Goal: Task Accomplishment & Management: Manage account settings

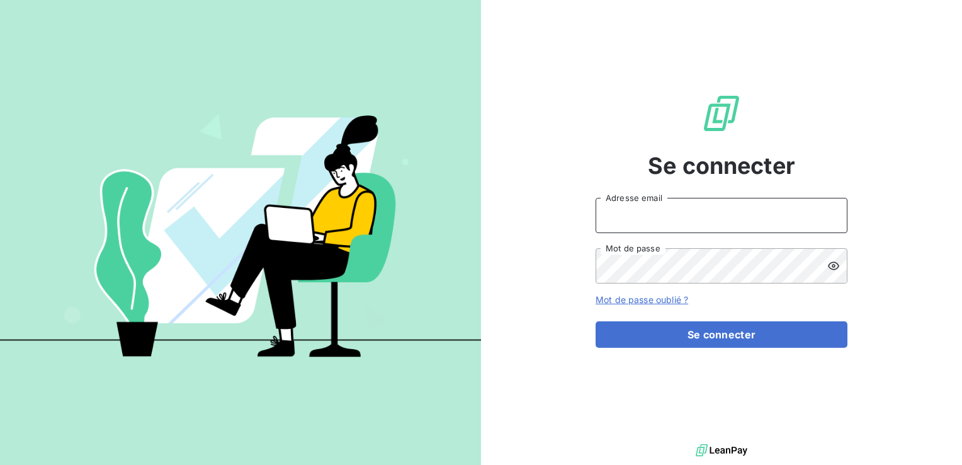
type input "[PERSON_NAME][EMAIL_ADDRESS][PERSON_NAME][DOMAIN_NAME]"
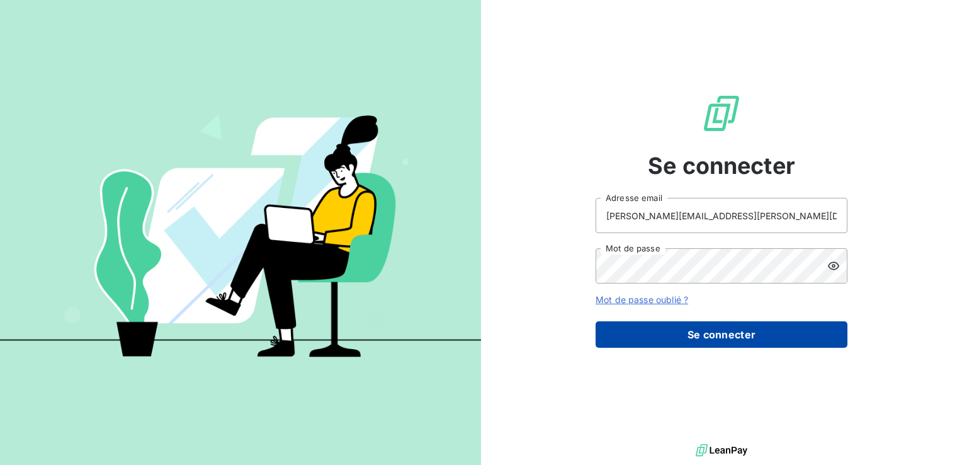
drag, startPoint x: 713, startPoint y: 309, endPoint x: 718, endPoint y: 344, distance: 35.0
click at [713, 312] on form "[PERSON_NAME][EMAIL_ADDRESS][PERSON_NAME][DOMAIN_NAME] Adresse email Mot de pas…" at bounding box center [721, 273] width 252 height 150
click at [719, 342] on button "Se connecter" at bounding box center [721, 334] width 252 height 26
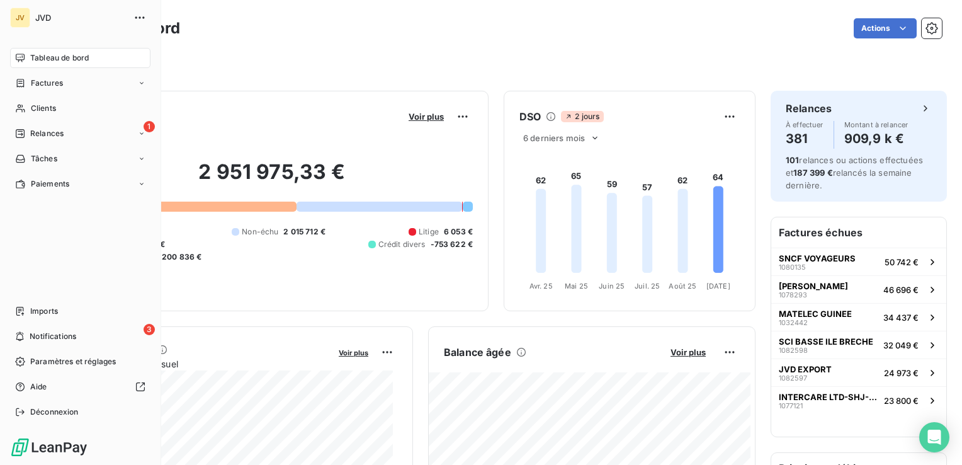
drag, startPoint x: 58, startPoint y: 107, endPoint x: 167, endPoint y: 86, distance: 111.5
click at [58, 108] on div "Clients" at bounding box center [80, 108] width 140 height 20
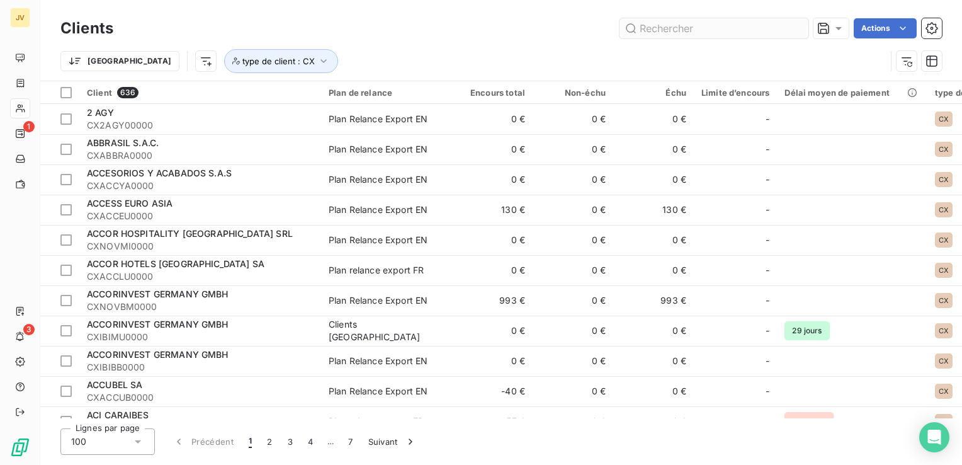
click at [705, 30] on input "text" at bounding box center [713, 28] width 189 height 20
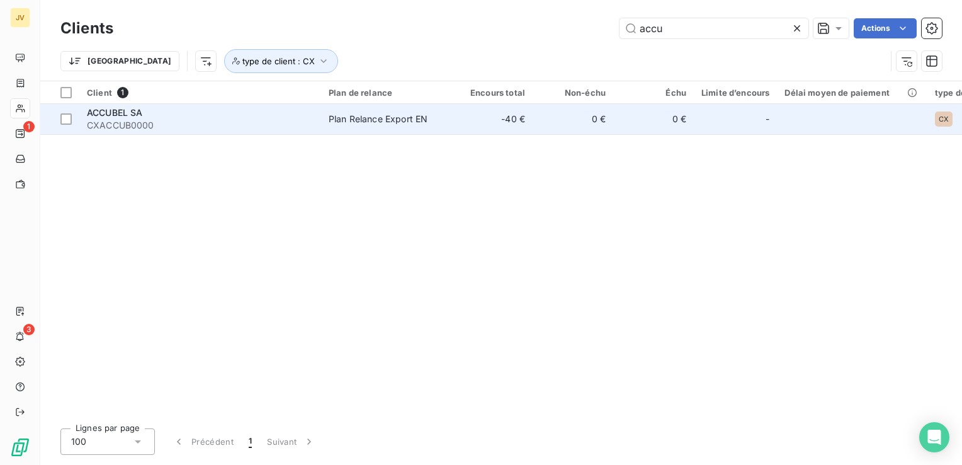
type input "accu"
click at [106, 127] on span "CXACCUB0000" at bounding box center [200, 125] width 227 height 13
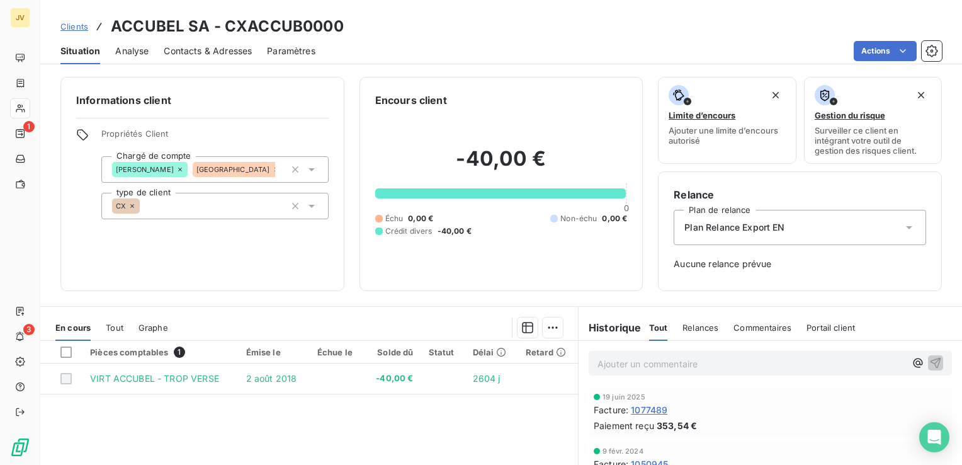
click at [818, 242] on div "Plan Relance Export EN" at bounding box center [799, 227] width 252 height 35
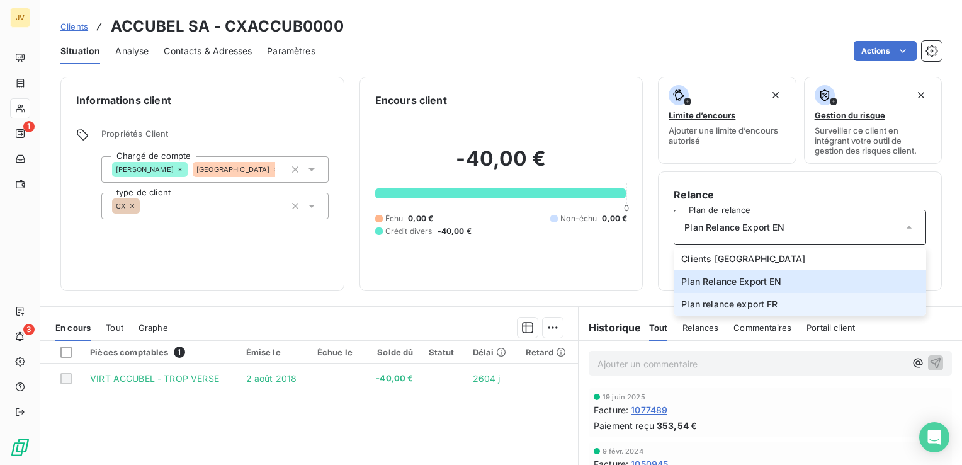
click at [733, 300] on span "Plan relance export FR" at bounding box center [729, 304] width 96 height 13
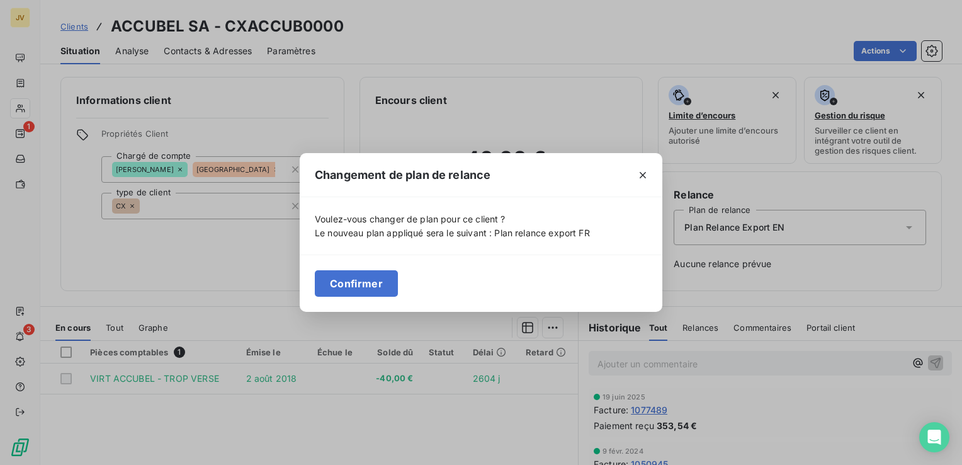
drag, startPoint x: 352, startPoint y: 279, endPoint x: 348, endPoint y: 271, distance: 8.7
click at [352, 279] on button "Confirmer" at bounding box center [356, 283] width 83 height 26
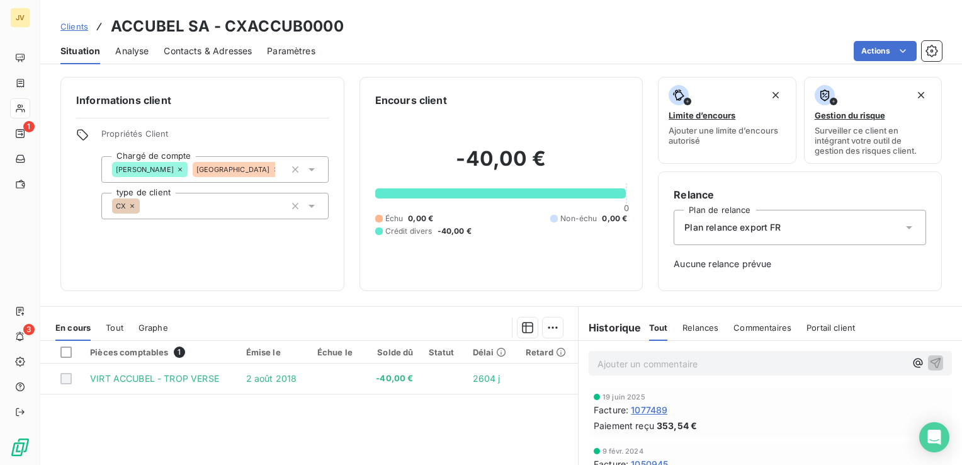
click at [242, 52] on span "Contacts & Adresses" at bounding box center [208, 51] width 88 height 13
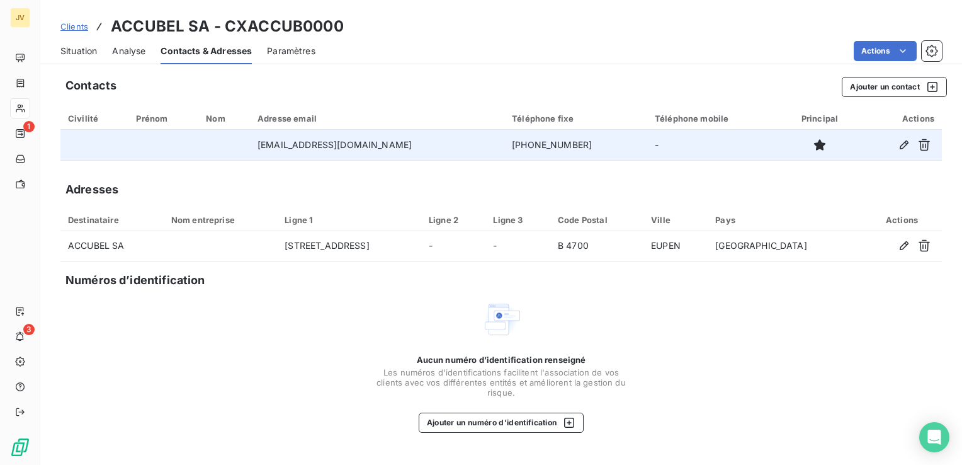
click at [335, 149] on td "[EMAIL_ADDRESS][DOMAIN_NAME]" at bounding box center [377, 145] width 254 height 30
click at [904, 145] on icon "button" at bounding box center [903, 144] width 9 height 9
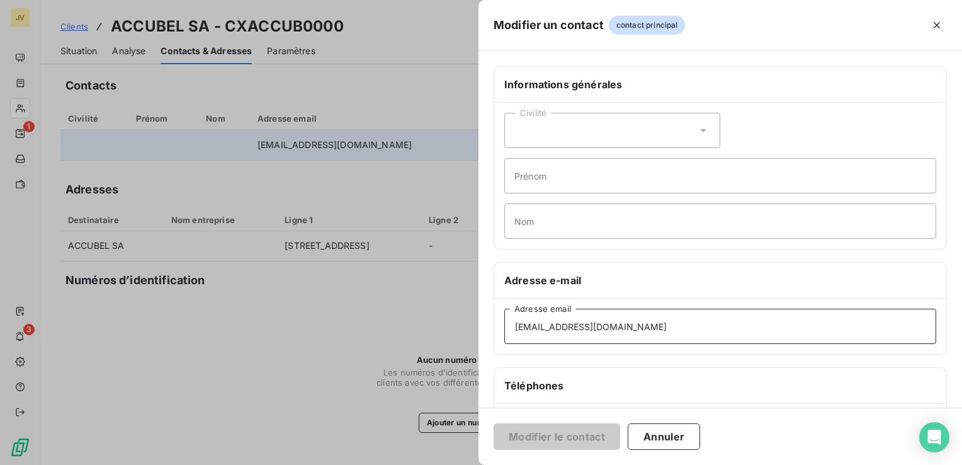
drag, startPoint x: 583, startPoint y: 323, endPoint x: 387, endPoint y: 318, distance: 196.4
click at [387, 464] on div "Modifier un contact contact principal Informations générales Civilité Prénom No…" at bounding box center [481, 465] width 962 height 0
paste input "einvoice"
type input "[EMAIL_ADDRESS][DOMAIN_NAME]"
click at [586, 444] on button "Modifier le contact" at bounding box center [556, 436] width 127 height 26
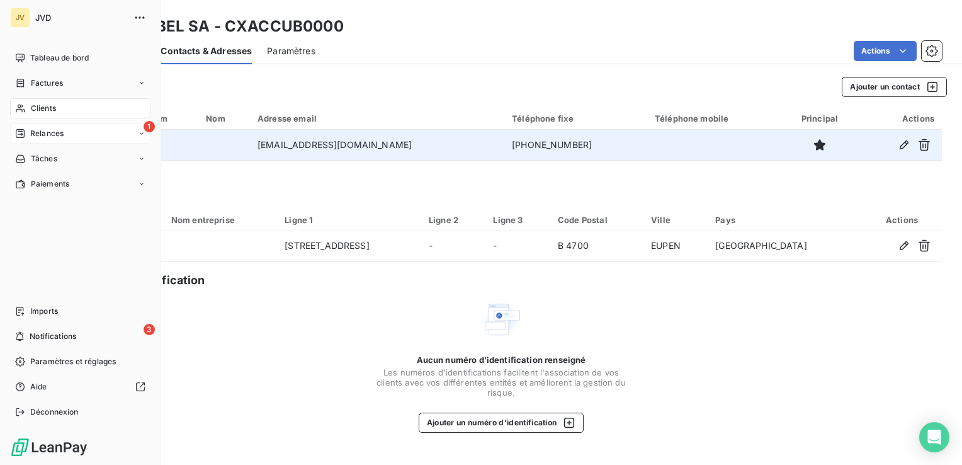
click at [47, 135] on span "Relances" at bounding box center [46, 133] width 33 height 11
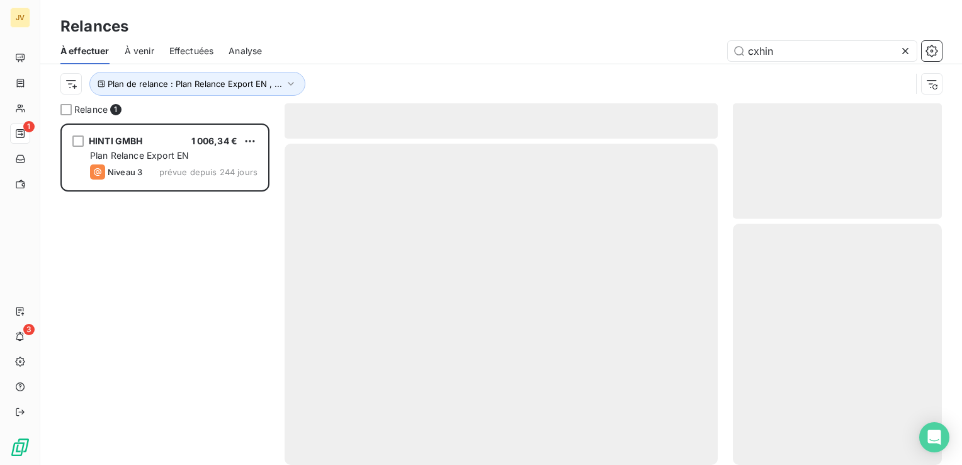
scroll to position [332, 199]
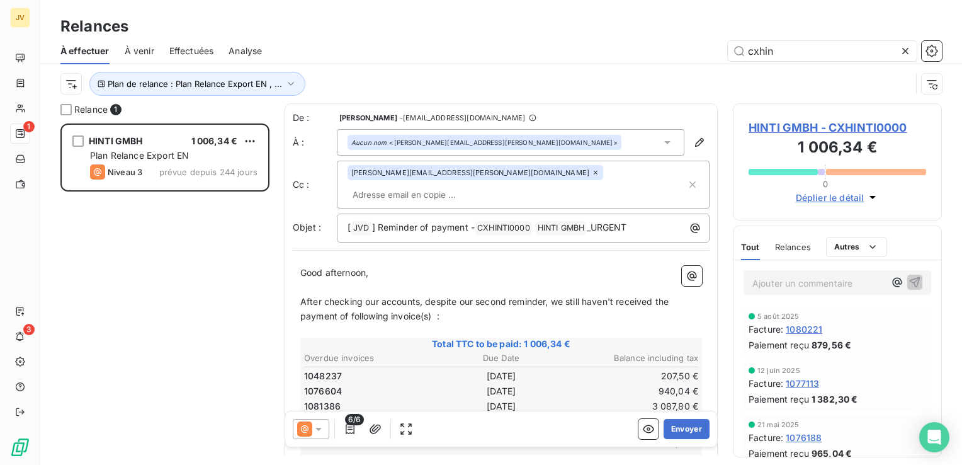
drag, startPoint x: 726, startPoint y: 57, endPoint x: 697, endPoint y: 64, distance: 29.8
click at [697, 62] on div "À effectuer À venir Effectuées Analyse cxhin" at bounding box center [500, 51] width 921 height 26
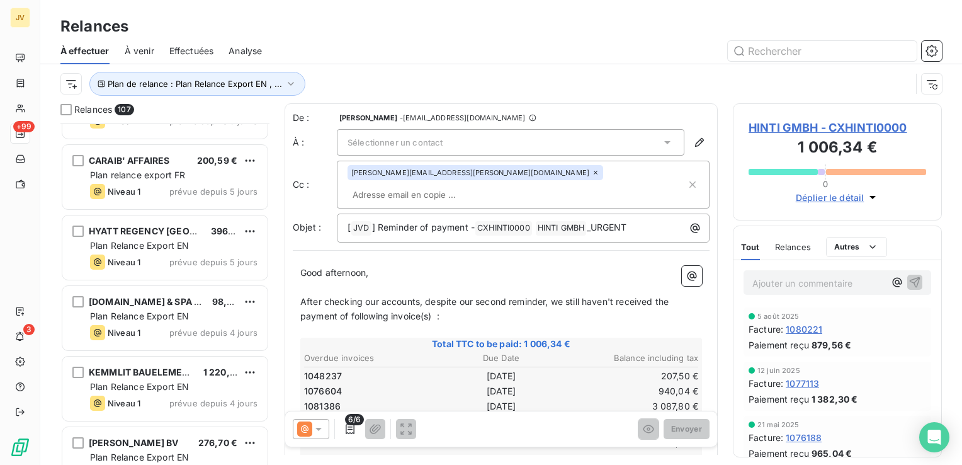
scroll to position [7202, 0]
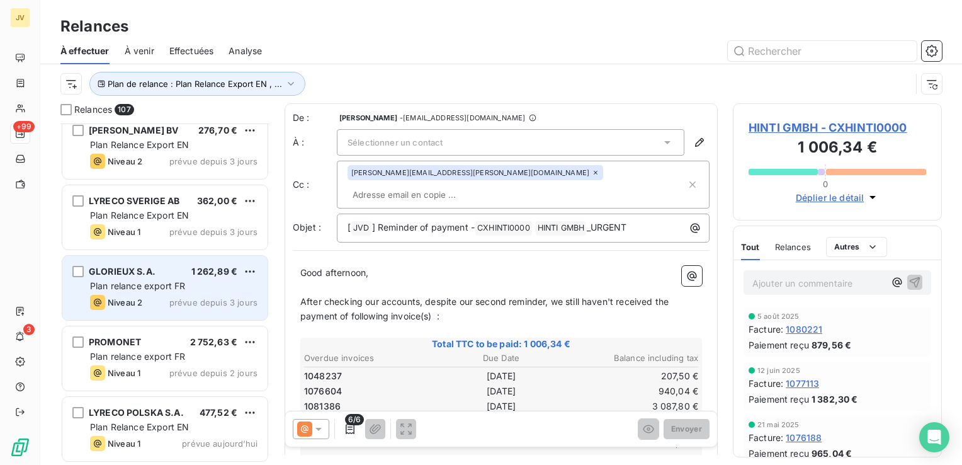
click at [201, 293] on div "GLORIEUX S.A. 1 262,89 € Plan relance export FR Niveau 2 prévue depuis 3 jours" at bounding box center [164, 288] width 205 height 64
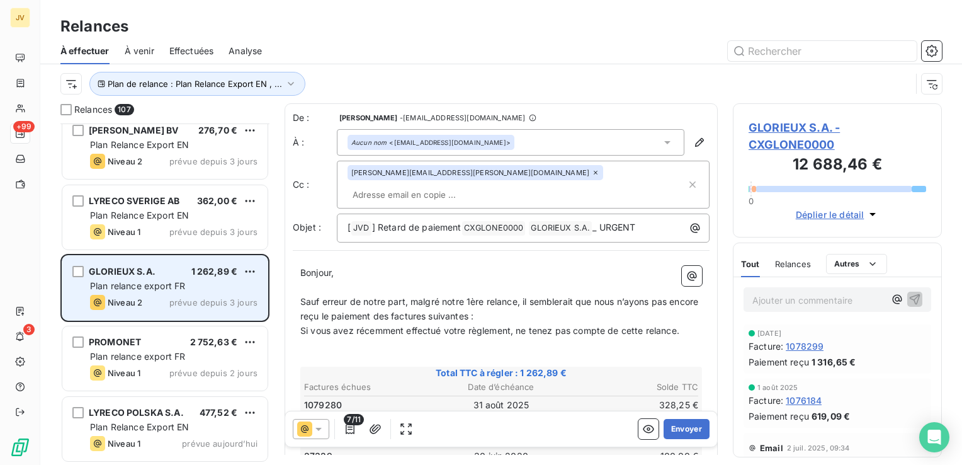
scroll to position [7139, 0]
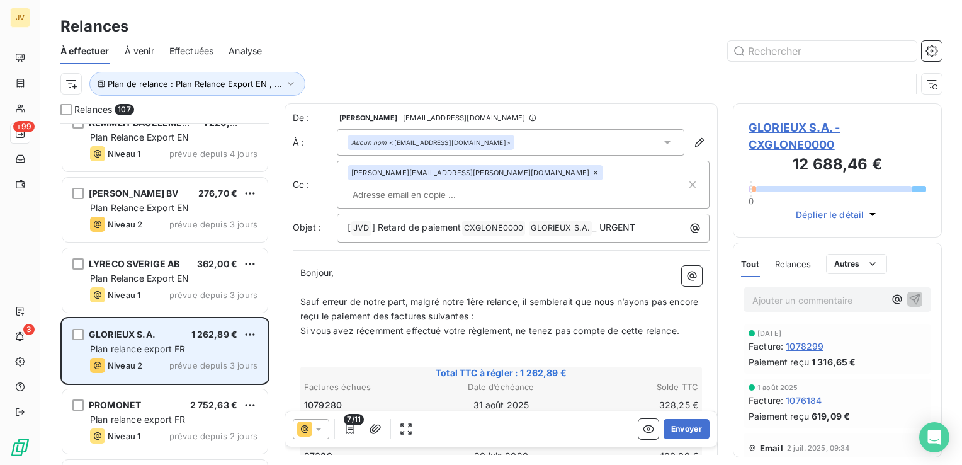
click at [201, 293] on span "prévue depuis 3 jours" at bounding box center [213, 295] width 88 height 10
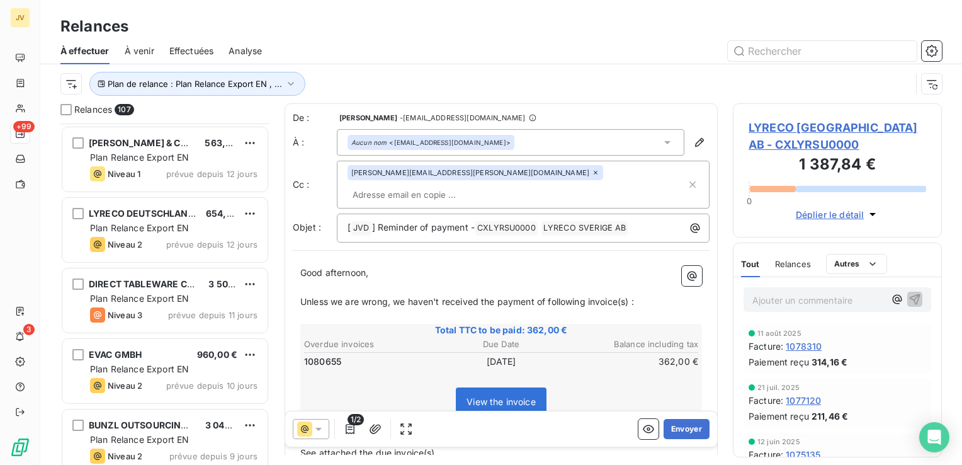
scroll to position [6069, 0]
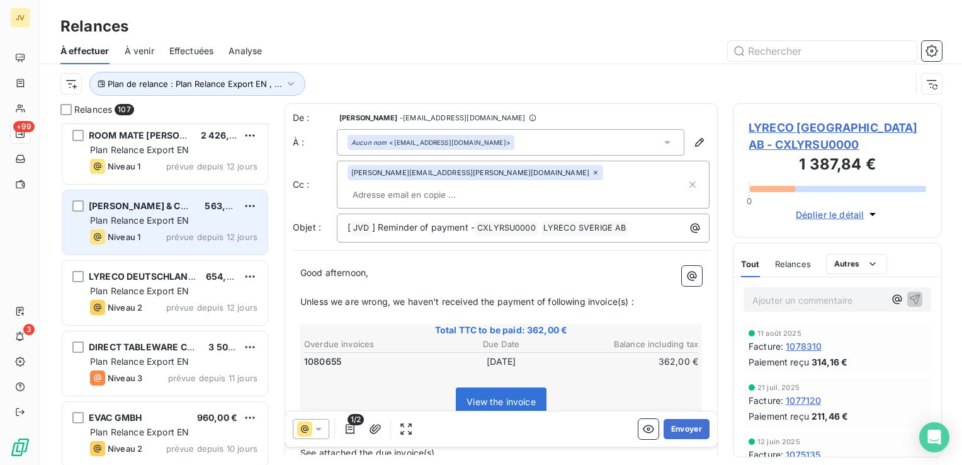
click at [177, 243] on div "Niveau 1 prévue depuis 12 jours" at bounding box center [173, 236] width 167 height 15
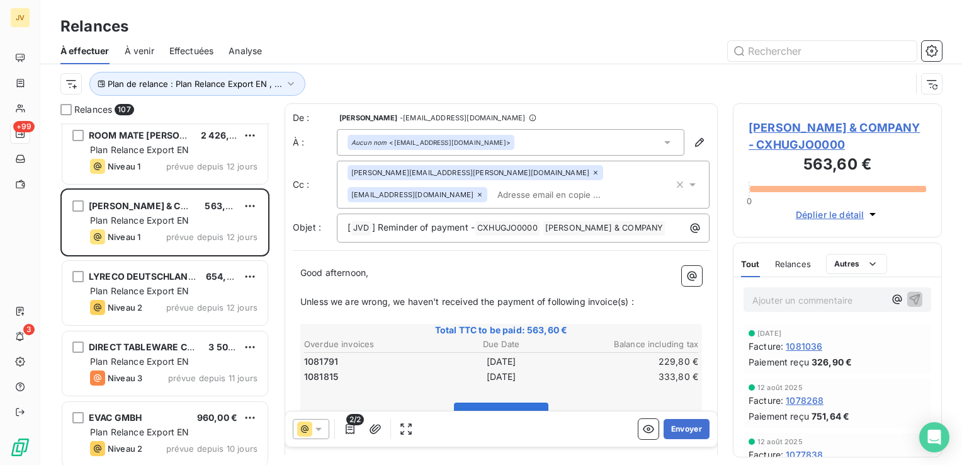
click at [310, 427] on icon at bounding box center [304, 428] width 15 height 15
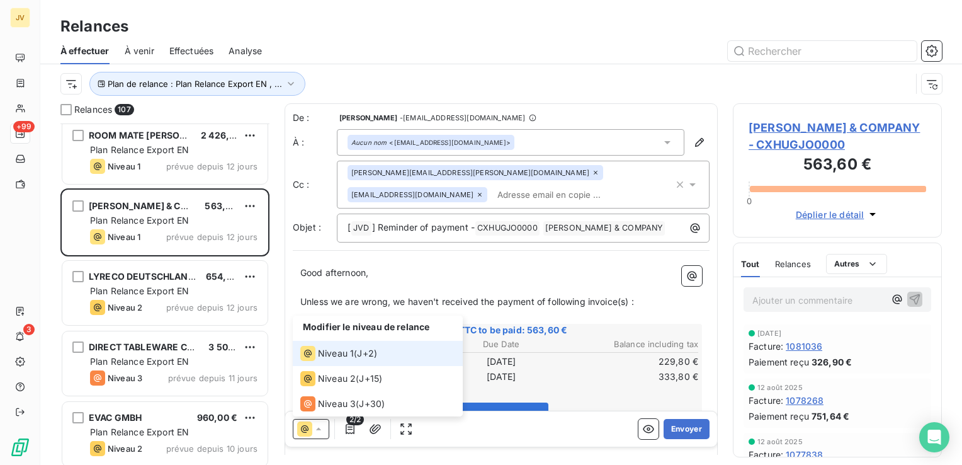
click at [322, 354] on span "Niveau 1" at bounding box center [336, 353] width 36 height 13
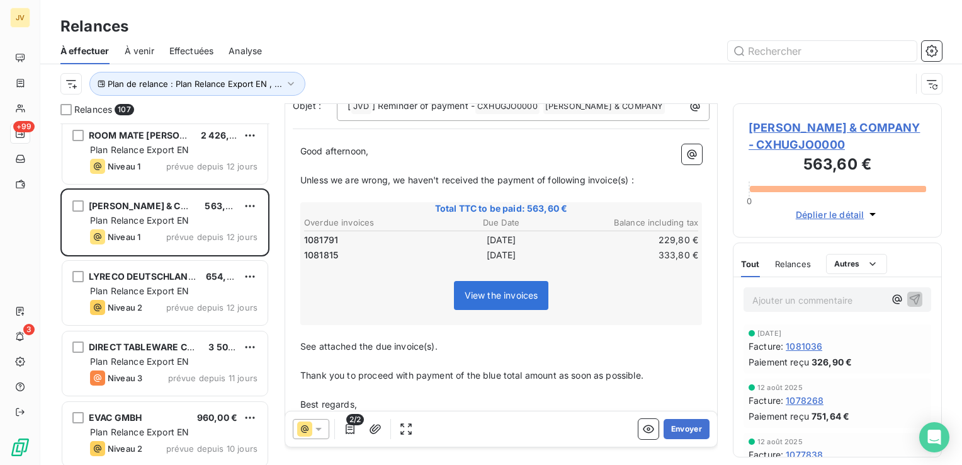
scroll to position [126, 0]
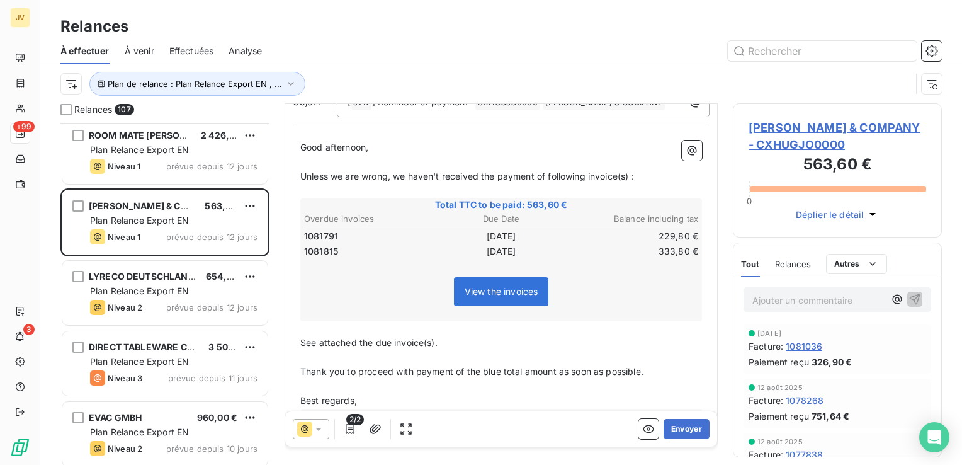
click at [320, 420] on div at bounding box center [311, 429] width 37 height 20
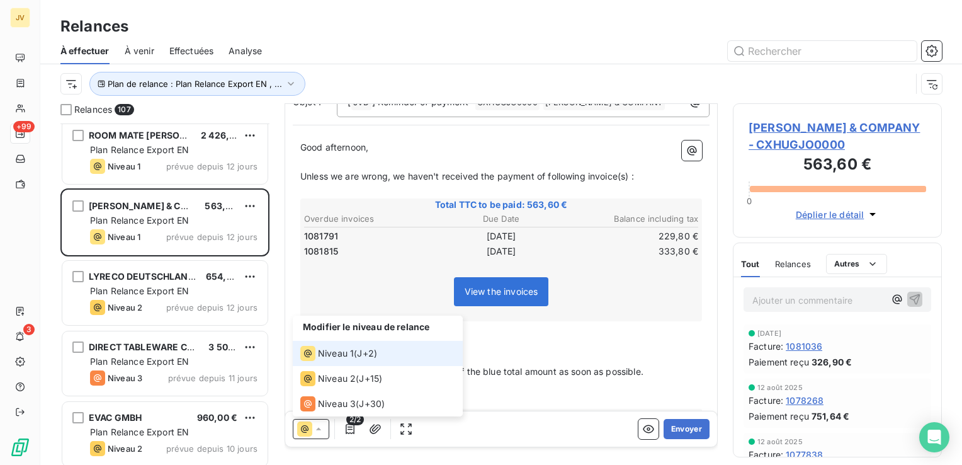
click at [340, 354] on span "Niveau 1" at bounding box center [336, 353] width 36 height 13
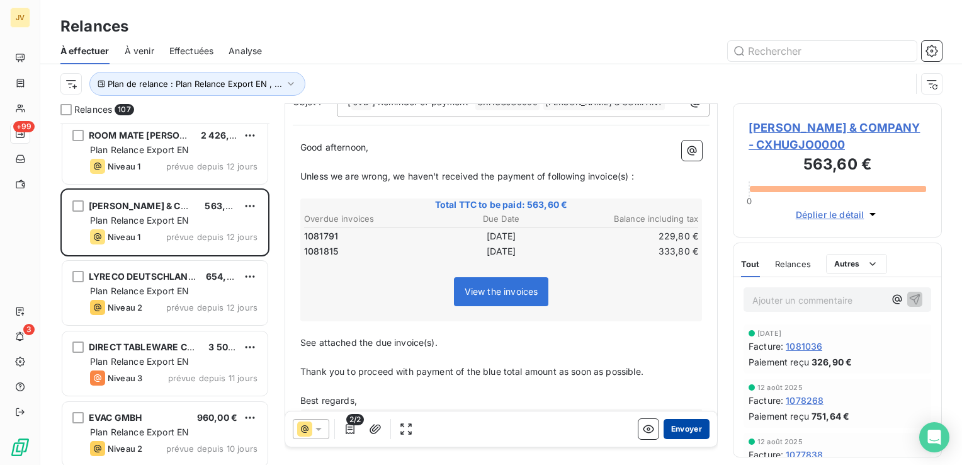
click at [685, 426] on button "Envoyer" at bounding box center [686, 429] width 46 height 20
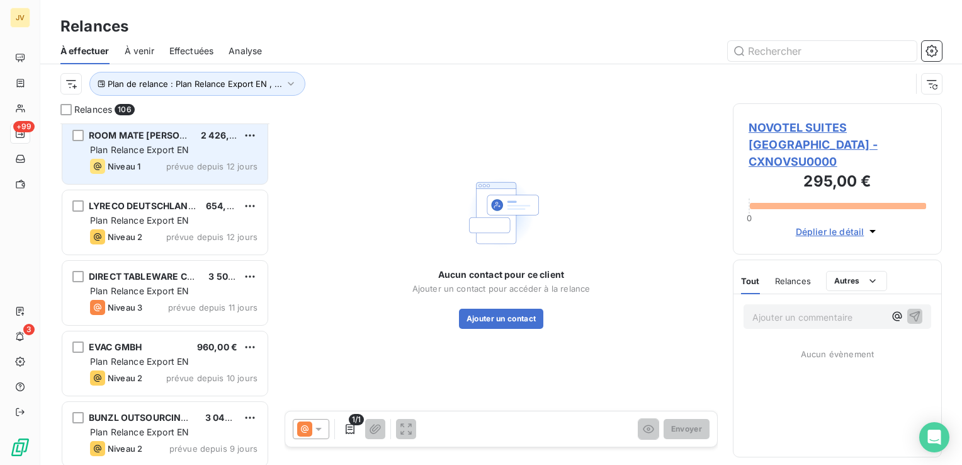
click at [187, 150] on span "Plan Relance Export EN" at bounding box center [139, 149] width 99 height 11
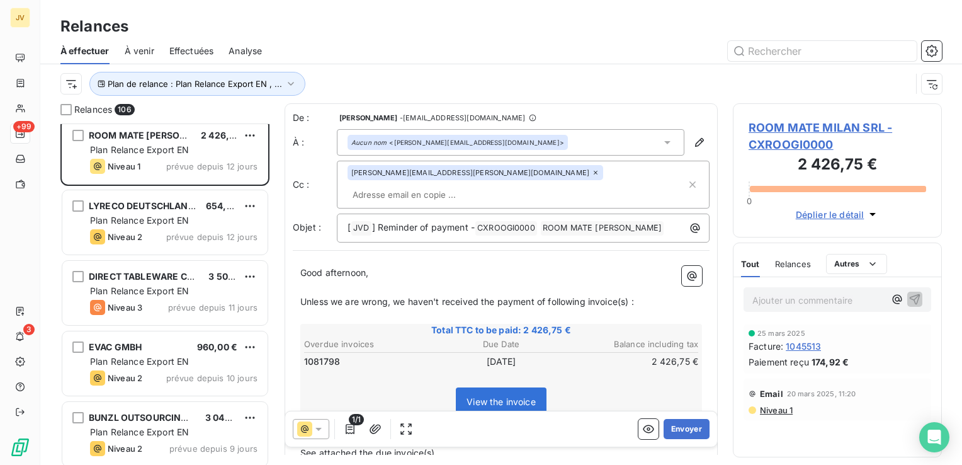
drag, startPoint x: 283, startPoint y: 430, endPoint x: 298, endPoint y: 430, distance: 14.5
click at [283, 430] on div "Relances 106 ESSENDI GERMANY GMBH 641,19 € Plan Relance Export EN Niveau 2 prév…" at bounding box center [500, 283] width 921 height 361
click at [298, 431] on icon at bounding box center [304, 428] width 15 height 15
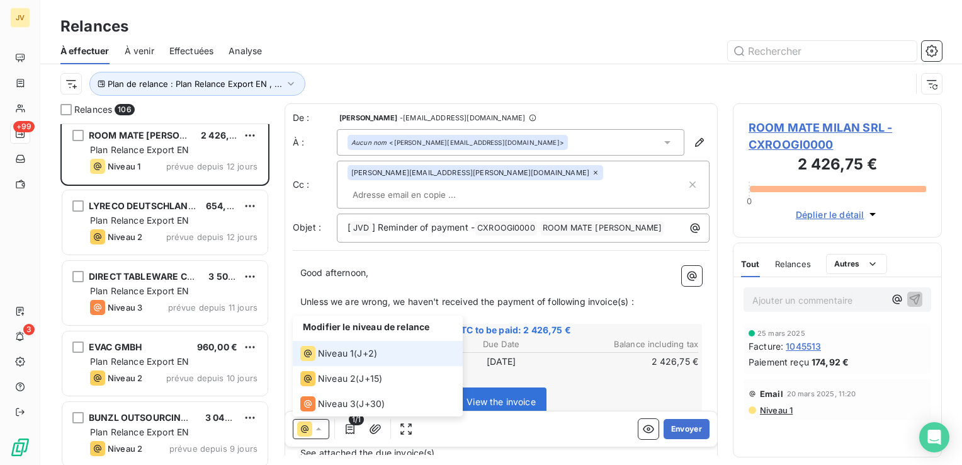
click at [344, 351] on span "Niveau 1" at bounding box center [336, 353] width 36 height 13
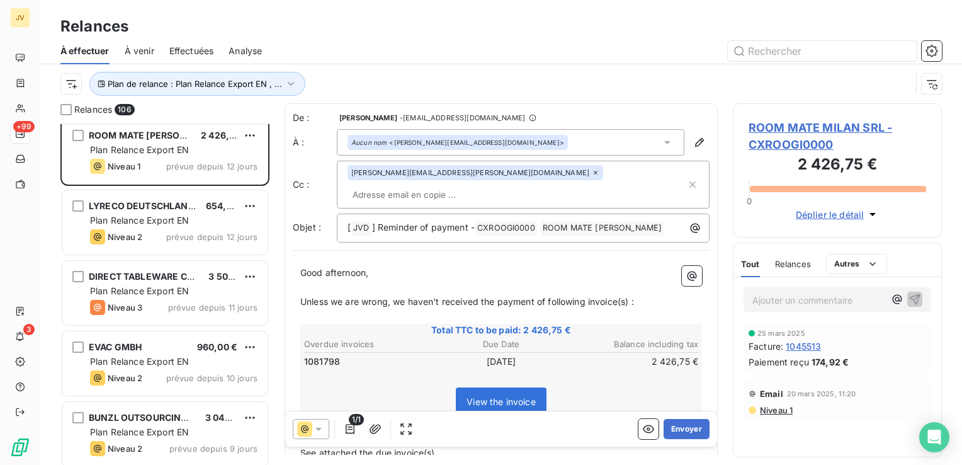
click at [524, 387] on span "View the invoice" at bounding box center [501, 401] width 90 height 29
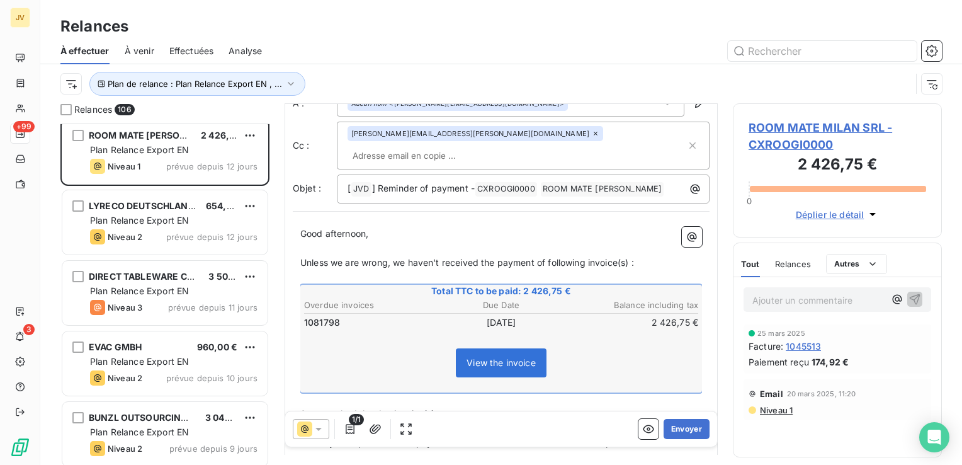
scroll to position [123, 0]
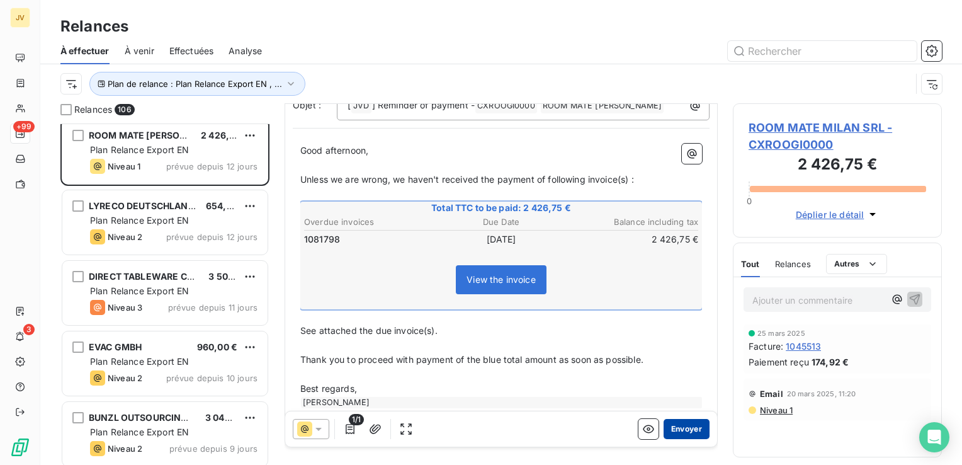
click at [684, 427] on button "Envoyer" at bounding box center [686, 429] width 46 height 20
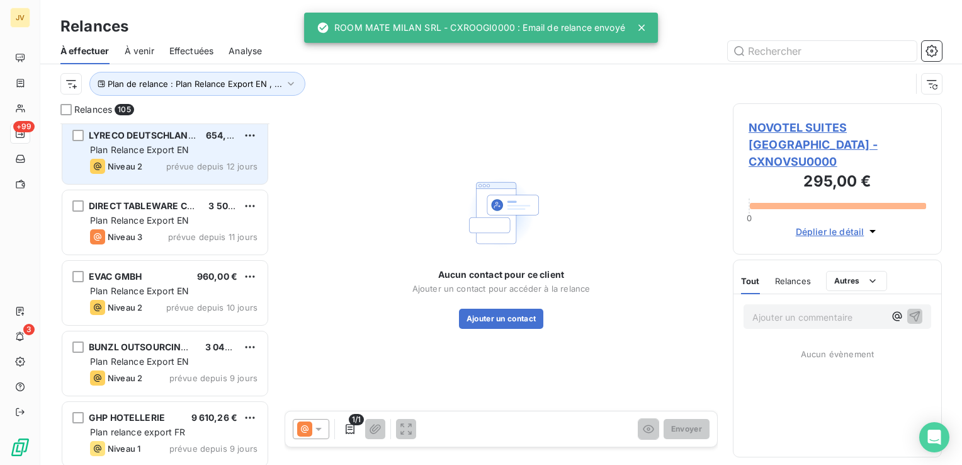
click at [160, 152] on span "Plan Relance Export EN" at bounding box center [139, 149] width 99 height 11
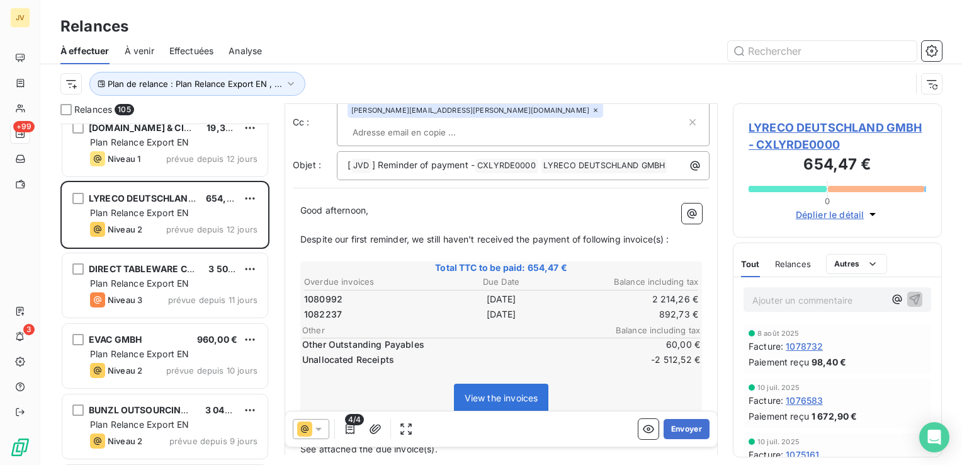
scroll to position [5943, 0]
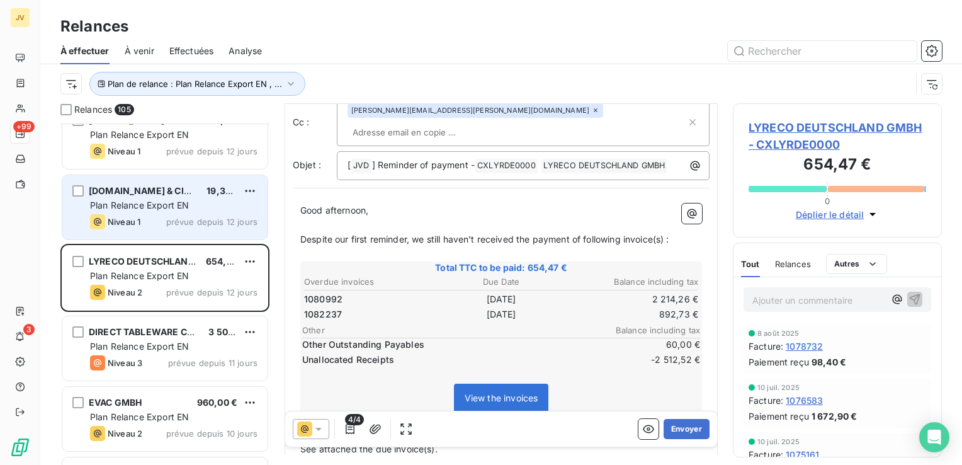
click at [183, 223] on span "prévue depuis 12 jours" at bounding box center [211, 222] width 91 height 10
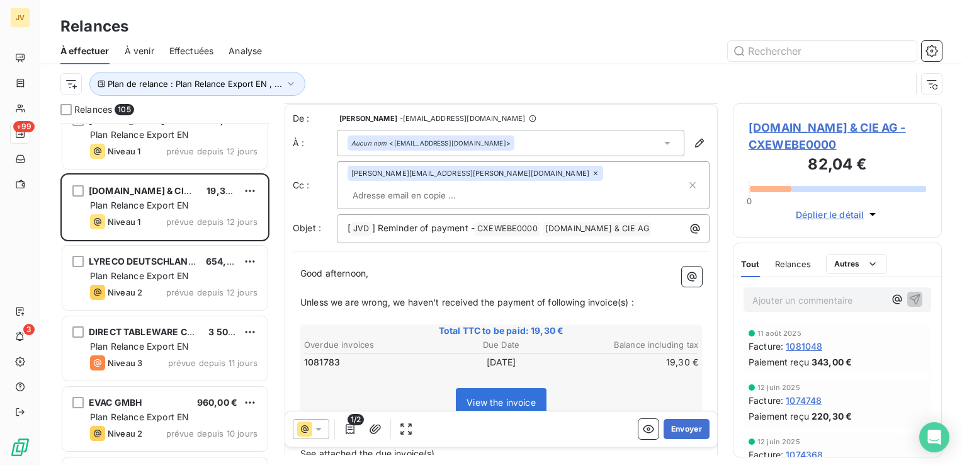
scroll to position [123, 0]
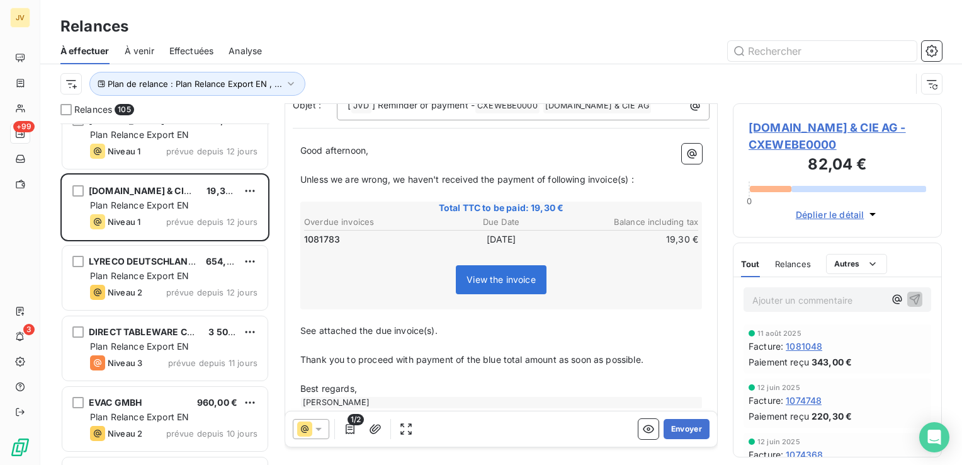
click at [320, 431] on icon at bounding box center [318, 428] width 13 height 13
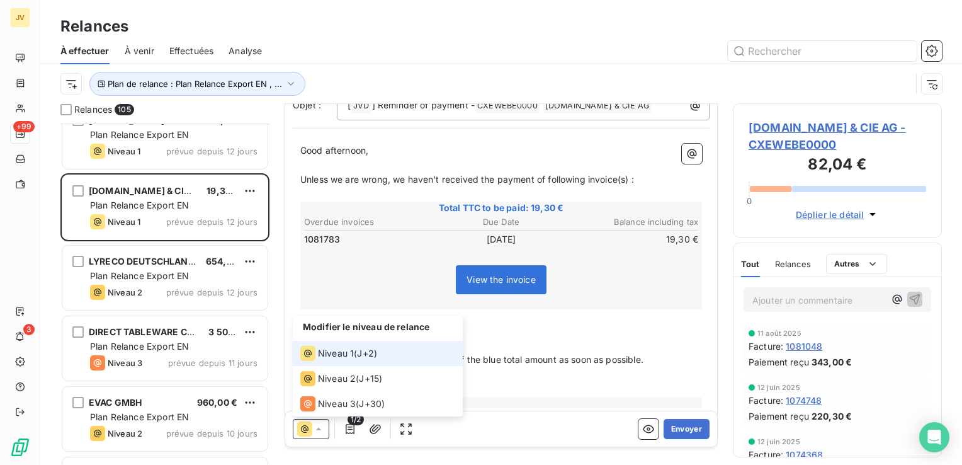
click at [344, 354] on span "Niveau 1" at bounding box center [336, 353] width 36 height 13
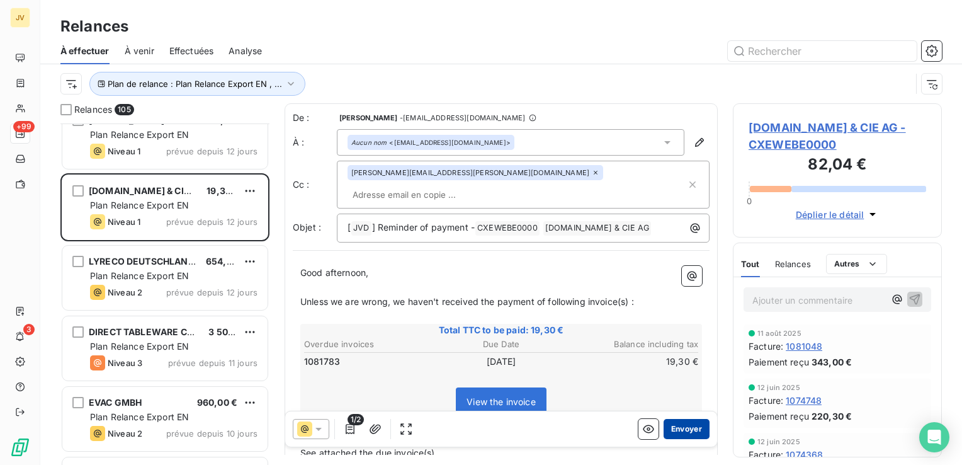
click at [680, 432] on button "Envoyer" at bounding box center [686, 429] width 46 height 20
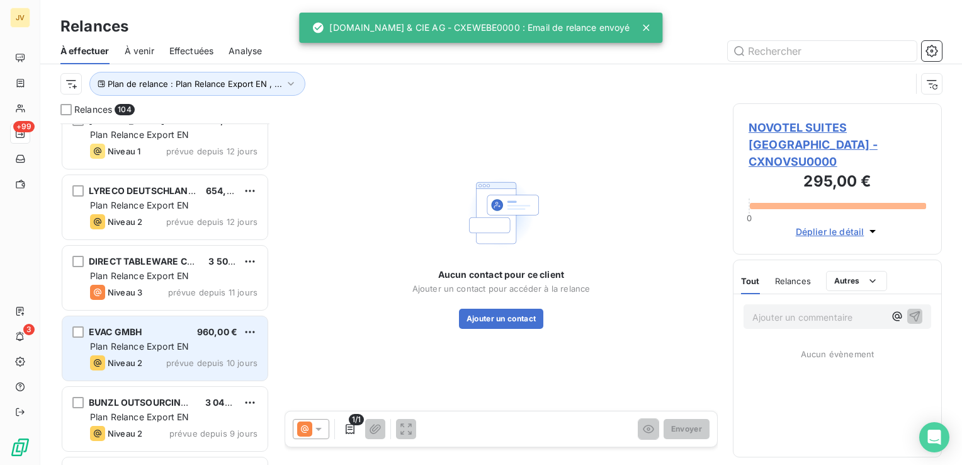
click at [178, 321] on div "EVAC GMBH 960,00 € Plan Relance Export EN Niveau 2 prévue depuis 10 jours" at bounding box center [164, 348] width 205 height 64
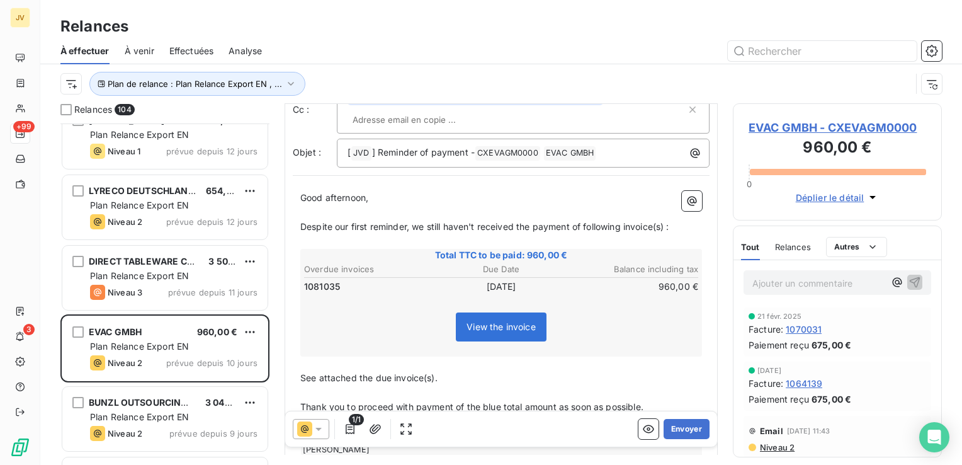
scroll to position [123, 0]
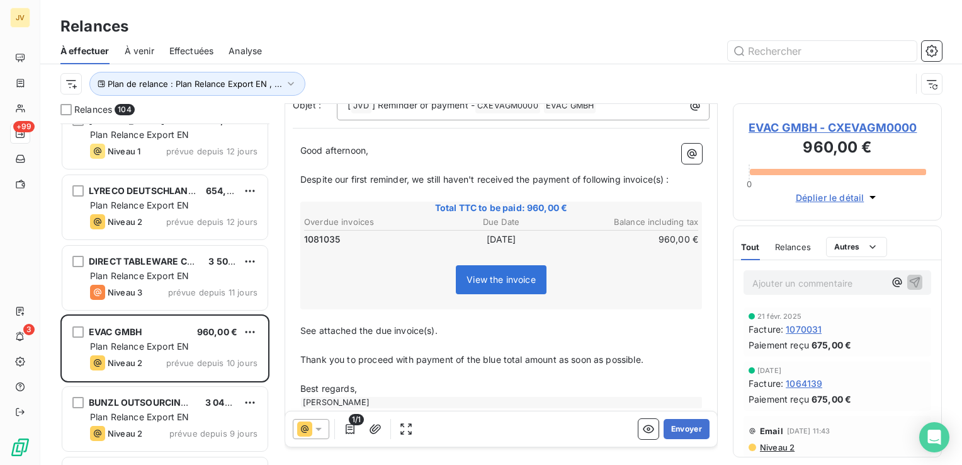
click at [312, 429] on icon at bounding box center [318, 428] width 13 height 13
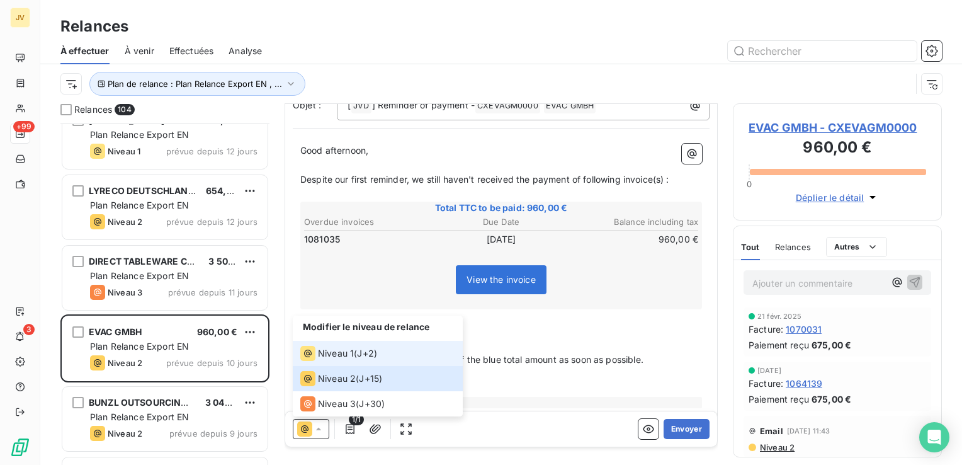
click at [346, 354] on span "Niveau 1" at bounding box center [336, 353] width 36 height 13
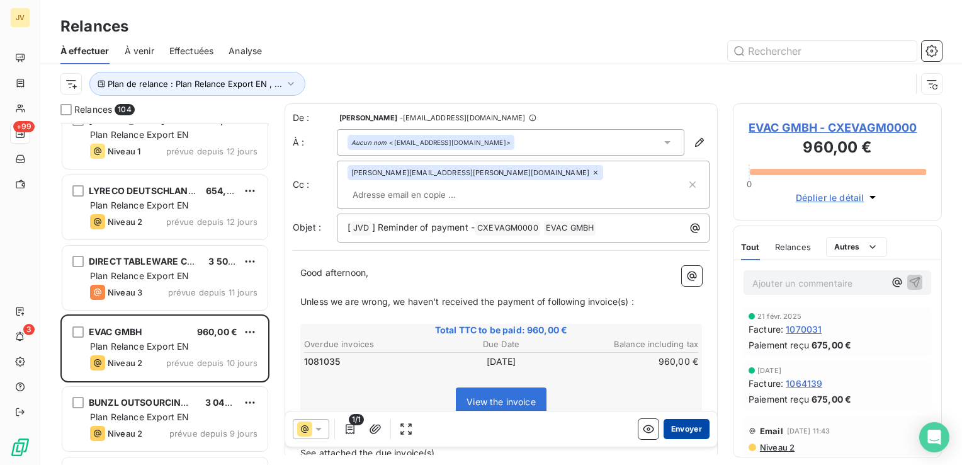
click at [684, 427] on button "Envoyer" at bounding box center [686, 429] width 46 height 20
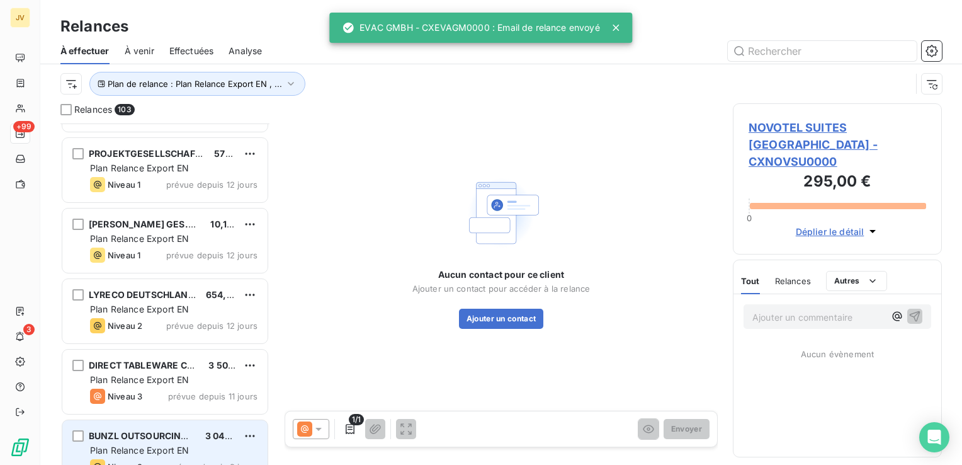
scroll to position [5817, 0]
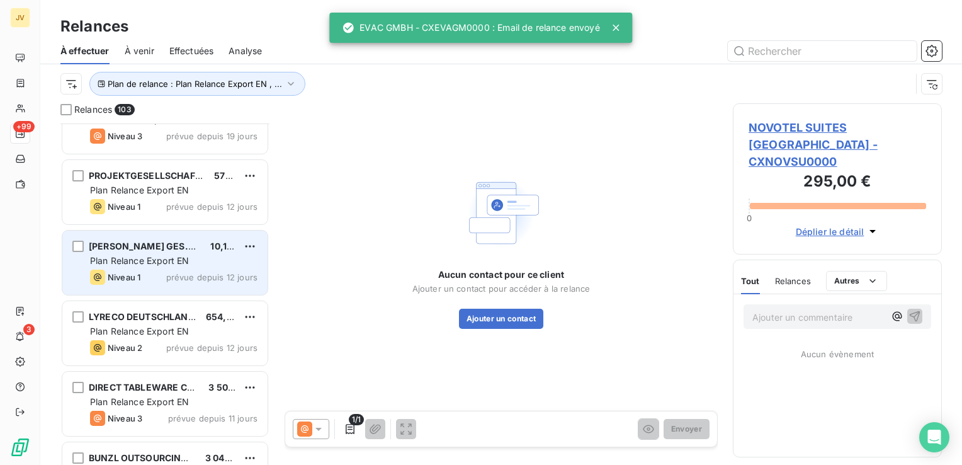
click at [183, 237] on div "[PERSON_NAME] GES.M.B.H 10,12 € Plan Relance Export EN Niveau 1 prévue depuis 1…" at bounding box center [164, 262] width 205 height 64
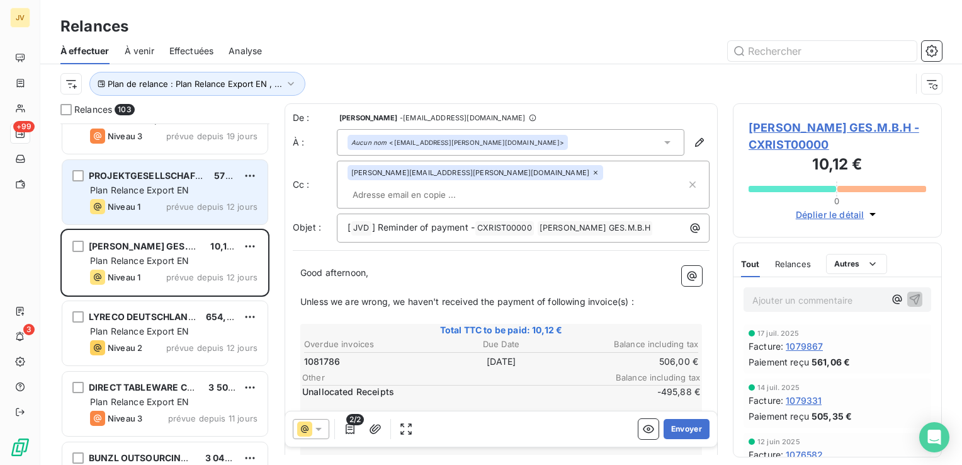
click at [203, 203] on span "prévue depuis 12 jours" at bounding box center [211, 206] width 91 height 10
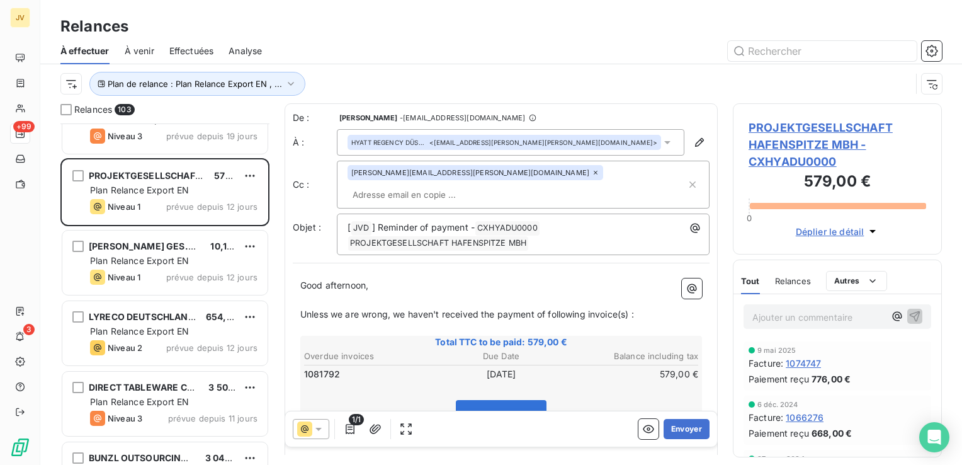
click at [677, 13] on div "Relances À effectuer À venir Effectuées Analyse Plan de relance : Plan Relance …" at bounding box center [500, 51] width 921 height 103
click at [569, 142] on div "HYATT REGENCY DÜSSELDORF null <[EMAIL_ADDRESS][PERSON_NAME][PERSON_NAME][DOMAIN…" at bounding box center [510, 142] width 347 height 26
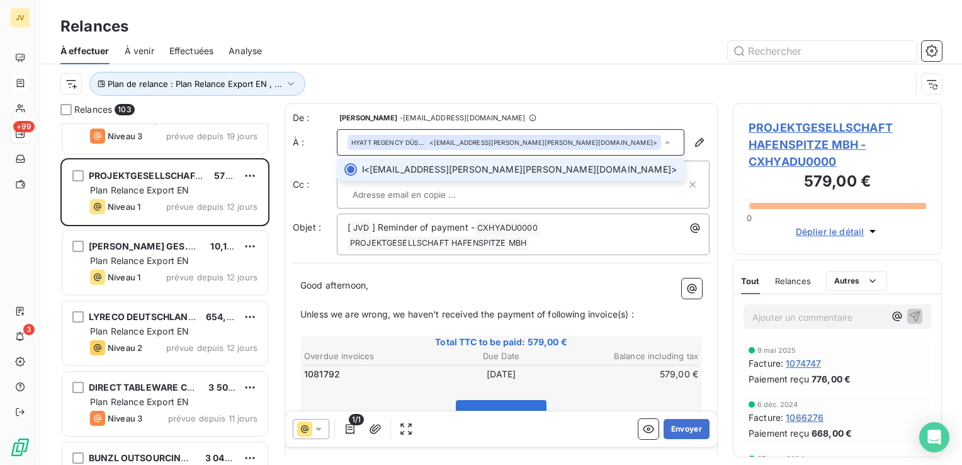
click at [10, 82] on div at bounding box center [20, 83] width 20 height 20
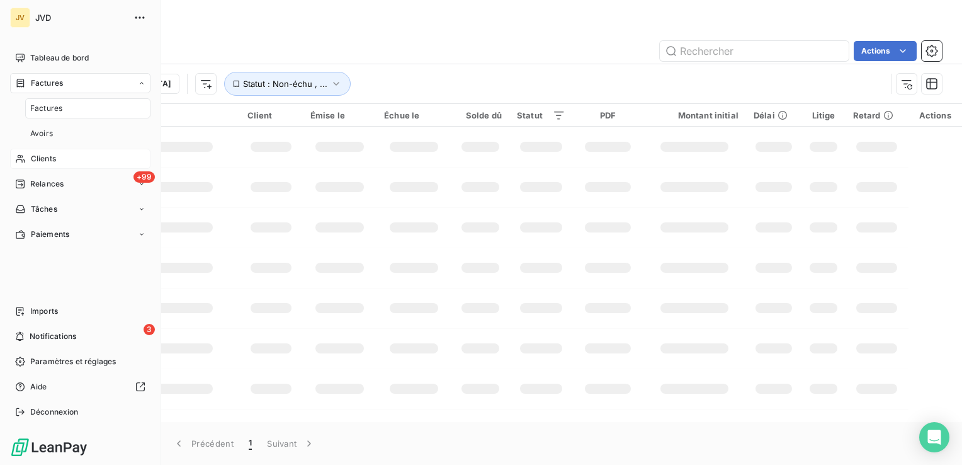
click at [41, 161] on span "Clients" at bounding box center [43, 158] width 25 height 11
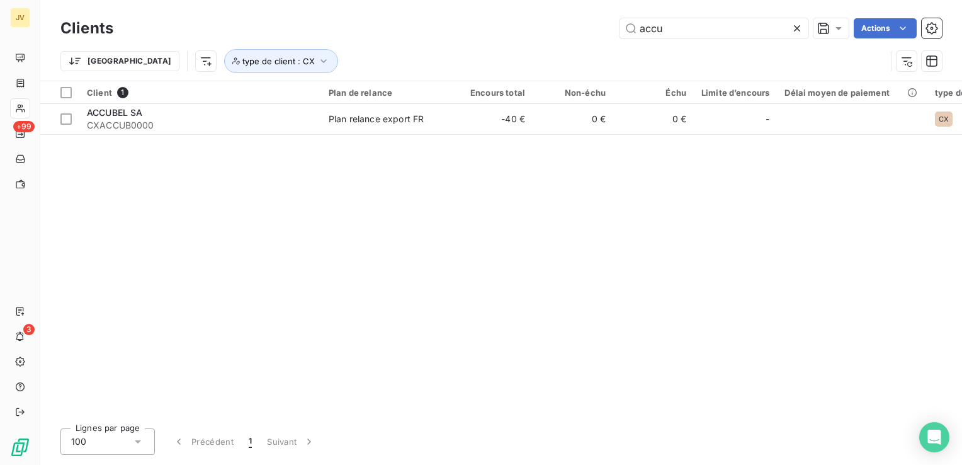
drag, startPoint x: 677, startPoint y: 30, endPoint x: 585, endPoint y: 31, distance: 91.9
click at [585, 31] on div "accu Actions" at bounding box center [534, 28] width 813 height 20
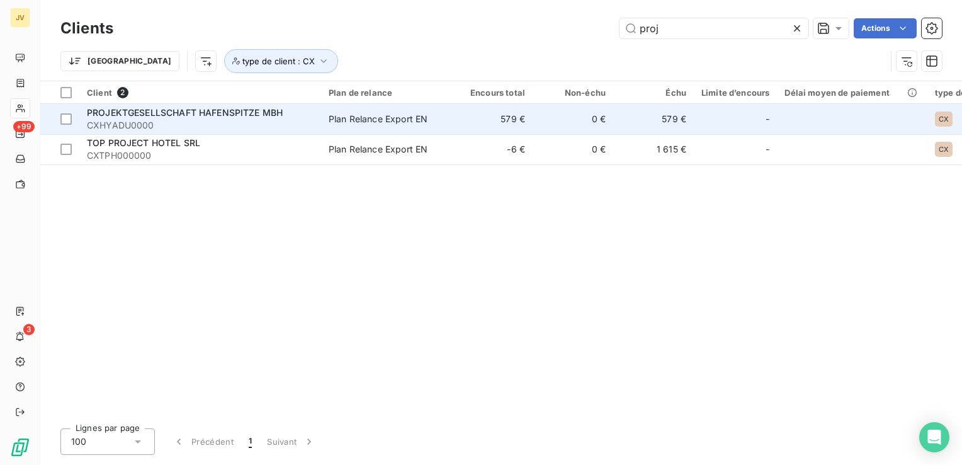
type input "proj"
click at [174, 123] on span "CXHYADU0000" at bounding box center [200, 125] width 227 height 13
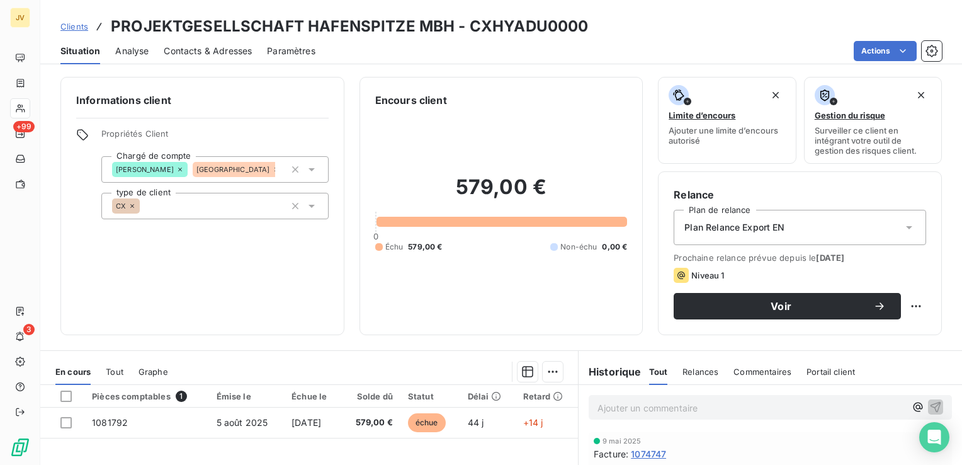
click at [254, 54] on div "Situation Analyse Contacts & Adresses Paramètres Actions" at bounding box center [500, 51] width 921 height 26
click at [244, 54] on span "Contacts & Adresses" at bounding box center [208, 51] width 88 height 13
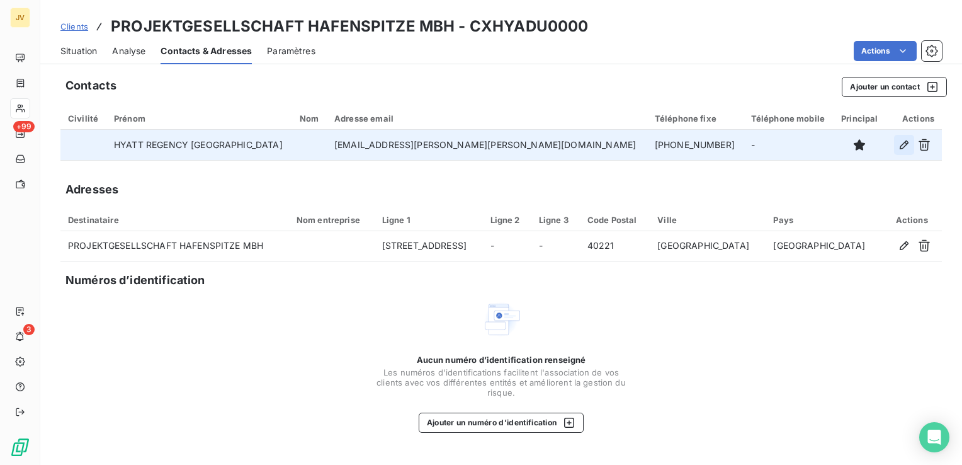
click at [899, 147] on icon "button" at bounding box center [904, 144] width 13 height 13
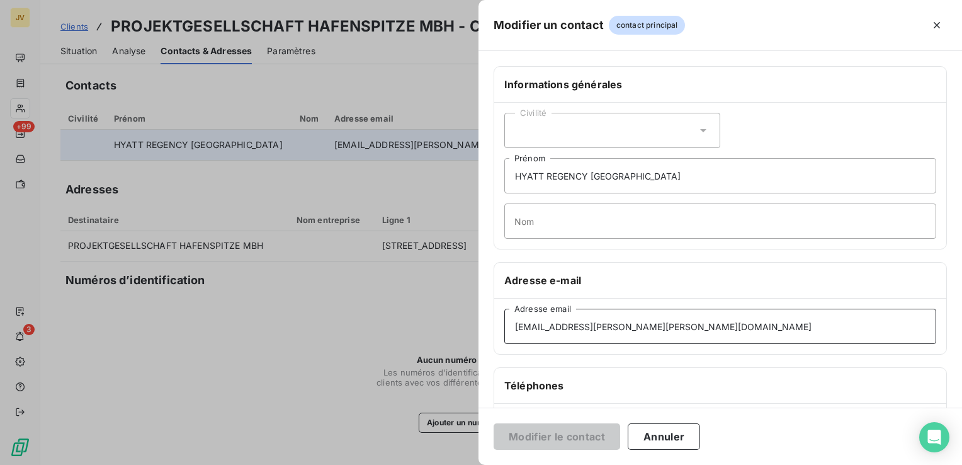
drag, startPoint x: 576, startPoint y: 328, endPoint x: 325, endPoint y: 322, distance: 251.2
click at [363, 464] on div "Modifier un contact contact principal Informations générales Civilité HYATT REG…" at bounding box center [481, 465] width 962 height 0
paste input "[PERSON_NAME].[PERSON_NAME]"
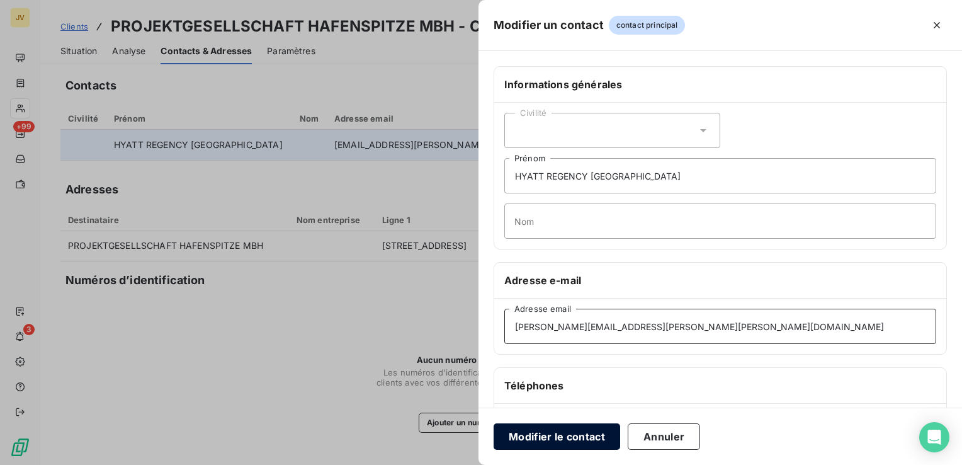
type input "[PERSON_NAME][EMAIL_ADDRESS][PERSON_NAME][PERSON_NAME][DOMAIN_NAME]"
click at [572, 442] on button "Modifier le contact" at bounding box center [556, 436] width 127 height 26
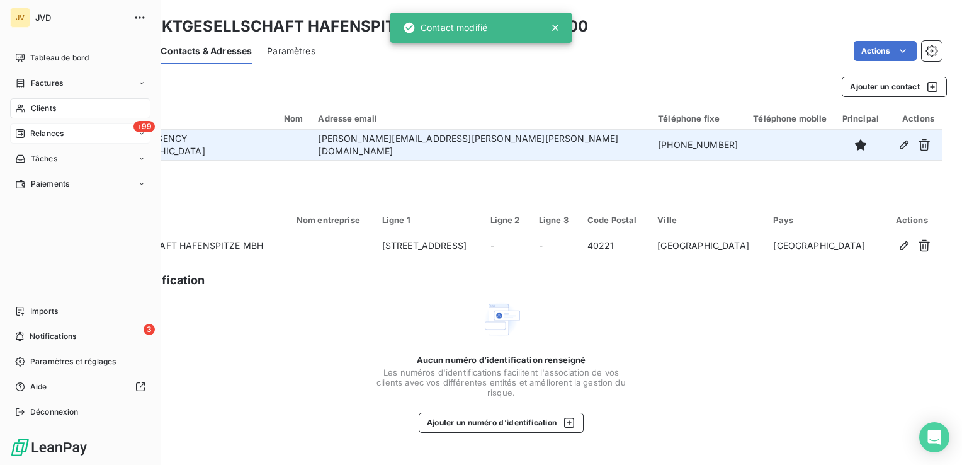
click at [57, 130] on span "Relances" at bounding box center [46, 133] width 33 height 11
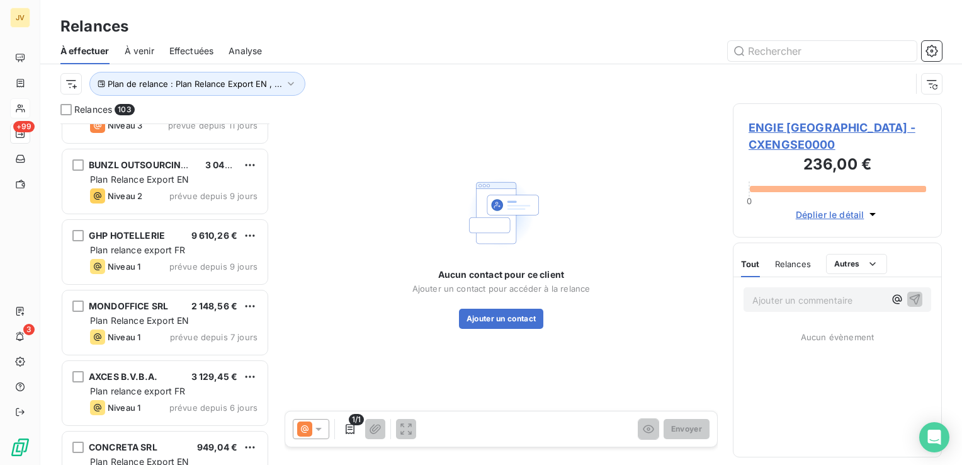
scroll to position [6102, 0]
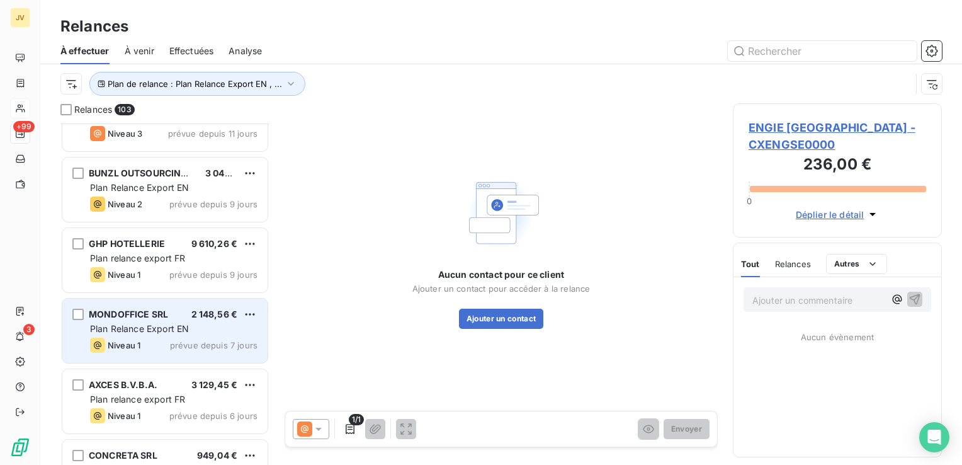
click at [164, 334] on div "MONDOFFICE SRL 2 148,56 € Plan Relance Export EN Niveau 1 prévue depuis 7 jours" at bounding box center [164, 330] width 205 height 64
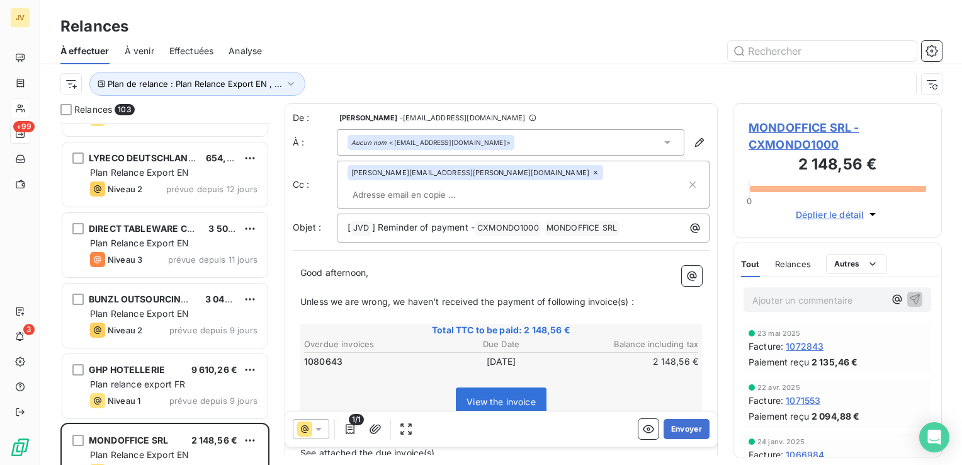
scroll to position [5850, 0]
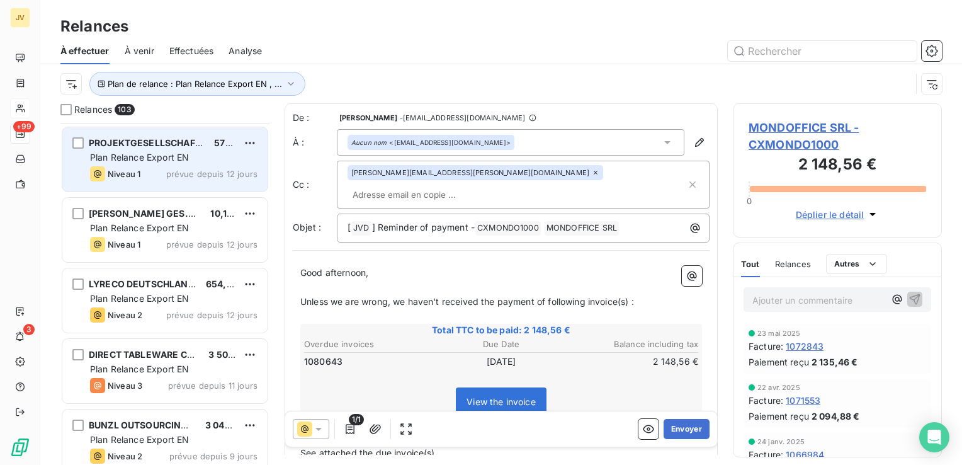
click at [160, 164] on div "PROJEKTGESELLSCHAFT HAFENSPITZE MBH 579,00 € Plan Relance Export EN Niveau 1 pr…" at bounding box center [164, 159] width 205 height 64
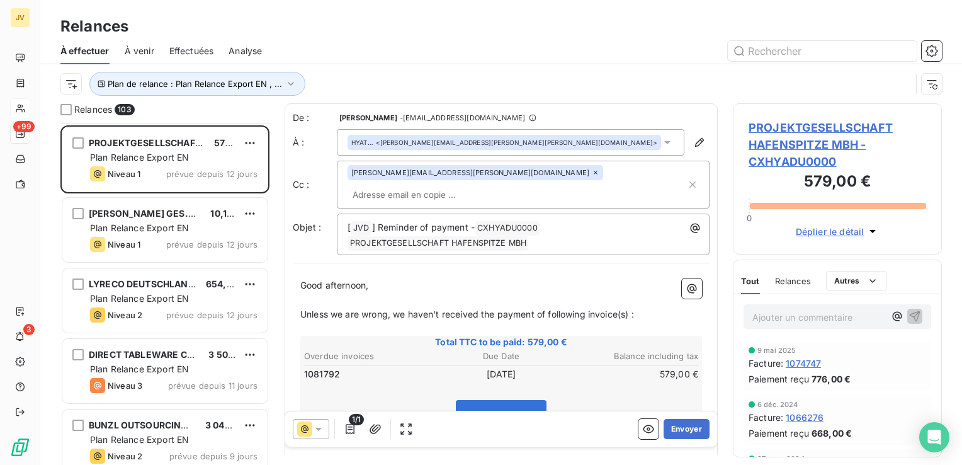
click at [321, 422] on icon at bounding box center [318, 428] width 13 height 13
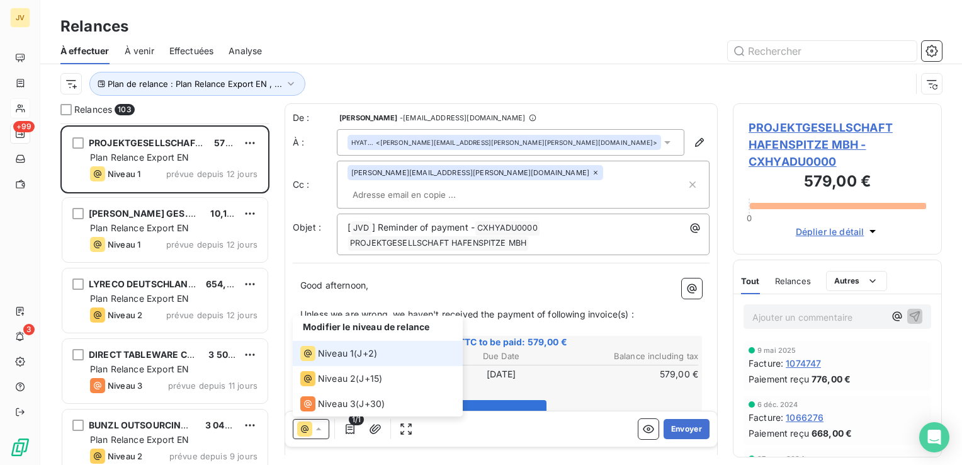
click at [359, 356] on div "Niveau 1 ( J+2 )" at bounding box center [338, 353] width 77 height 15
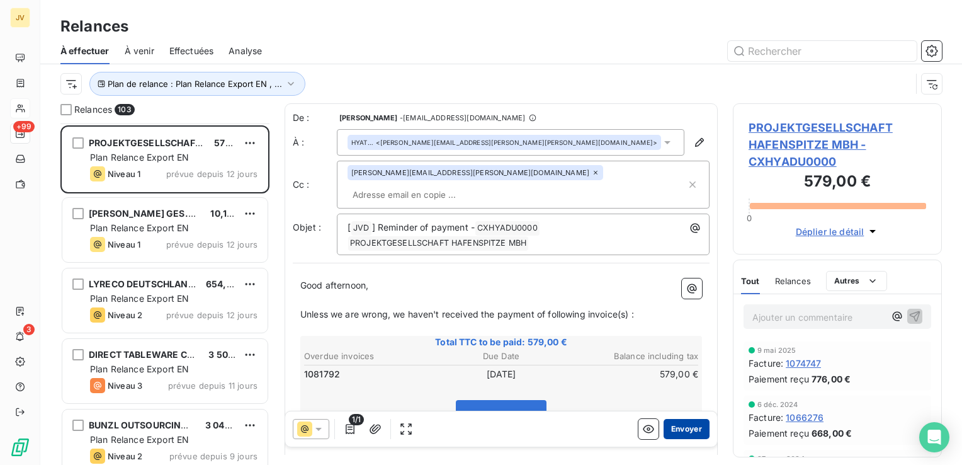
click at [684, 433] on button "Envoyer" at bounding box center [686, 429] width 46 height 20
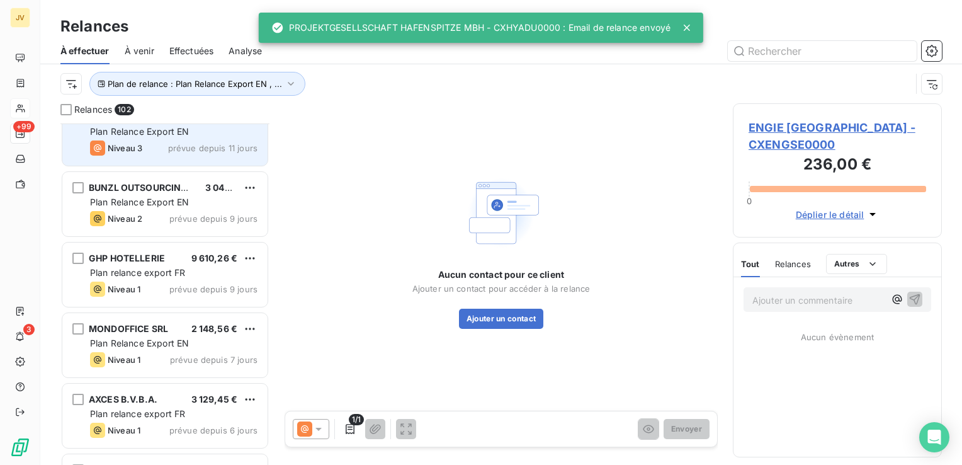
scroll to position [6039, 0]
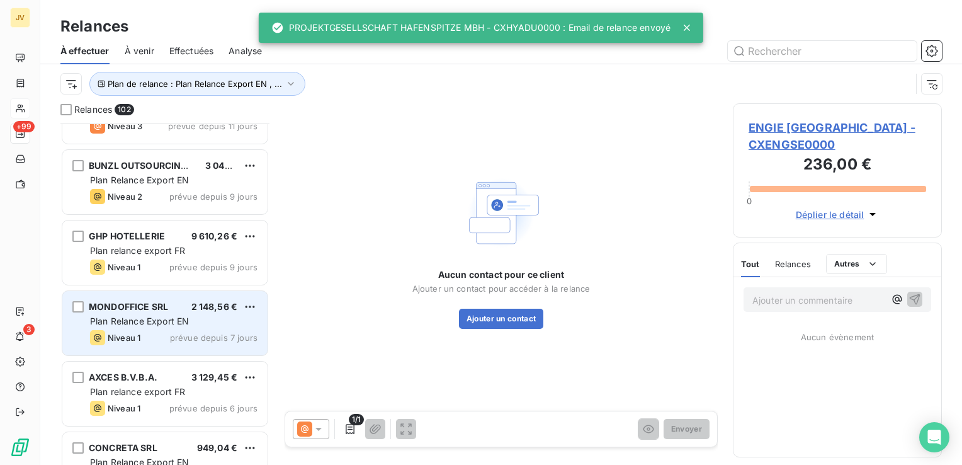
click at [155, 303] on span "MONDOFFICE SRL" at bounding box center [128, 306] width 79 height 11
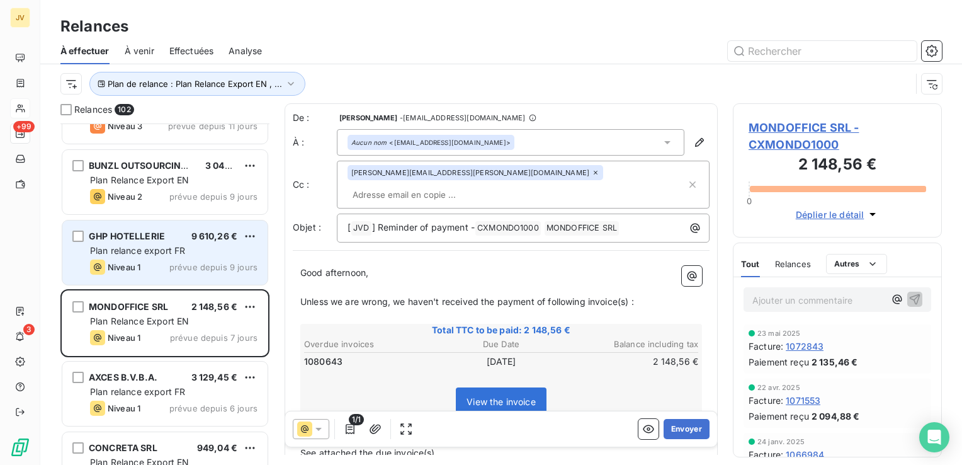
click at [152, 263] on div "Niveau 1 prévue depuis 9 jours" at bounding box center [173, 266] width 167 height 15
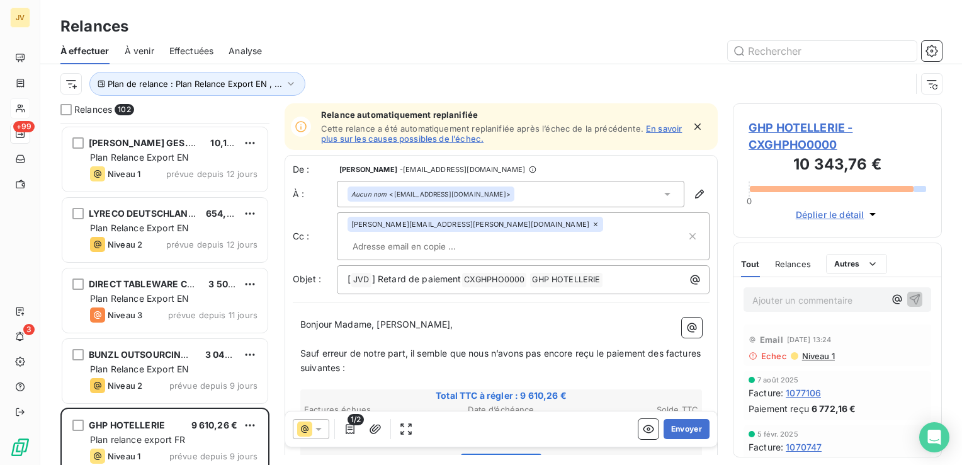
scroll to position [5787, 0]
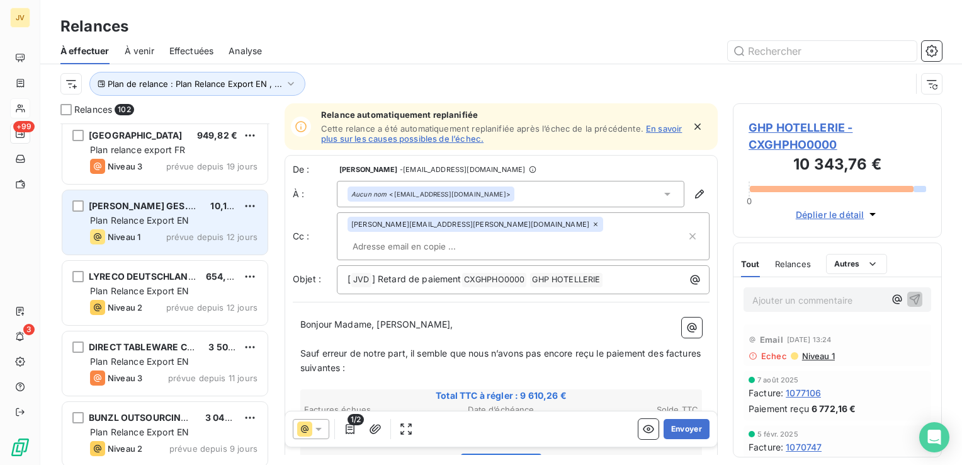
click at [171, 218] on span "Plan Relance Export EN" at bounding box center [139, 220] width 99 height 11
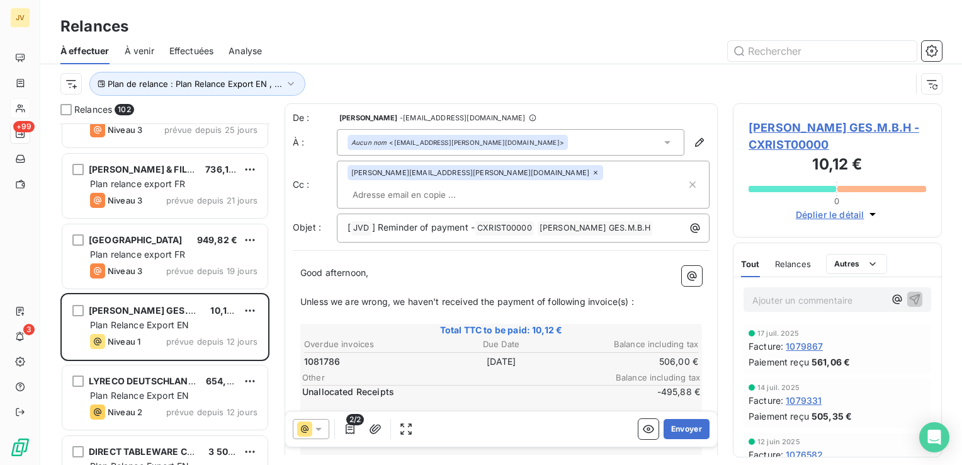
scroll to position [5661, 0]
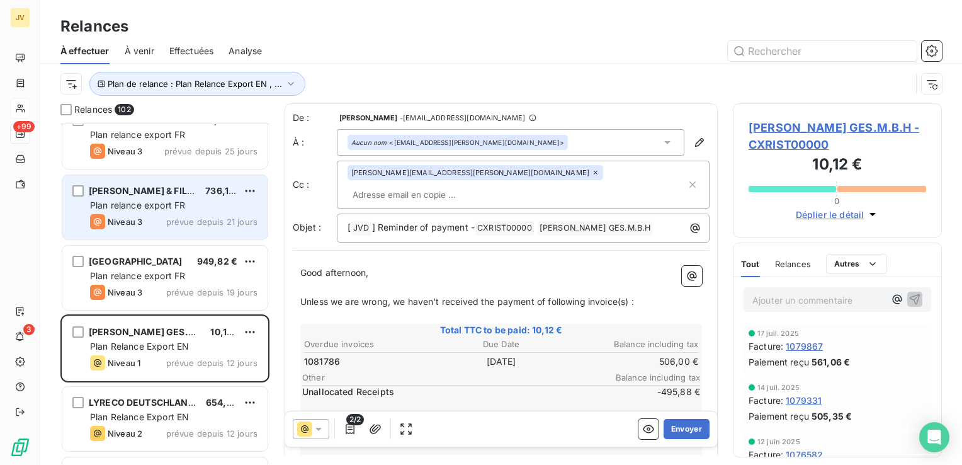
click at [179, 235] on div "[PERSON_NAME] & FILS S.A. 736,10 € Plan relance export FR Niveau 3 prévue depui…" at bounding box center [164, 207] width 205 height 64
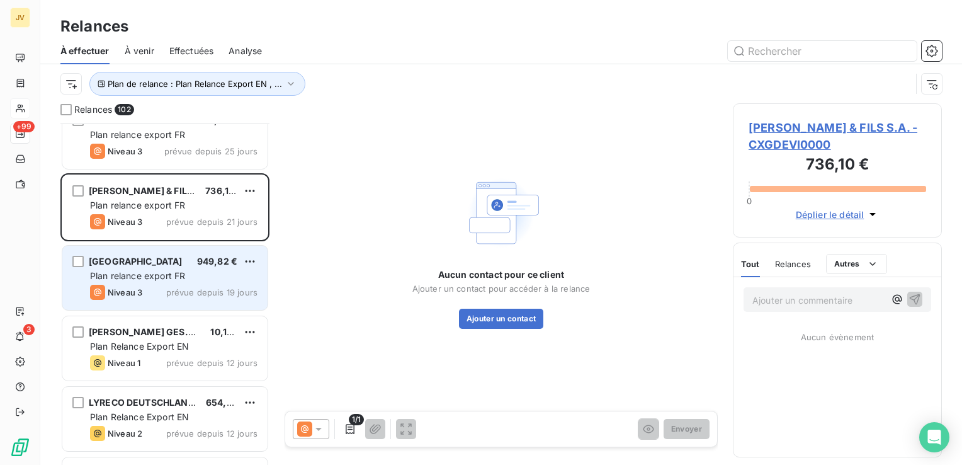
drag, startPoint x: 181, startPoint y: 269, endPoint x: 177, endPoint y: 263, distance: 6.5
click at [181, 269] on div "Plan relance export FR" at bounding box center [173, 275] width 167 height 13
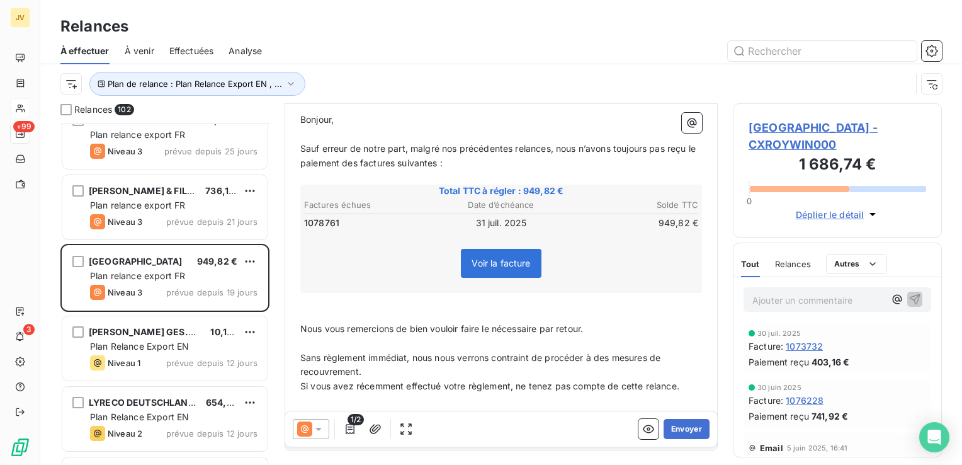
scroll to position [191, 0]
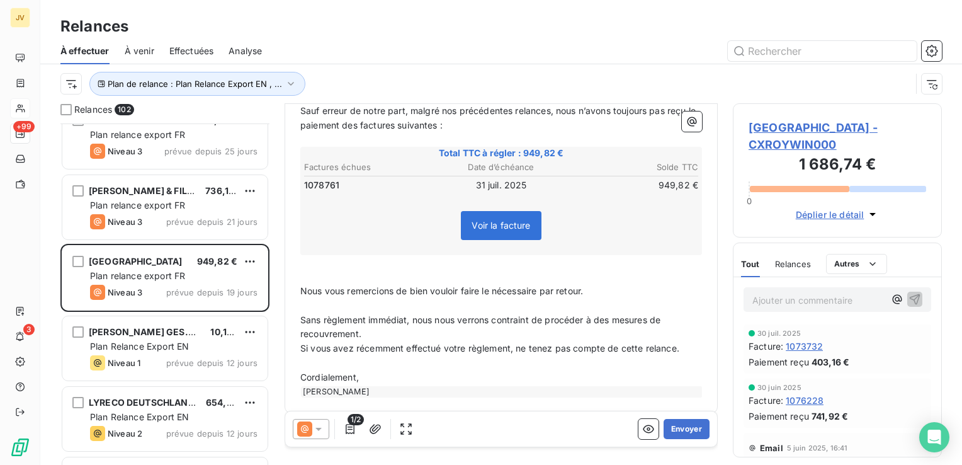
click at [318, 427] on icon at bounding box center [318, 428] width 13 height 13
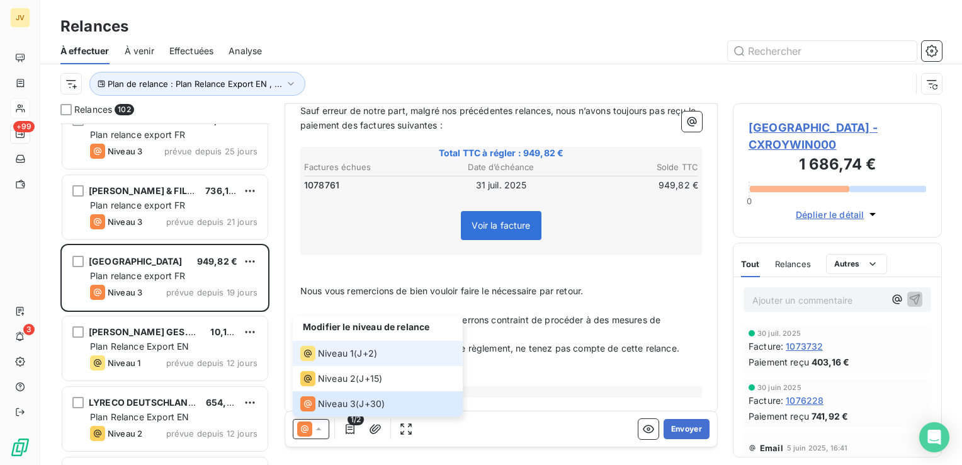
click at [332, 351] on span "Niveau 1" at bounding box center [336, 353] width 36 height 13
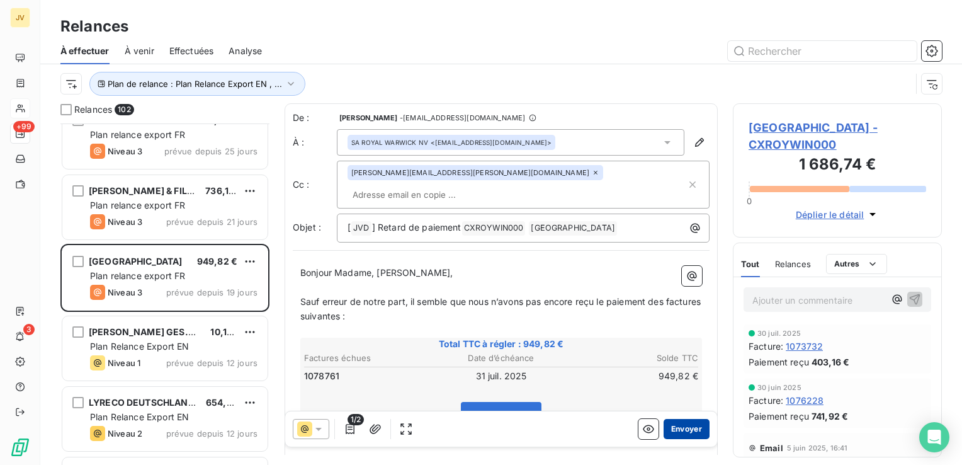
click at [676, 429] on button "Envoyer" at bounding box center [686, 429] width 46 height 20
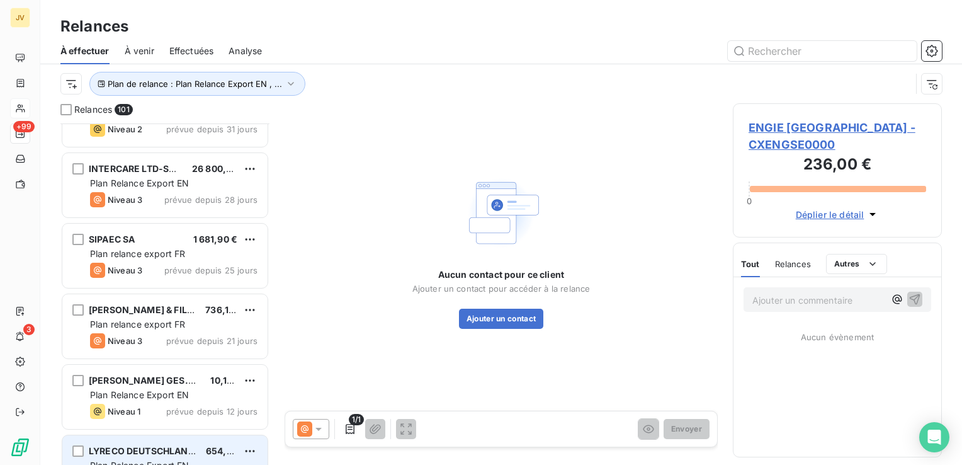
scroll to position [5535, 0]
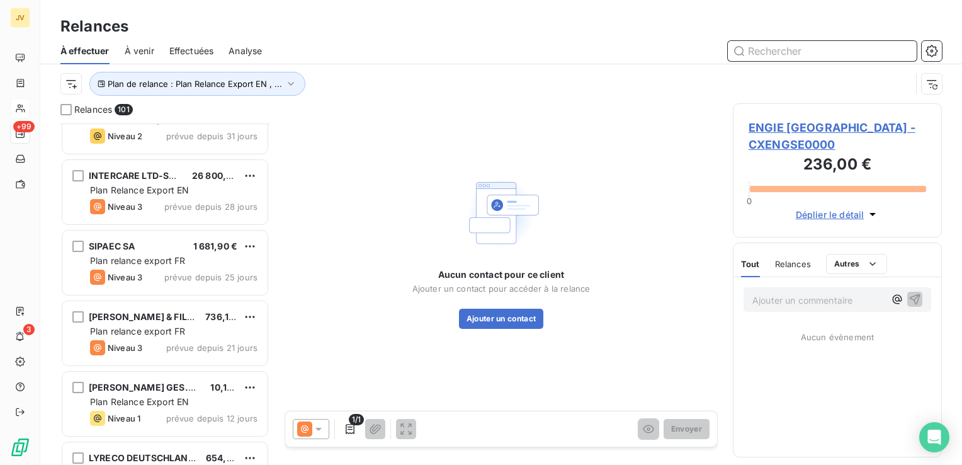
click at [821, 57] on input "text" at bounding box center [822, 51] width 189 height 20
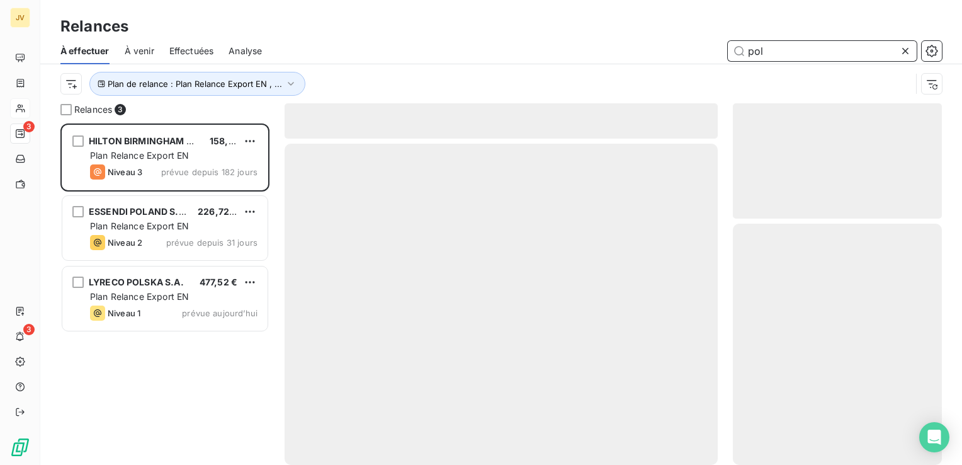
scroll to position [332, 199]
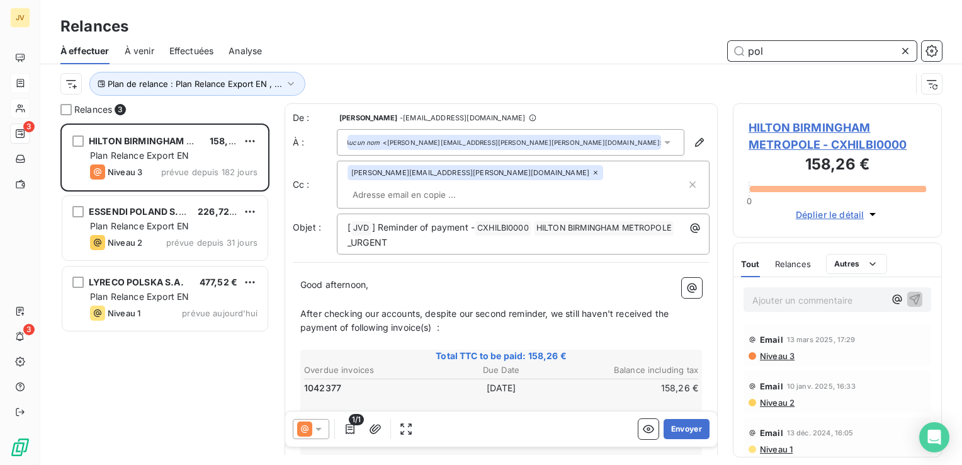
type input "pol"
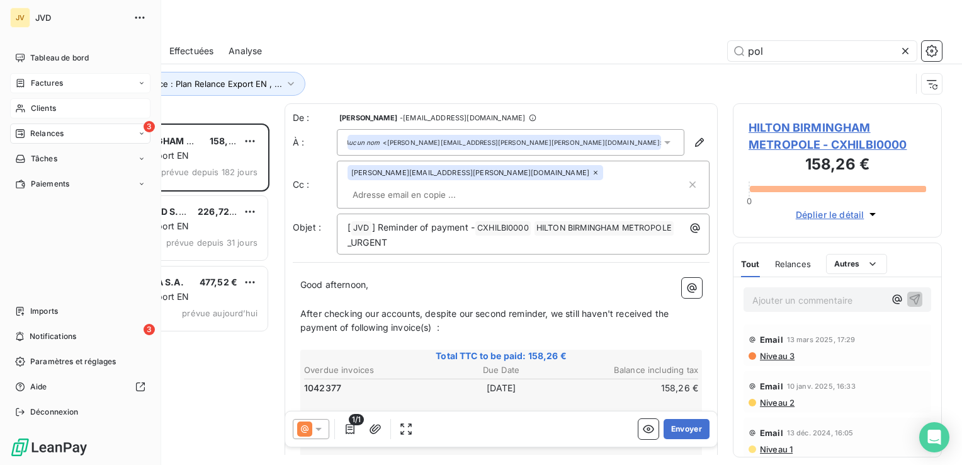
click at [20, 79] on icon at bounding box center [21, 83] width 8 height 8
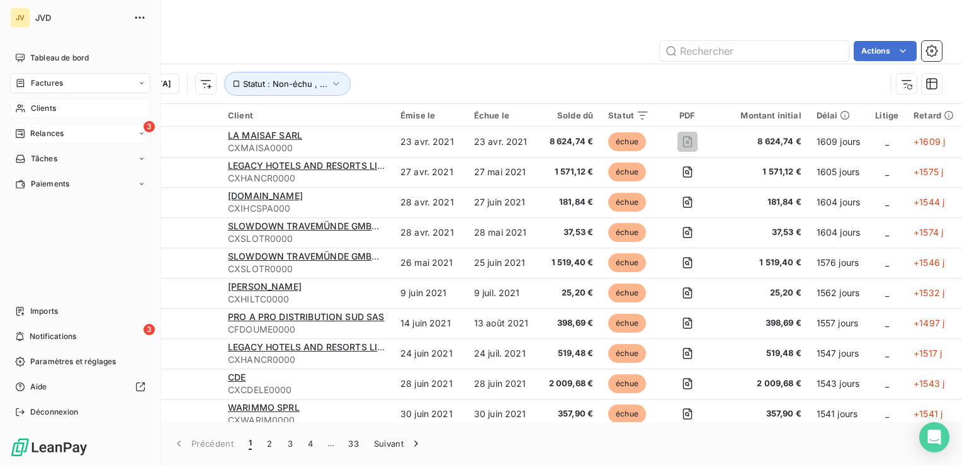
click at [42, 106] on span "Clients" at bounding box center [43, 108] width 25 height 11
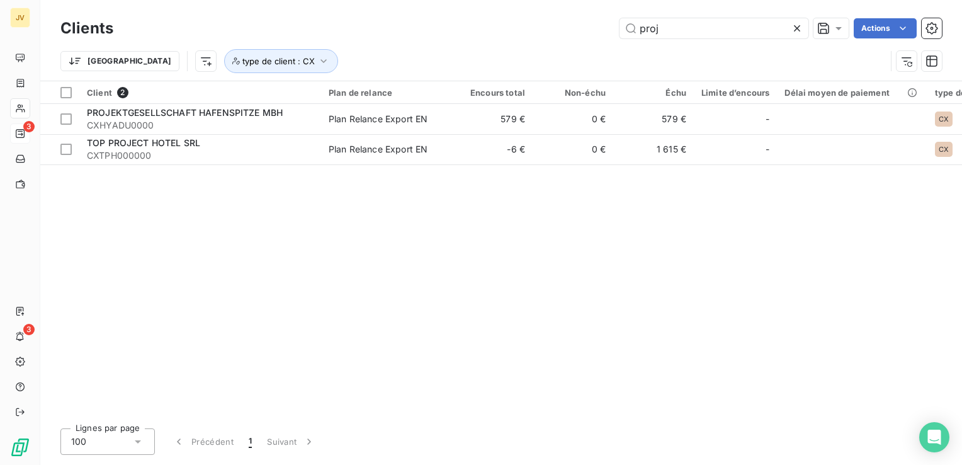
drag, startPoint x: 662, startPoint y: 31, endPoint x: 617, endPoint y: 28, distance: 45.4
click at [617, 28] on div "proj Actions" at bounding box center [534, 28] width 813 height 20
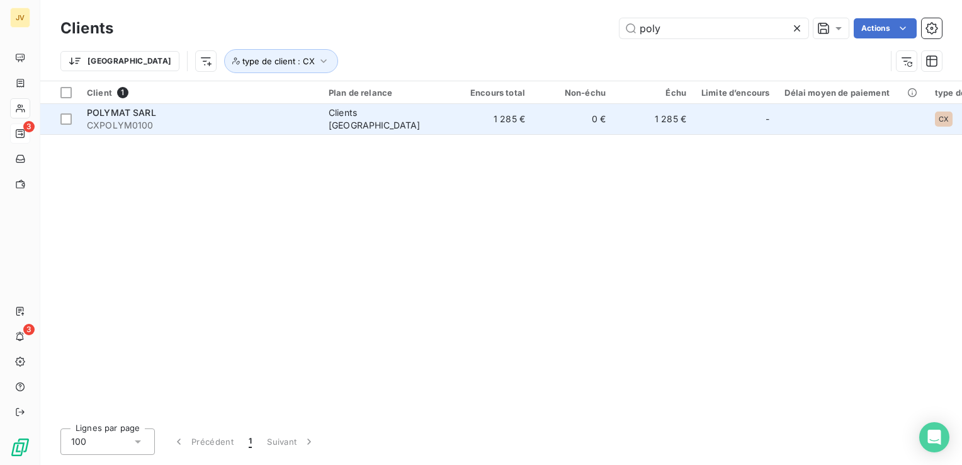
type input "poly"
click at [178, 115] on div "POLYMAT SARL" at bounding box center [200, 112] width 227 height 13
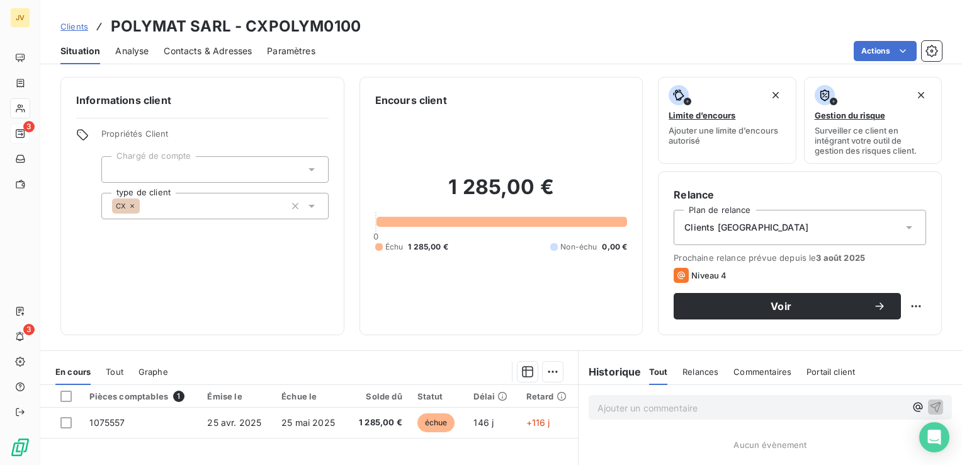
drag, startPoint x: 719, startPoint y: 233, endPoint x: 726, endPoint y: 237, distance: 7.9
click at [719, 233] on div "Clients [GEOGRAPHIC_DATA]" at bounding box center [799, 227] width 252 height 35
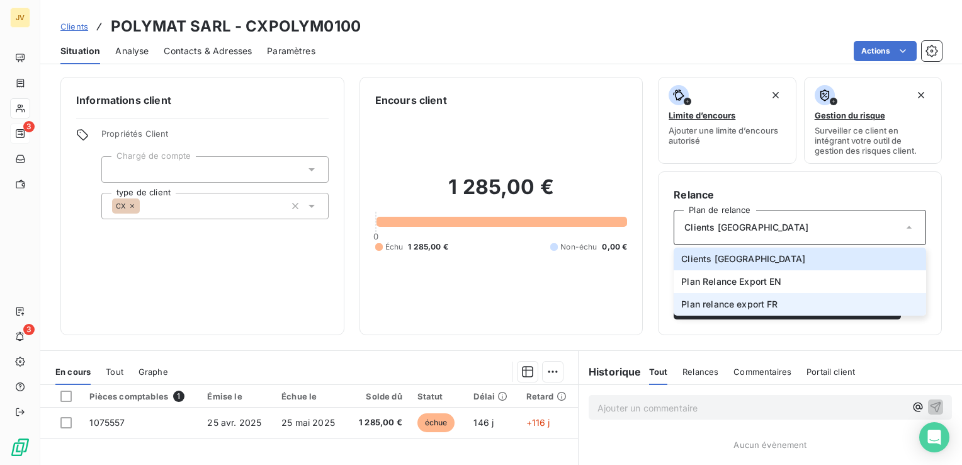
click at [763, 308] on span "Plan relance export FR" at bounding box center [729, 304] width 96 height 13
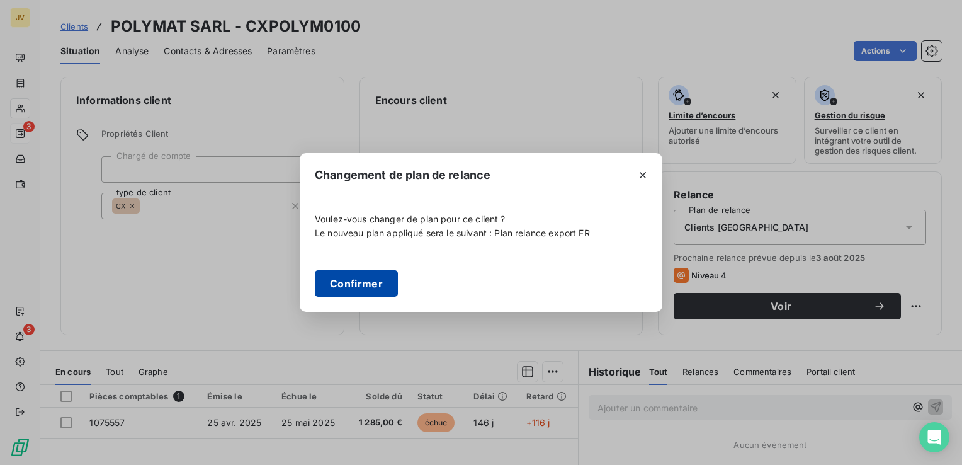
click at [380, 295] on button "Confirmer" at bounding box center [356, 283] width 83 height 26
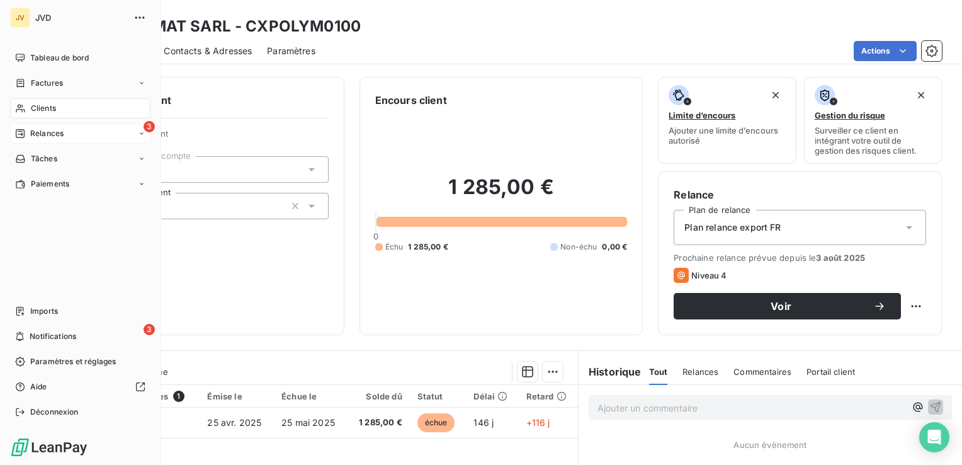
click at [50, 132] on span "Relances" at bounding box center [46, 133] width 33 height 11
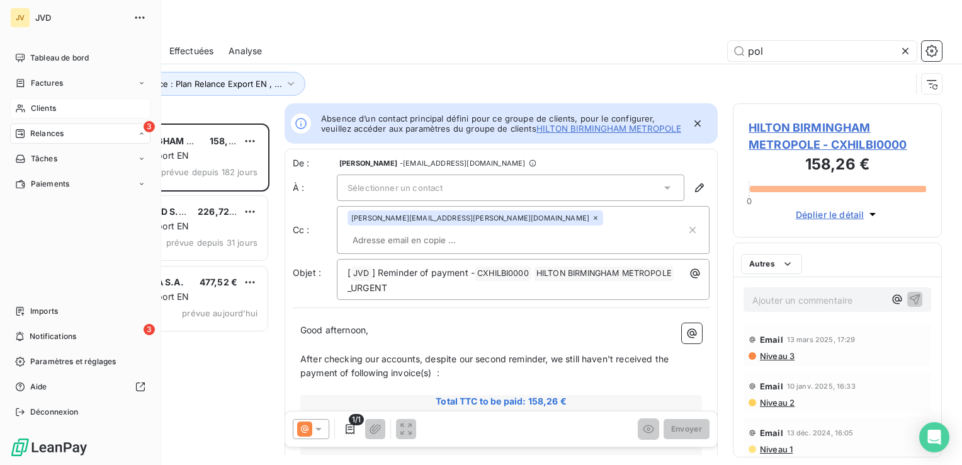
scroll to position [332, 199]
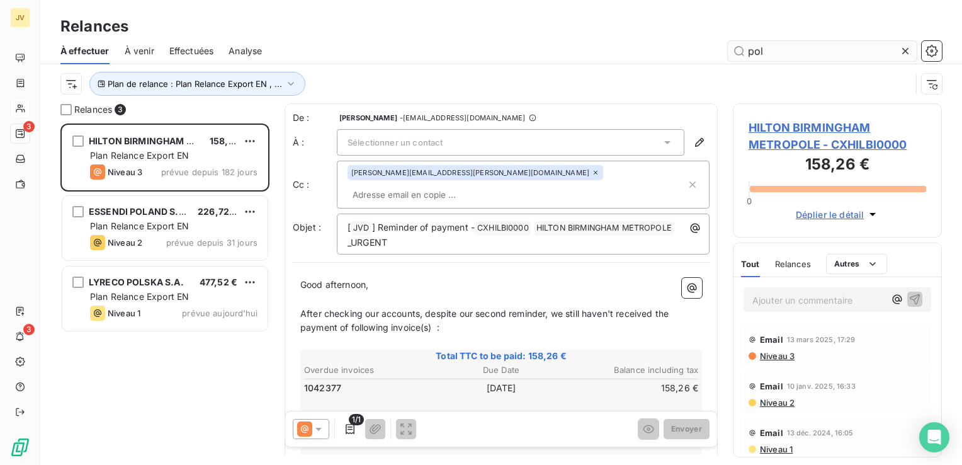
click at [913, 50] on div at bounding box center [908, 51] width 18 height 20
click at [803, 49] on input "text" at bounding box center [822, 51] width 189 height 20
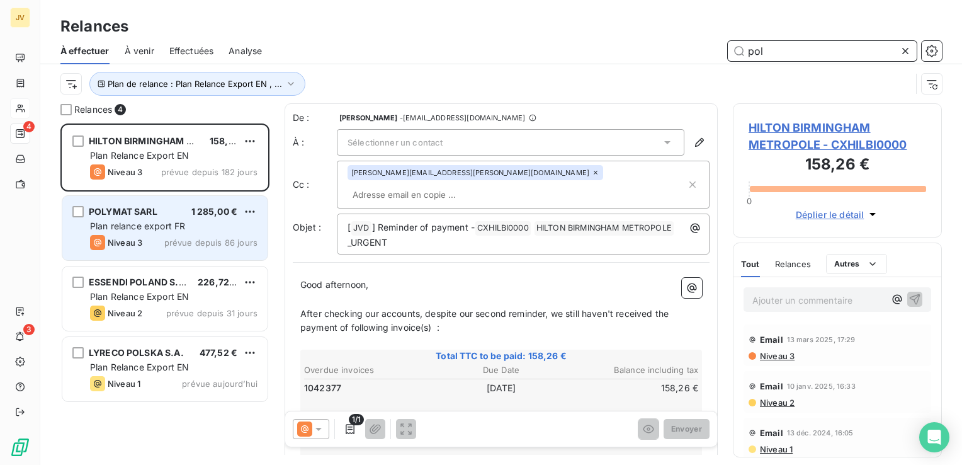
type input "pol"
click at [161, 222] on span "Plan relance export FR" at bounding box center [137, 225] width 95 height 11
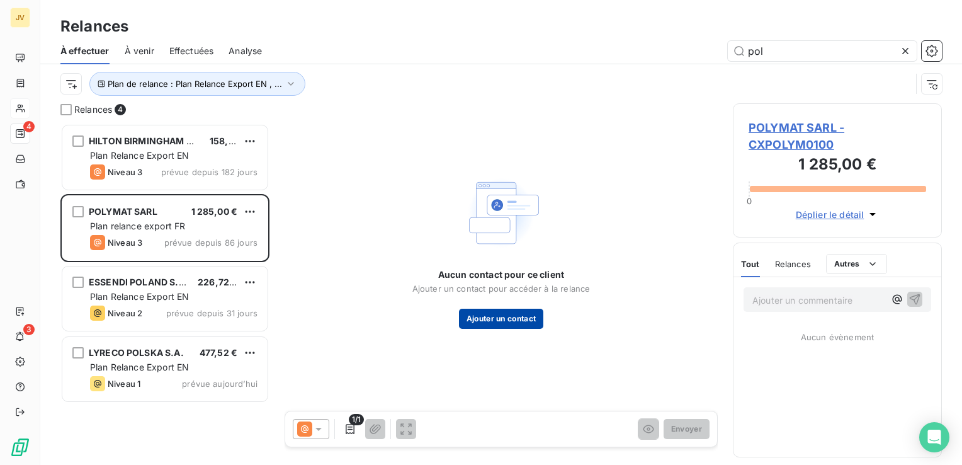
click at [478, 329] on button "Ajouter un contact" at bounding box center [501, 318] width 85 height 20
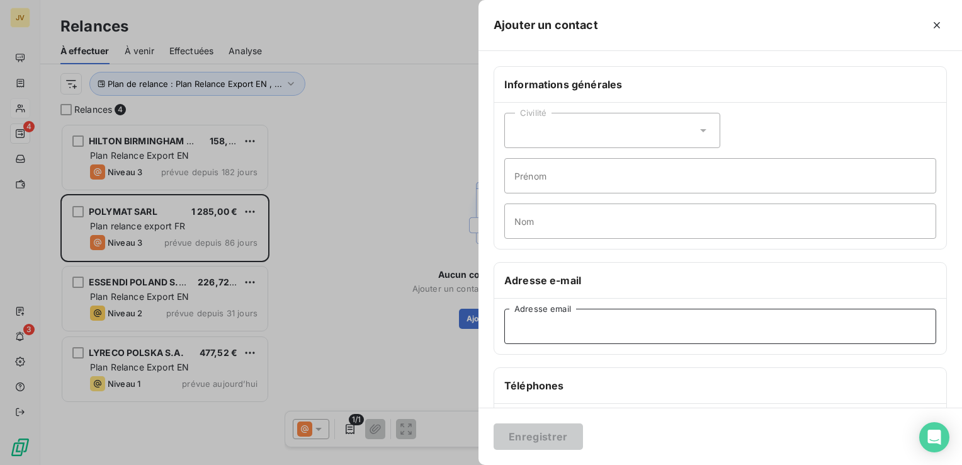
click at [574, 314] on input "Adresse email" at bounding box center [720, 325] width 432 height 35
paste input "[EMAIL_ADDRESS][DOMAIN_NAME]"
type input "[EMAIL_ADDRESS][DOMAIN_NAME]"
click at [527, 431] on button "Enregistrer" at bounding box center [537, 436] width 89 height 26
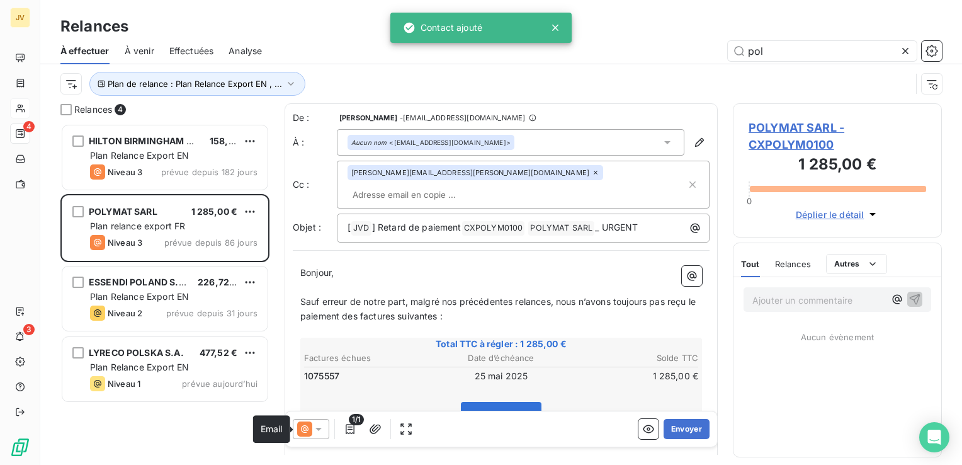
click at [301, 425] on icon at bounding box center [304, 428] width 15 height 15
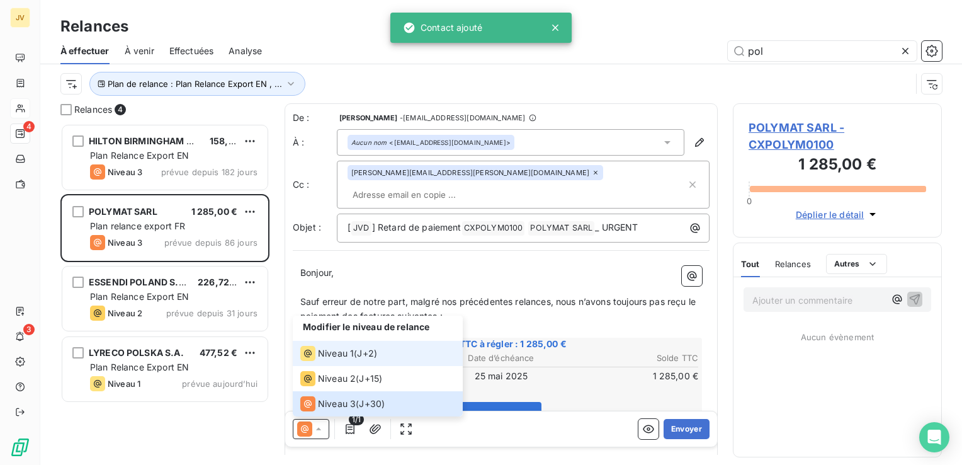
click at [342, 361] on div "Niveau 1" at bounding box center [327, 353] width 54 height 15
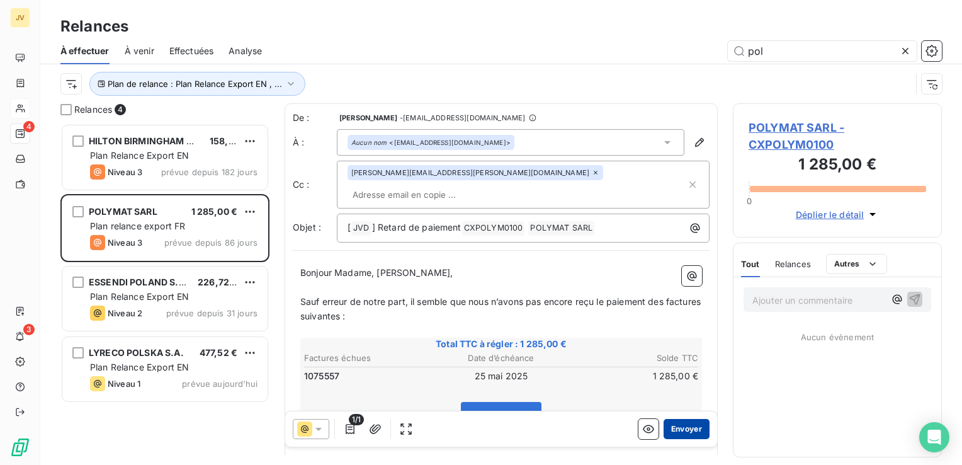
click at [677, 436] on button "Envoyer" at bounding box center [686, 429] width 46 height 20
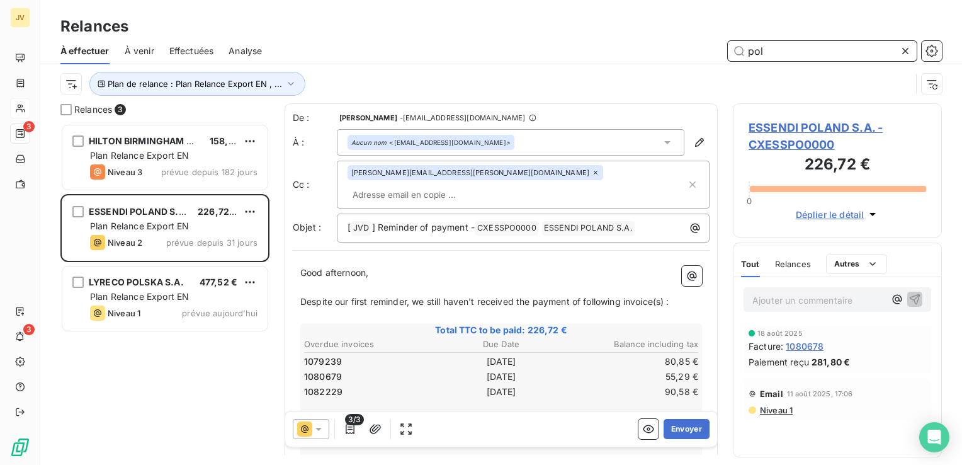
drag, startPoint x: 776, startPoint y: 51, endPoint x: 709, endPoint y: 52, distance: 67.4
click at [709, 52] on div "pol" at bounding box center [609, 51] width 665 height 20
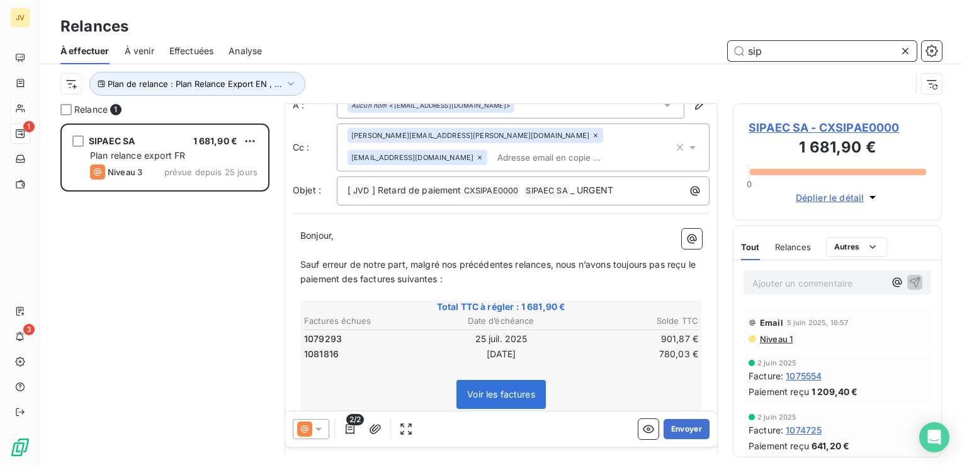
scroll to position [126, 0]
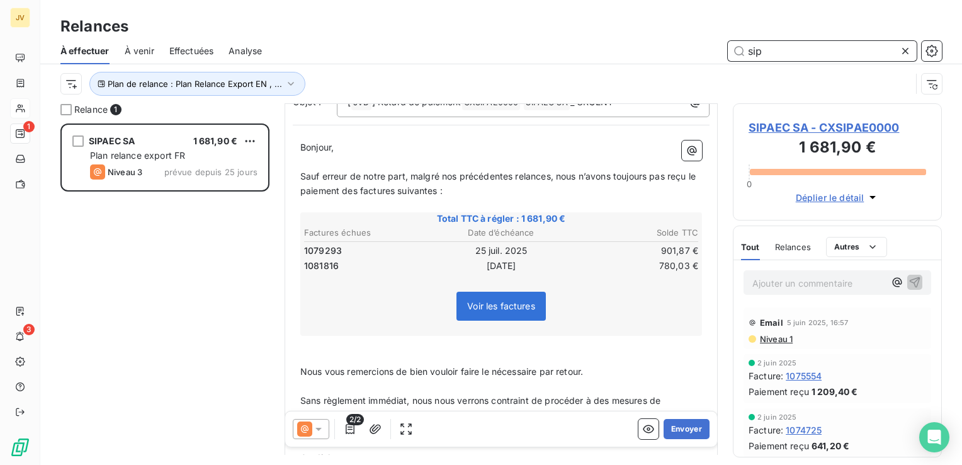
type input "sip"
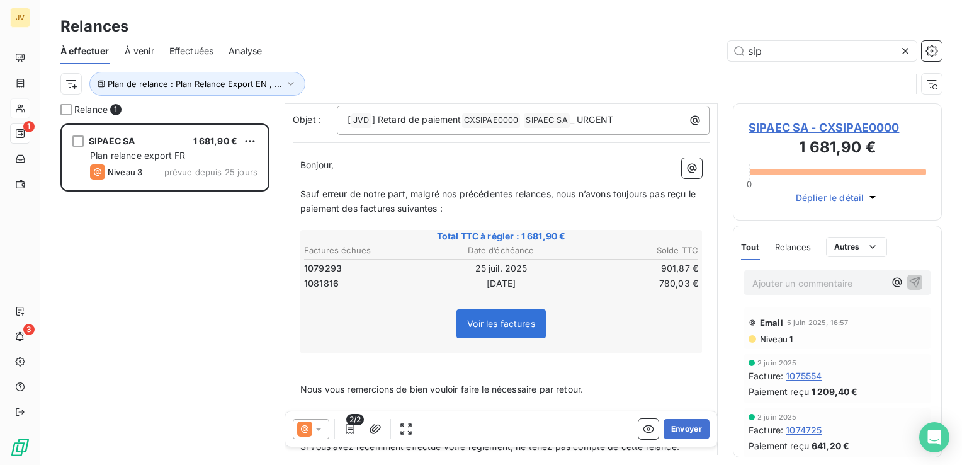
scroll to position [195, 0]
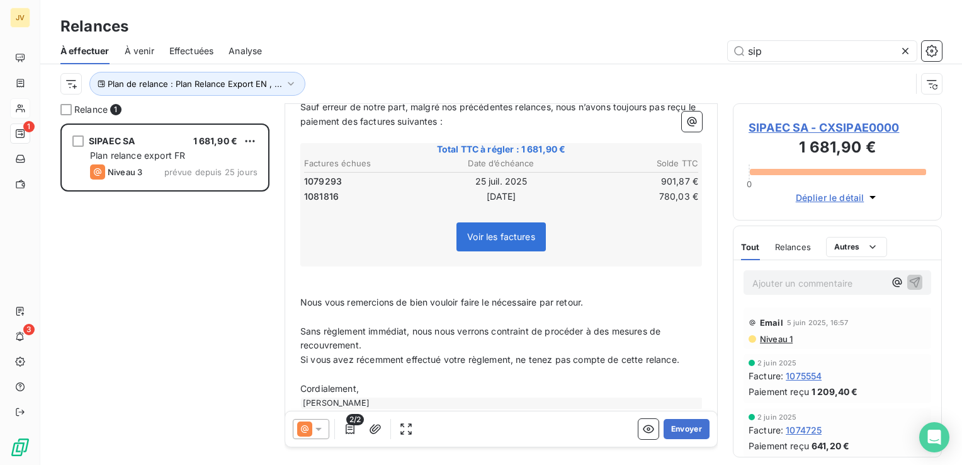
click at [315, 427] on icon at bounding box center [318, 428] width 13 height 13
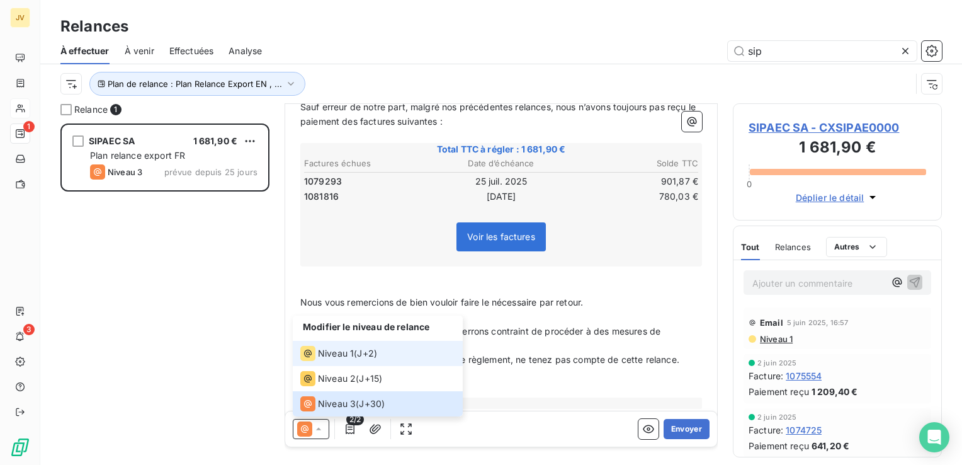
click at [335, 352] on span "Niveau 1" at bounding box center [336, 353] width 36 height 13
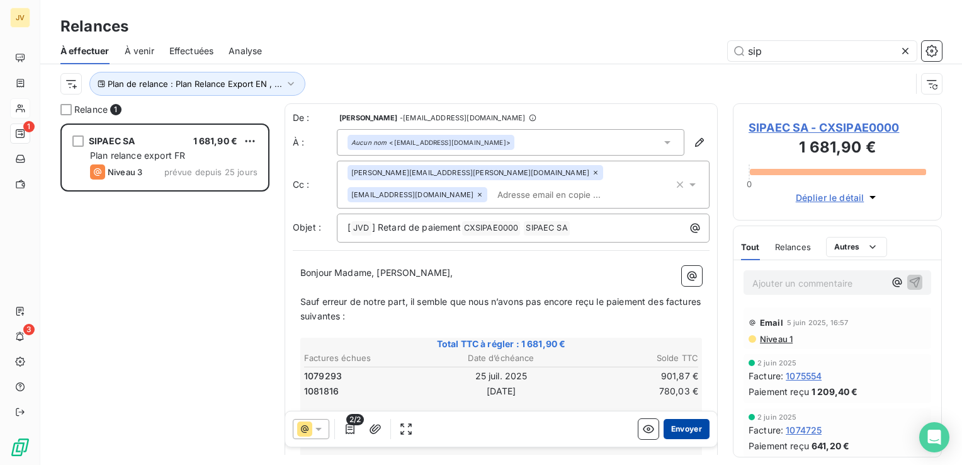
click at [675, 422] on button "Envoyer" at bounding box center [686, 429] width 46 height 20
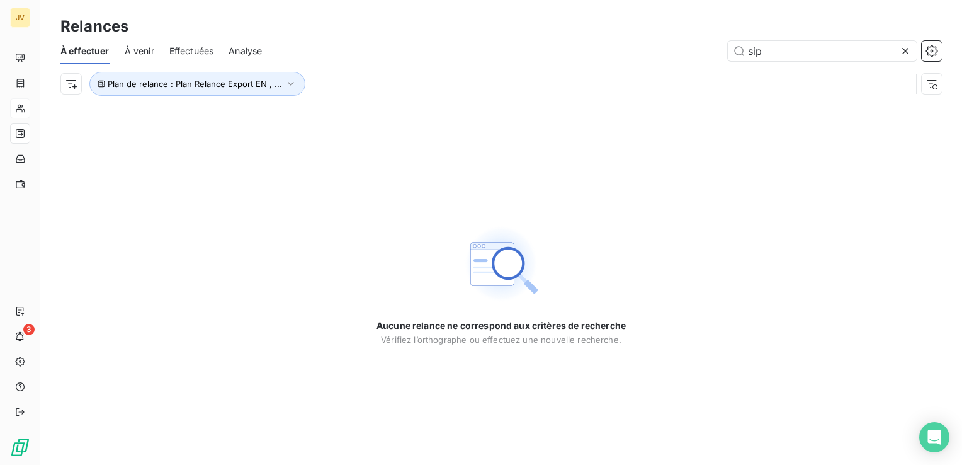
click at [908, 45] on icon at bounding box center [905, 51] width 13 height 13
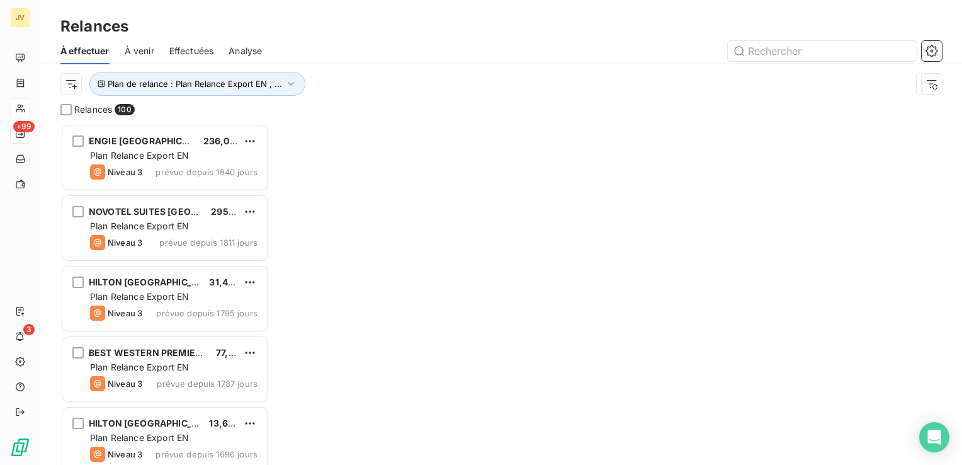
scroll to position [332, 199]
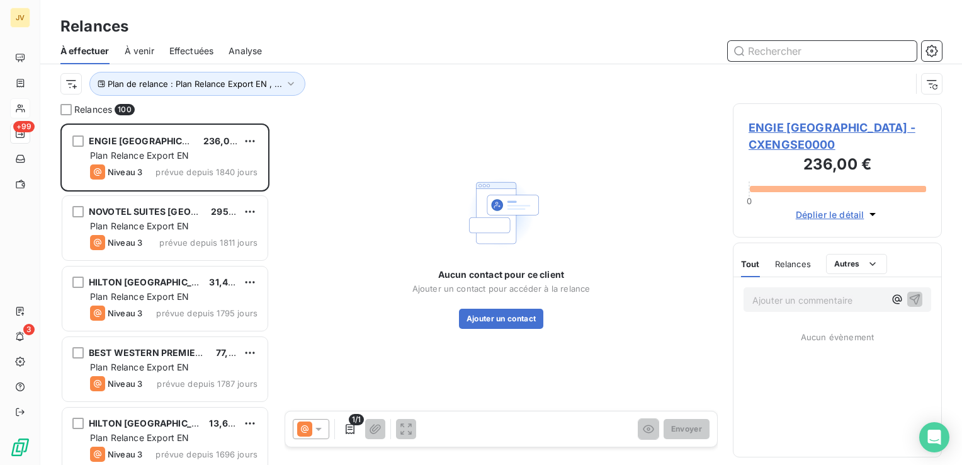
click at [817, 54] on input "text" at bounding box center [822, 51] width 189 height 20
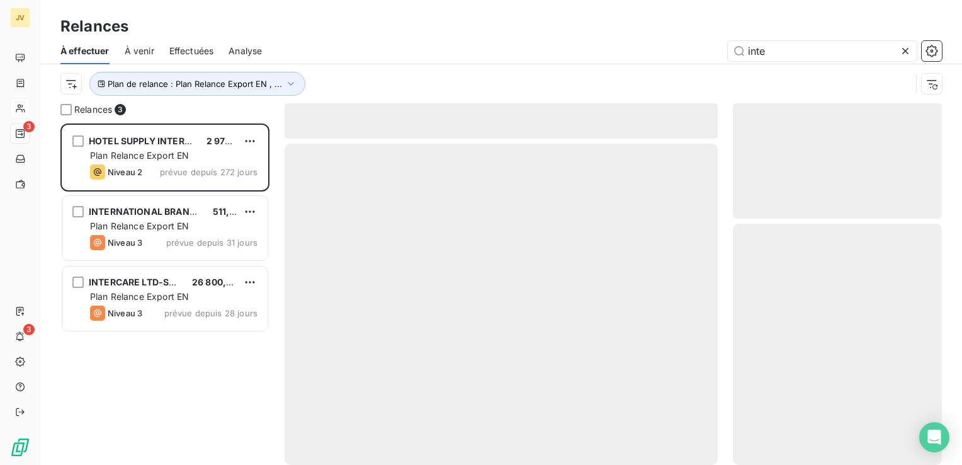
scroll to position [332, 199]
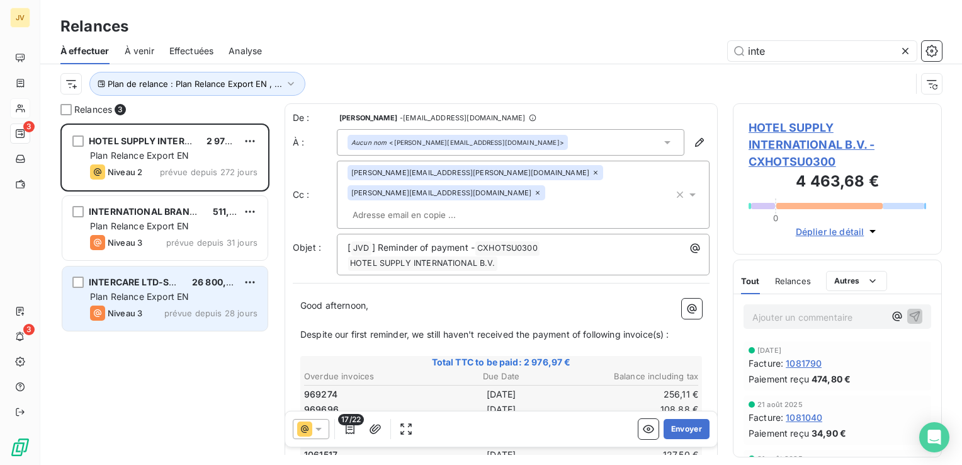
click at [144, 300] on span "Plan Relance Export EN" at bounding box center [139, 296] width 99 height 11
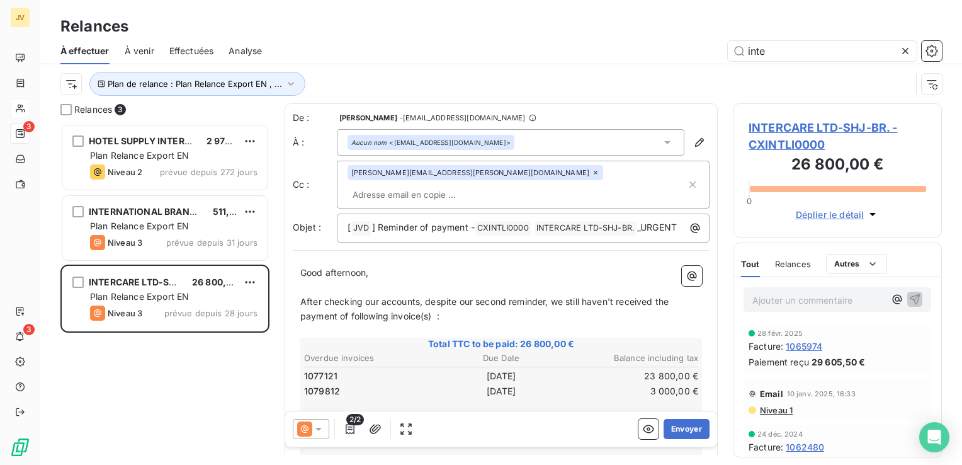
click at [319, 426] on icon at bounding box center [318, 428] width 13 height 13
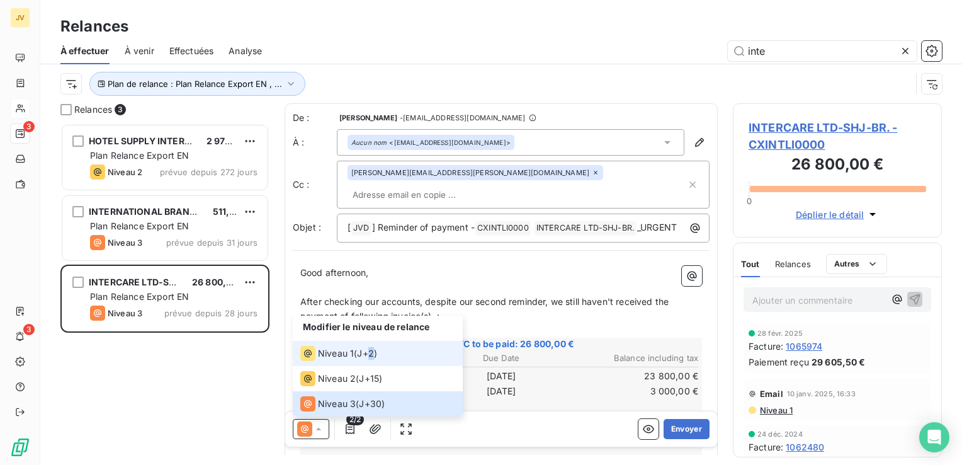
click at [372, 356] on span "J+2 )" at bounding box center [367, 353] width 20 height 13
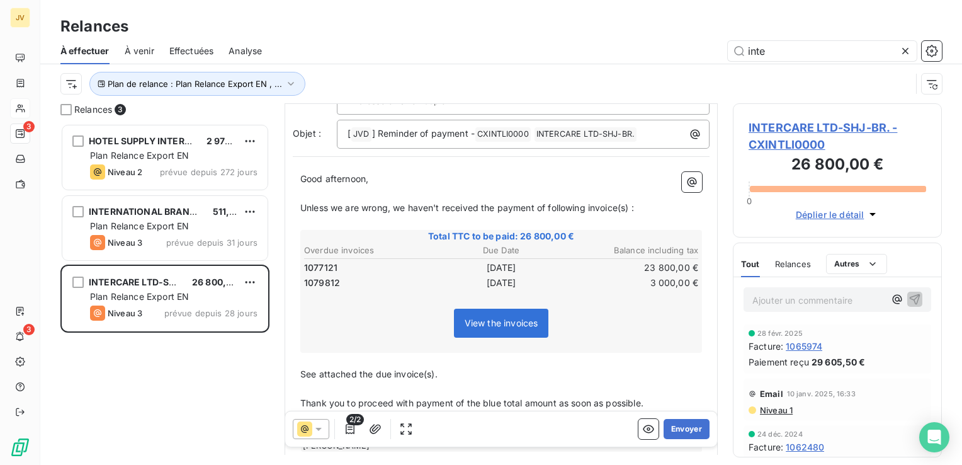
scroll to position [74, 0]
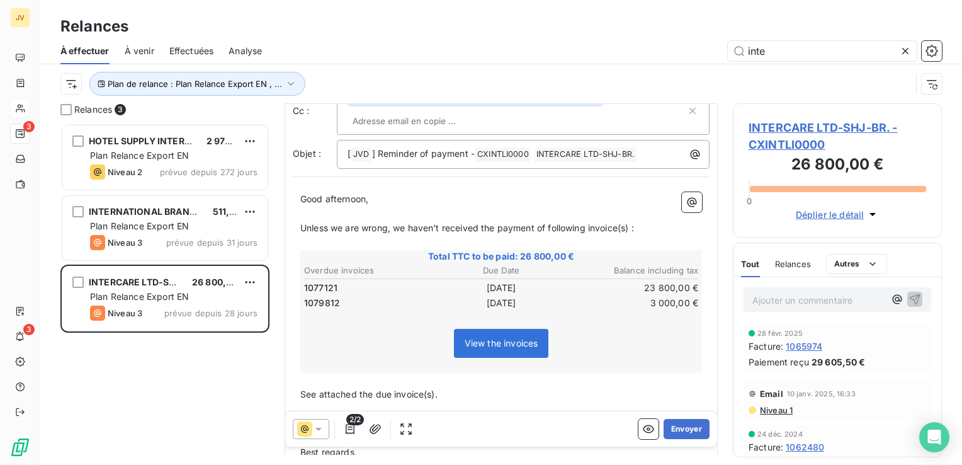
click at [307, 423] on icon at bounding box center [304, 428] width 15 height 15
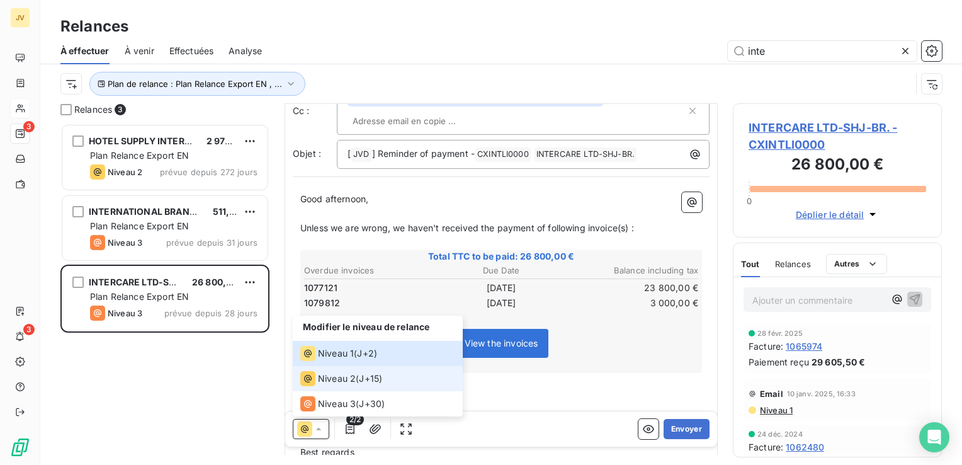
click at [337, 359] on div "Niveau 1" at bounding box center [327, 353] width 54 height 15
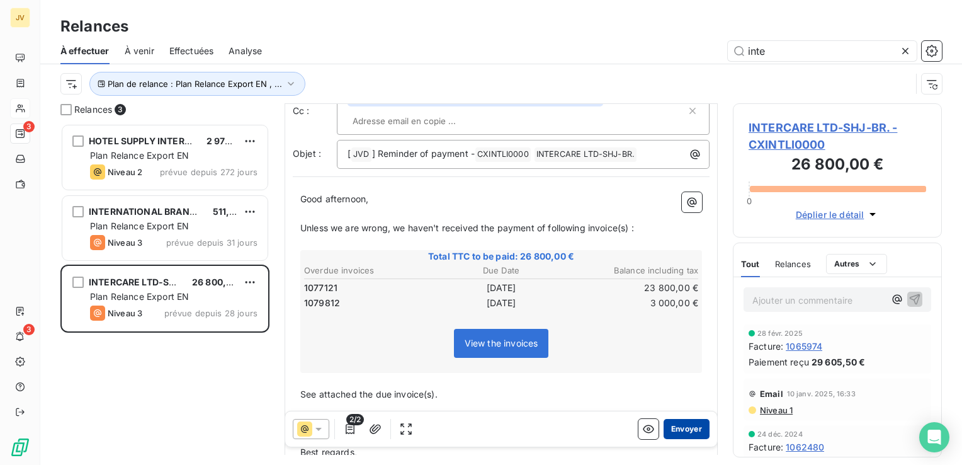
click at [680, 435] on button "Envoyer" at bounding box center [686, 429] width 46 height 20
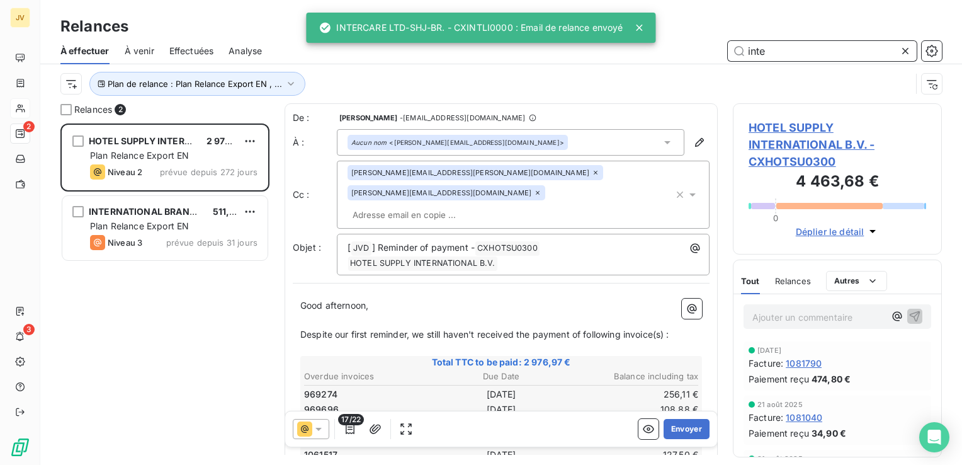
drag, startPoint x: 763, startPoint y: 50, endPoint x: 695, endPoint y: 50, distance: 68.0
click at [695, 50] on div "inte" at bounding box center [609, 51] width 665 height 20
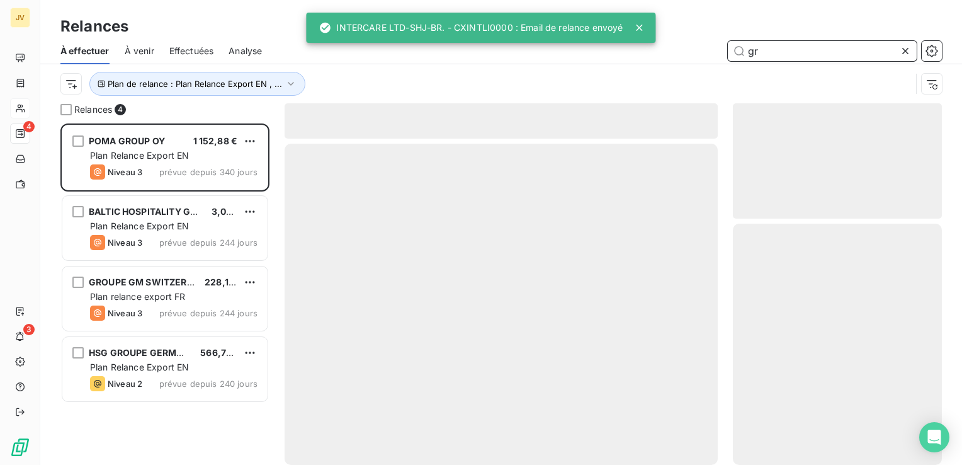
scroll to position [332, 199]
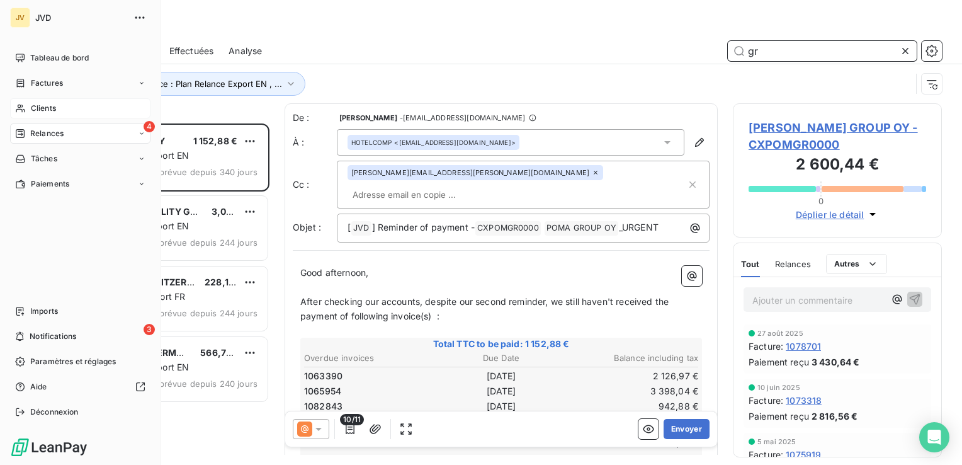
type input "gr"
click at [35, 115] on div "Clients" at bounding box center [80, 108] width 140 height 20
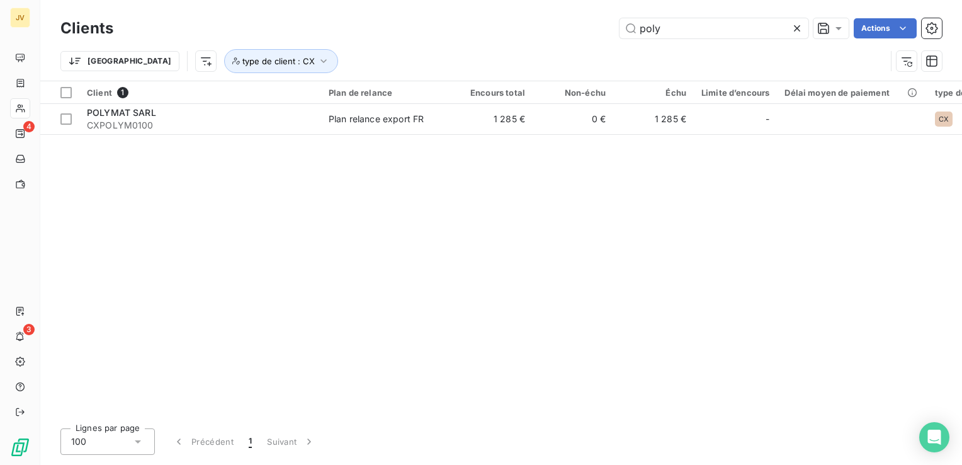
drag, startPoint x: 675, startPoint y: 30, endPoint x: 582, endPoint y: 28, distance: 93.2
click at [582, 28] on div "poly Actions" at bounding box center [534, 28] width 813 height 20
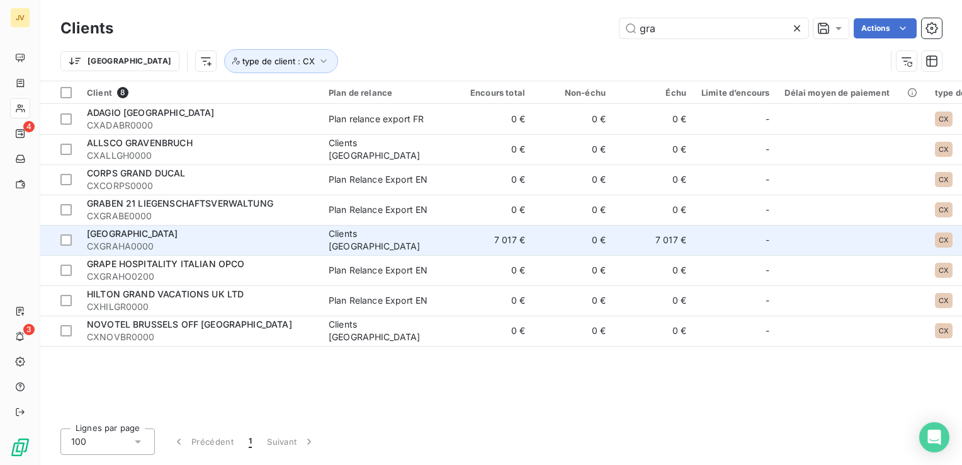
type input "gra"
click at [262, 230] on div "[GEOGRAPHIC_DATA]" at bounding box center [200, 233] width 227 height 13
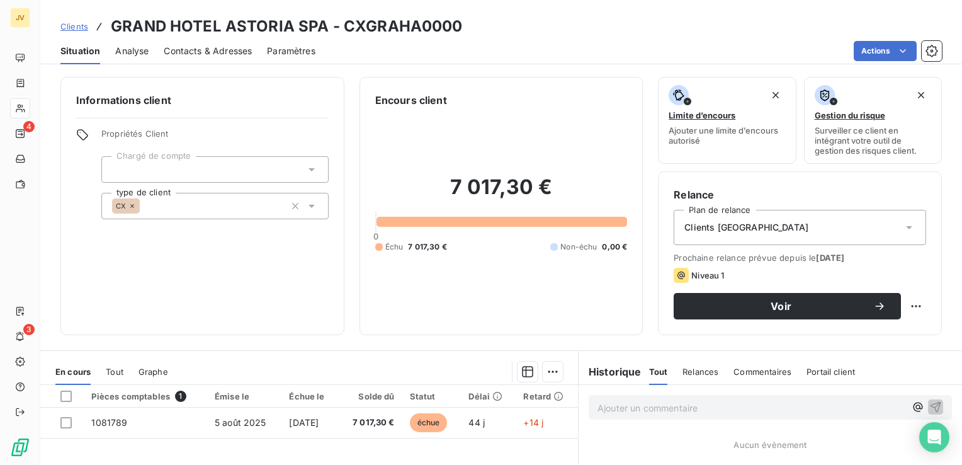
click at [762, 230] on div "Clients [GEOGRAPHIC_DATA]" at bounding box center [799, 227] width 252 height 35
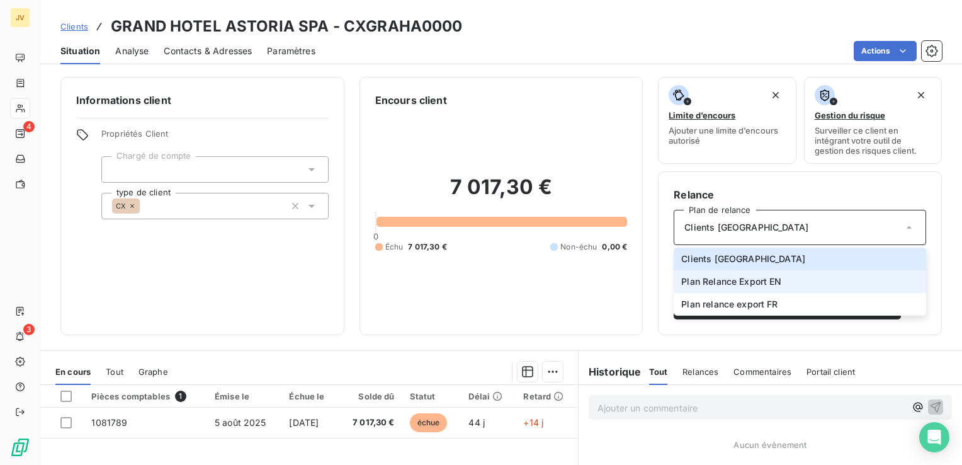
click at [761, 288] on li "Plan Relance Export EN" at bounding box center [799, 281] width 252 height 23
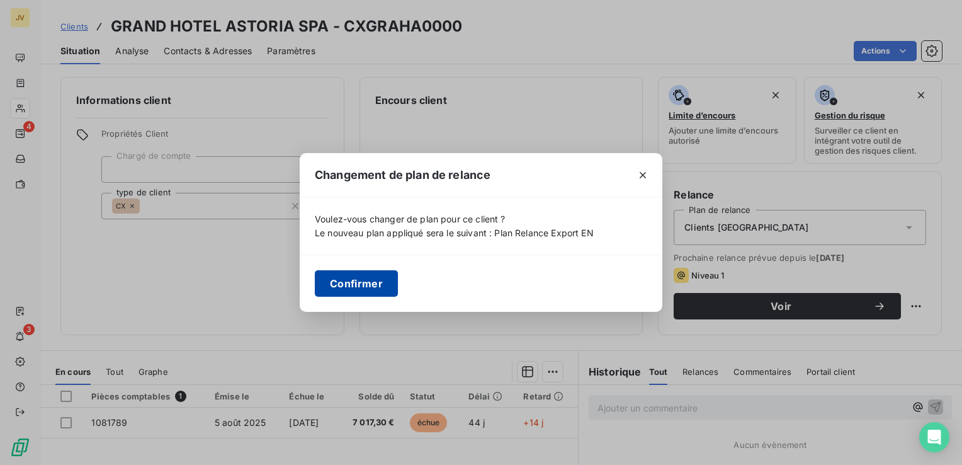
click at [335, 284] on button "Confirmer" at bounding box center [356, 283] width 83 height 26
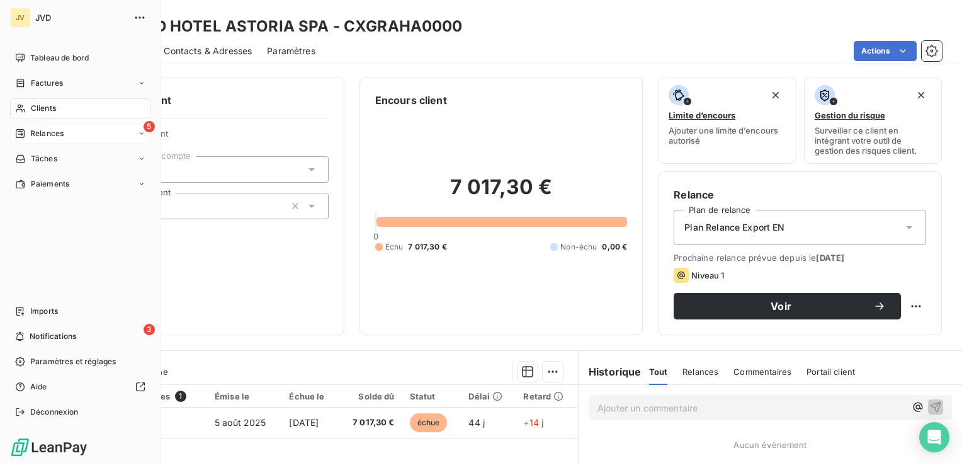
click at [33, 131] on span "Relances" at bounding box center [46, 133] width 33 height 11
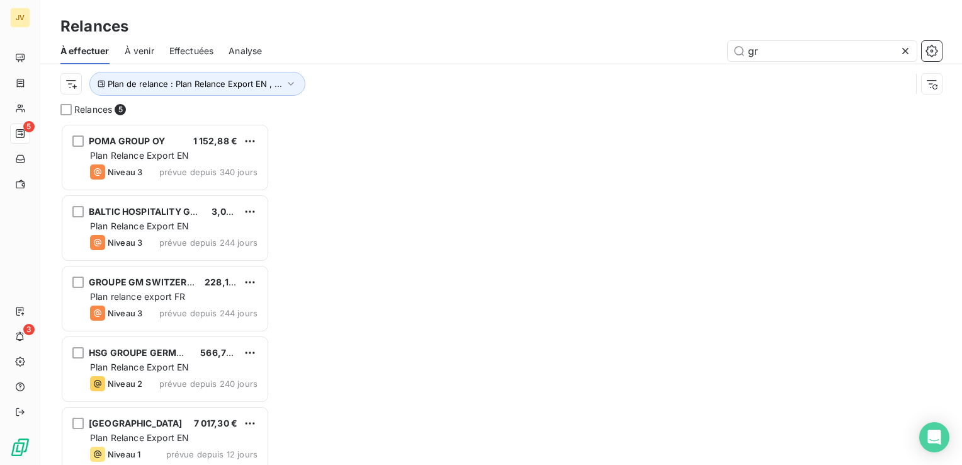
scroll to position [332, 199]
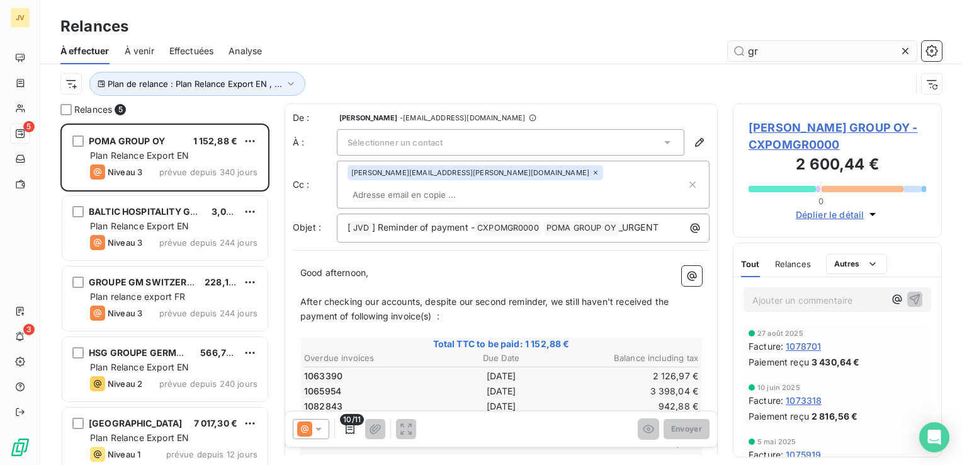
drag, startPoint x: 766, startPoint y: 47, endPoint x: 731, endPoint y: 47, distance: 35.2
click at [732, 47] on input "gr" at bounding box center [822, 51] width 189 height 20
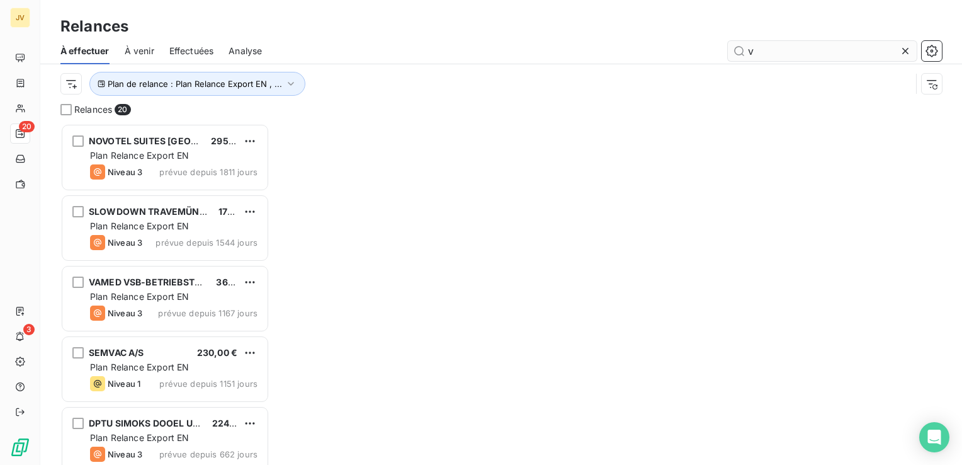
scroll to position [332, 199]
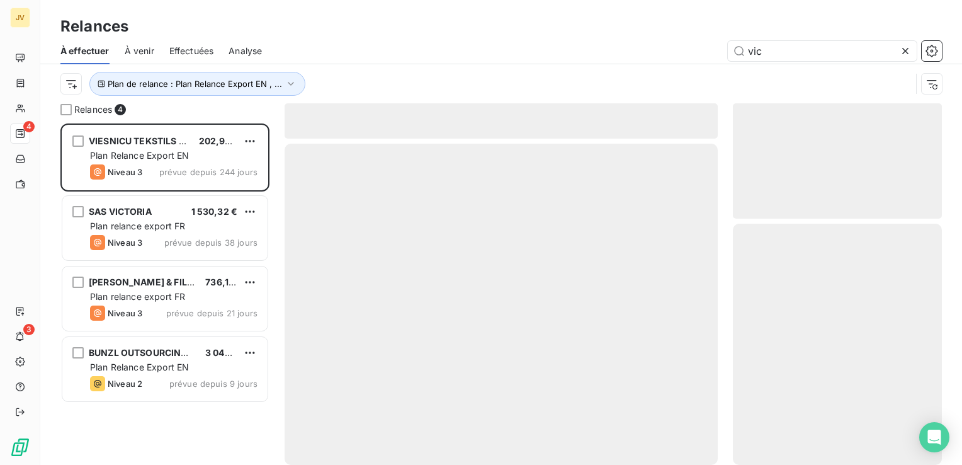
scroll to position [332, 199]
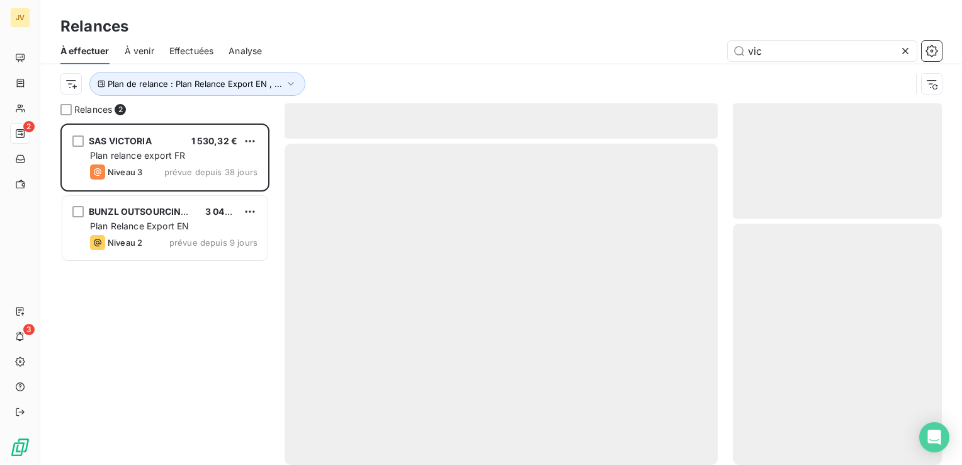
scroll to position [332, 199]
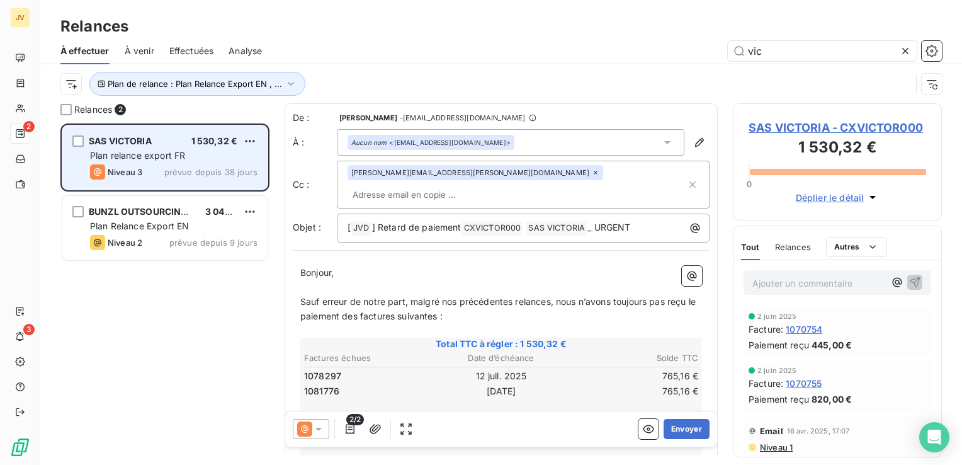
click at [186, 152] on div "Plan relance export FR" at bounding box center [173, 155] width 167 height 13
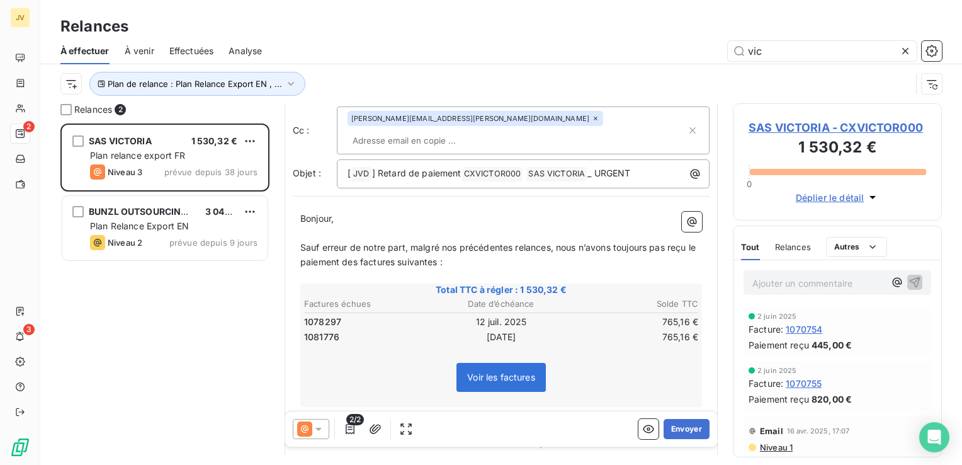
scroll to position [126, 0]
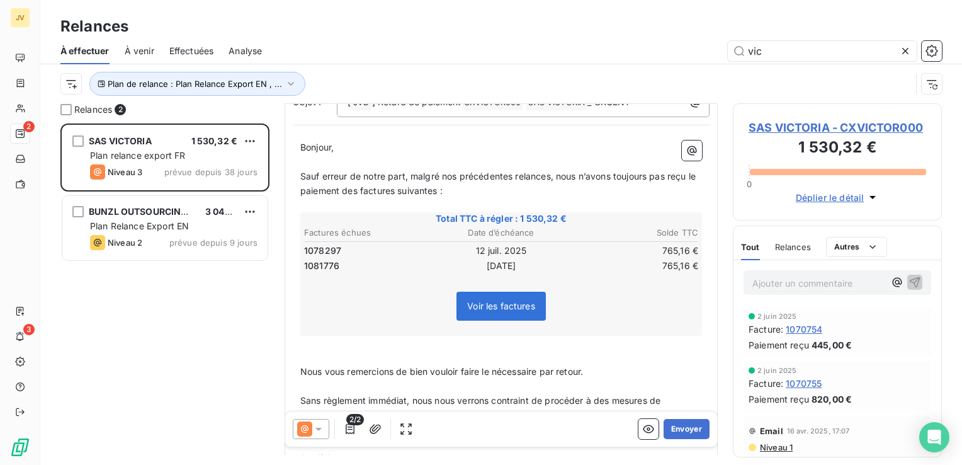
click at [317, 426] on icon at bounding box center [318, 428] width 13 height 13
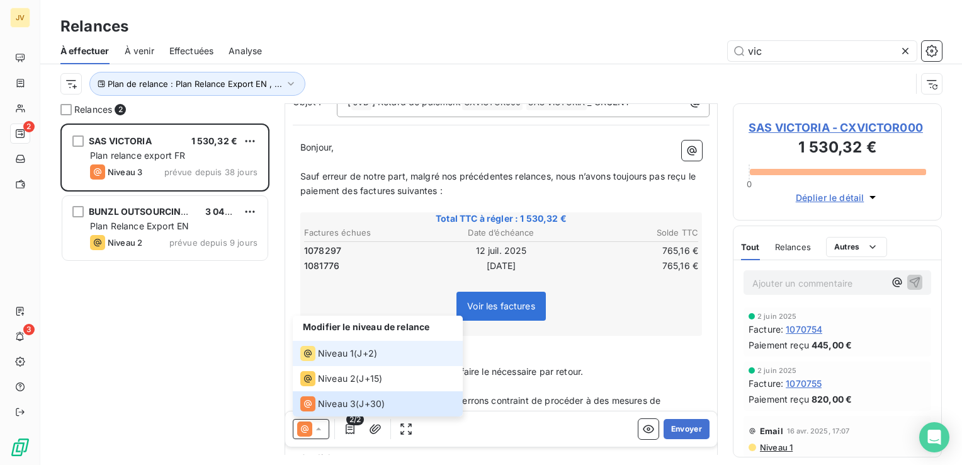
click at [342, 359] on span "Niveau 1" at bounding box center [336, 353] width 36 height 13
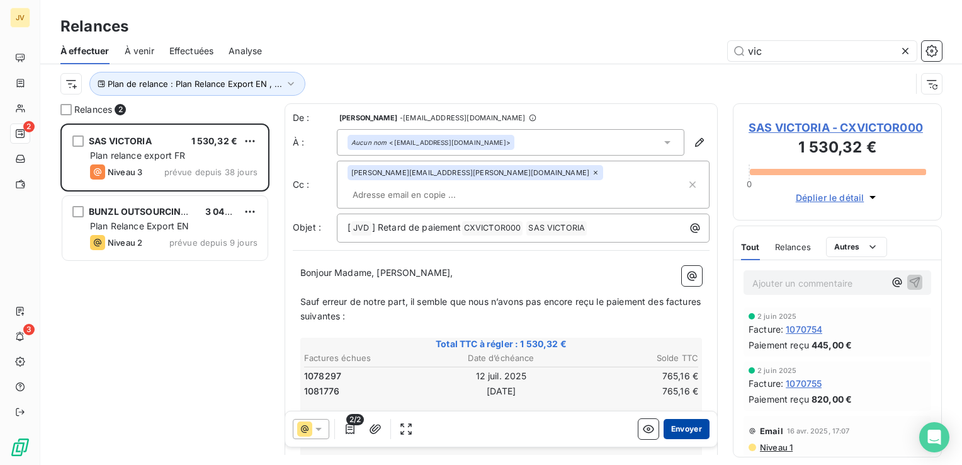
click at [690, 428] on button "Envoyer" at bounding box center [686, 429] width 46 height 20
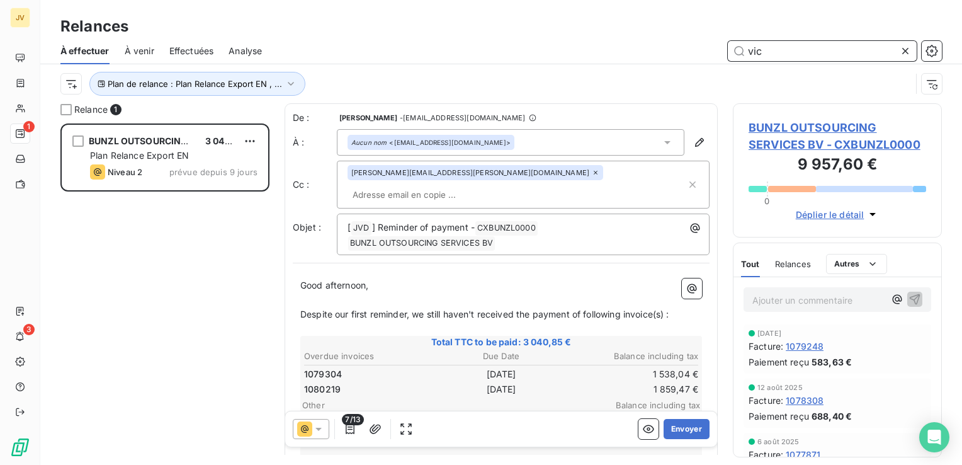
drag, startPoint x: 755, startPoint y: 55, endPoint x: 736, endPoint y: 55, distance: 18.9
click at [736, 55] on input "vic" at bounding box center [822, 51] width 189 height 20
type input "c"
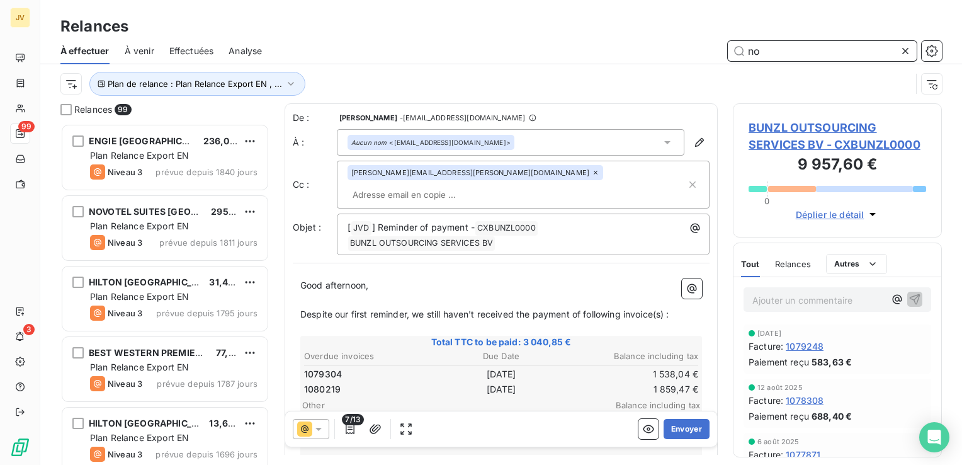
scroll to position [332, 199]
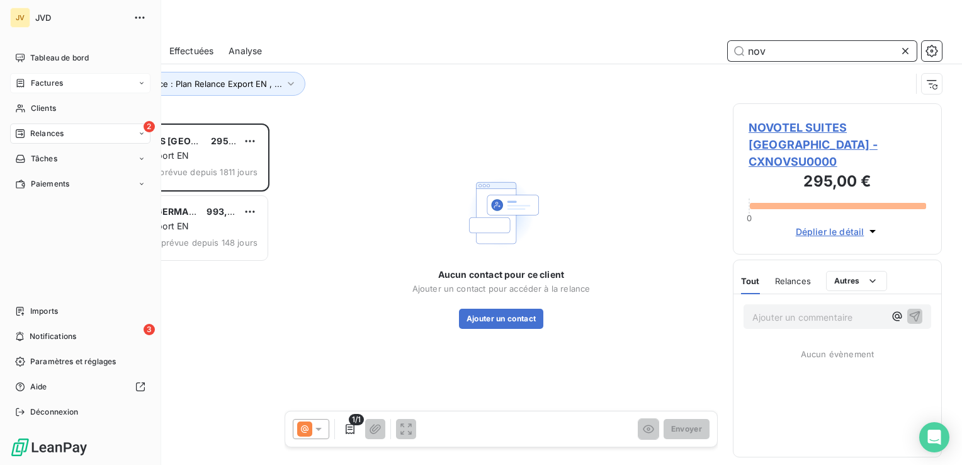
scroll to position [332, 199]
type input "nov"
click at [49, 100] on div "Clients" at bounding box center [80, 108] width 140 height 20
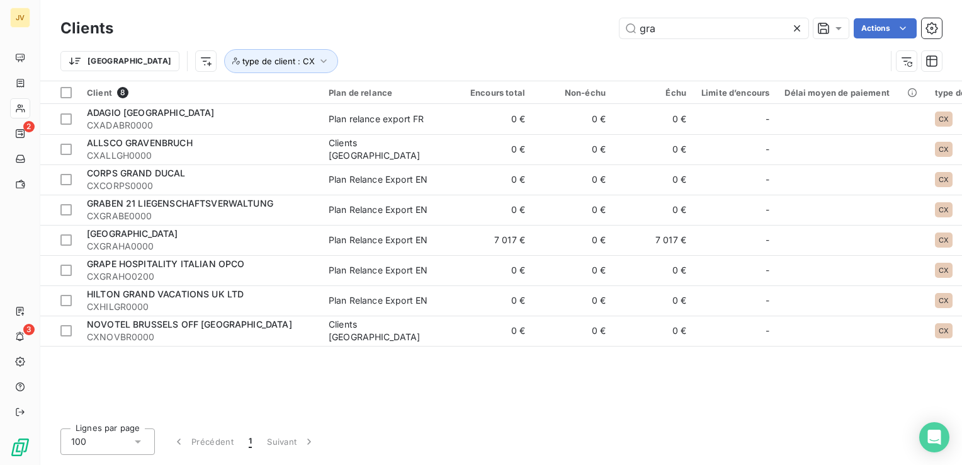
click at [595, 26] on div "gra Actions" at bounding box center [534, 28] width 813 height 20
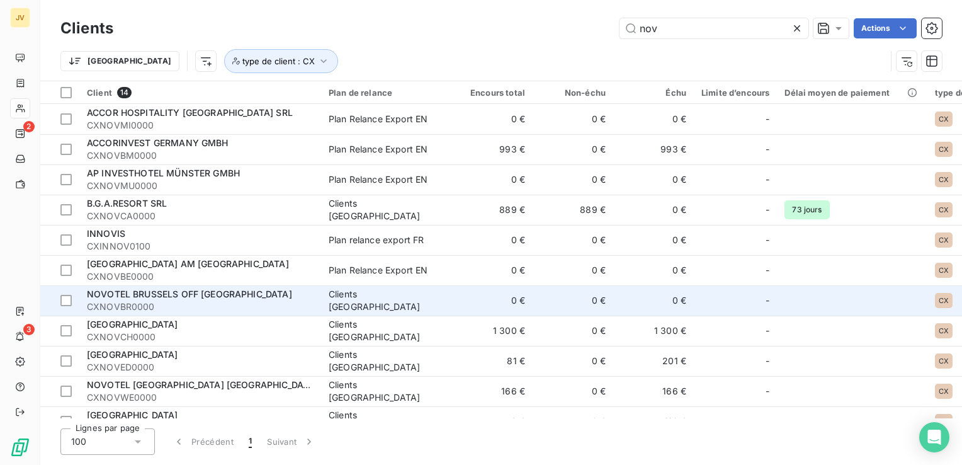
type input "nov"
click at [214, 312] on span "CXNOVBR0000" at bounding box center [200, 306] width 227 height 13
click at [234, 308] on span "CXNOVBR0000" at bounding box center [200, 306] width 227 height 13
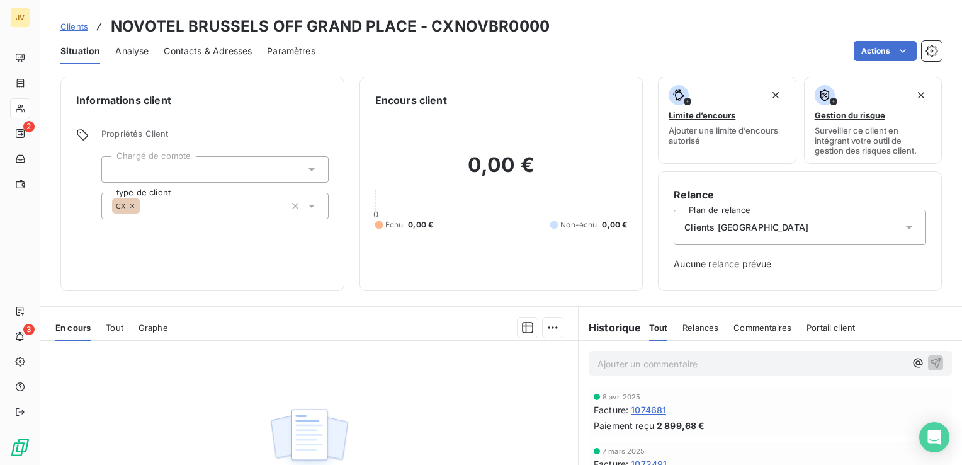
click at [729, 221] on span "Clients [GEOGRAPHIC_DATA]" at bounding box center [746, 227] width 124 height 13
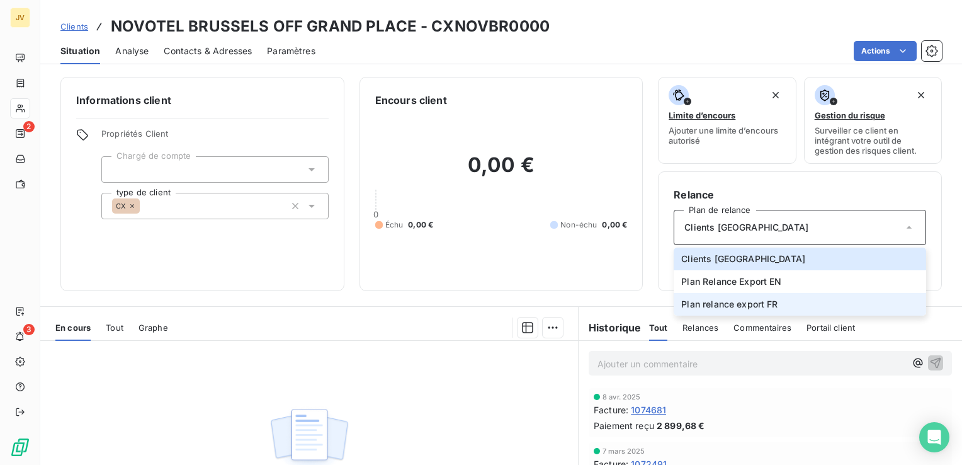
click at [735, 300] on span "Plan relance export FR" at bounding box center [729, 304] width 96 height 13
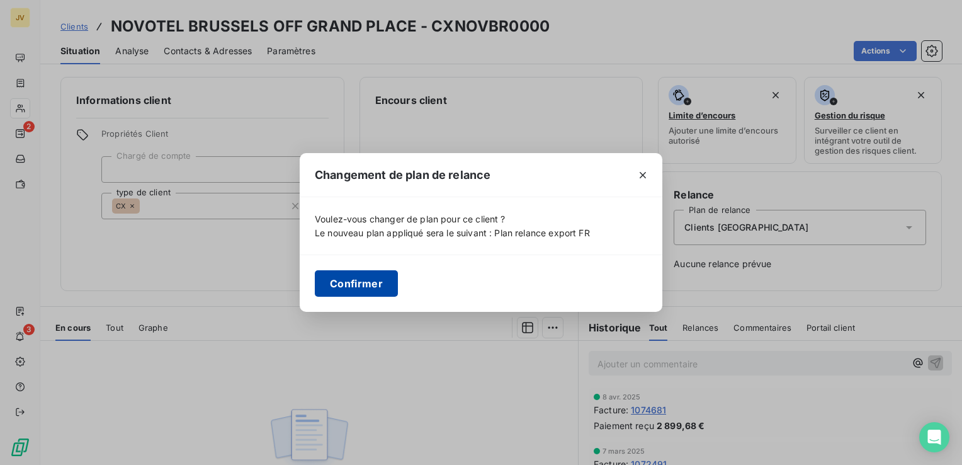
click at [352, 282] on button "Confirmer" at bounding box center [356, 283] width 83 height 26
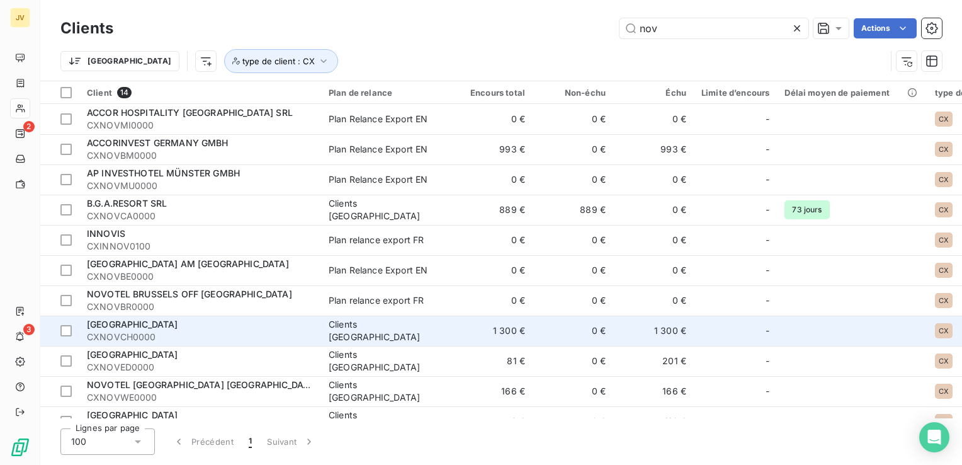
click at [209, 339] on span "CXNOVCH0000" at bounding box center [200, 336] width 227 height 13
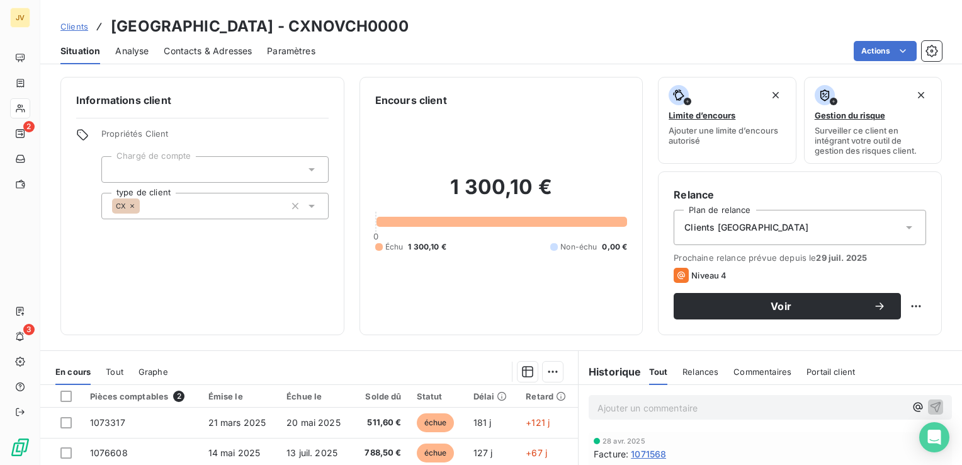
click at [714, 234] on div "Clients [GEOGRAPHIC_DATA]" at bounding box center [799, 227] width 252 height 35
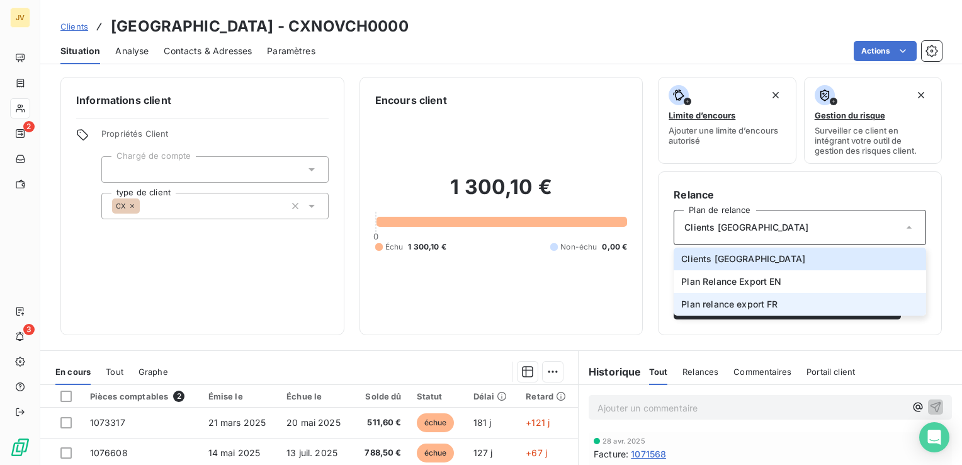
click at [673, 293] on li "Plan relance export FR" at bounding box center [799, 304] width 252 height 23
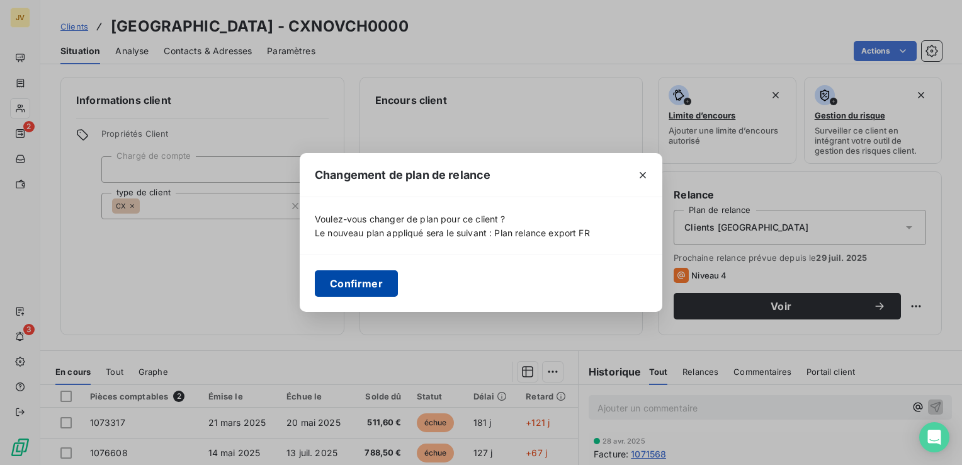
click at [372, 279] on button "Confirmer" at bounding box center [356, 283] width 83 height 26
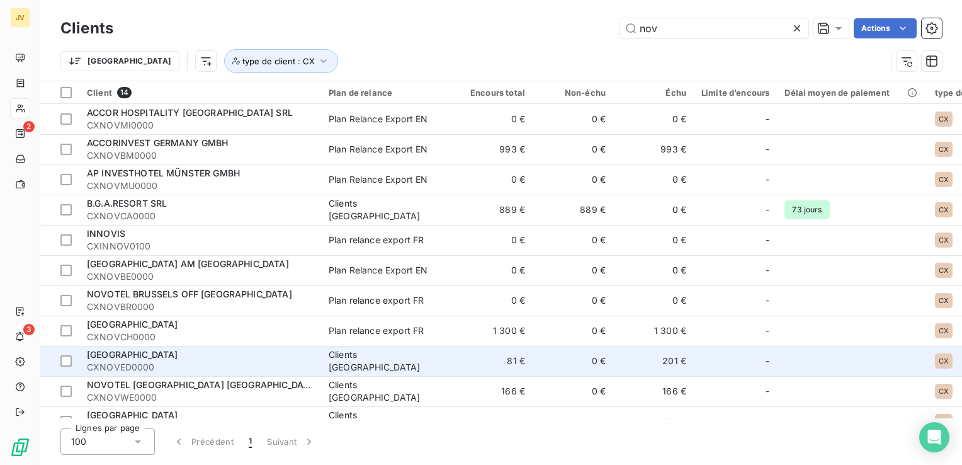
scroll to position [63, 0]
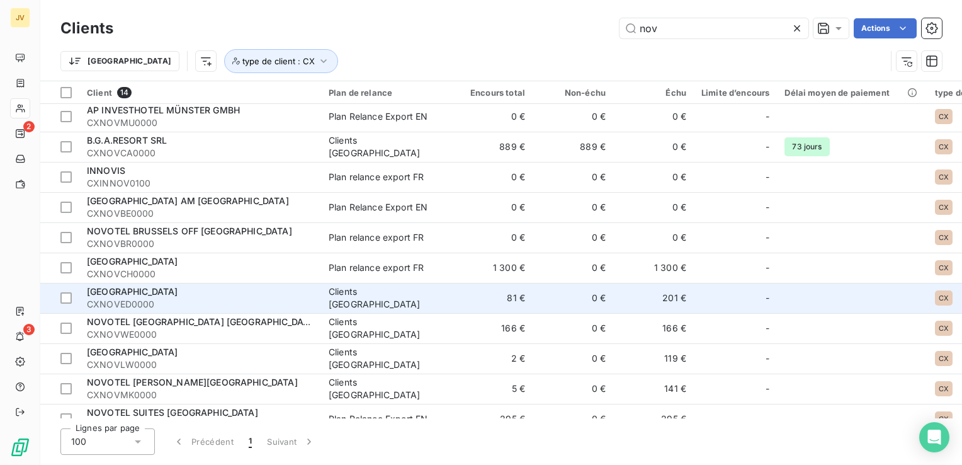
click at [194, 299] on span "CXNOVED0000" at bounding box center [200, 304] width 227 height 13
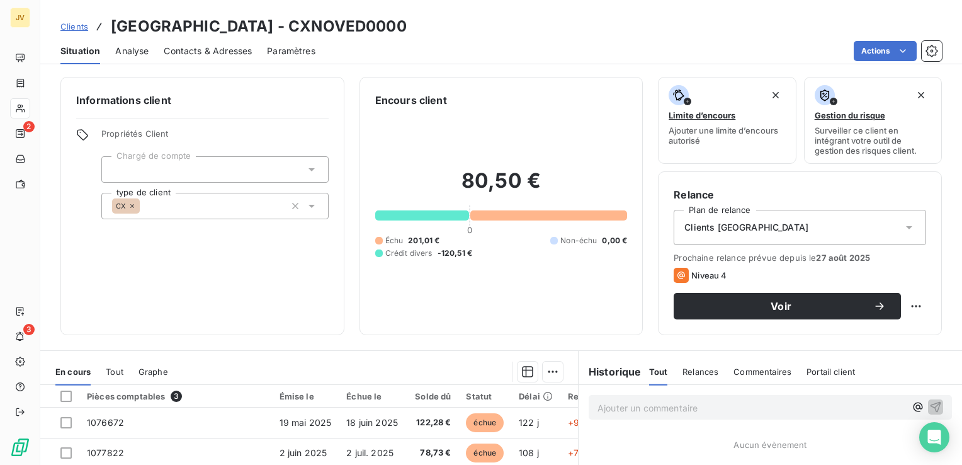
click at [762, 224] on div "Clients [GEOGRAPHIC_DATA]" at bounding box center [799, 227] width 252 height 35
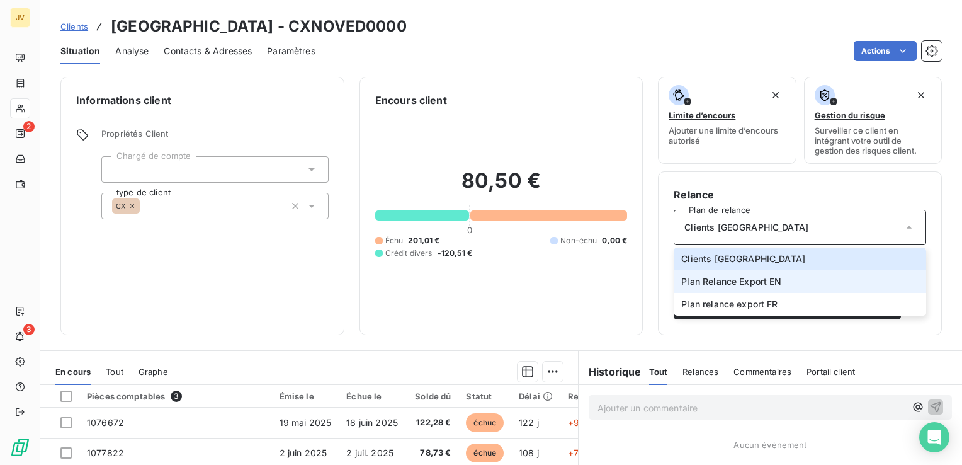
click at [735, 283] on span "Plan Relance Export EN" at bounding box center [731, 281] width 100 height 13
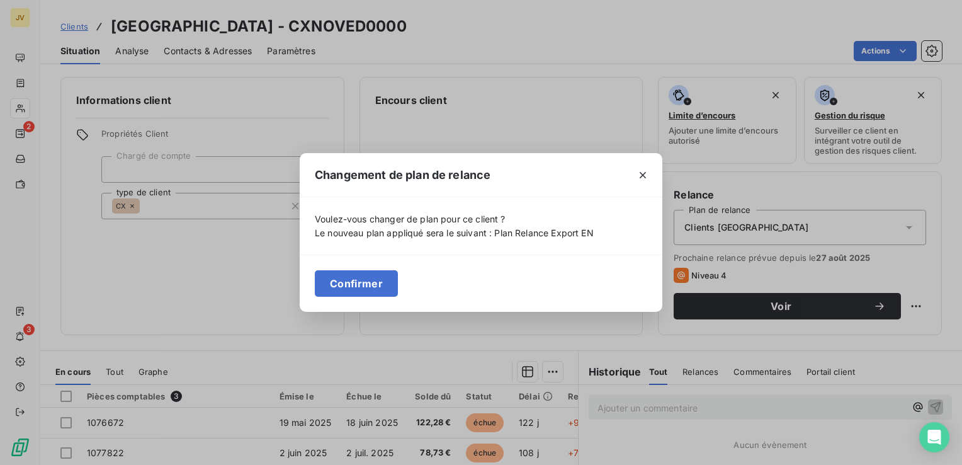
click at [314, 283] on div "Confirmer" at bounding box center [481, 282] width 363 height 57
click at [330, 285] on button "Confirmer" at bounding box center [356, 283] width 83 height 26
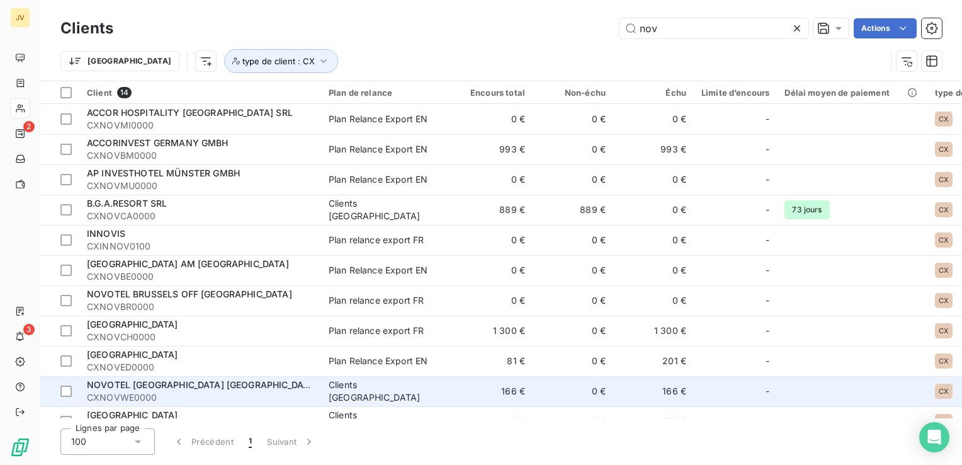
click at [201, 384] on span "NOVOTEL [GEOGRAPHIC_DATA] [GEOGRAPHIC_DATA]" at bounding box center [202, 384] width 230 height 11
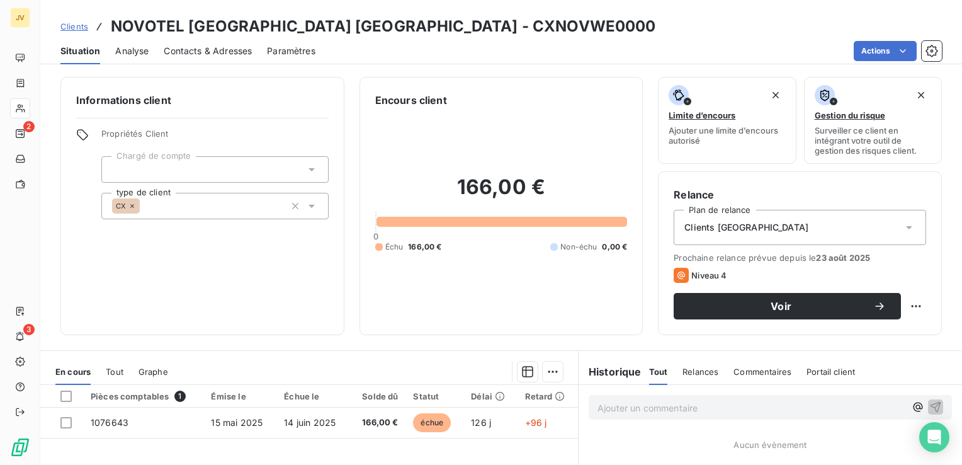
drag, startPoint x: 743, startPoint y: 211, endPoint x: 745, endPoint y: 227, distance: 15.3
click at [743, 213] on div "Clients [GEOGRAPHIC_DATA]" at bounding box center [799, 227] width 252 height 35
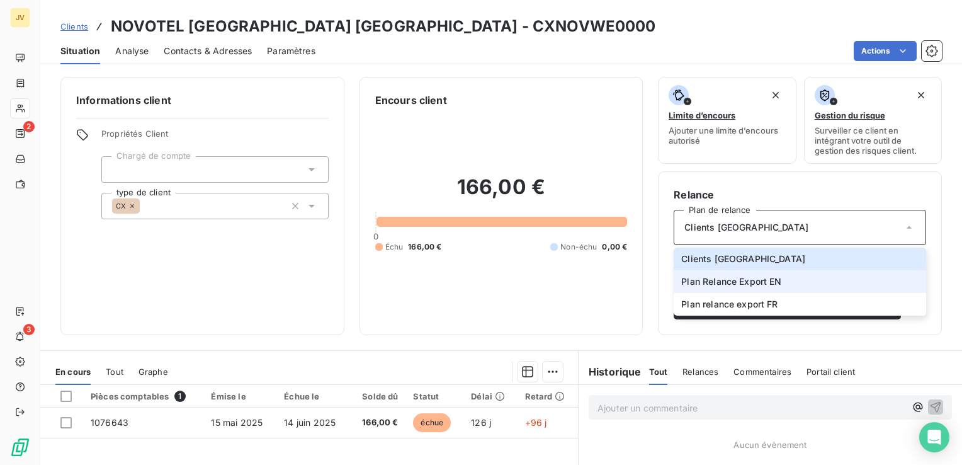
click at [736, 278] on span "Plan Relance Export EN" at bounding box center [731, 281] width 100 height 13
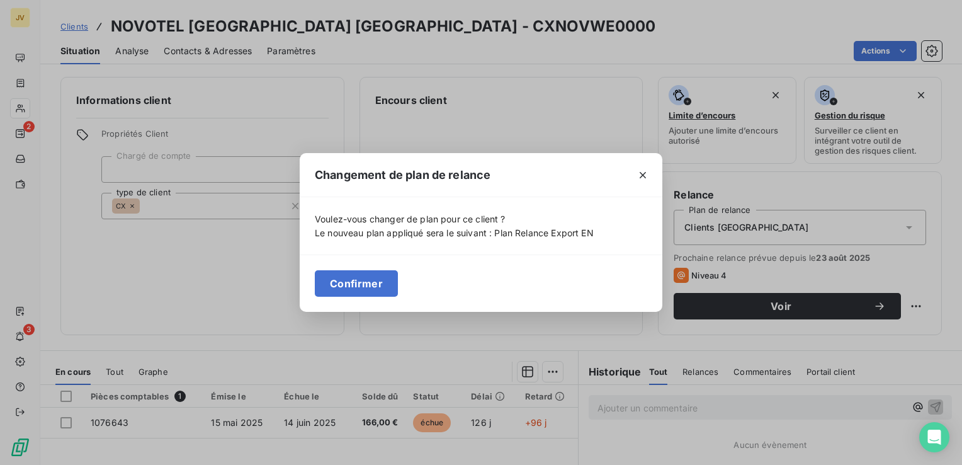
click at [344, 286] on button "Confirmer" at bounding box center [356, 283] width 83 height 26
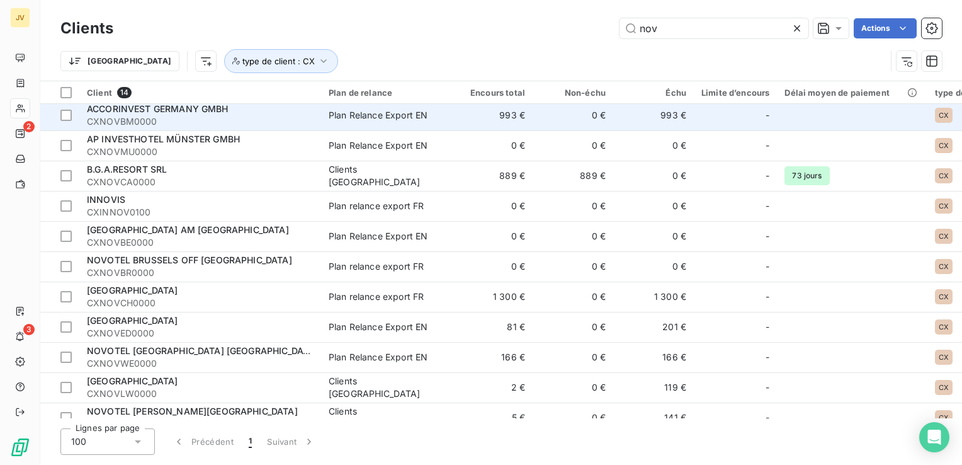
scroll to position [63, 0]
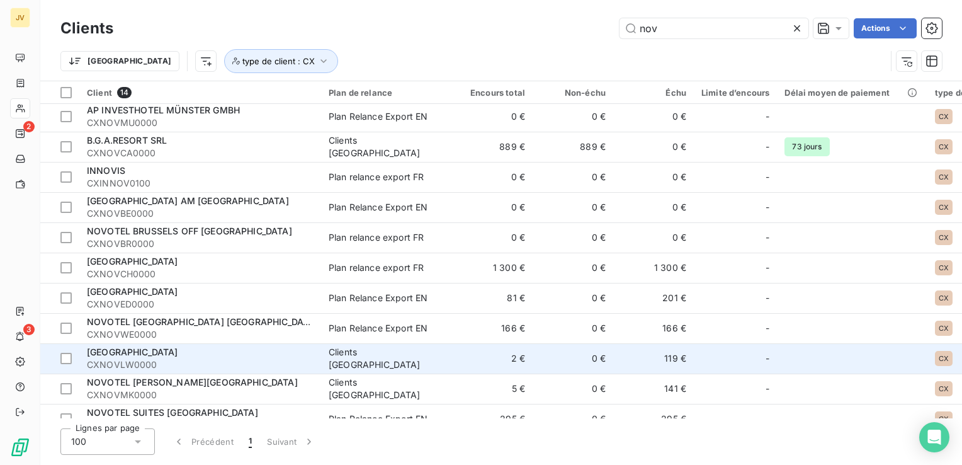
click at [232, 361] on span "CXNOVLW0000" at bounding box center [200, 364] width 227 height 13
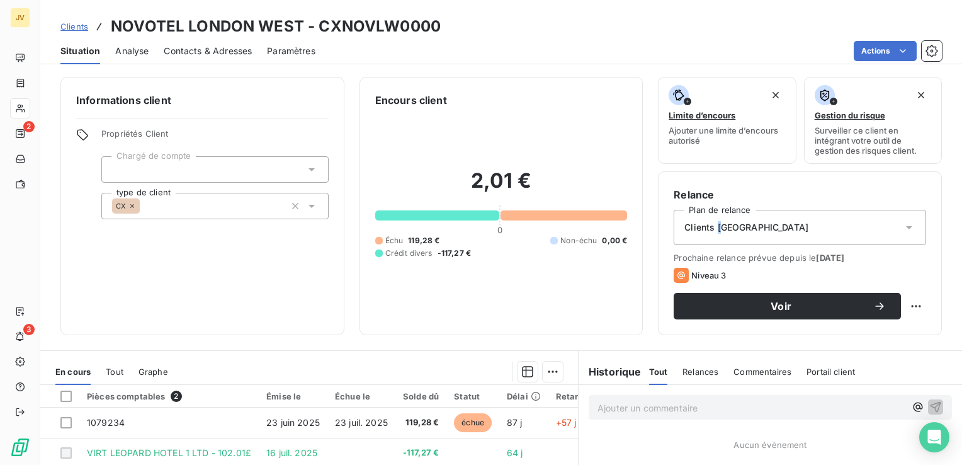
click at [713, 223] on span "Clients [GEOGRAPHIC_DATA]" at bounding box center [746, 227] width 124 height 13
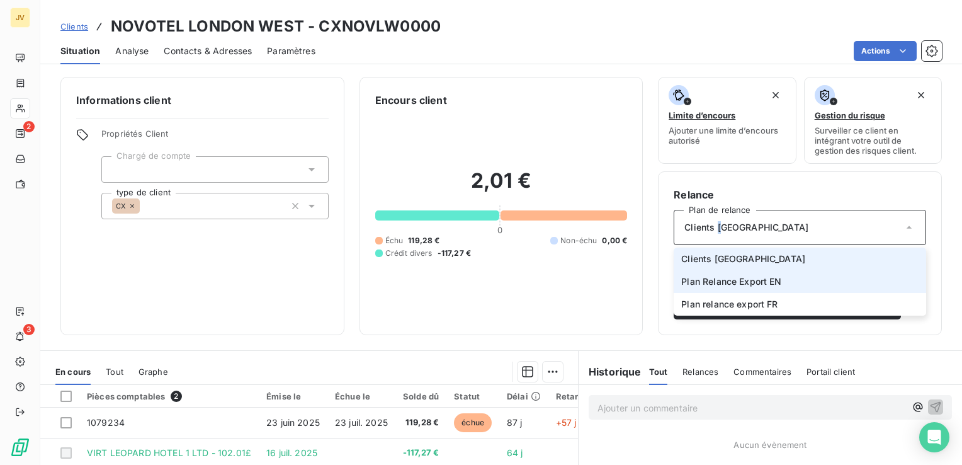
drag, startPoint x: 713, startPoint y: 223, endPoint x: 737, endPoint y: 283, distance: 65.0
click at [737, 283] on span "Plan Relance Export EN" at bounding box center [731, 281] width 100 height 13
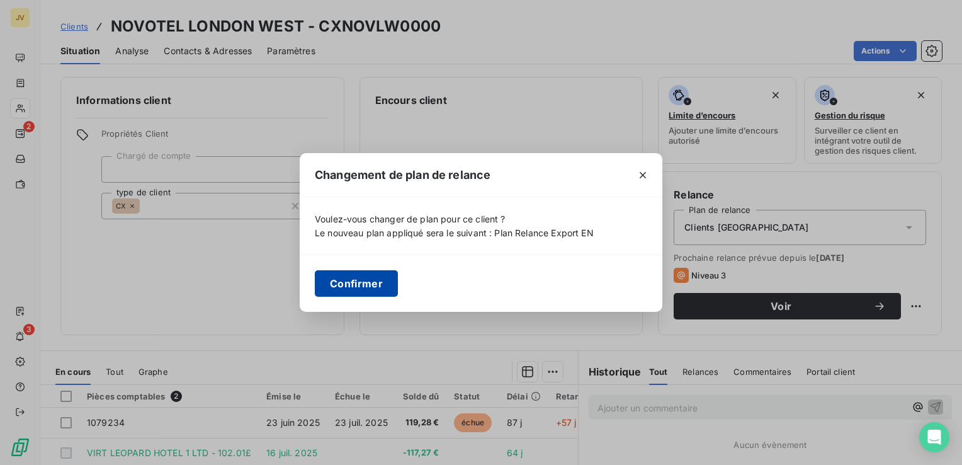
click at [352, 283] on button "Confirmer" at bounding box center [356, 283] width 83 height 26
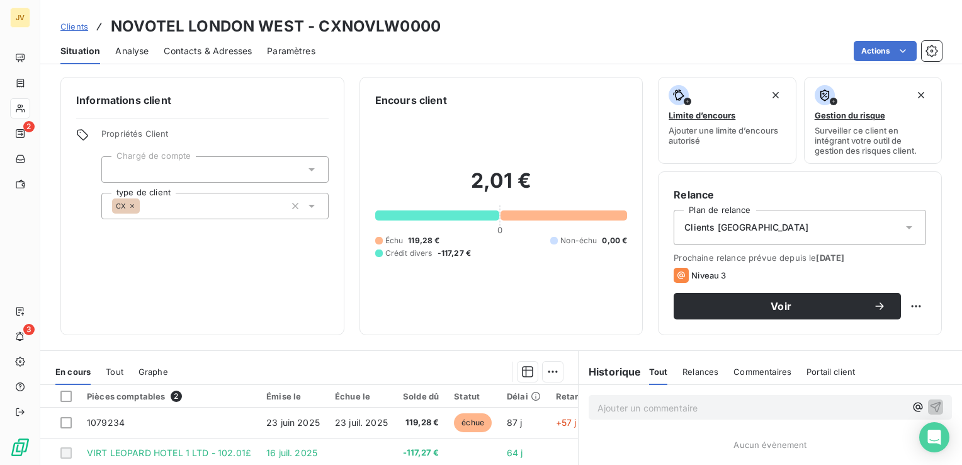
drag, startPoint x: 713, startPoint y: 225, endPoint x: 733, endPoint y: 240, distance: 25.6
click at [714, 226] on span "Clients [GEOGRAPHIC_DATA]" at bounding box center [746, 227] width 124 height 13
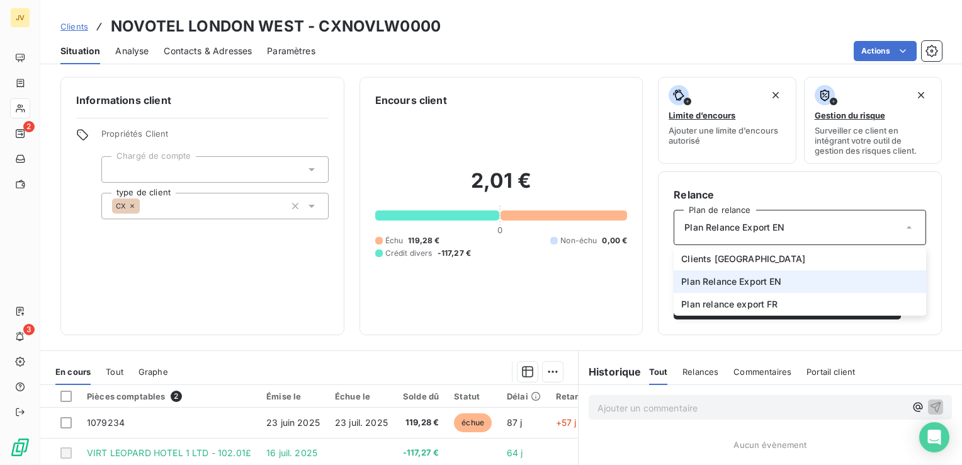
click at [768, 285] on span "Plan Relance Export EN" at bounding box center [731, 281] width 100 height 13
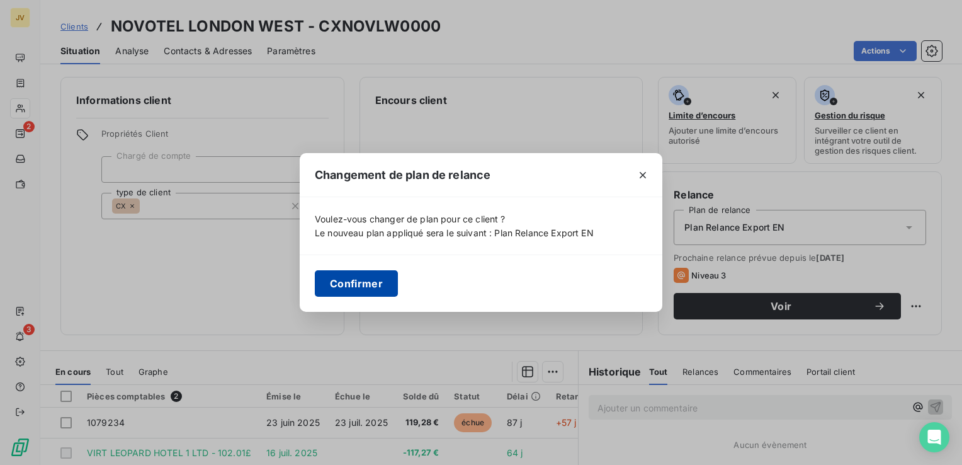
click at [363, 286] on button "Confirmer" at bounding box center [356, 283] width 83 height 26
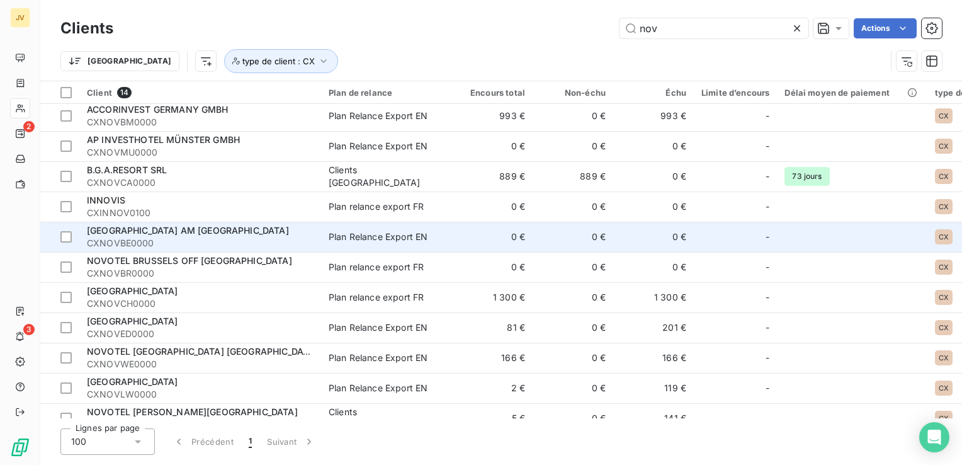
scroll to position [63, 0]
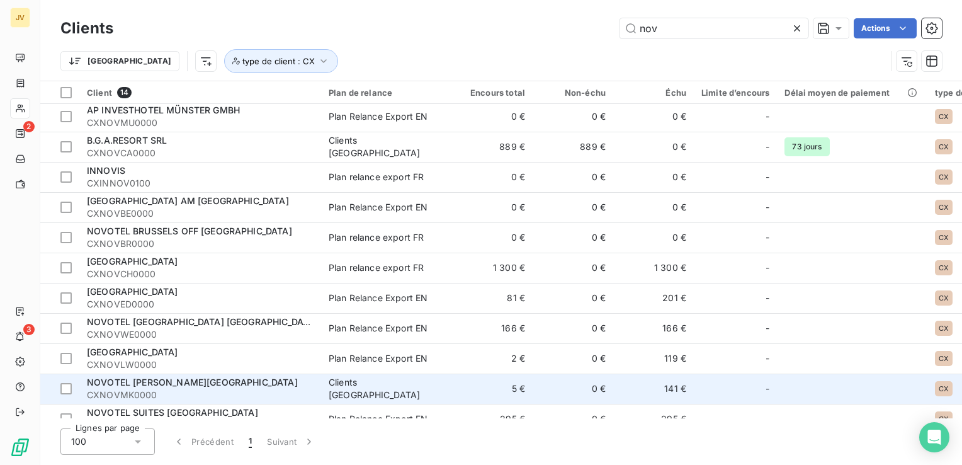
click at [259, 382] on div "NOVOTEL [PERSON_NAME][GEOGRAPHIC_DATA]" at bounding box center [200, 382] width 227 height 13
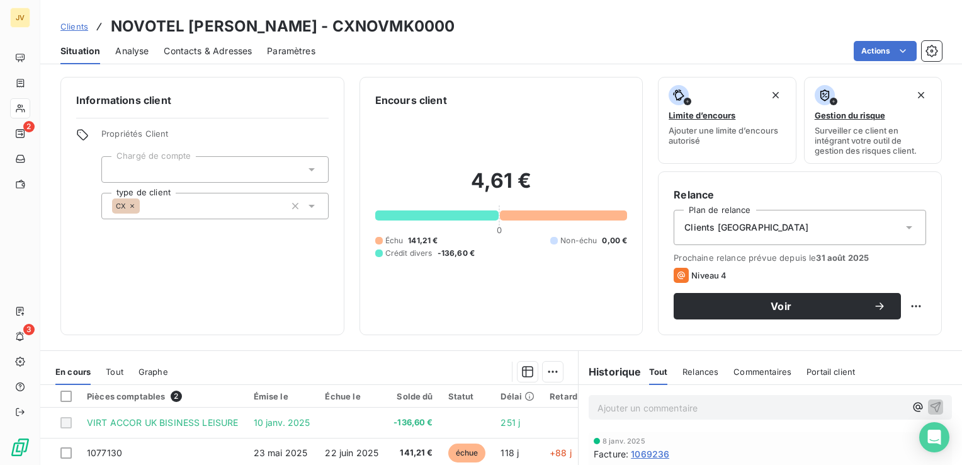
click at [729, 242] on div "Clients [GEOGRAPHIC_DATA]" at bounding box center [799, 227] width 252 height 35
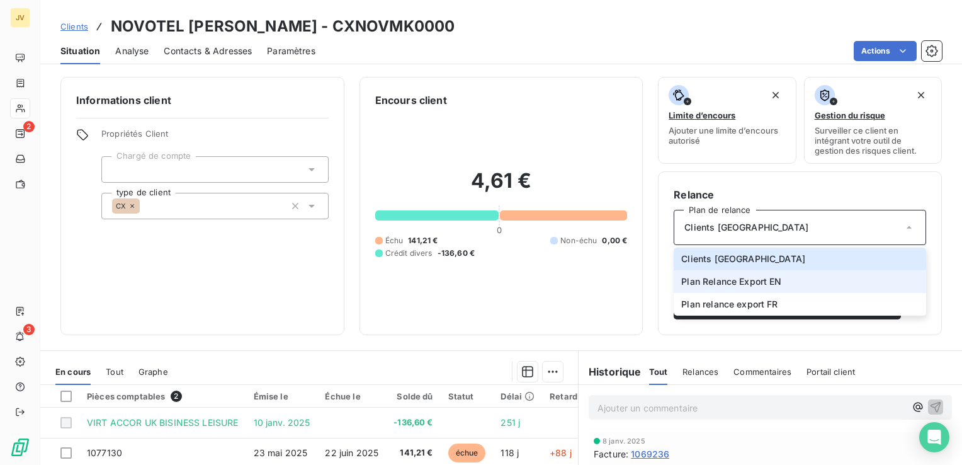
click at [774, 283] on span "Plan Relance Export EN" at bounding box center [731, 281] width 100 height 13
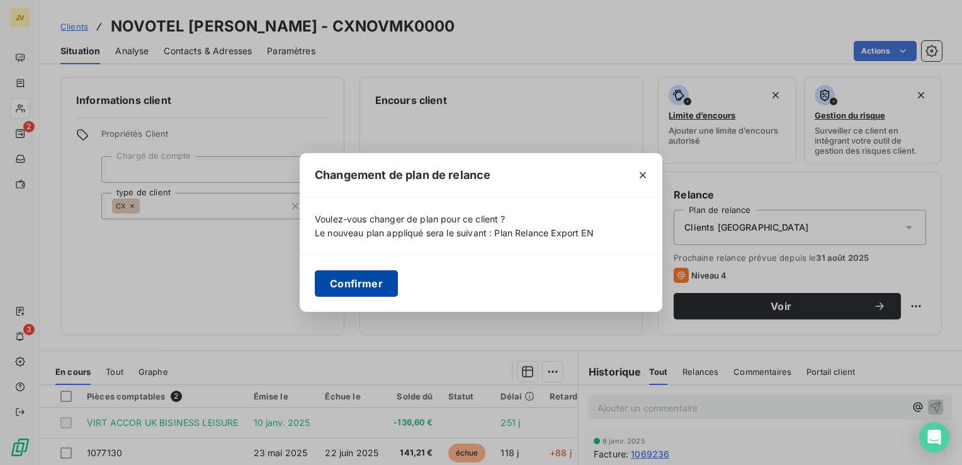
click at [368, 280] on button "Confirmer" at bounding box center [356, 283] width 83 height 26
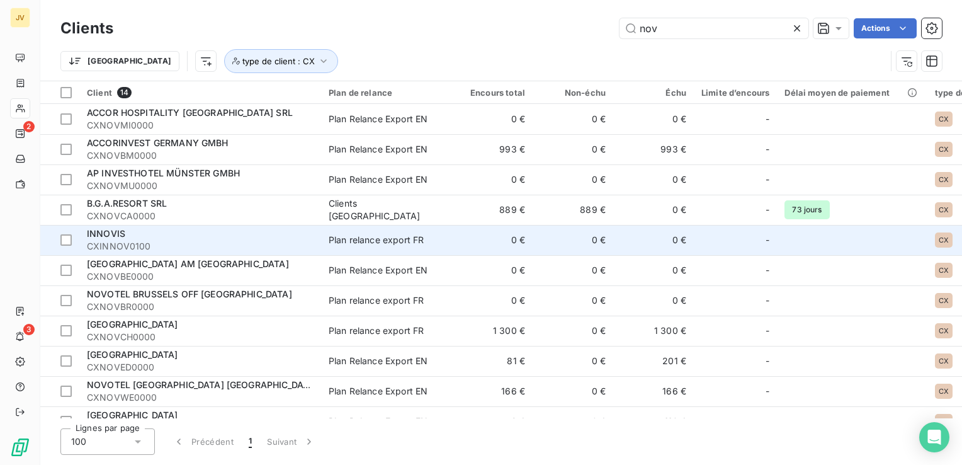
scroll to position [63, 0]
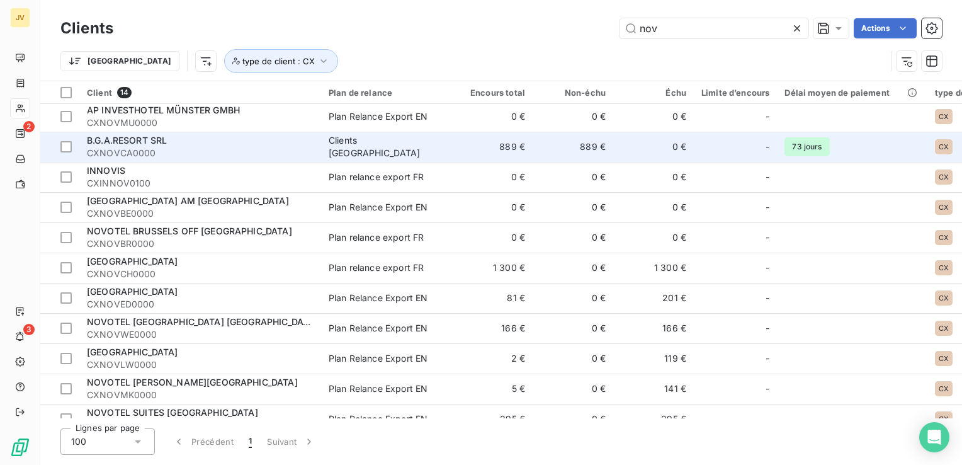
click at [342, 152] on td "Clients [GEOGRAPHIC_DATA]" at bounding box center [386, 147] width 131 height 30
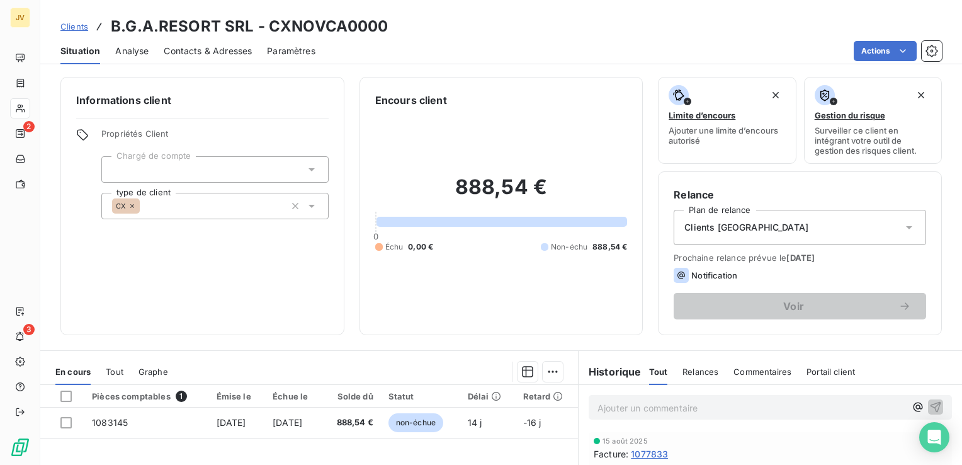
click at [780, 235] on div "Clients [GEOGRAPHIC_DATA]" at bounding box center [799, 227] width 252 height 35
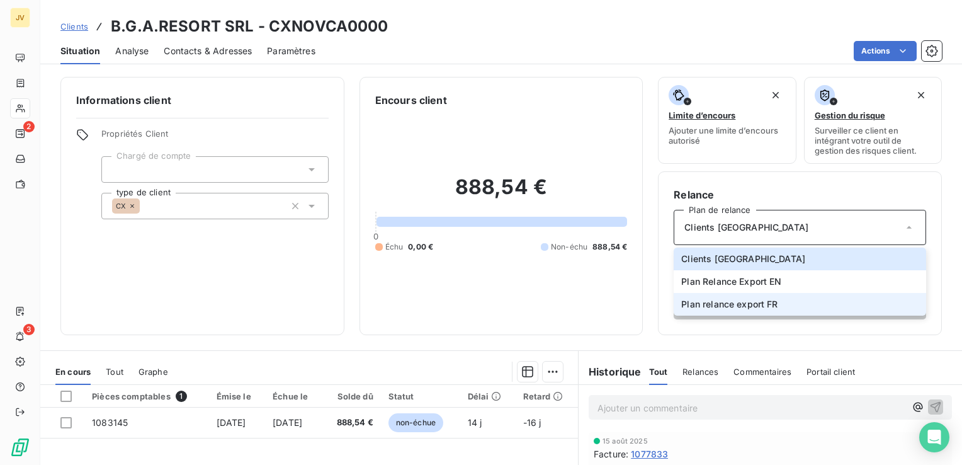
click at [767, 303] on span "Plan relance export FR" at bounding box center [729, 304] width 96 height 13
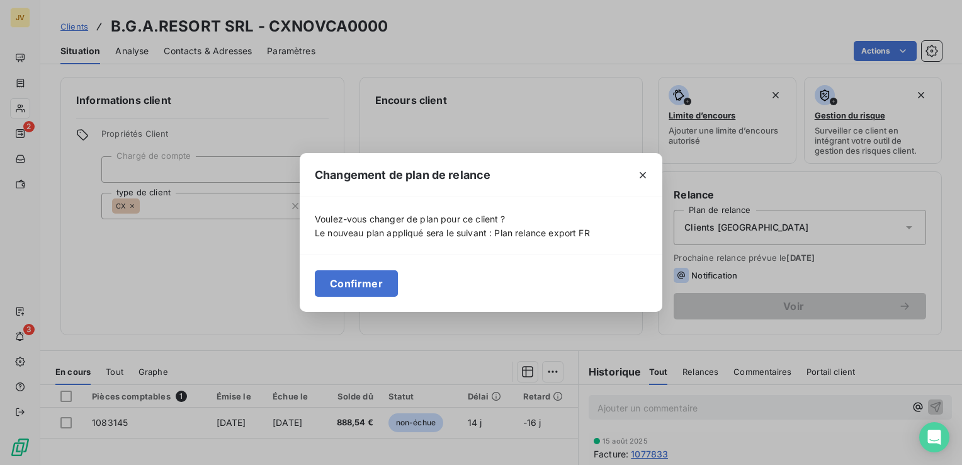
click at [355, 284] on button "Confirmer" at bounding box center [356, 283] width 83 height 26
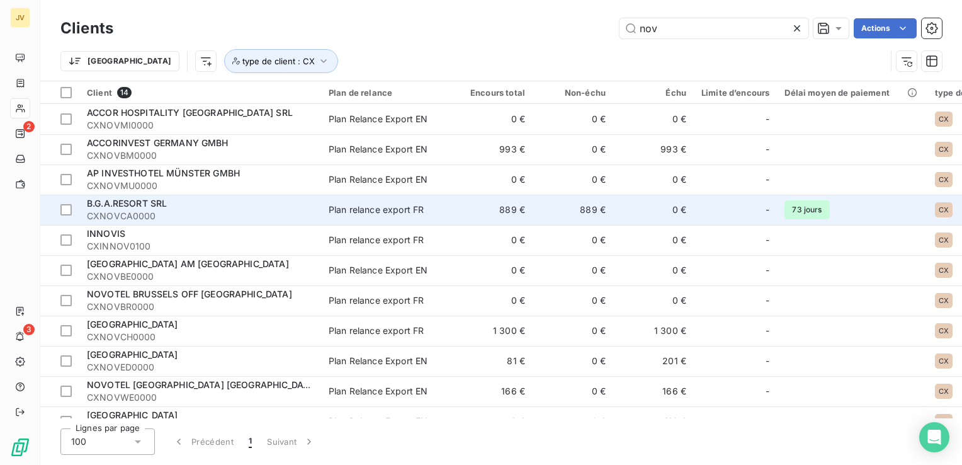
scroll to position [113, 0]
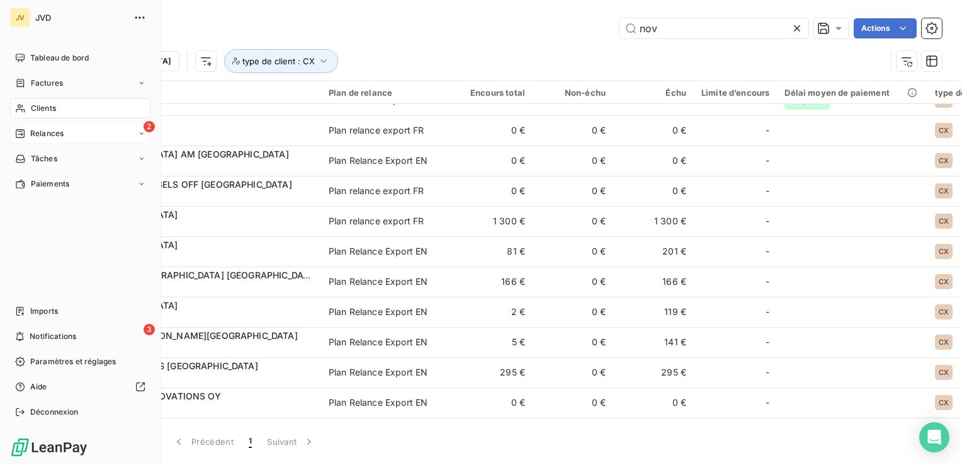
click at [69, 135] on div "2 Relances" at bounding box center [80, 133] width 140 height 20
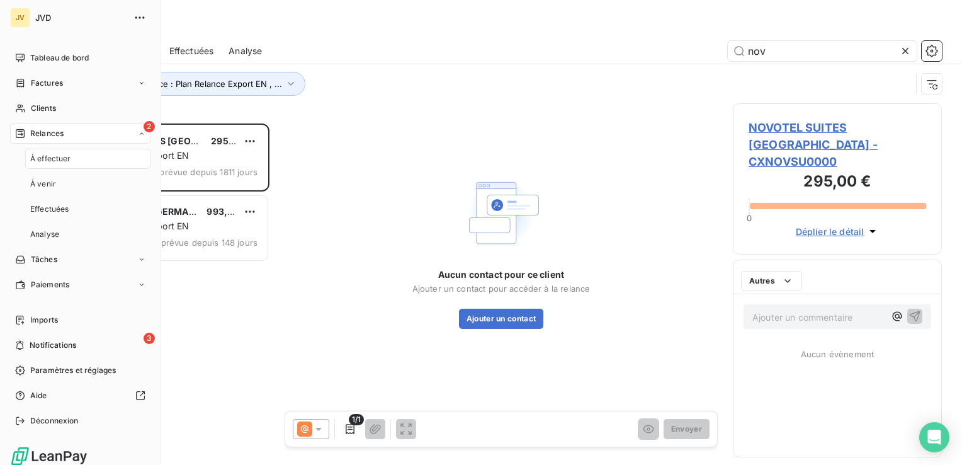
scroll to position [332, 199]
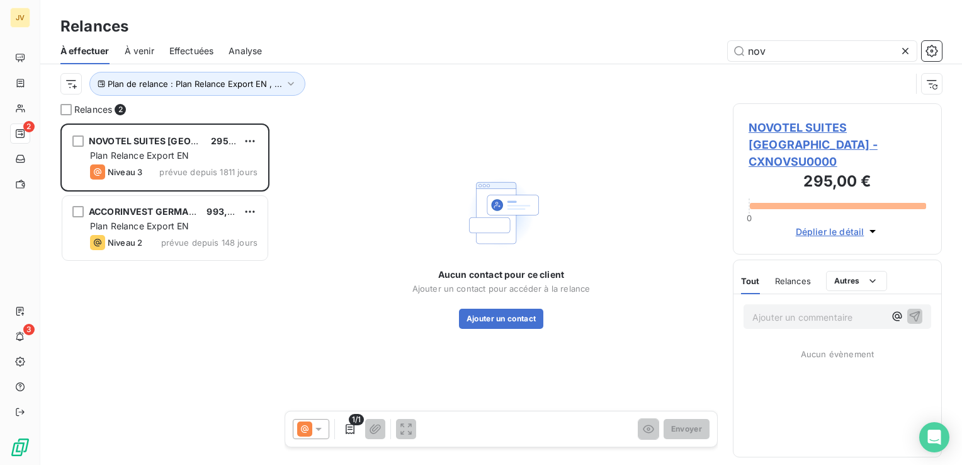
click at [901, 57] on div at bounding box center [908, 51] width 18 height 20
click at [658, 54] on div at bounding box center [609, 51] width 665 height 20
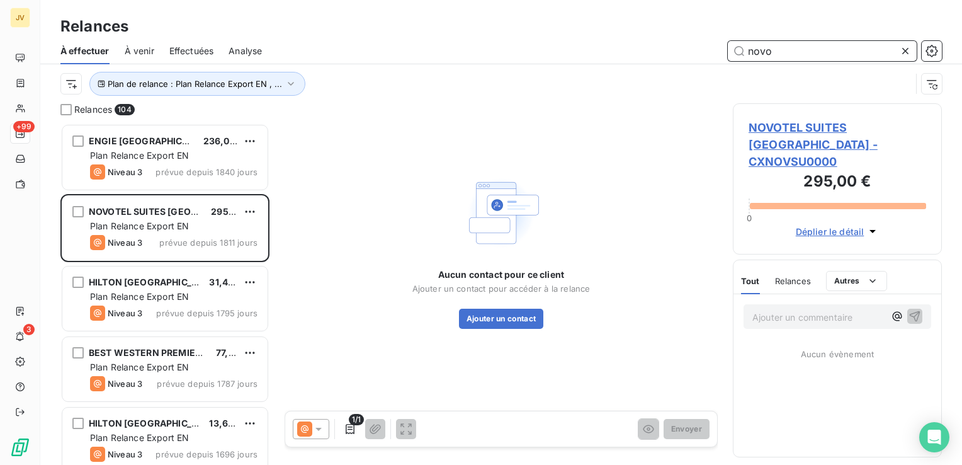
type input "novo"
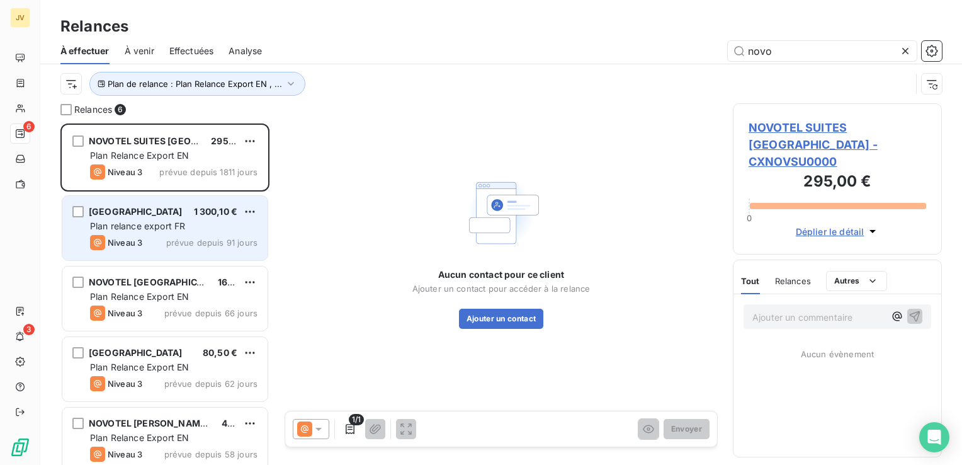
click at [184, 225] on span "Plan relance export FR" at bounding box center [137, 225] width 95 height 11
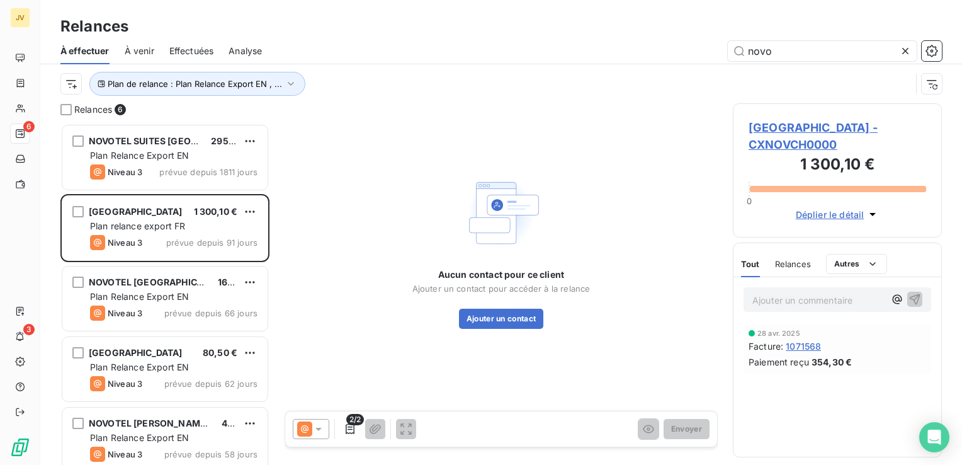
click at [512, 330] on div "Aucun contact pour ce client Ajouter un contact pour accéder à la relance Ajout…" at bounding box center [501, 250] width 433 height 295
click at [516, 322] on button "Ajouter un contact" at bounding box center [501, 318] width 85 height 20
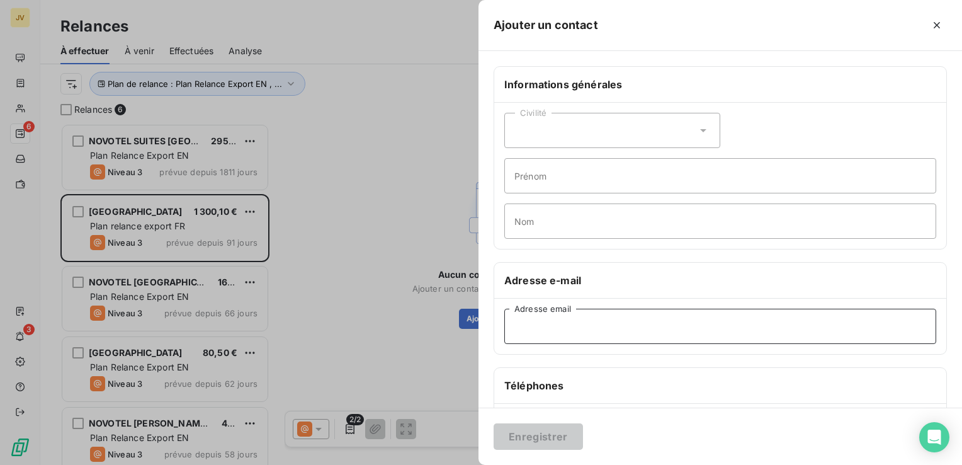
click at [577, 321] on input "Adresse email" at bounding box center [720, 325] width 432 height 35
paste input "[EMAIL_ADDRESS][DOMAIN_NAME]"
type input "[EMAIL_ADDRESS][DOMAIN_NAME]"
click at [549, 450] on div "Enregistrer" at bounding box center [719, 435] width 483 height 57
click at [555, 441] on button "Enregistrer" at bounding box center [537, 436] width 89 height 26
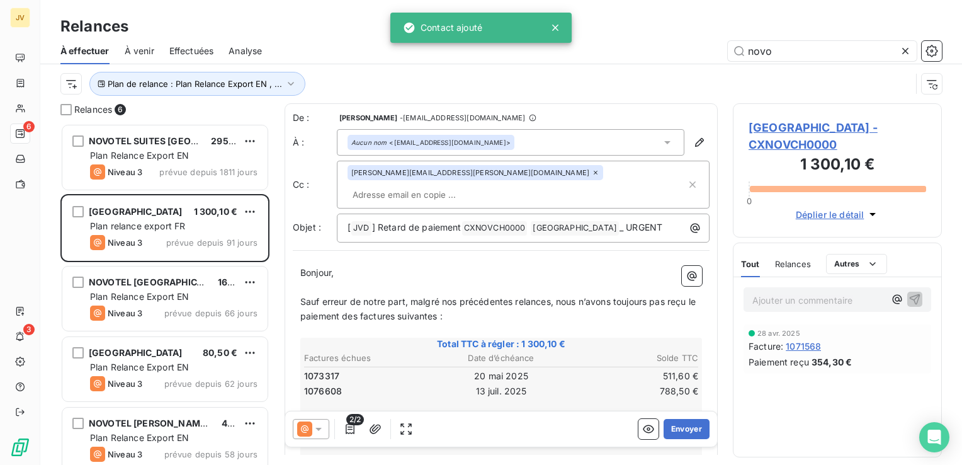
click at [317, 428] on icon at bounding box center [318, 428] width 6 height 3
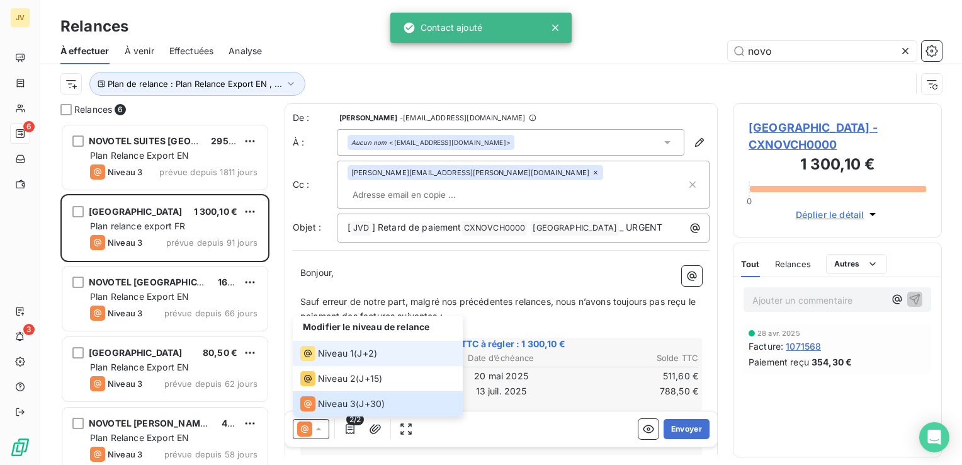
click at [335, 357] on span "Niveau 1" at bounding box center [336, 353] width 36 height 13
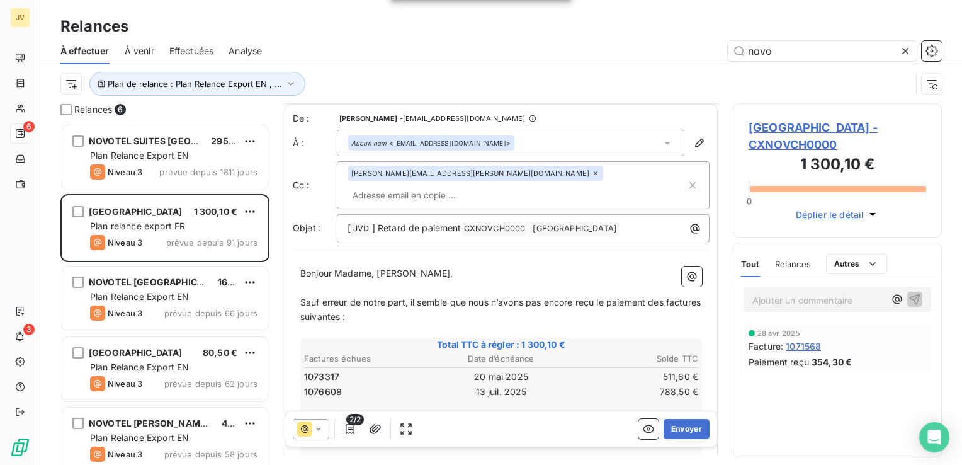
scroll to position [181, 0]
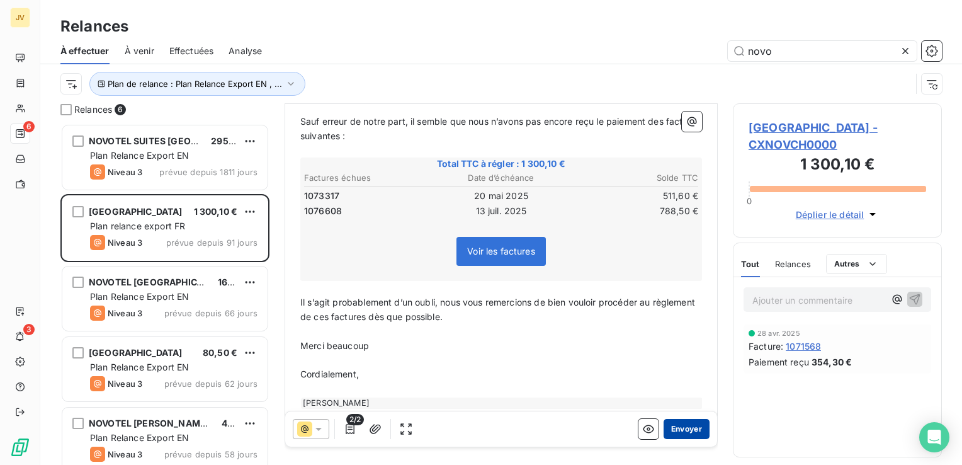
click at [677, 434] on button "Envoyer" at bounding box center [686, 429] width 46 height 20
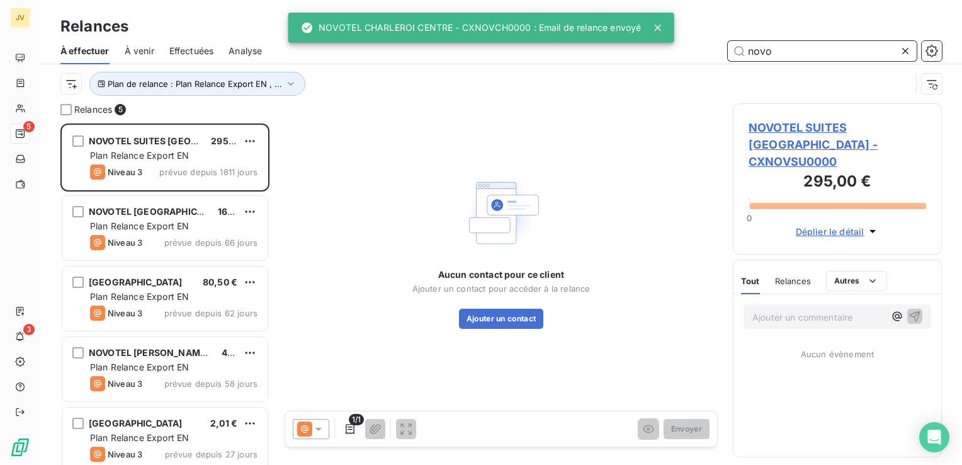
drag, startPoint x: 751, startPoint y: 52, endPoint x: 718, endPoint y: 48, distance: 33.6
click at [725, 48] on div "novo" at bounding box center [609, 51] width 665 height 20
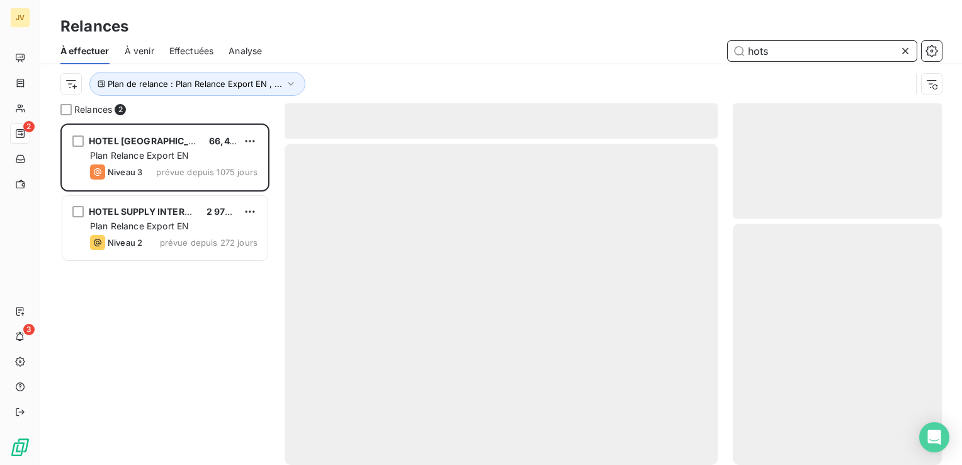
scroll to position [332, 199]
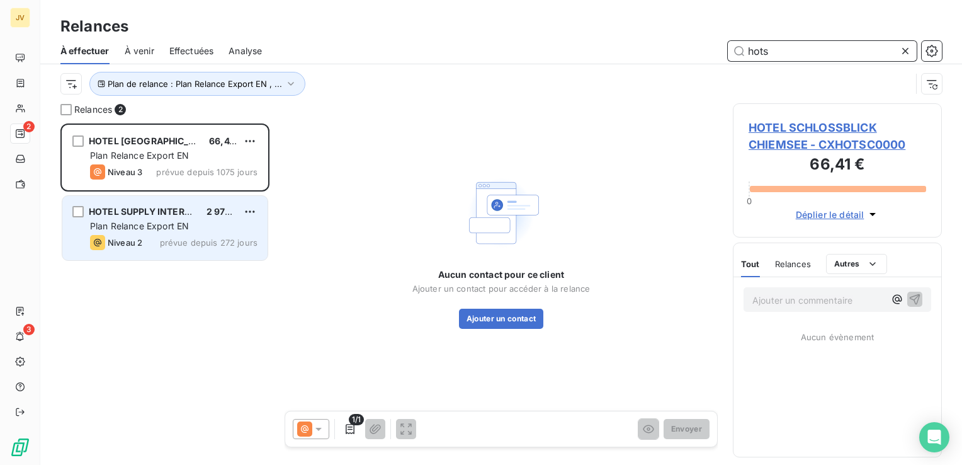
type input "hots"
click at [206, 220] on div "Plan Relance Export EN" at bounding box center [173, 226] width 167 height 13
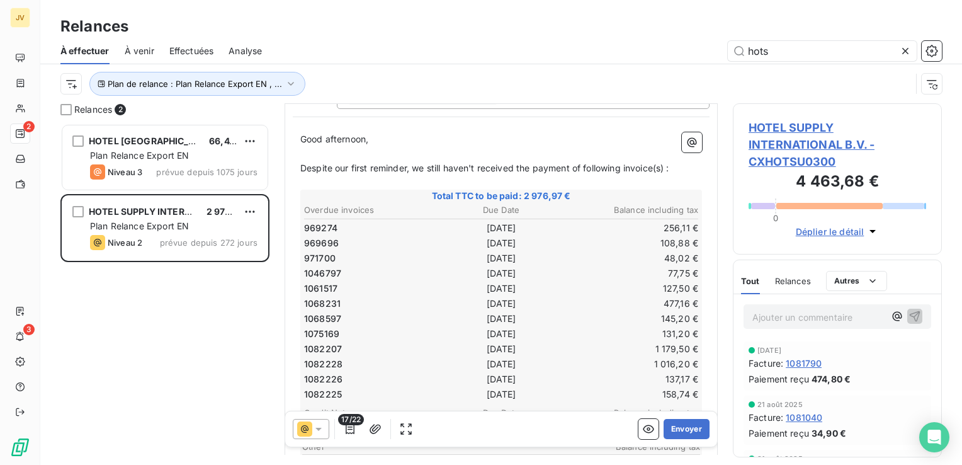
scroll to position [189, 0]
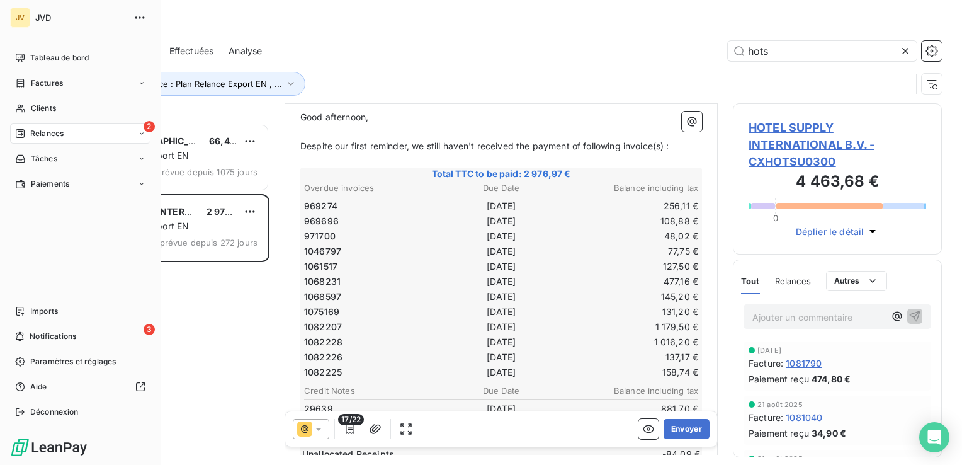
click at [53, 128] on span "Relances" at bounding box center [46, 133] width 33 height 11
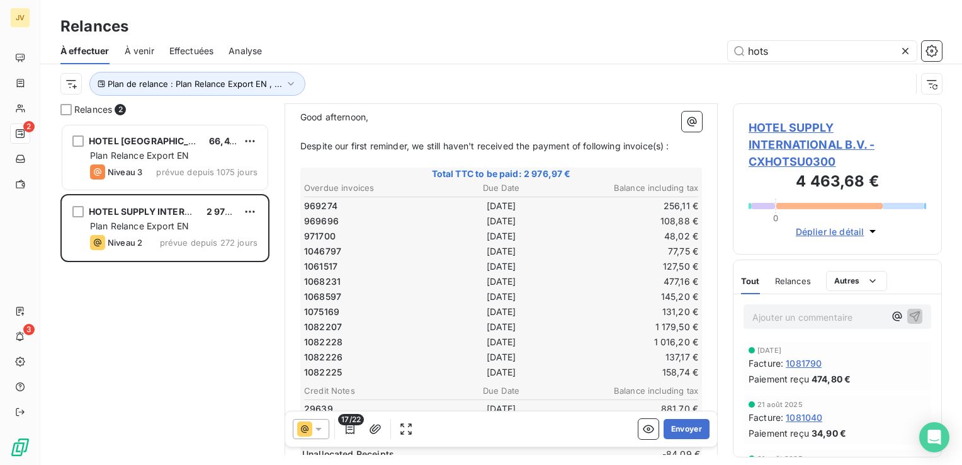
click at [905, 59] on div at bounding box center [908, 51] width 18 height 20
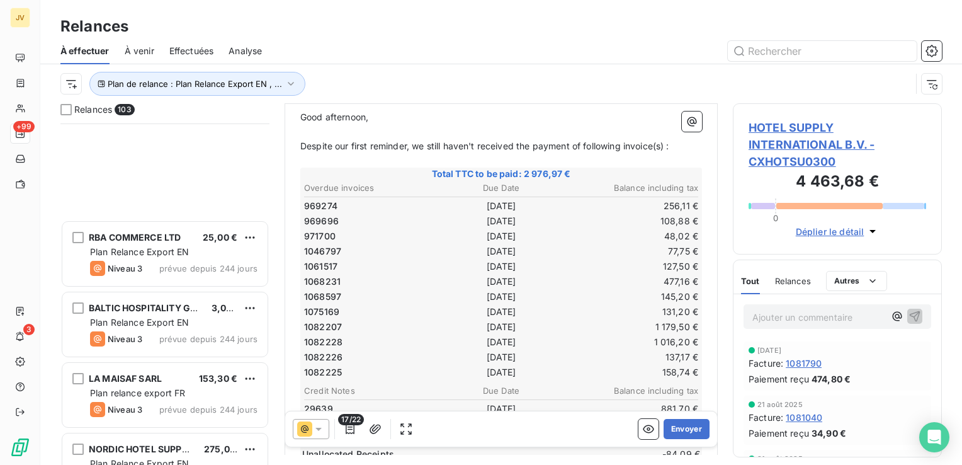
scroll to position [2895, 0]
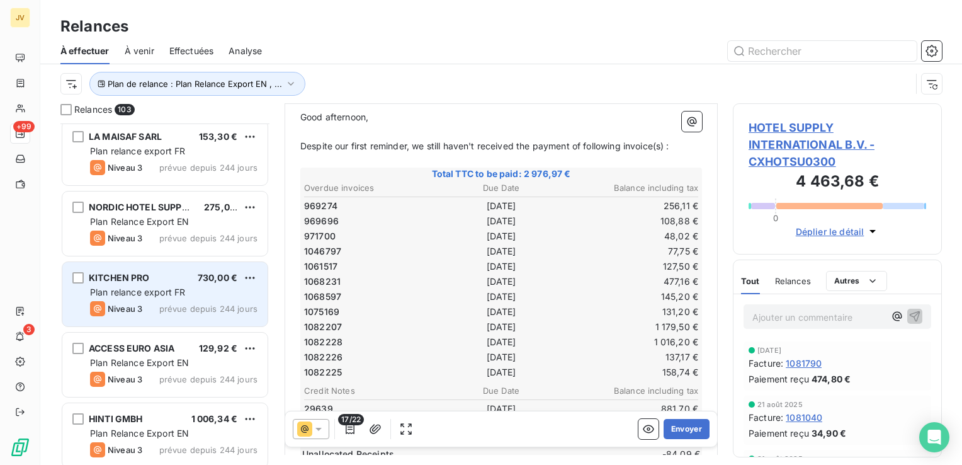
click at [195, 287] on div "Plan relance export FR" at bounding box center [173, 292] width 167 height 13
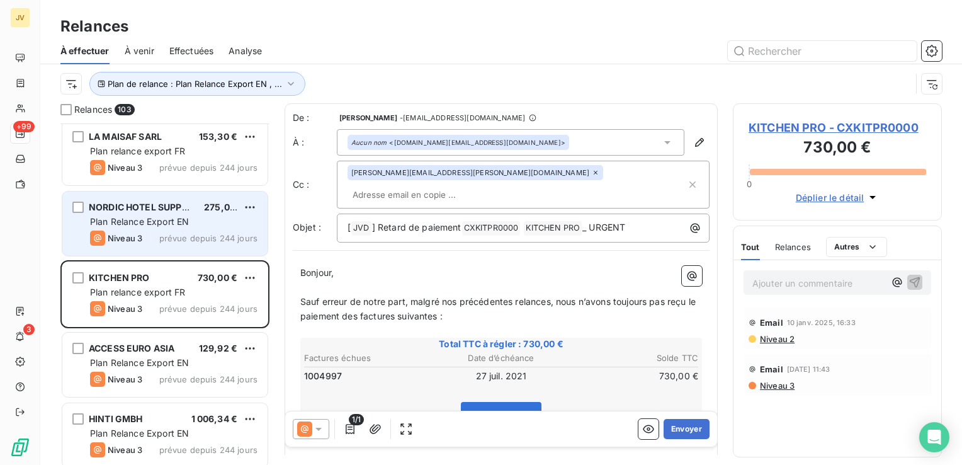
click at [194, 223] on div "Plan Relance Export EN" at bounding box center [173, 221] width 167 height 13
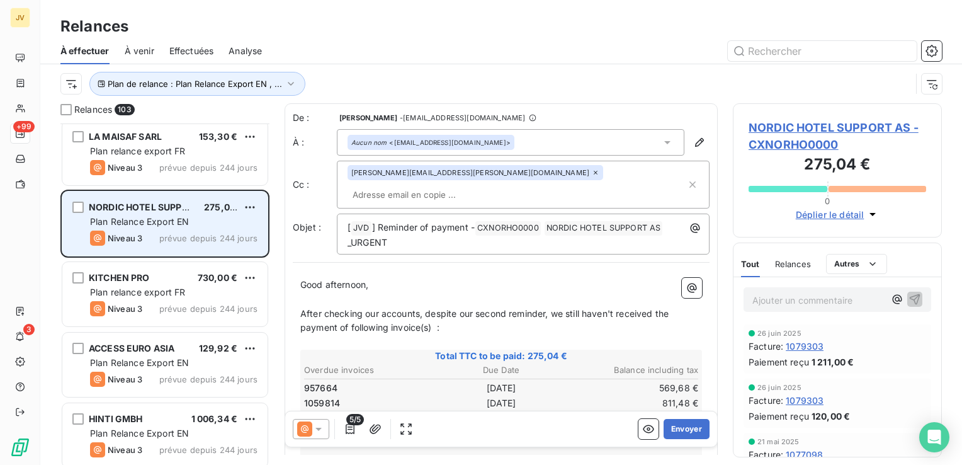
scroll to position [2958, 0]
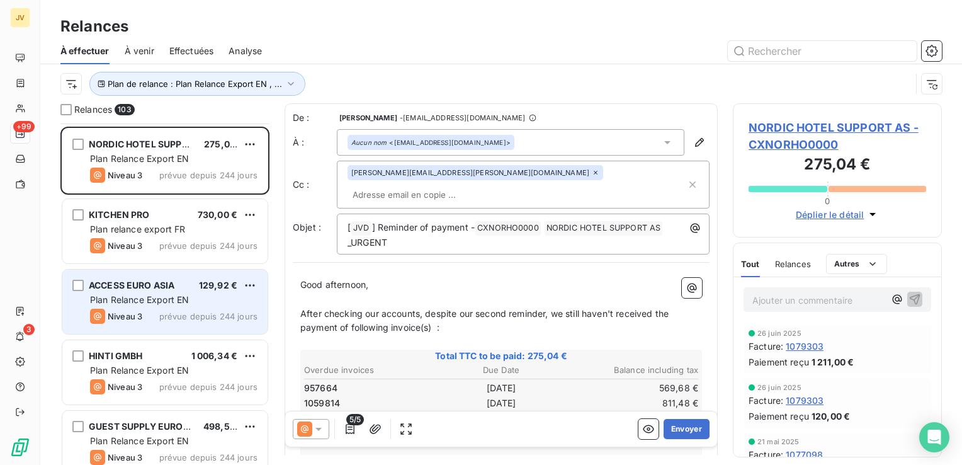
click at [166, 281] on span "ACCESS EURO ASIA" at bounding box center [132, 284] width 86 height 11
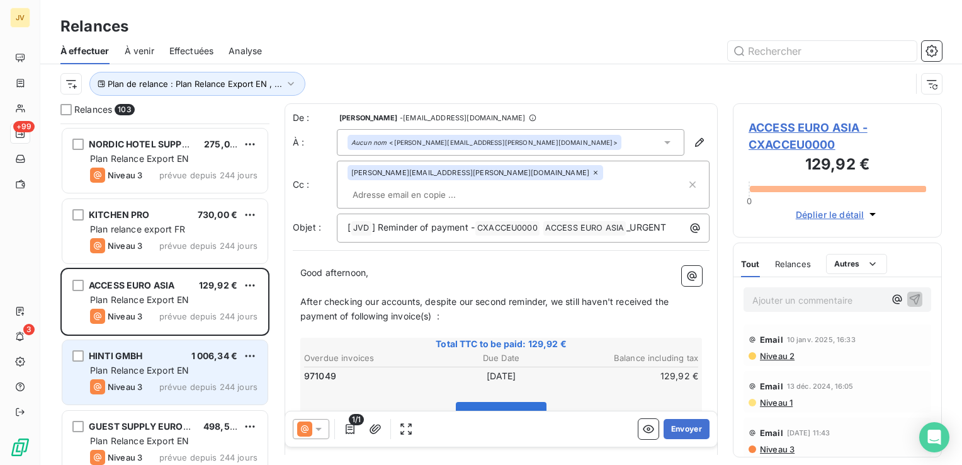
click at [164, 354] on div "HINTI GMBH 1 006,34 €" at bounding box center [173, 355] width 167 height 11
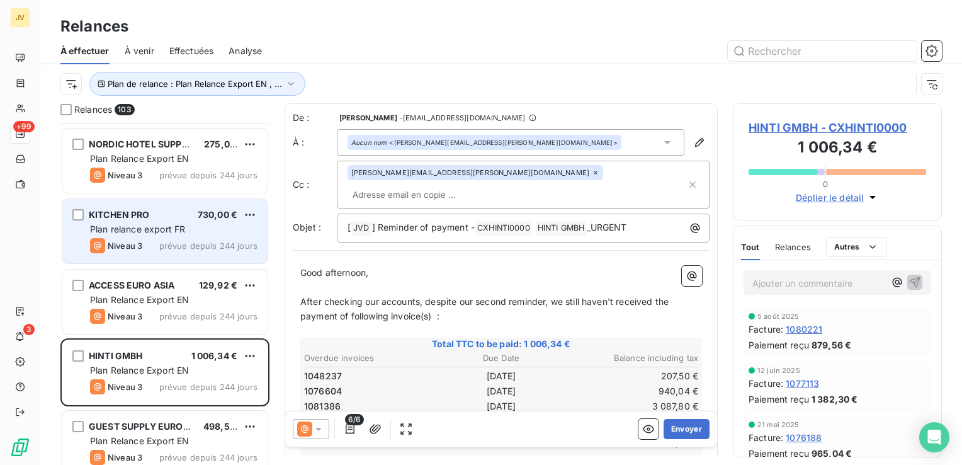
scroll to position [3021, 0]
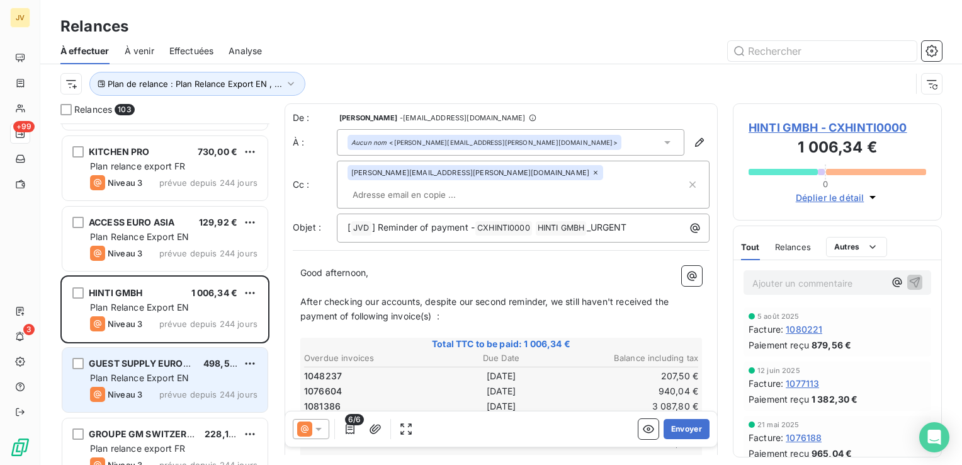
click at [182, 364] on span "GUEST SUPPLY EUROPE LTD" at bounding box center [151, 363] width 124 height 11
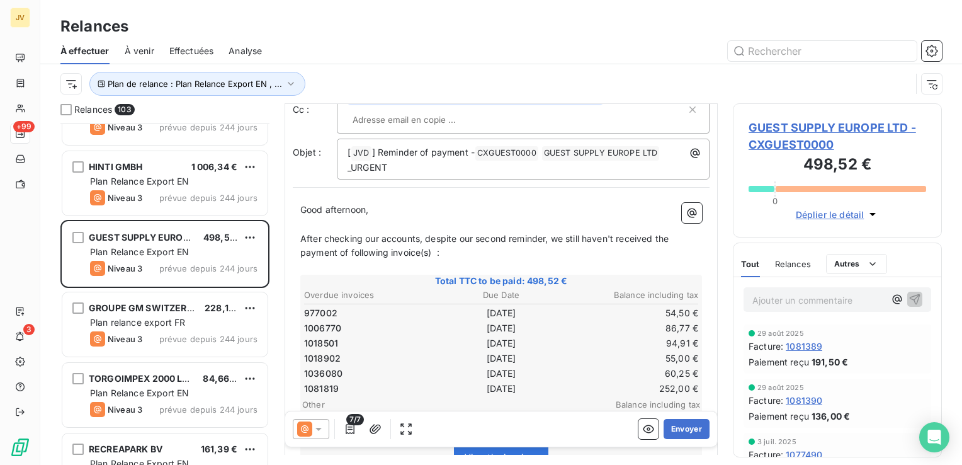
scroll to position [126, 0]
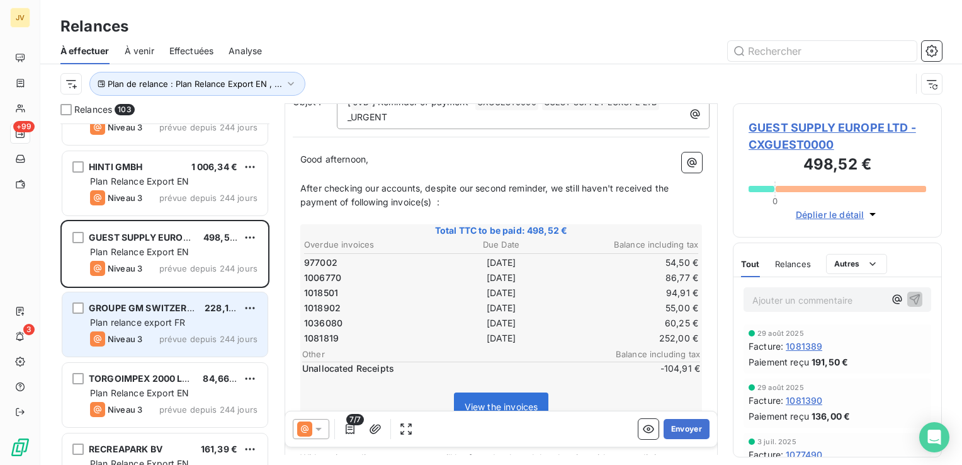
click at [145, 299] on div "GROUPE GM [GEOGRAPHIC_DATA] 228,16 € Plan relance export FR Niveau 3 prévue dep…" at bounding box center [164, 324] width 205 height 64
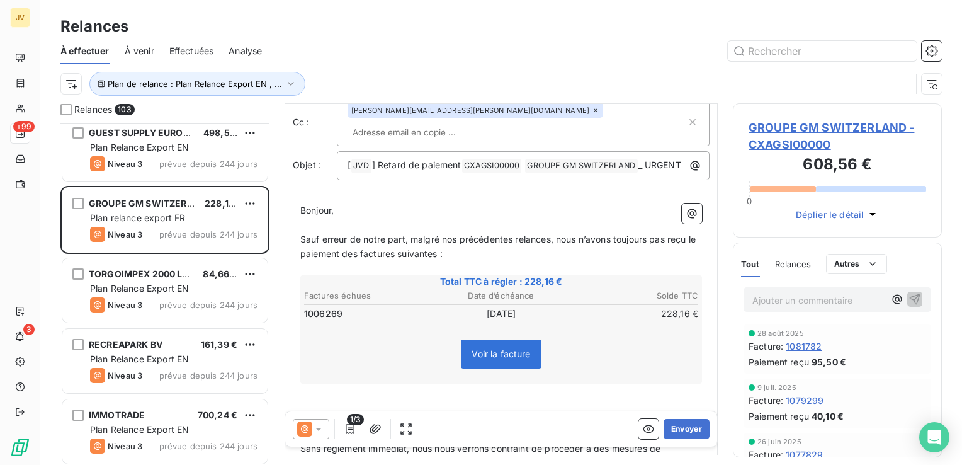
scroll to position [3273, 0]
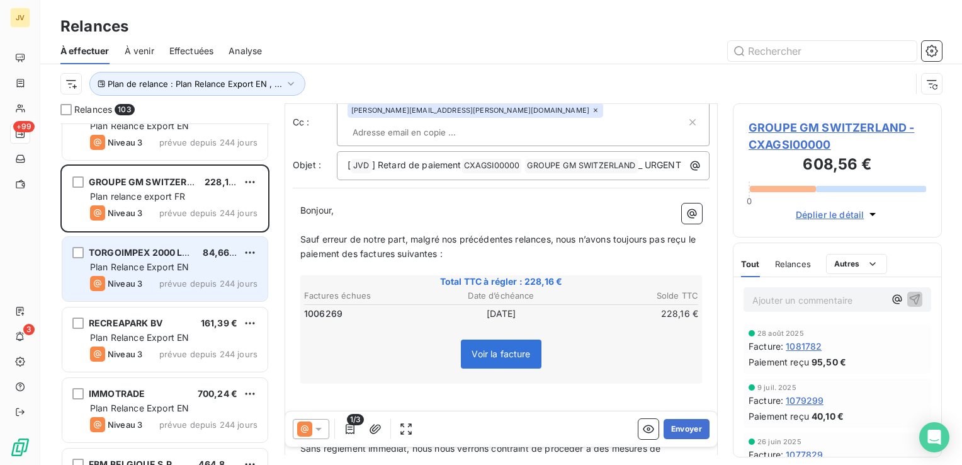
click at [172, 271] on div "Plan Relance Export EN" at bounding box center [173, 267] width 167 height 13
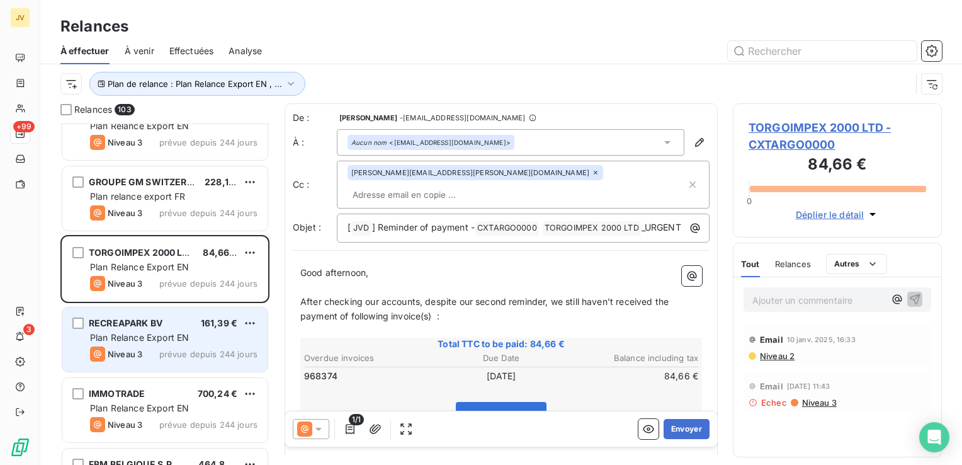
click at [176, 317] on div "RECREAPARK BV 161,39 €" at bounding box center [173, 322] width 167 height 11
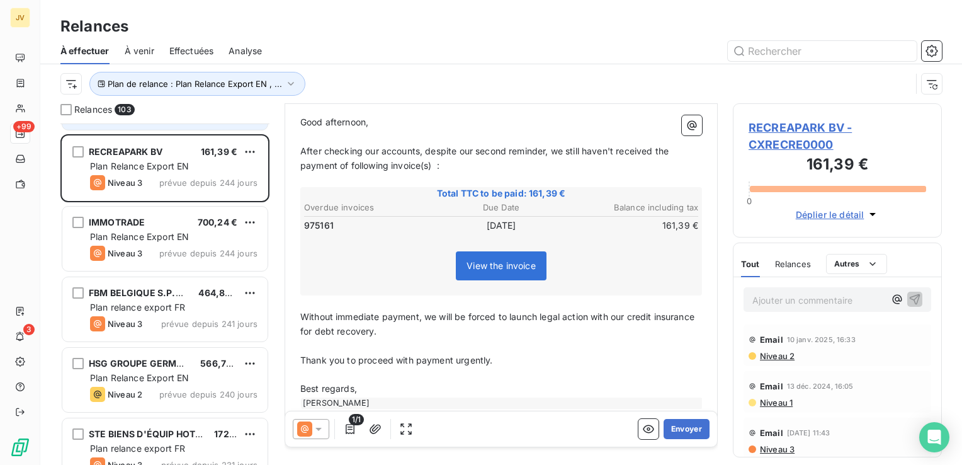
scroll to position [3462, 0]
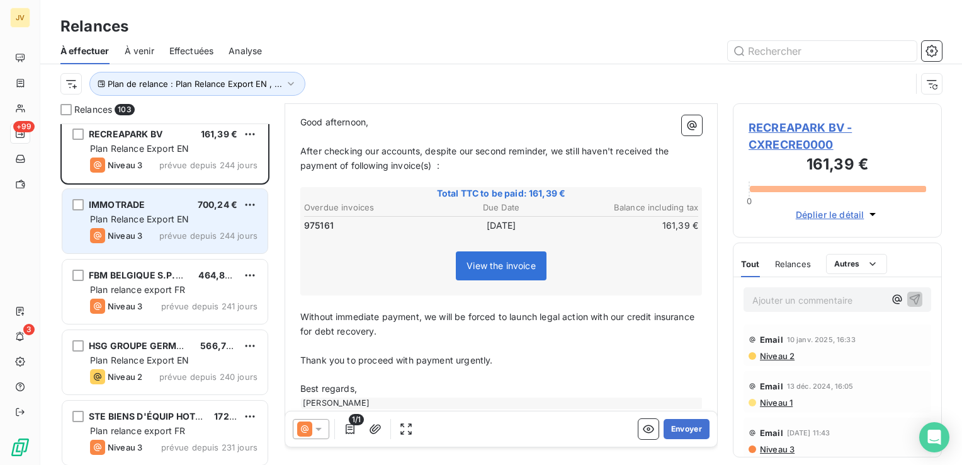
click at [166, 216] on span "Plan Relance Export EN" at bounding box center [139, 218] width 99 height 11
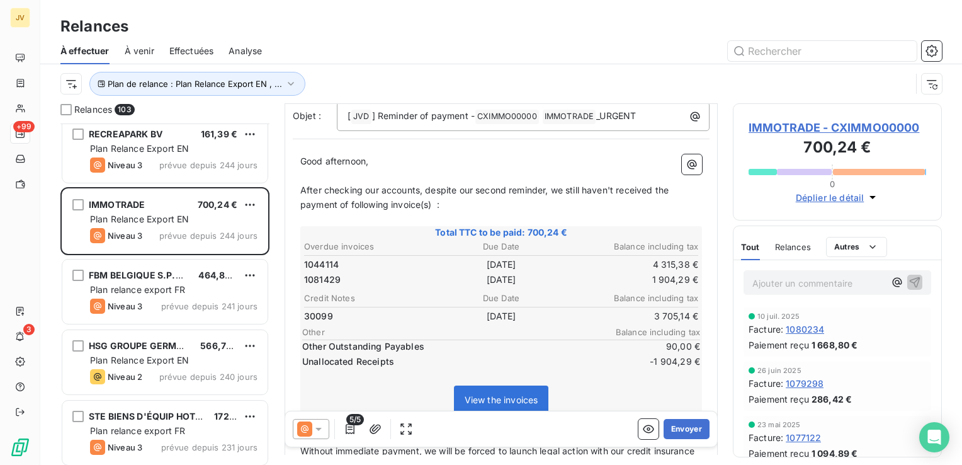
scroll to position [126, 0]
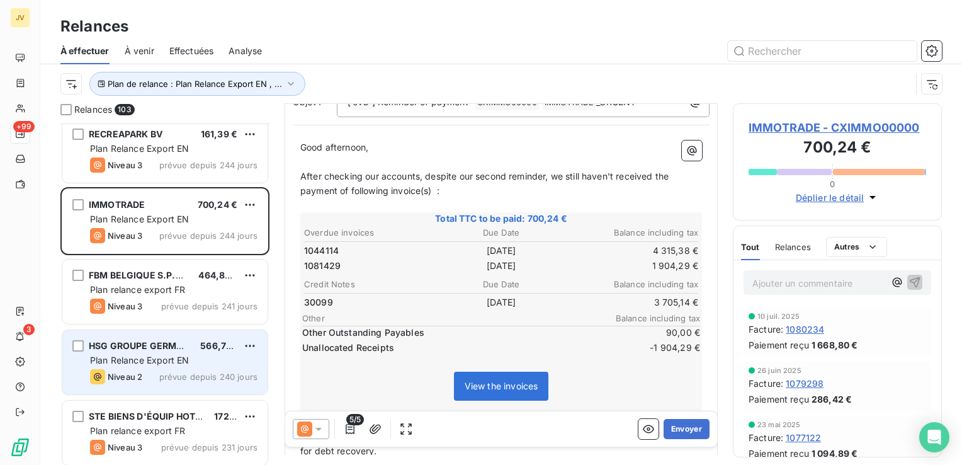
click at [127, 379] on span "Niveau 2" at bounding box center [125, 376] width 35 height 10
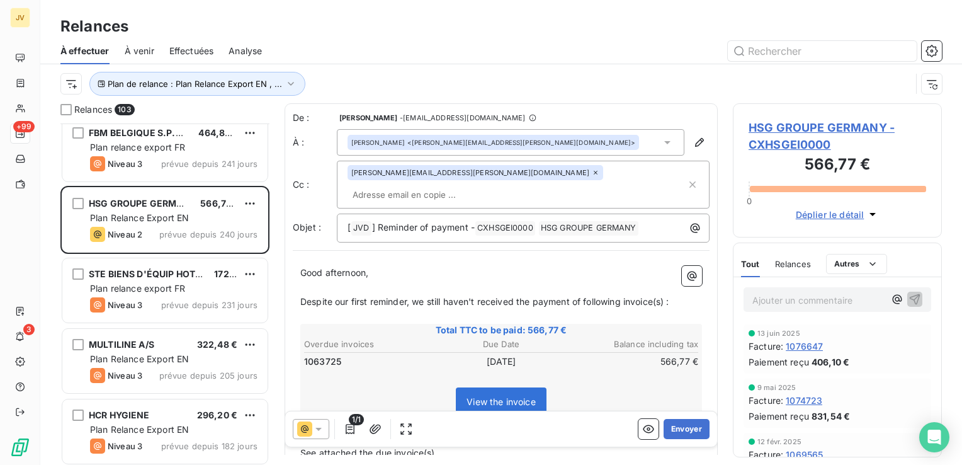
scroll to position [3651, 0]
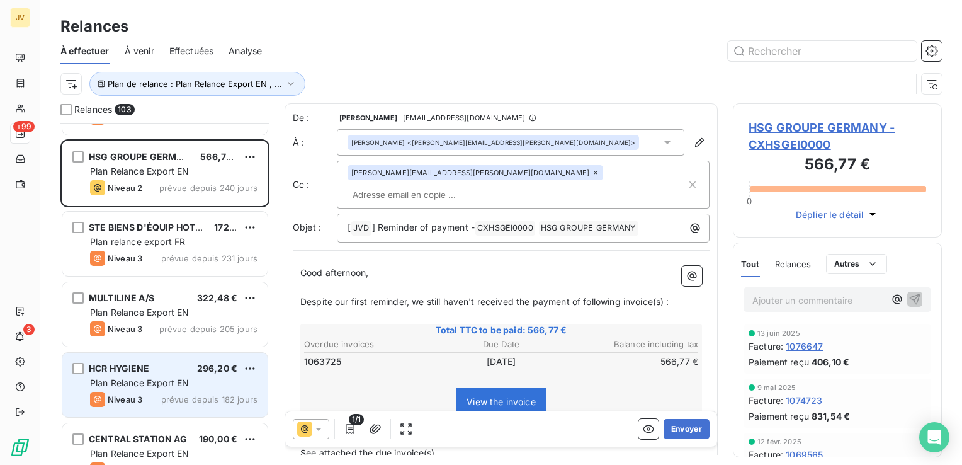
click at [136, 362] on div "HCR HYGIENE" at bounding box center [119, 368] width 61 height 13
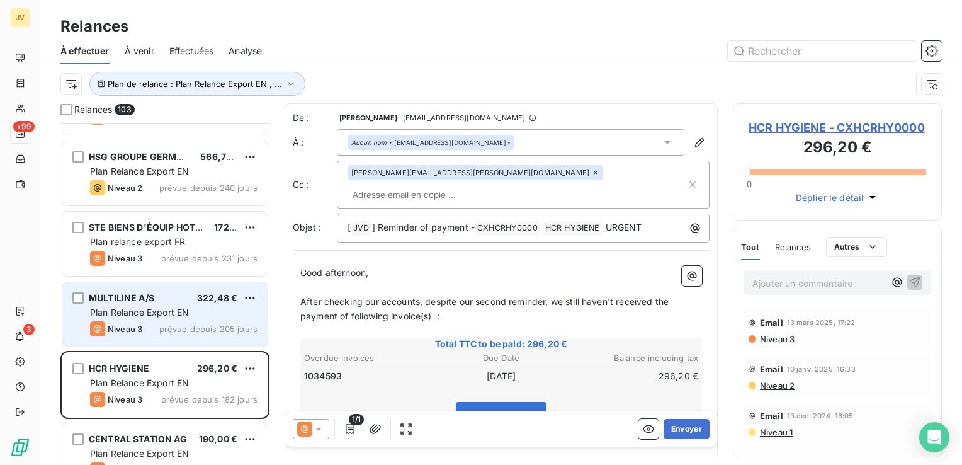
click at [174, 313] on span "Plan Relance Export EN" at bounding box center [139, 312] width 99 height 11
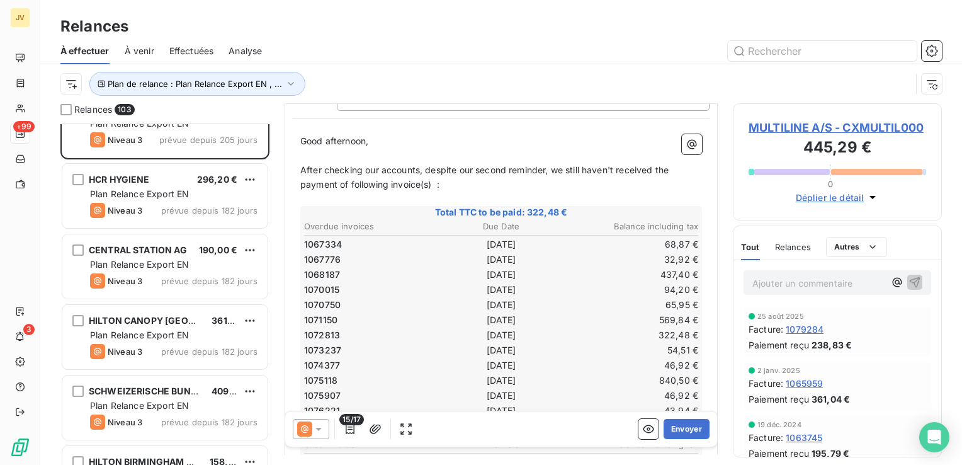
scroll to position [126, 0]
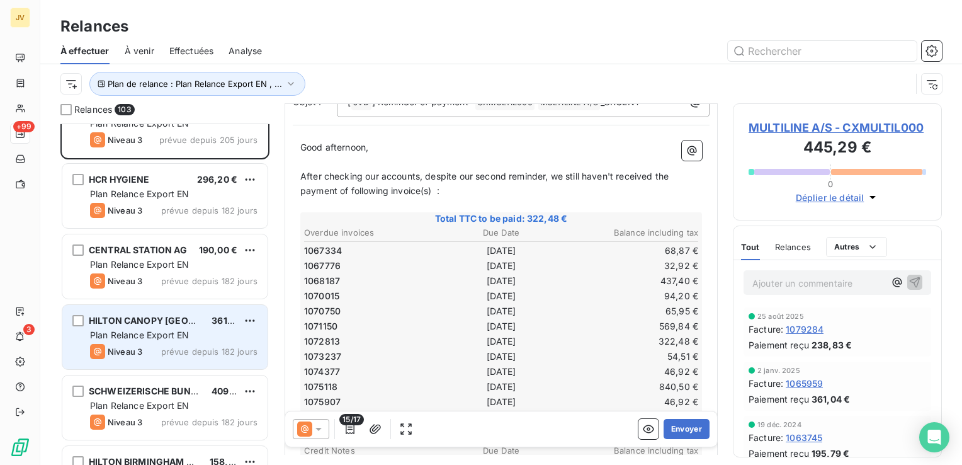
click at [149, 323] on span "HILTON CANOPY [GEOGRAPHIC_DATA]" at bounding box center [174, 320] width 170 height 11
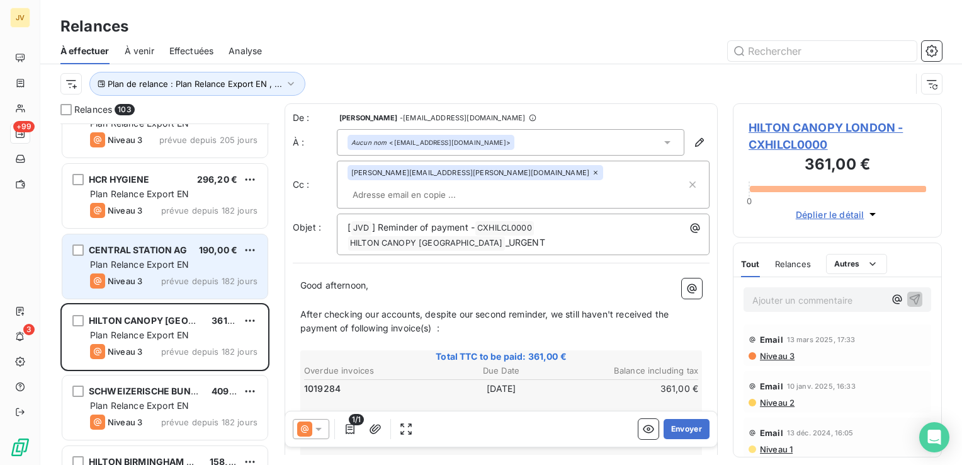
click at [176, 266] on span "Plan Relance Export EN" at bounding box center [139, 264] width 99 height 11
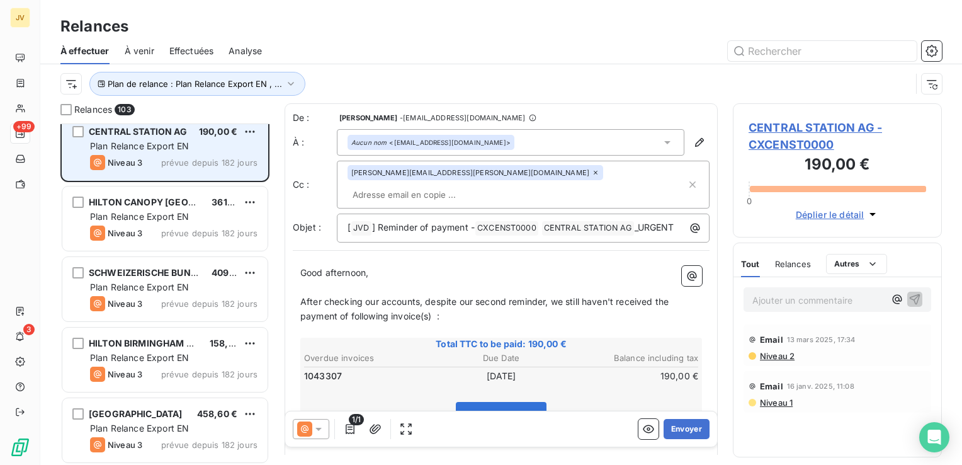
scroll to position [3965, 0]
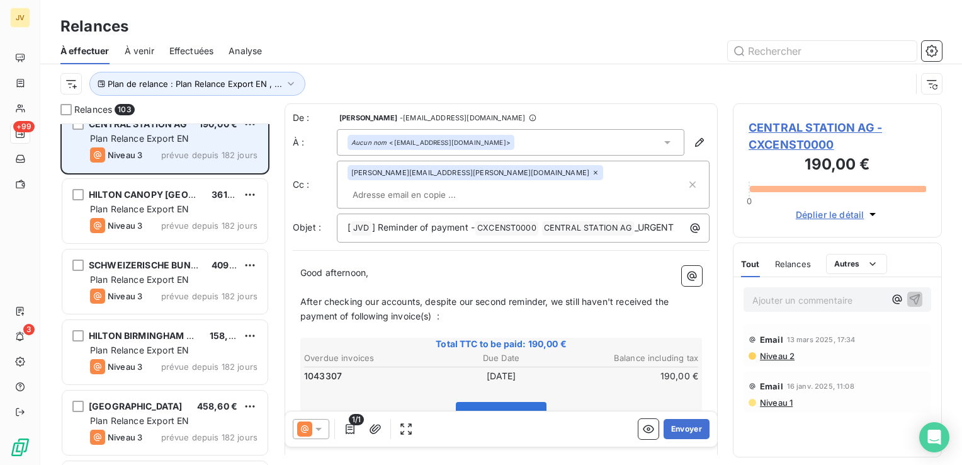
click at [176, 266] on span "SCHWEIZERISCHE BUNDESBAHNEN SBB" at bounding box center [177, 264] width 177 height 11
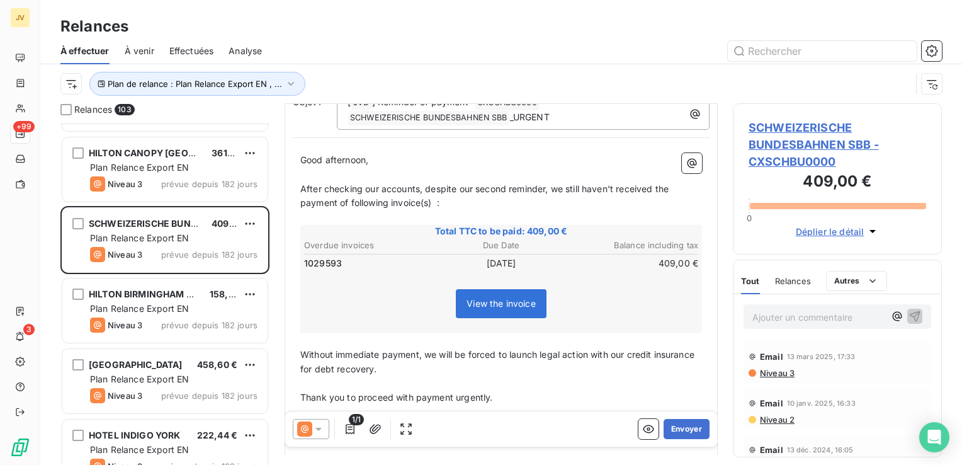
scroll to position [4028, 0]
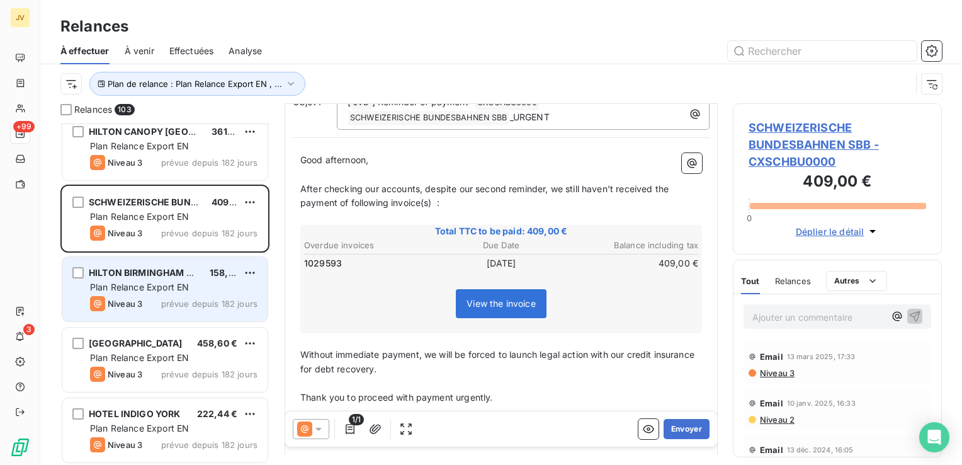
click at [160, 286] on span "Plan Relance Export EN" at bounding box center [139, 286] width 99 height 11
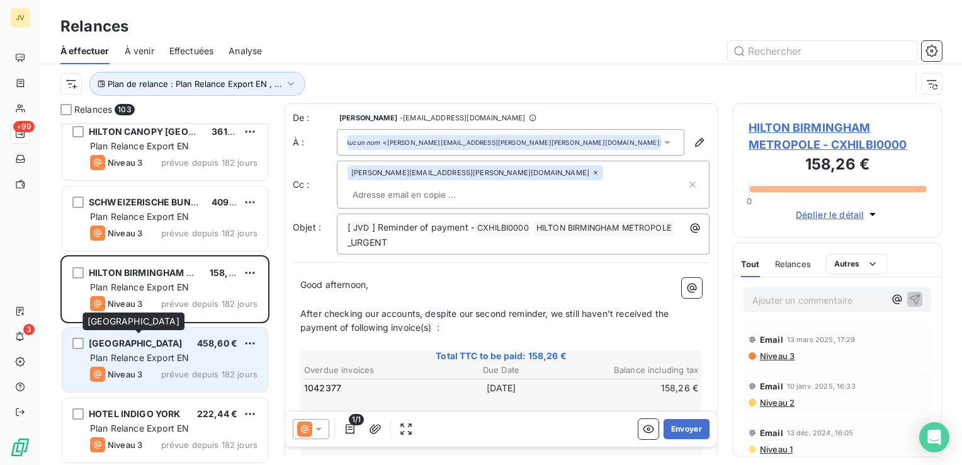
click at [148, 348] on div "[GEOGRAPHIC_DATA]" at bounding box center [136, 343] width 94 height 13
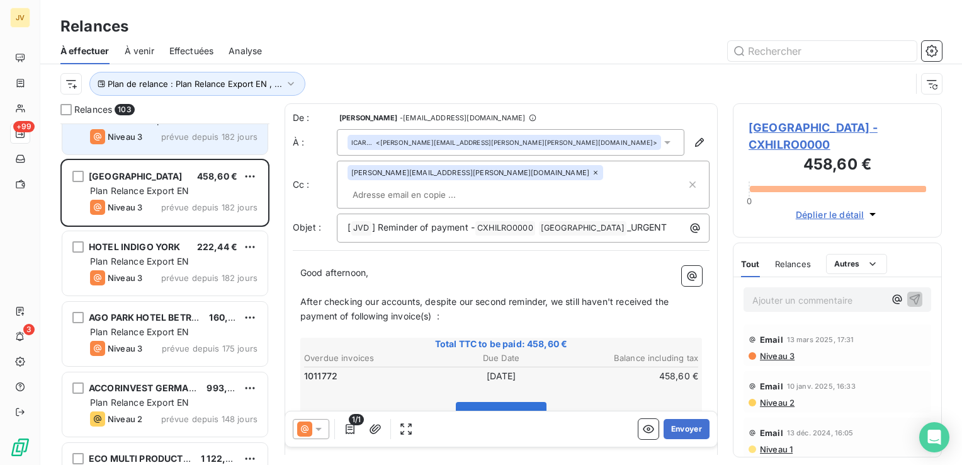
scroll to position [4217, 0]
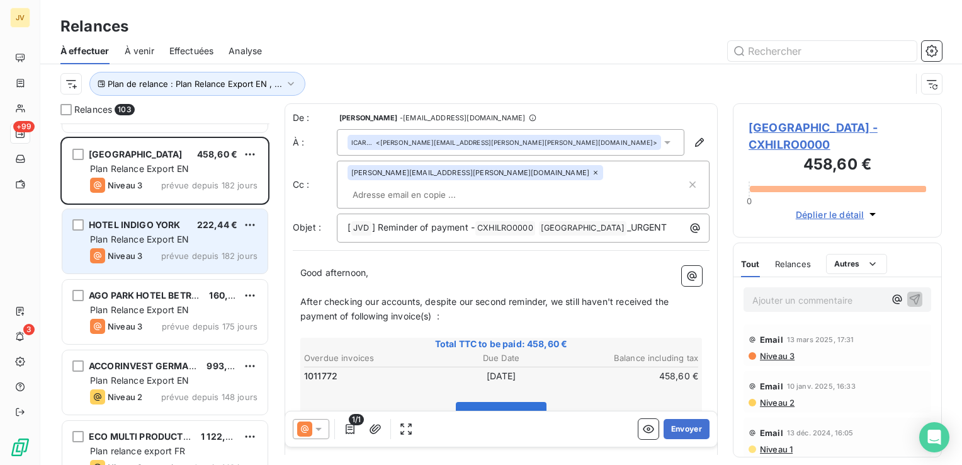
click at [159, 233] on div "Plan Relance Export EN" at bounding box center [173, 239] width 167 height 13
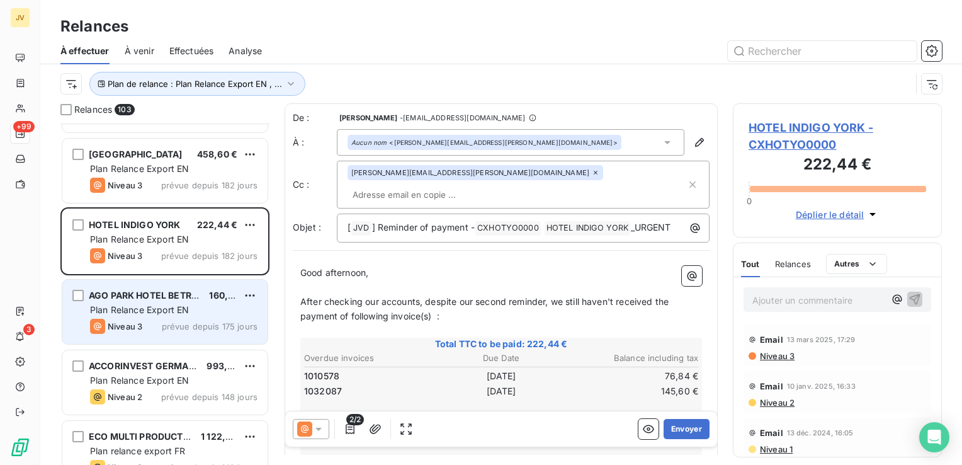
click at [150, 295] on span "AGO PARK HOTEL BETRIEBS GMBH" at bounding box center [165, 295] width 152 height 11
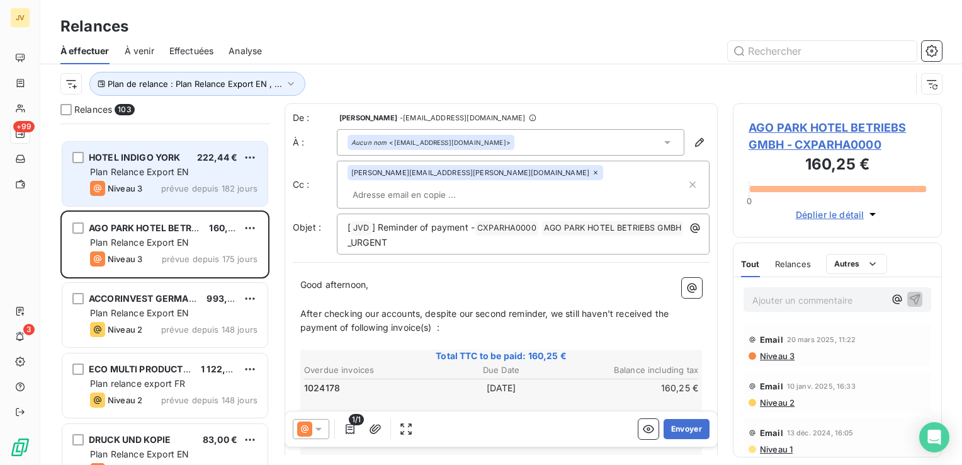
scroll to position [4406, 0]
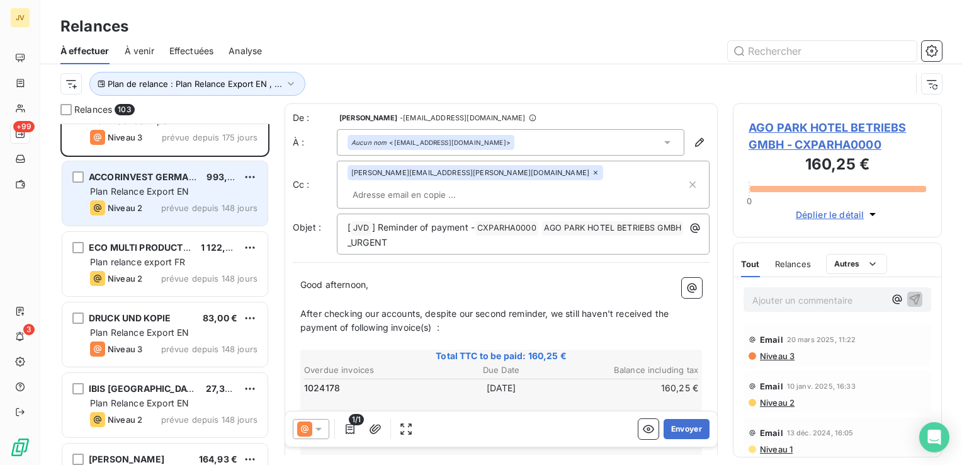
click at [161, 189] on span "Plan Relance Export EN" at bounding box center [139, 191] width 99 height 11
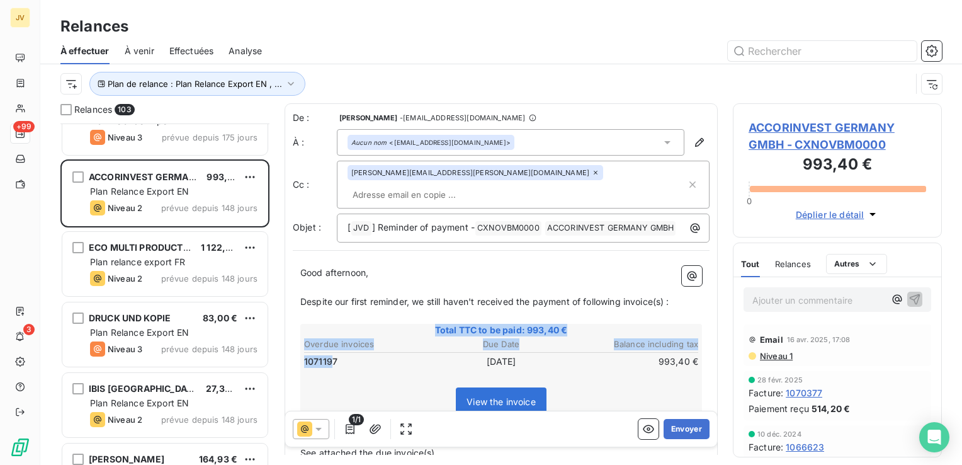
drag, startPoint x: 330, startPoint y: 352, endPoint x: 298, endPoint y: 351, distance: 32.1
click at [298, 351] on div "Good afternoon, ﻿ Despite our first reminder, we still haven't received the pay…" at bounding box center [501, 397] width 417 height 279
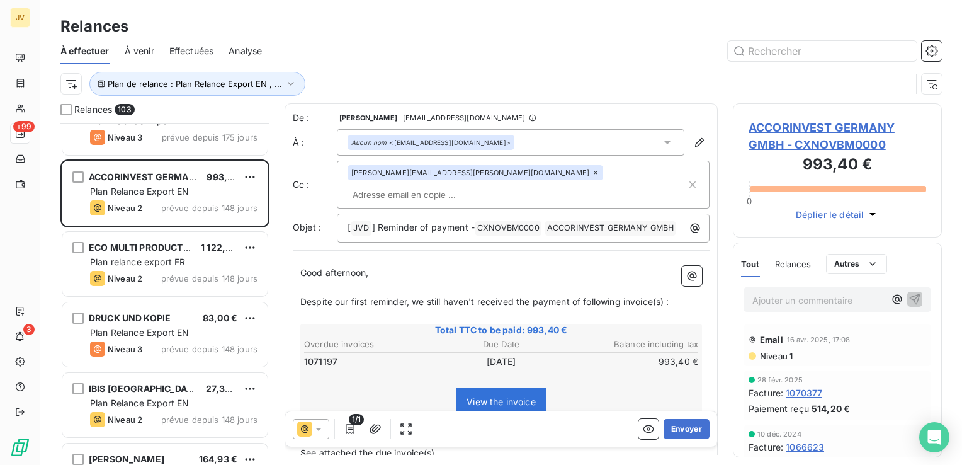
drag, startPoint x: 298, startPoint y: 351, endPoint x: 337, endPoint y: 354, distance: 39.1
click at [337, 354] on td "1071197" at bounding box center [368, 361] width 131 height 14
click at [315, 355] on span "1071197" at bounding box center [320, 361] width 33 height 13
click at [332, 355] on span "1071197" at bounding box center [320, 361] width 33 height 13
drag, startPoint x: 331, startPoint y: 355, endPoint x: 304, endPoint y: 354, distance: 27.1
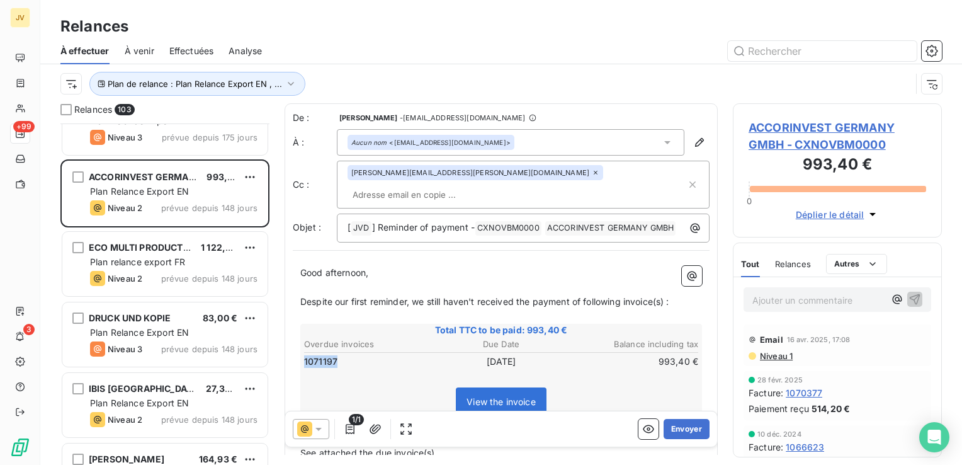
click at [304, 355] on span "1071197" at bounding box center [320, 361] width 33 height 13
click at [322, 432] on icon at bounding box center [318, 428] width 13 height 13
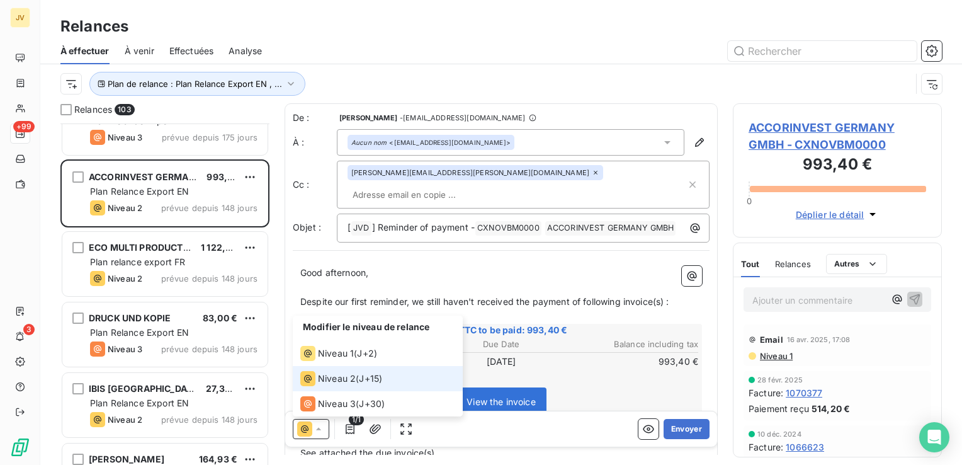
click at [369, 383] on span "J+15 )" at bounding box center [370, 378] width 23 height 13
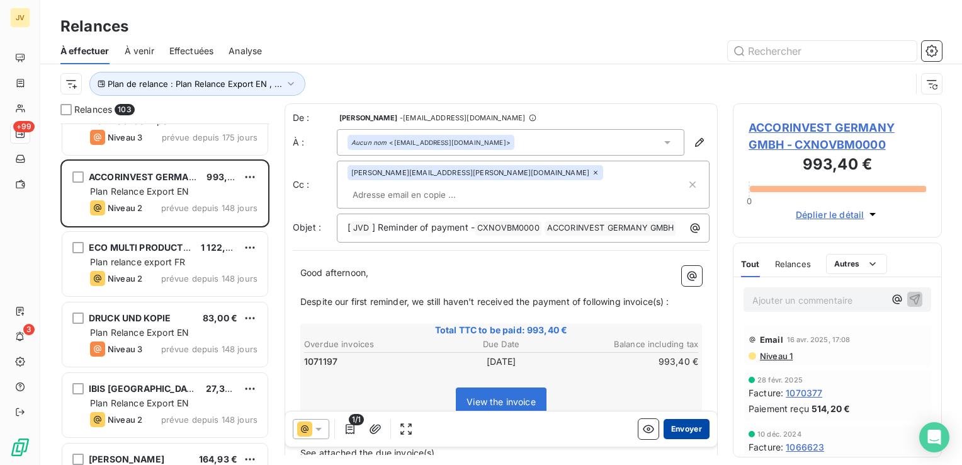
click at [684, 437] on button "Envoyer" at bounding box center [686, 429] width 46 height 20
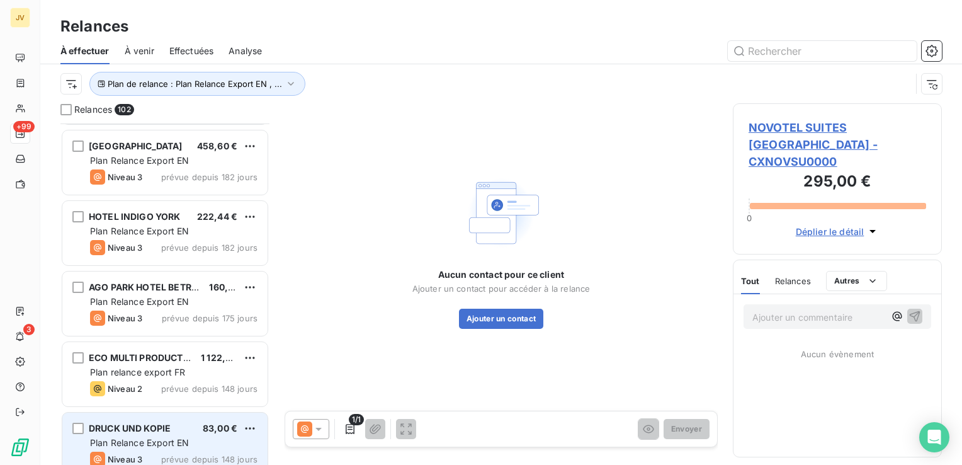
scroll to position [4217, 0]
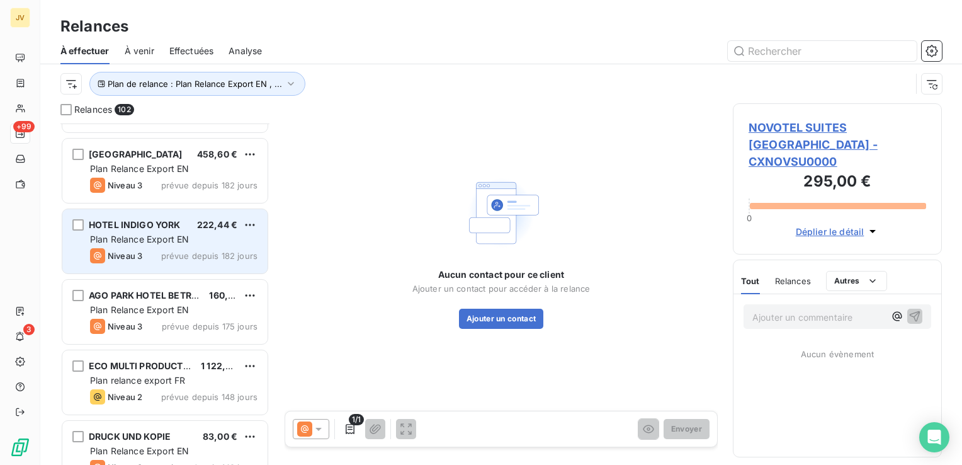
click at [132, 238] on span "Plan Relance Export EN" at bounding box center [139, 239] width 99 height 11
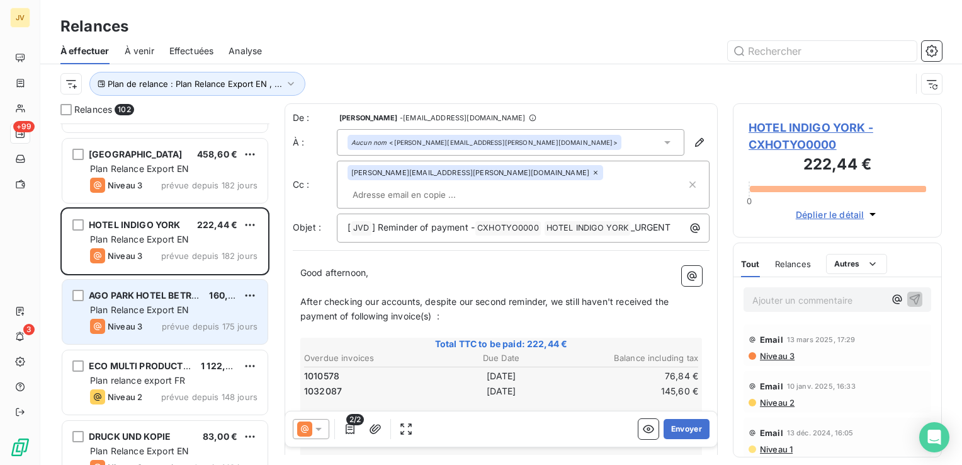
click at [132, 282] on div "AGO PARK HOTEL BETRIEBS GMBH 160,25 € Plan Relance Export EN Niveau 3 prévue de…" at bounding box center [164, 311] width 205 height 64
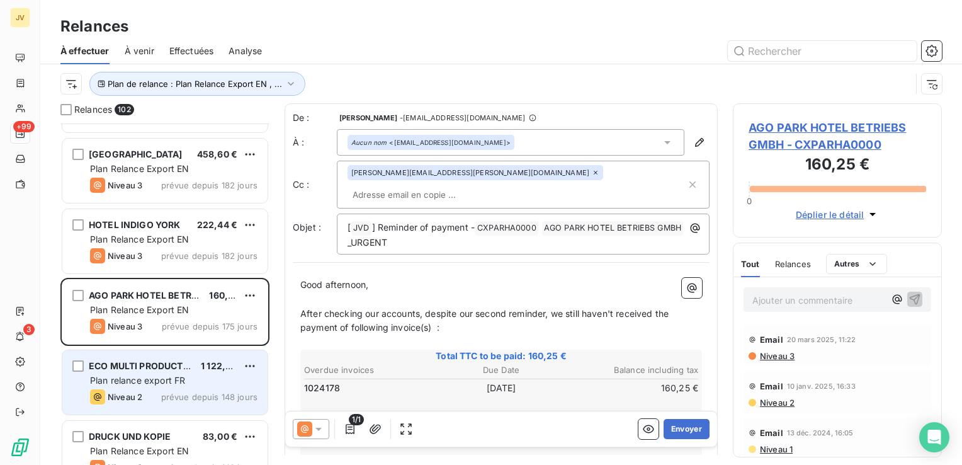
click at [133, 356] on div "ECO MULTI PRODUCTS SPRL 1 122,95 € Plan relance export FR Niveau 2 prévue depui…" at bounding box center [164, 382] width 205 height 64
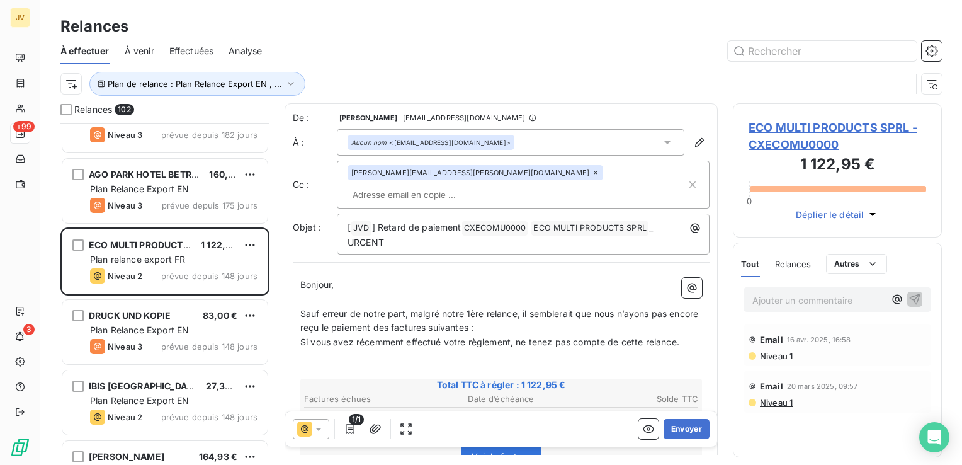
scroll to position [4343, 0]
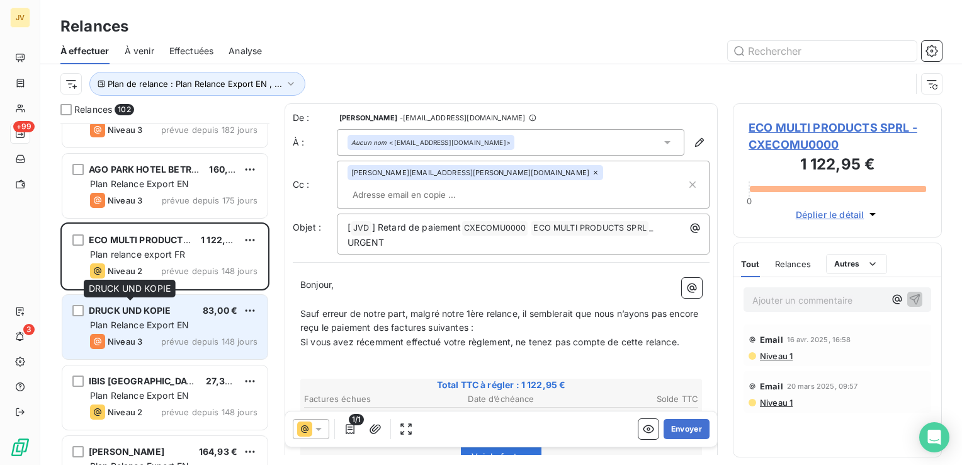
click at [170, 313] on span "DRUCK UND KOPIE" at bounding box center [130, 310] width 82 height 11
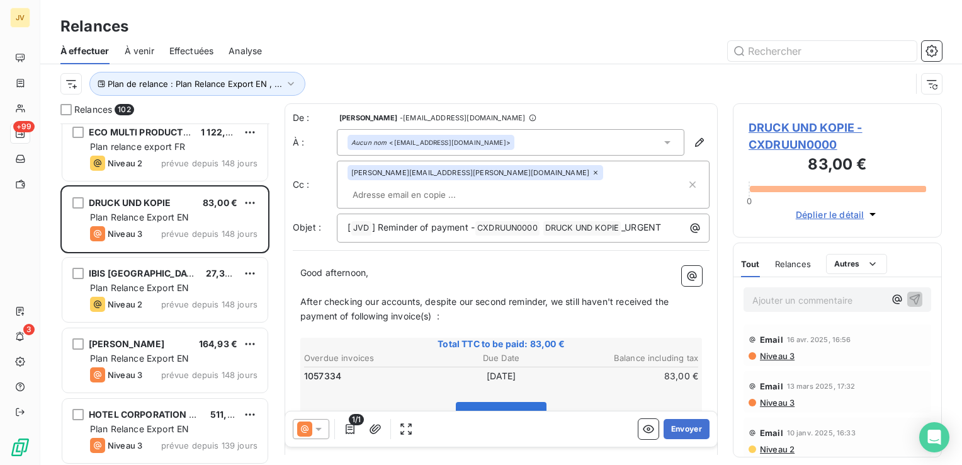
scroll to position [4469, 0]
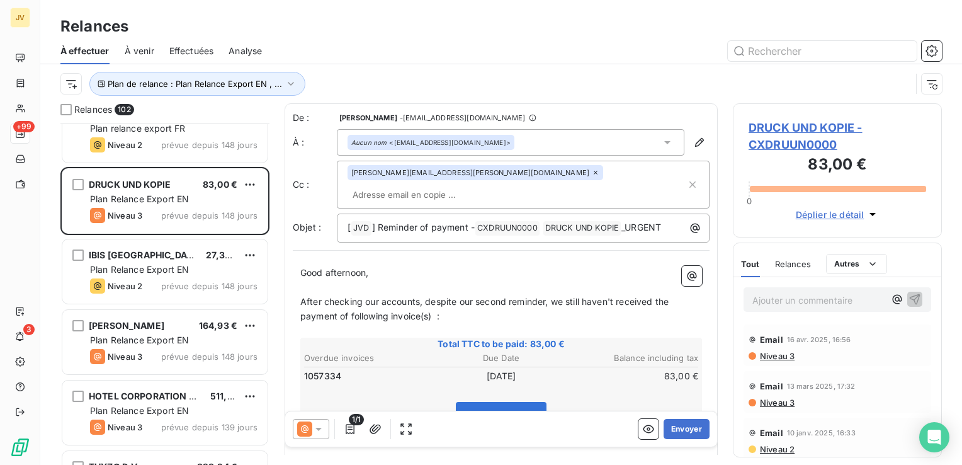
click at [186, 249] on div "IBIS [GEOGRAPHIC_DATA]" at bounding box center [142, 255] width 107 height 13
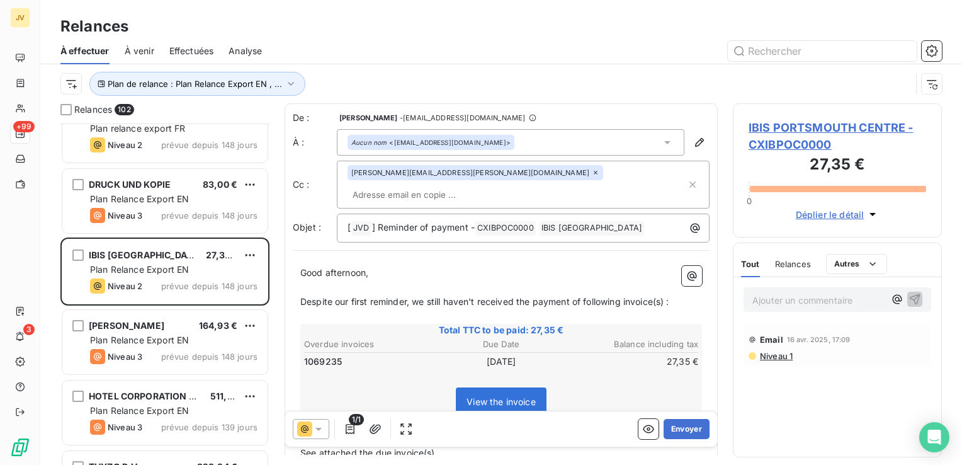
click at [317, 424] on icon at bounding box center [318, 428] width 13 height 13
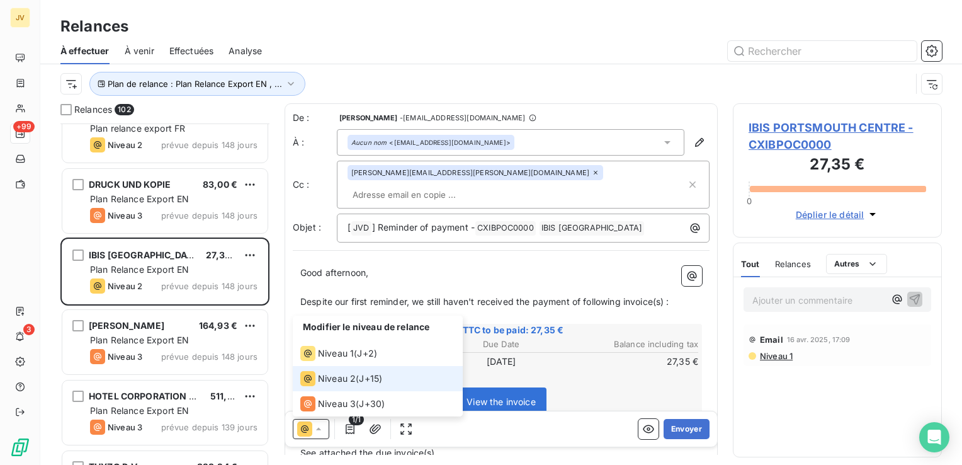
click at [352, 380] on span "Niveau 2" at bounding box center [337, 378] width 38 height 13
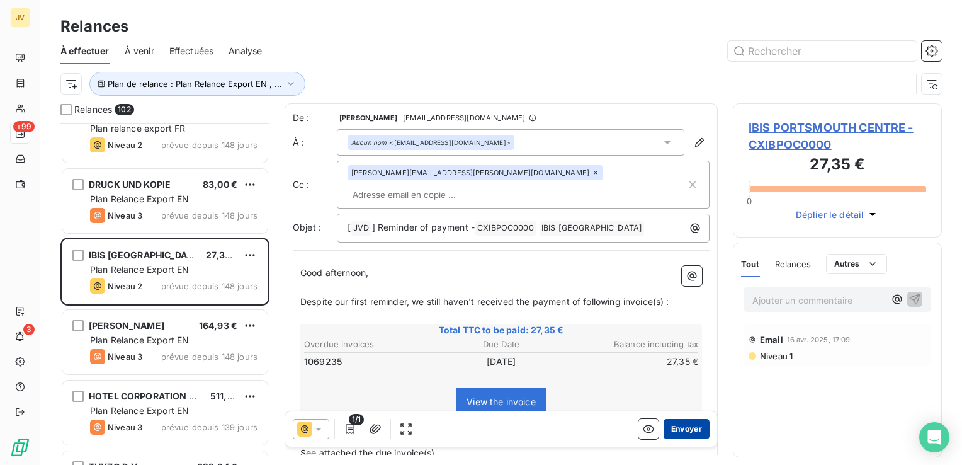
click at [670, 432] on button "Envoyer" at bounding box center [686, 429] width 46 height 20
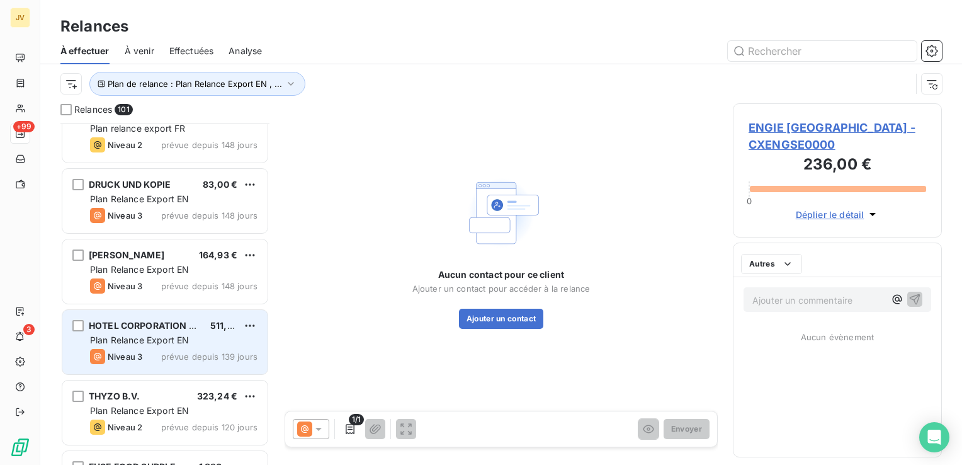
scroll to position [4532, 0]
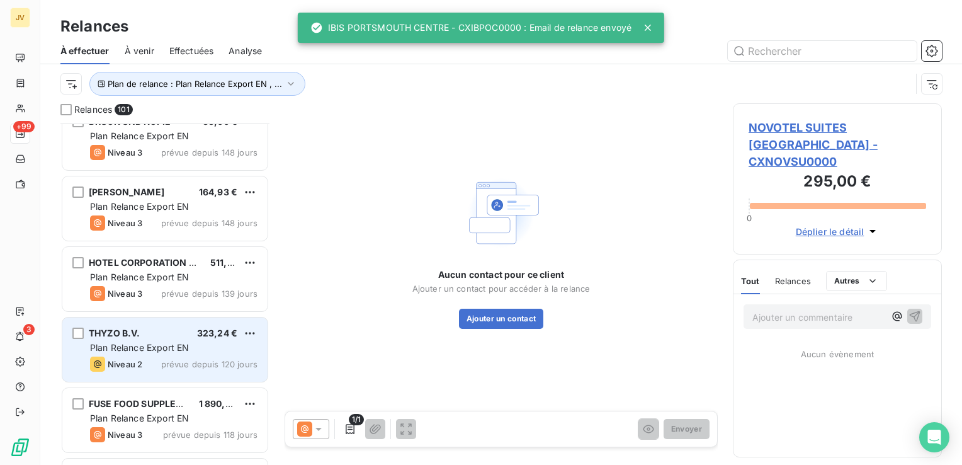
click at [157, 344] on span "Plan Relance Export EN" at bounding box center [139, 347] width 99 height 11
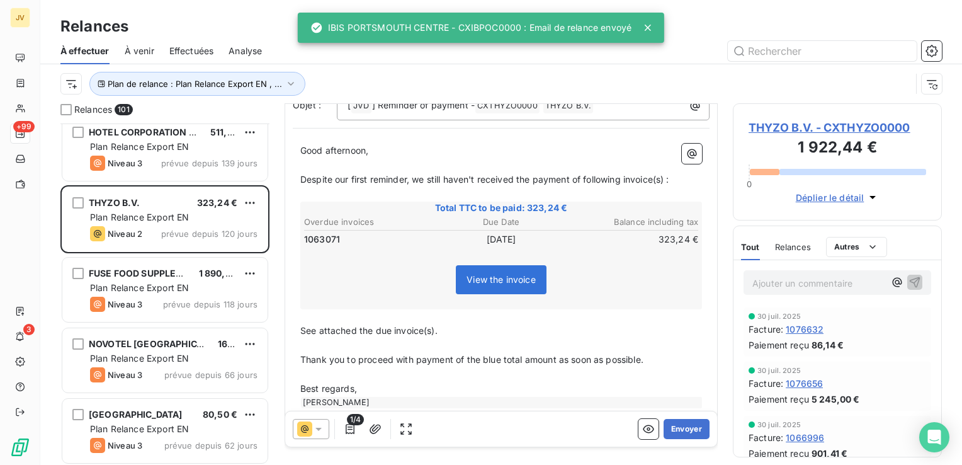
scroll to position [4721, 0]
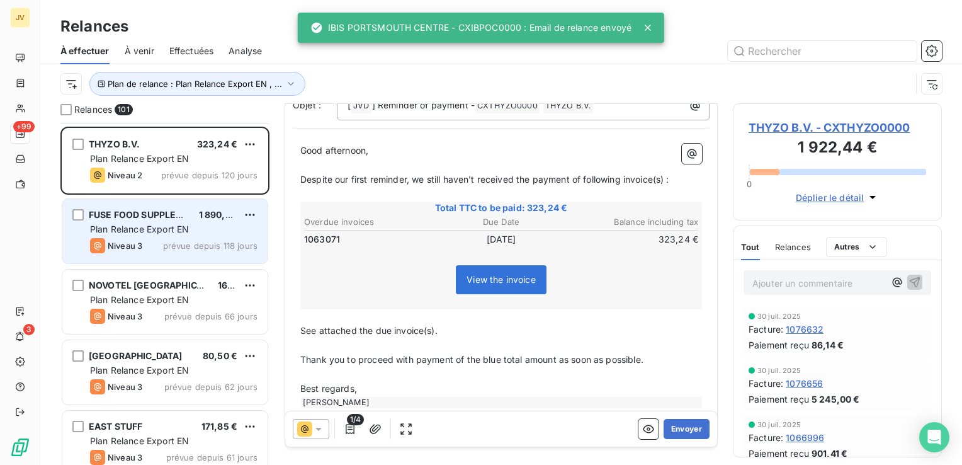
click at [159, 246] on div "Niveau 3 prévue depuis 118 jours" at bounding box center [173, 245] width 167 height 15
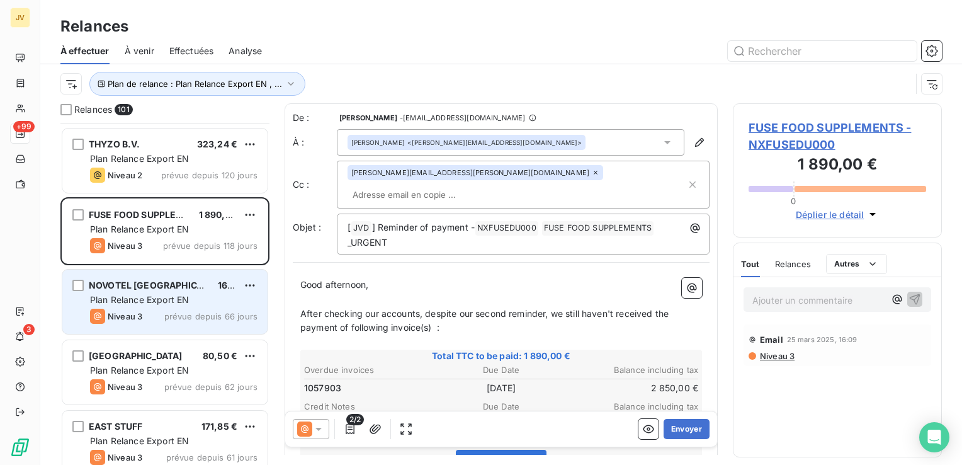
click at [138, 294] on span "Plan Relance Export EN" at bounding box center [139, 299] width 99 height 11
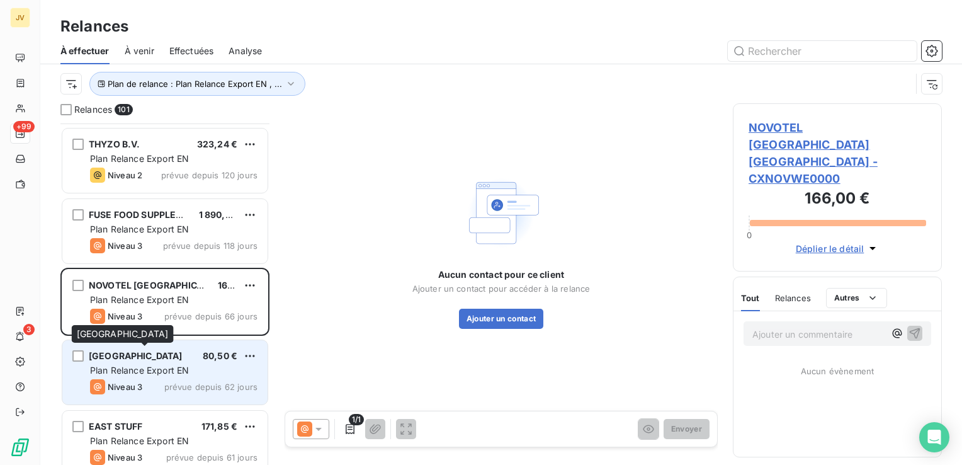
click at [145, 360] on div "[GEOGRAPHIC_DATA]" at bounding box center [136, 355] width 94 height 13
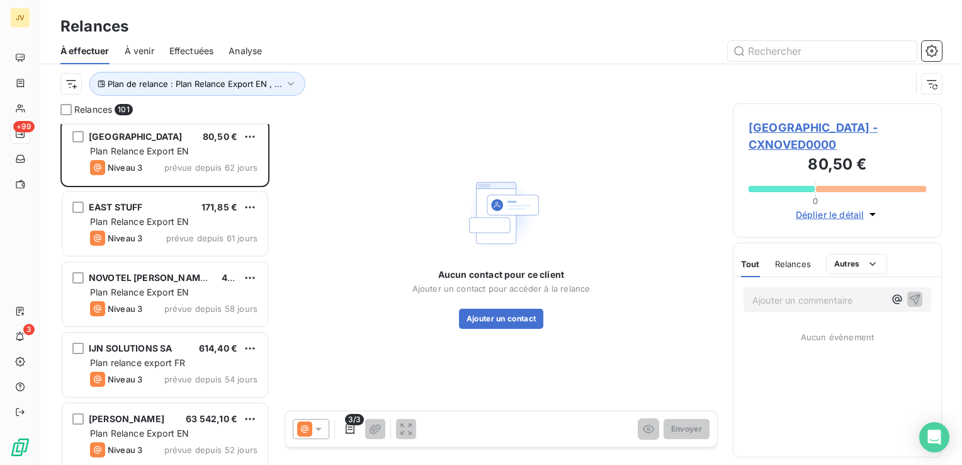
scroll to position [4972, 0]
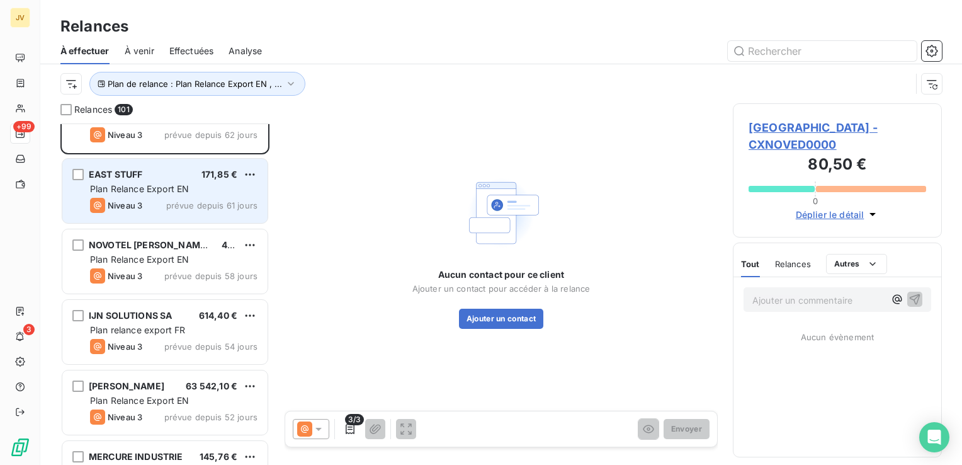
click at [172, 195] on div "EAST STUFF 171,85 € Plan Relance Export EN Niveau 3 prévue depuis 61 jours" at bounding box center [164, 191] width 205 height 64
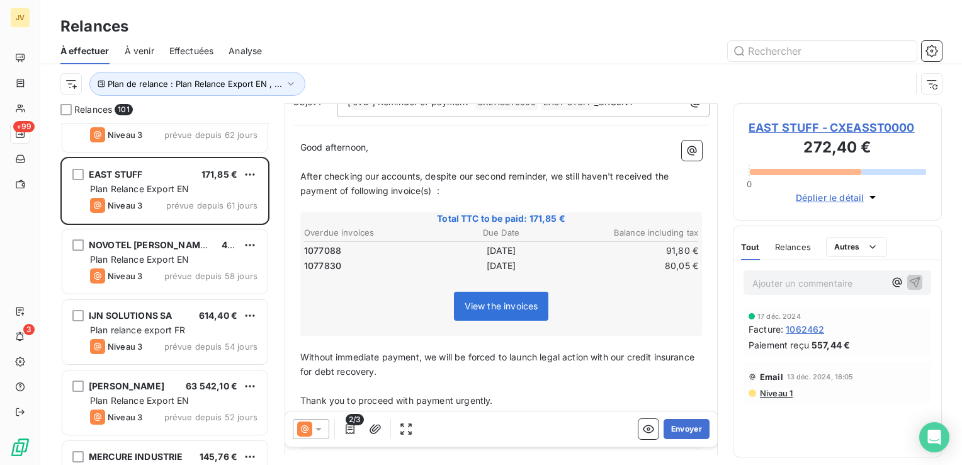
scroll to position [63, 0]
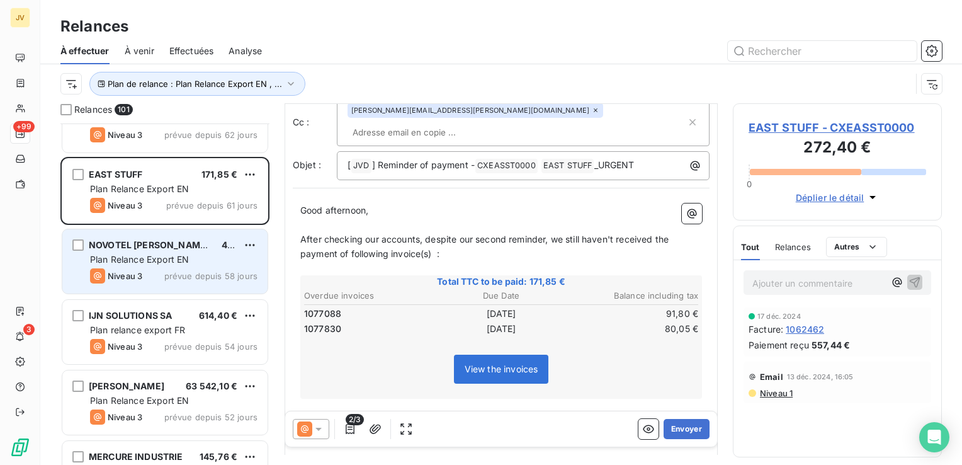
click at [131, 248] on span "NOVOTEL [PERSON_NAME][GEOGRAPHIC_DATA]" at bounding box center [196, 244] width 214 height 11
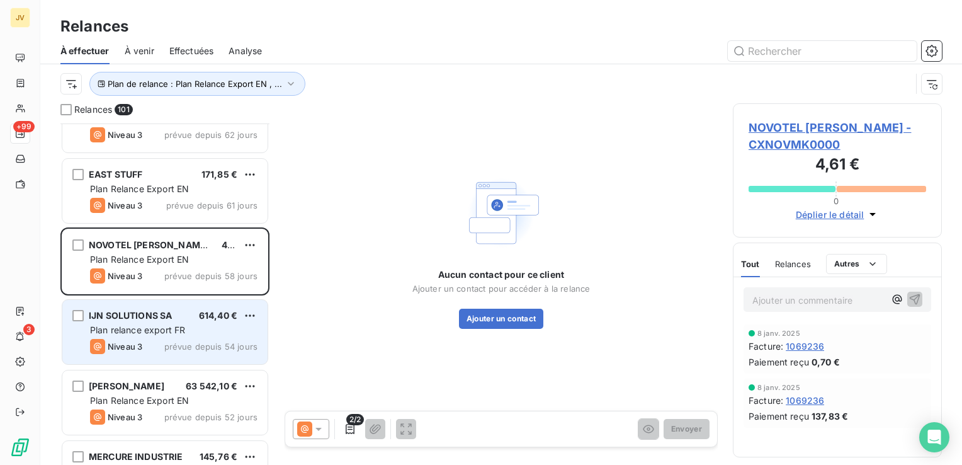
click at [116, 320] on div "IJN SOLUTIONS SA" at bounding box center [130, 315] width 83 height 13
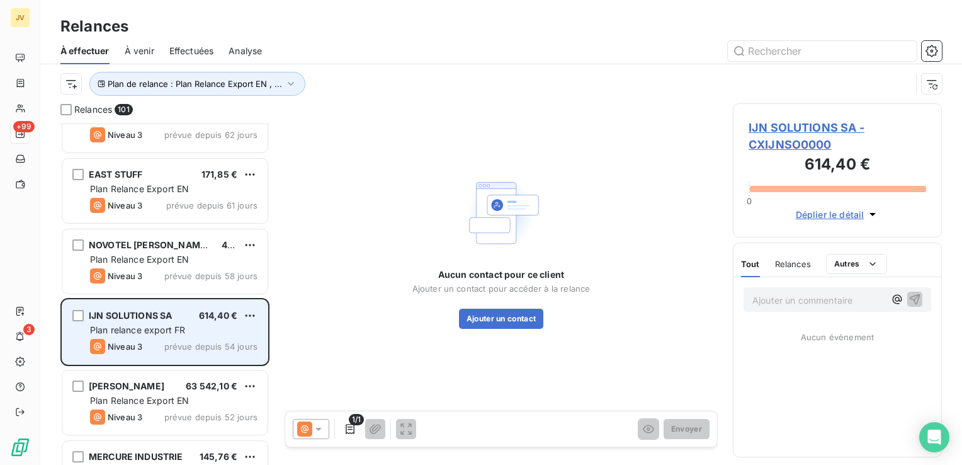
click at [184, 312] on div "IJN SOLUTIONS SA 614,40 €" at bounding box center [173, 315] width 167 height 11
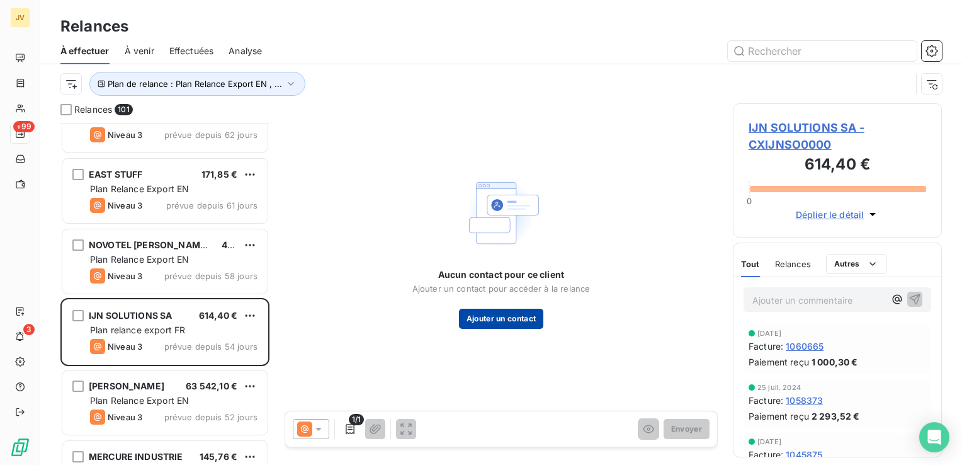
click at [524, 315] on button "Ajouter un contact" at bounding box center [501, 318] width 85 height 20
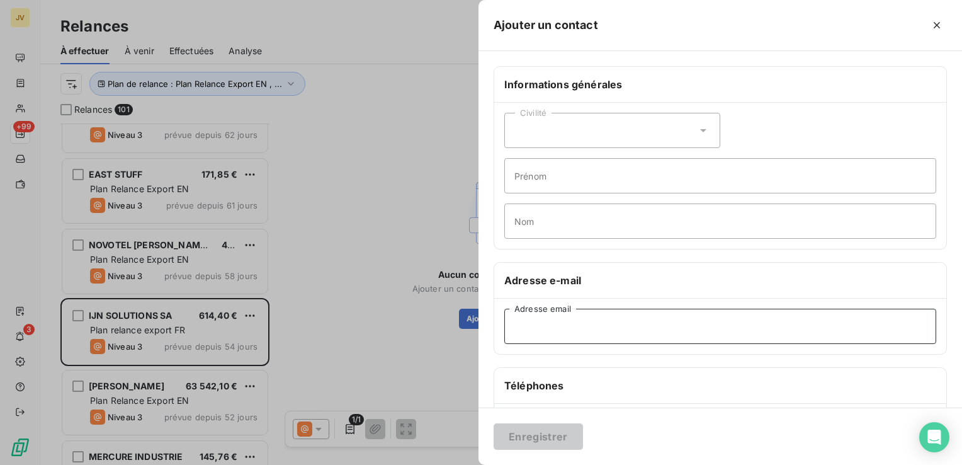
click at [605, 313] on input "Adresse email" at bounding box center [720, 325] width 432 height 35
paste input "[EMAIL_ADDRESS][DOMAIN_NAME]"
type input "[EMAIL_ADDRESS][DOMAIN_NAME]"
click at [524, 429] on button "Enregistrer" at bounding box center [537, 436] width 89 height 26
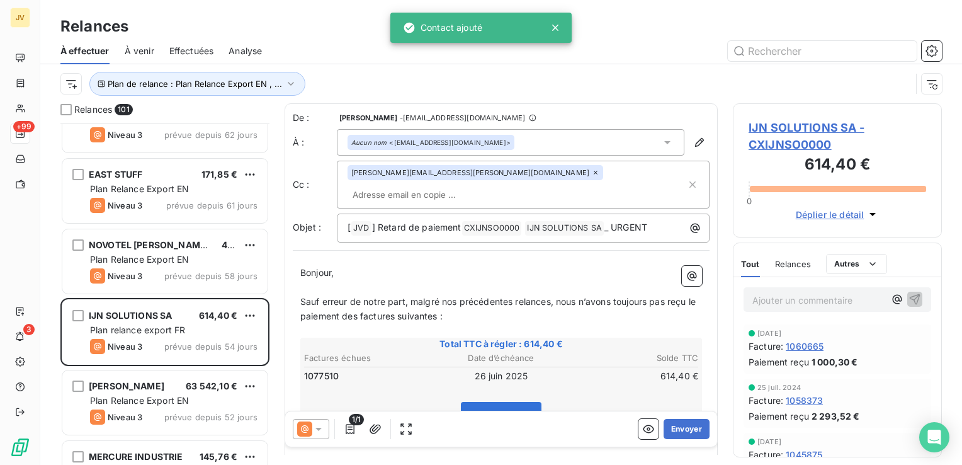
drag, startPoint x: 314, startPoint y: 431, endPoint x: 322, endPoint y: 420, distance: 13.5
click at [314, 430] on icon at bounding box center [318, 428] width 13 height 13
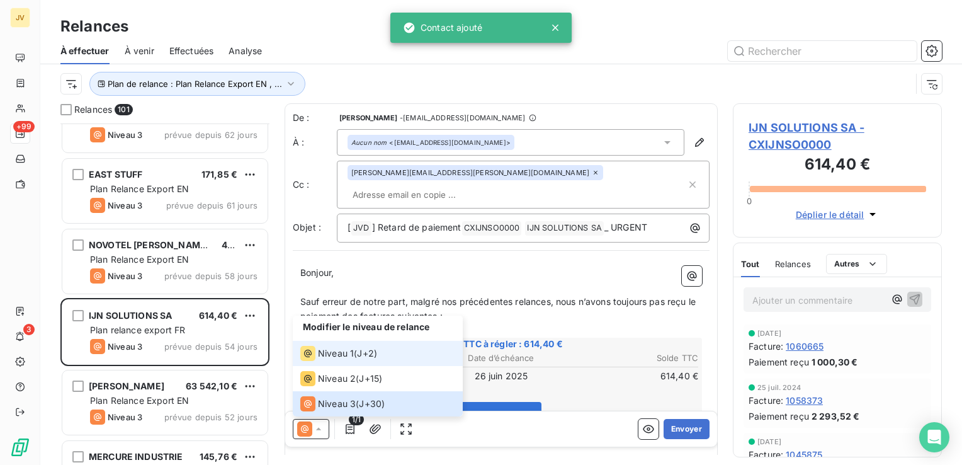
click at [337, 355] on span "Niveau 1" at bounding box center [336, 353] width 36 height 13
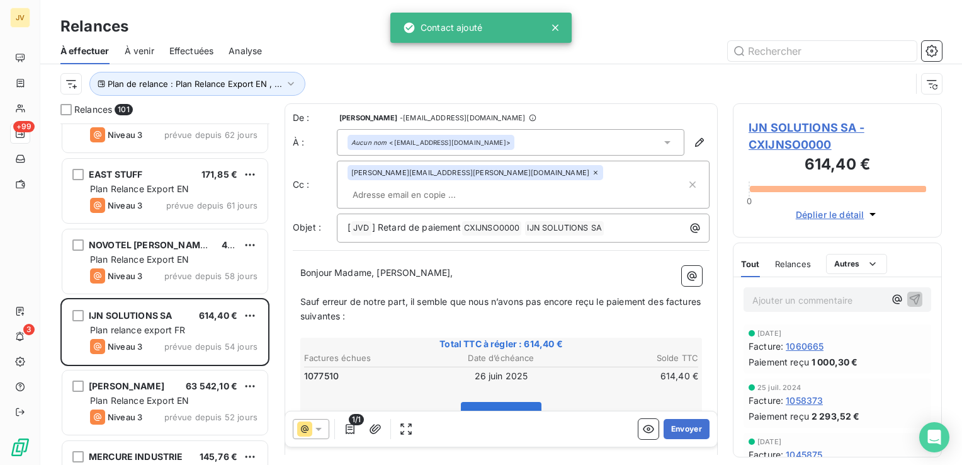
click at [680, 443] on div "1/1 Envoyer" at bounding box center [501, 428] width 432 height 35
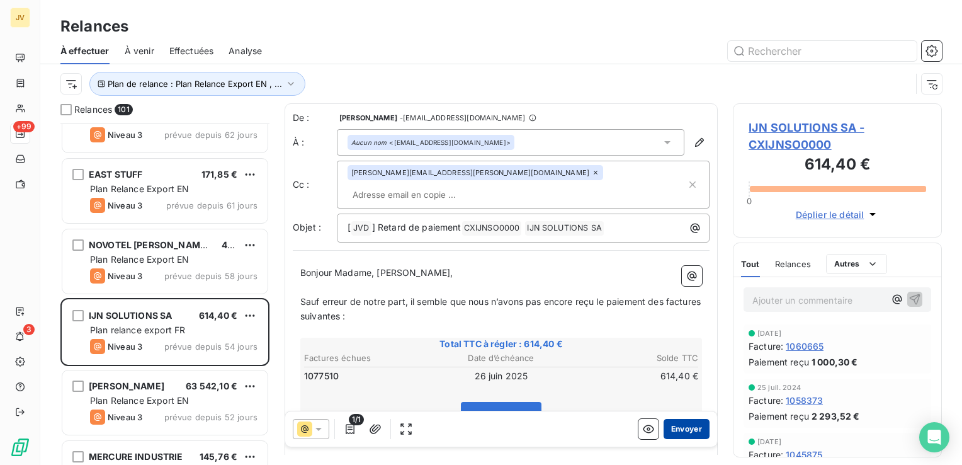
click at [680, 432] on button "Envoyer" at bounding box center [686, 429] width 46 height 20
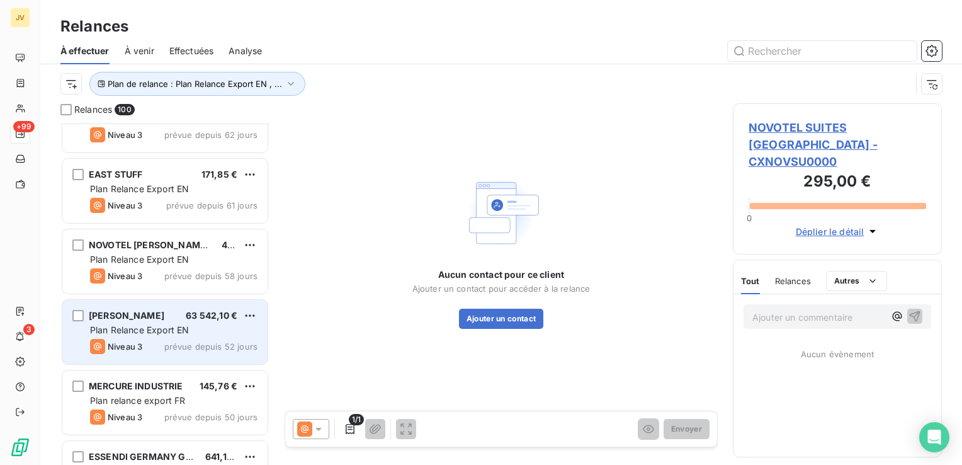
click at [160, 314] on span "[PERSON_NAME]" at bounding box center [127, 315] width 76 height 11
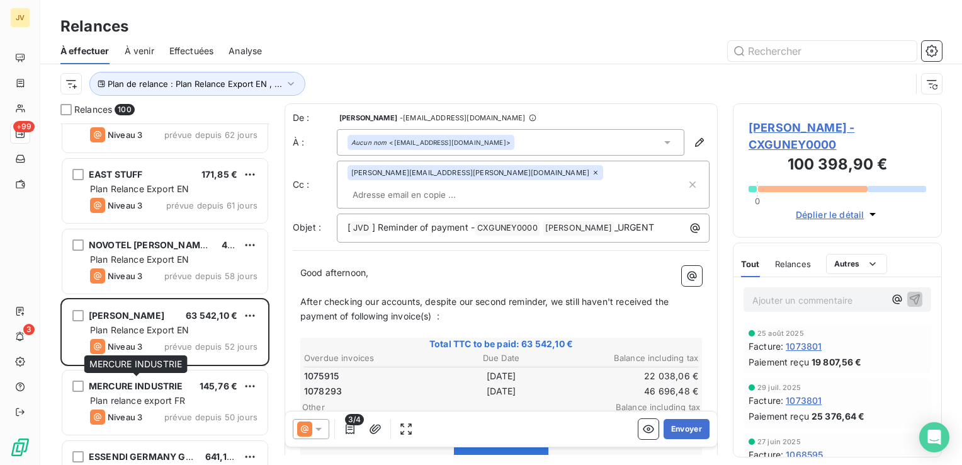
drag, startPoint x: 135, startPoint y: 379, endPoint x: 146, endPoint y: 293, distance: 86.3
click at [135, 377] on div "MERCURE INDUSTRIE 145,76 € Plan relance export FR Niveau 3 prévue depuis 50 jou…" at bounding box center [164, 402] width 205 height 64
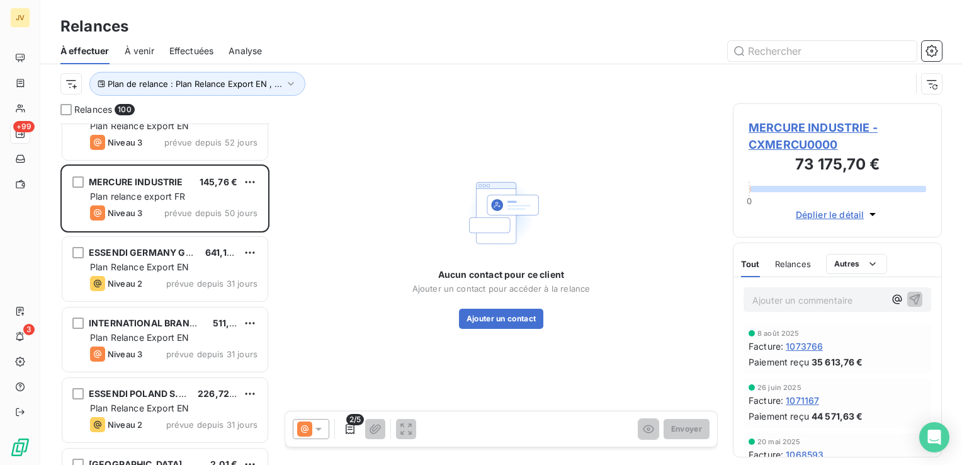
scroll to position [5224, 0]
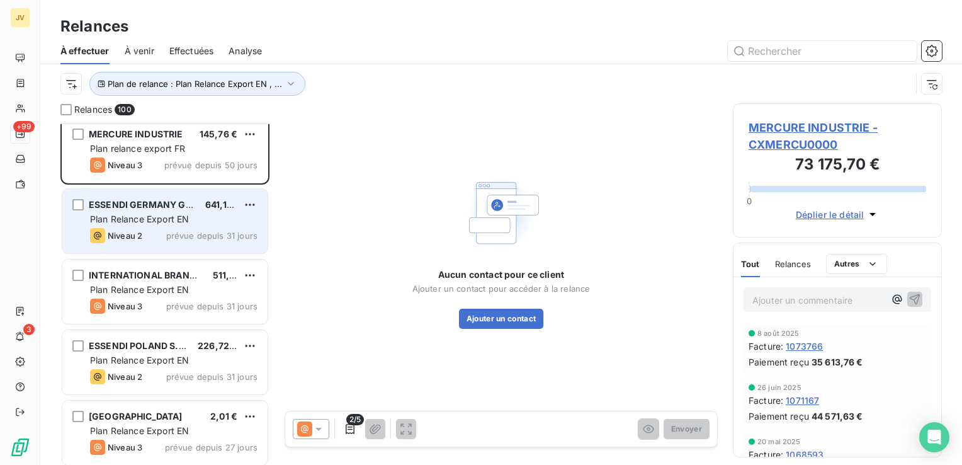
click at [172, 209] on div "ESSENDI GERMANY GMBH" at bounding box center [142, 204] width 106 height 13
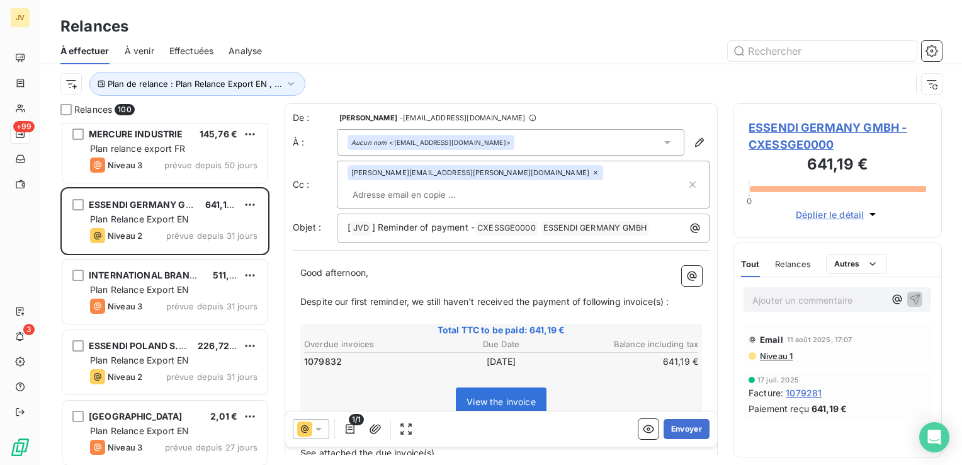
drag, startPoint x: 303, startPoint y: 427, endPoint x: 315, endPoint y: 418, distance: 14.9
click at [305, 427] on icon at bounding box center [304, 428] width 15 height 15
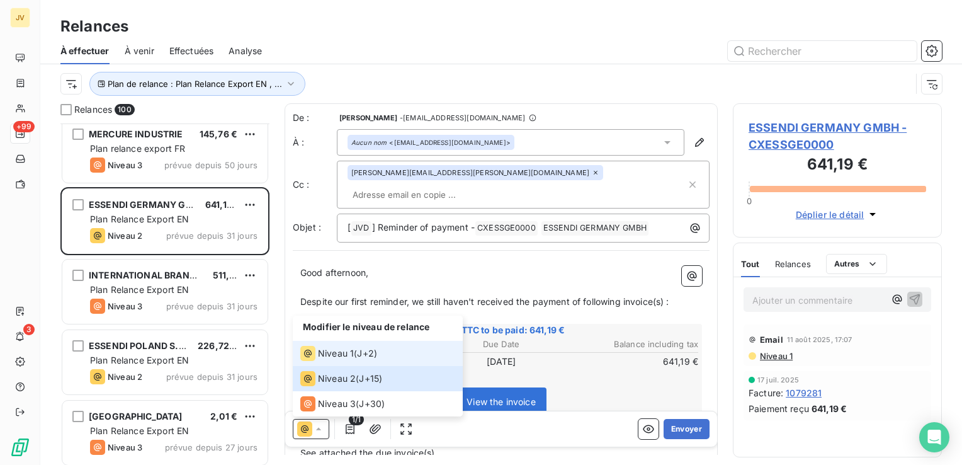
click at [335, 359] on span "Niveau 1" at bounding box center [336, 353] width 36 height 13
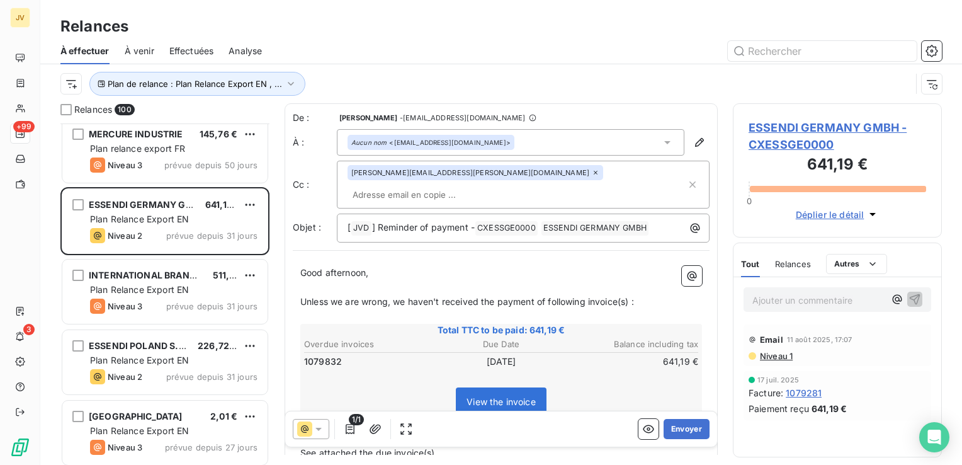
click at [327, 421] on div at bounding box center [311, 429] width 37 height 20
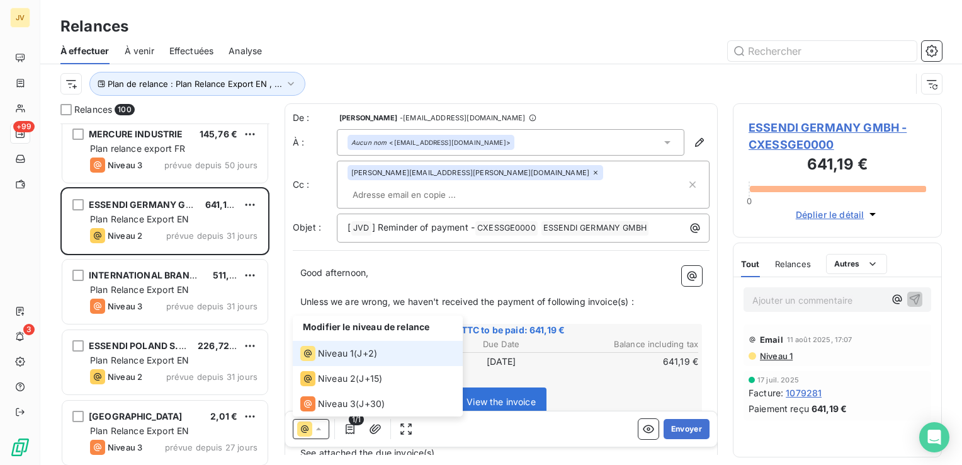
click at [358, 352] on span "J+2 )" at bounding box center [367, 353] width 20 height 13
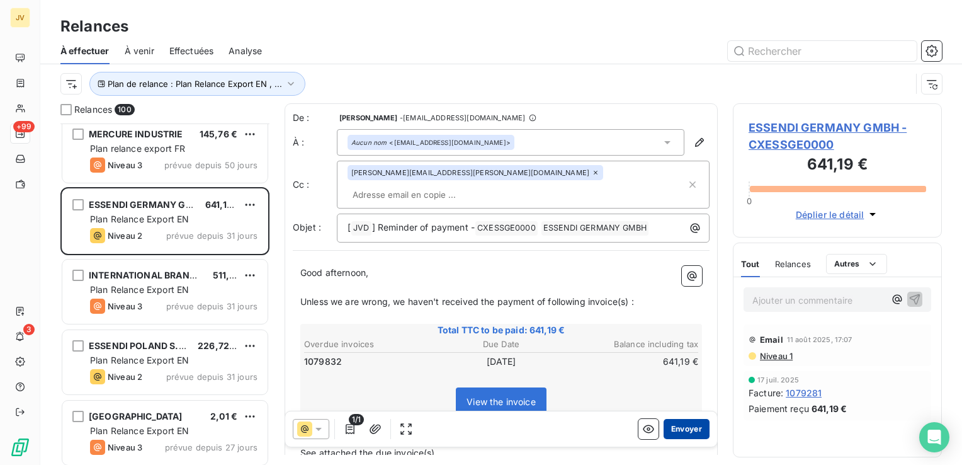
click at [684, 430] on button "Envoyer" at bounding box center [686, 429] width 46 height 20
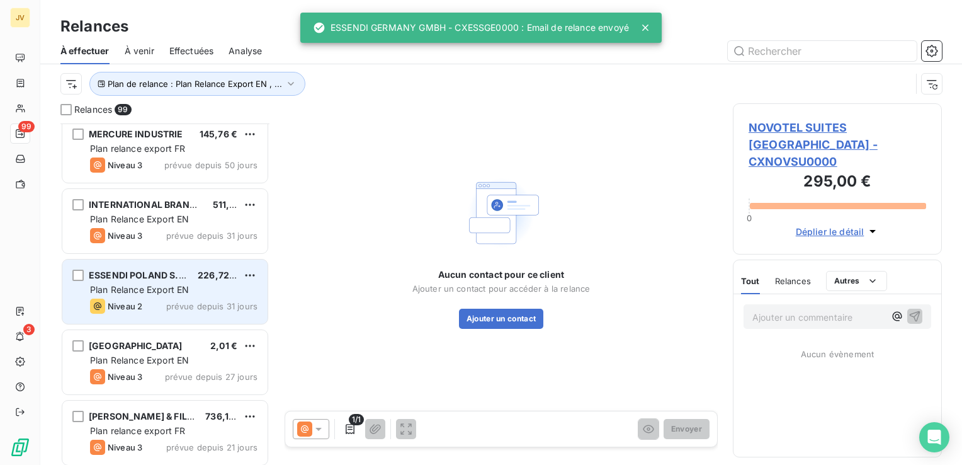
drag, startPoint x: 165, startPoint y: 238, endPoint x: 174, endPoint y: 263, distance: 26.7
click at [166, 238] on div "Niveau 3 prévue depuis 31 jours" at bounding box center [173, 235] width 167 height 15
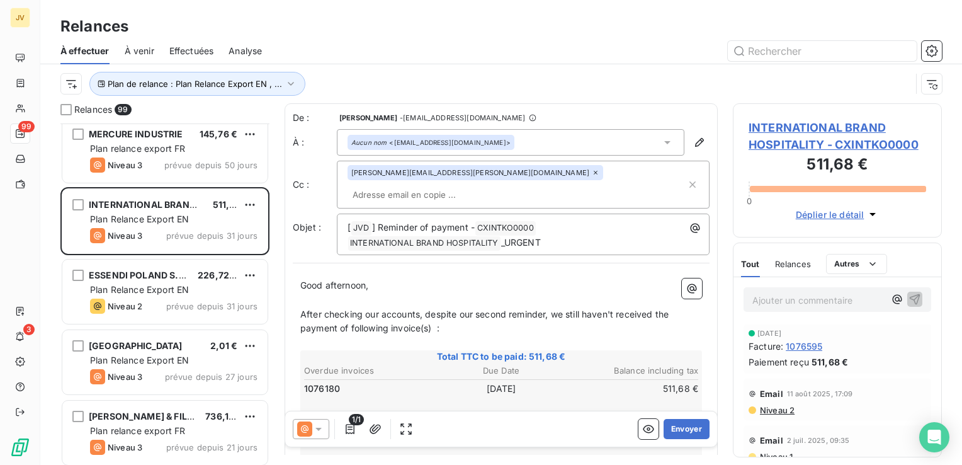
click at [307, 425] on icon at bounding box center [304, 428] width 15 height 15
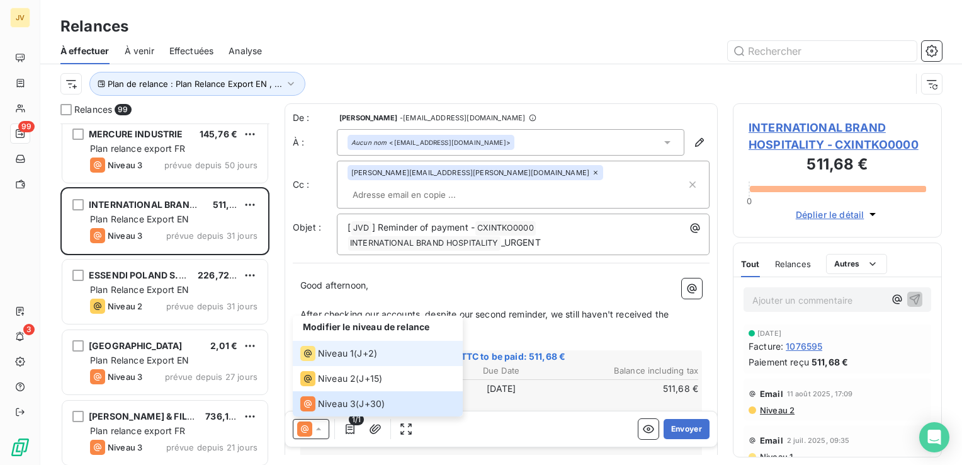
click at [353, 351] on div "Niveau 1 ( J+2 )" at bounding box center [338, 353] width 77 height 15
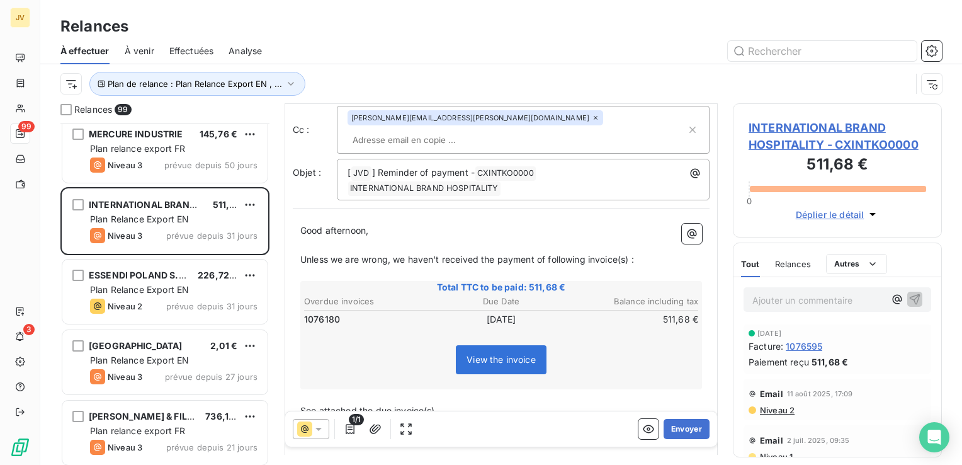
scroll to position [135, 0]
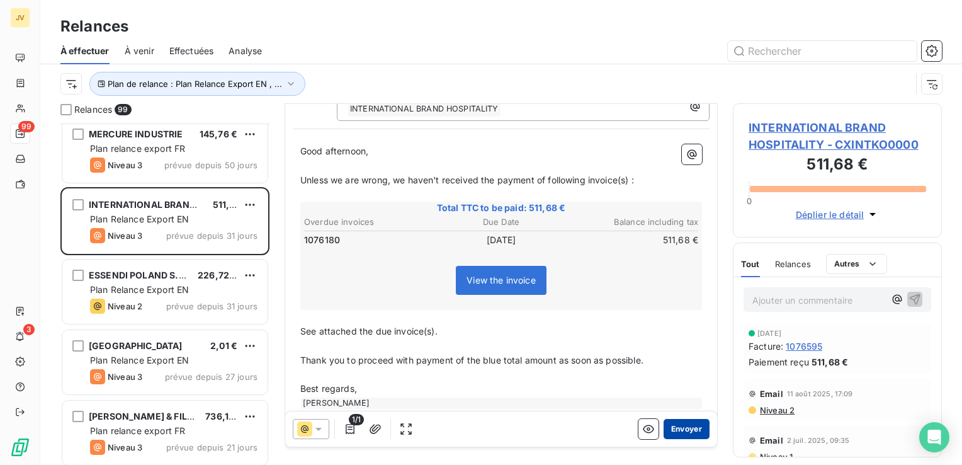
click at [683, 432] on button "Envoyer" at bounding box center [686, 429] width 46 height 20
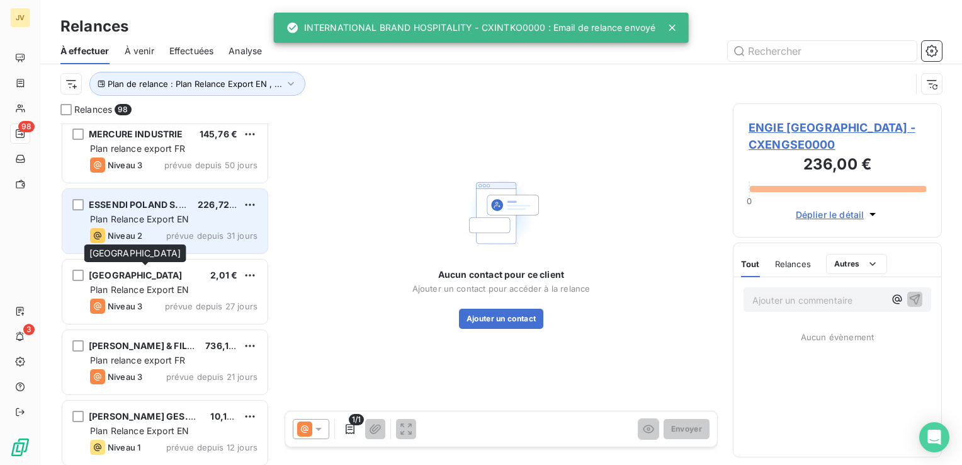
click at [157, 228] on div "Niveau 2 prévue depuis 31 jours" at bounding box center [173, 235] width 167 height 15
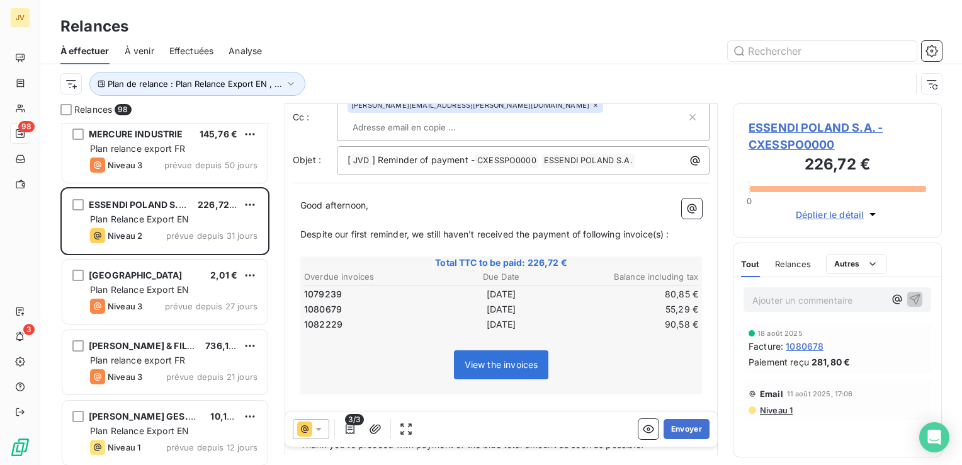
scroll to position [152, 0]
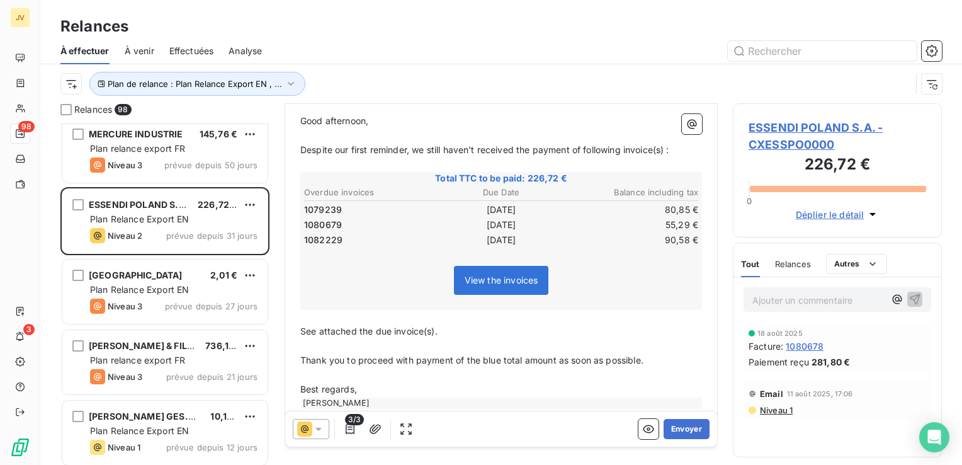
drag, startPoint x: 322, startPoint y: 427, endPoint x: 322, endPoint y: 420, distance: 7.0
click at [322, 426] on icon at bounding box center [318, 428] width 13 height 13
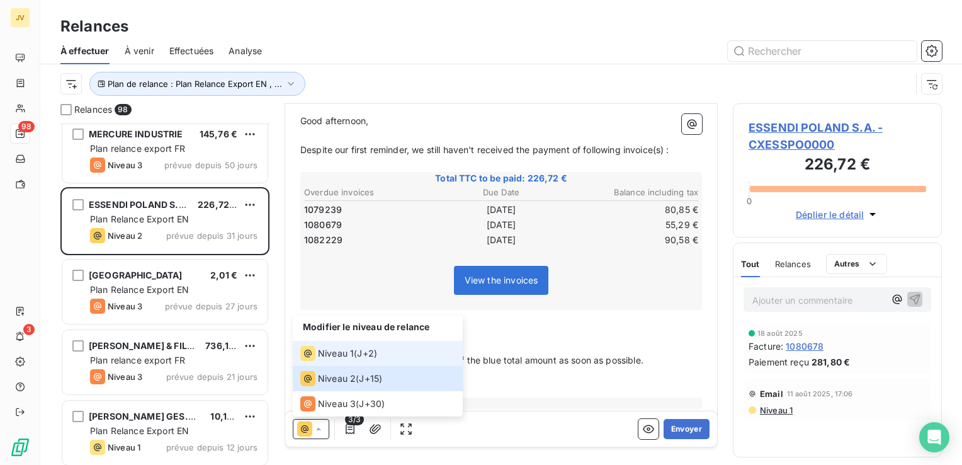
click at [343, 357] on span "Niveau 1" at bounding box center [336, 353] width 36 height 13
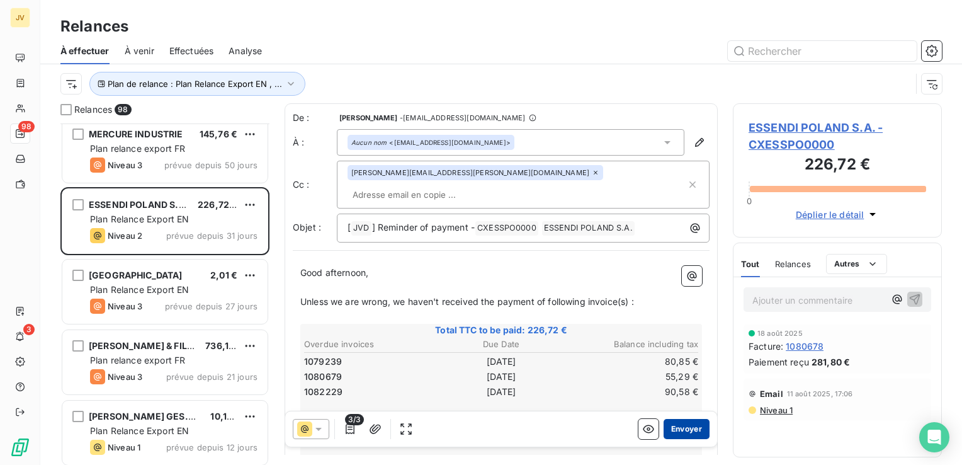
click at [663, 431] on button "Envoyer" at bounding box center [686, 429] width 46 height 20
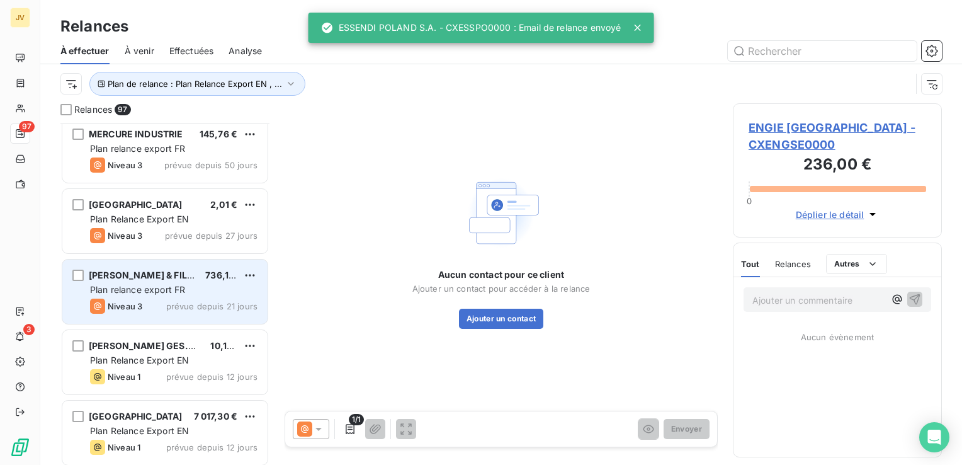
click at [153, 295] on div "[PERSON_NAME] & FILS S.A. 736,10 € Plan relance export FR Niveau 3 prévue depui…" at bounding box center [164, 291] width 205 height 64
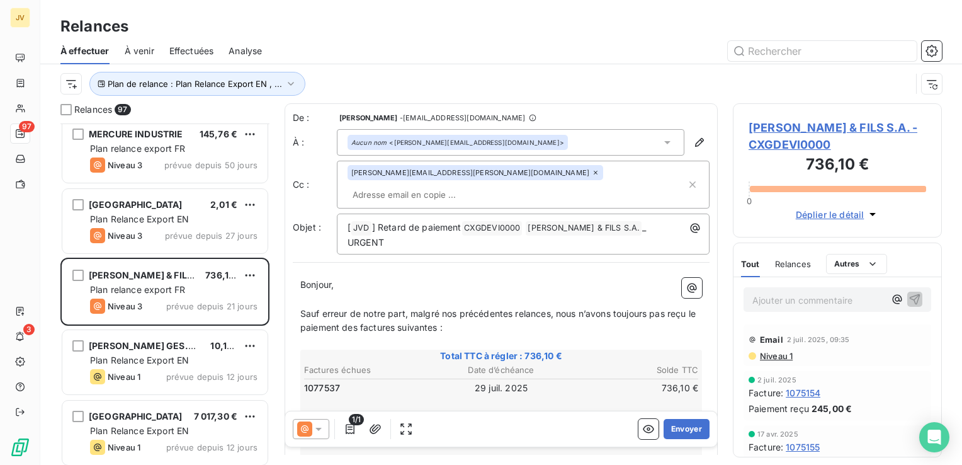
click at [313, 427] on icon at bounding box center [318, 428] width 13 height 13
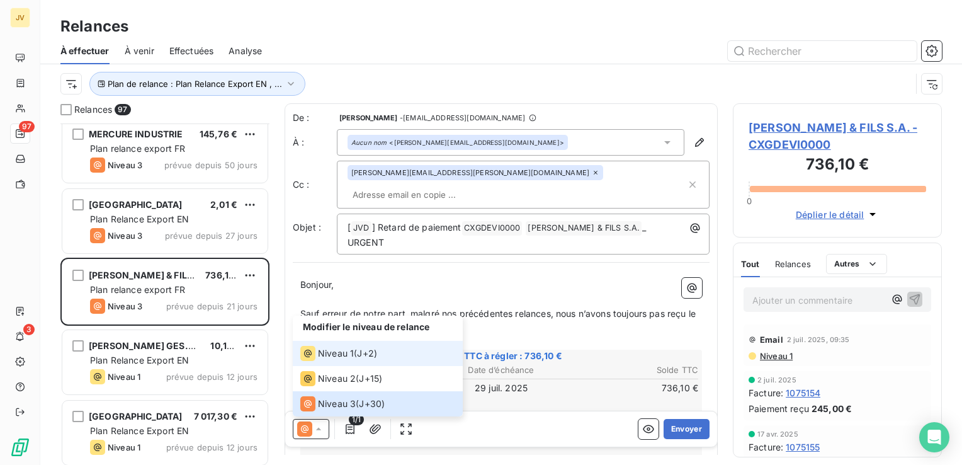
click at [349, 353] on span "Niveau 1" at bounding box center [336, 353] width 36 height 13
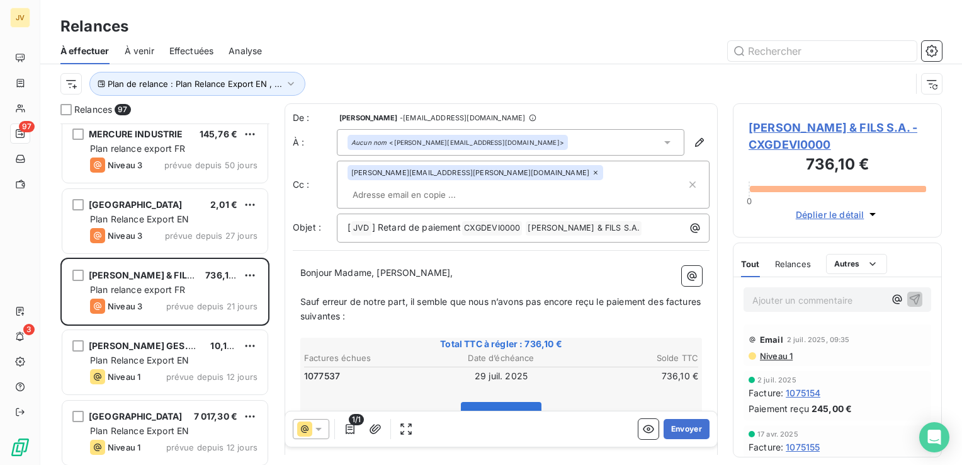
click at [324, 422] on div at bounding box center [311, 429] width 37 height 20
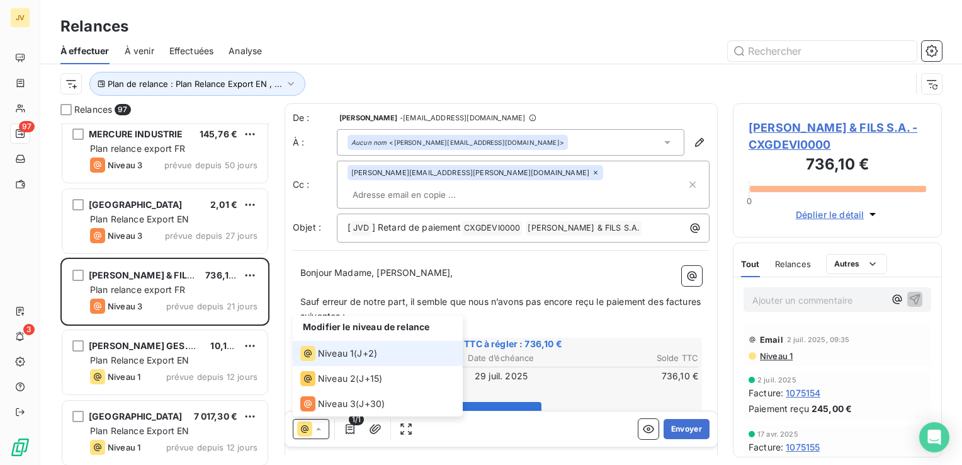
click at [354, 359] on div "Niveau 1 ( J+2 )" at bounding box center [338, 353] width 77 height 15
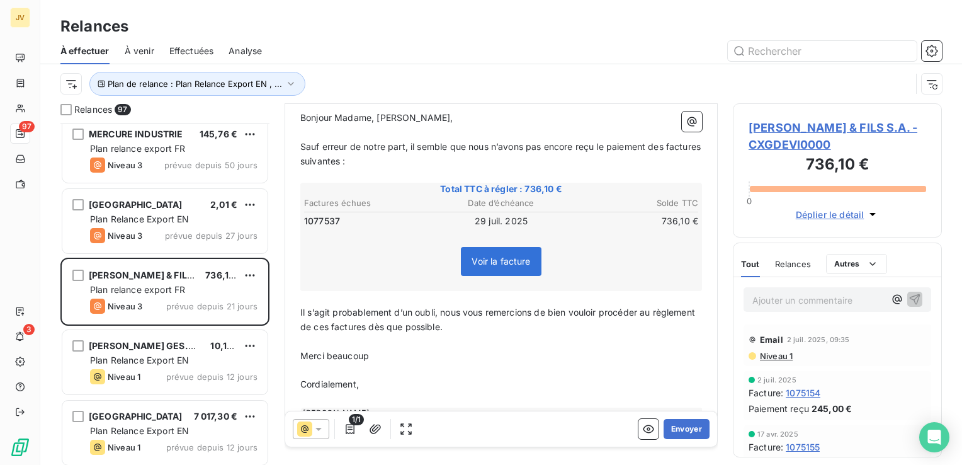
scroll to position [166, 0]
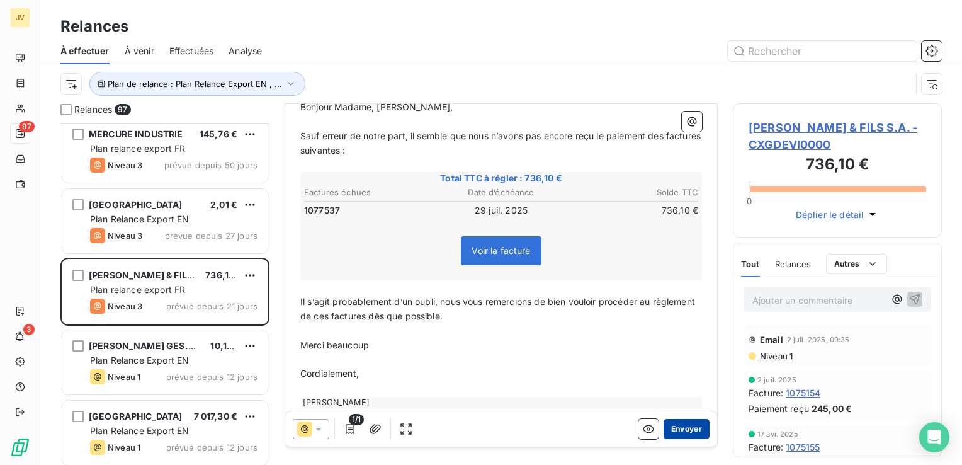
click at [692, 434] on button "Envoyer" at bounding box center [686, 429] width 46 height 20
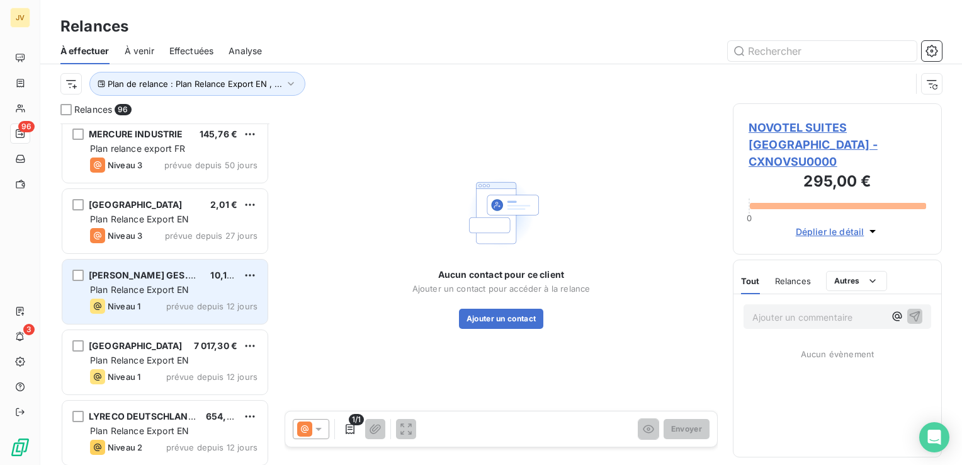
click at [118, 278] on span "[PERSON_NAME] GES.M.B.H" at bounding box center [152, 274] width 126 height 11
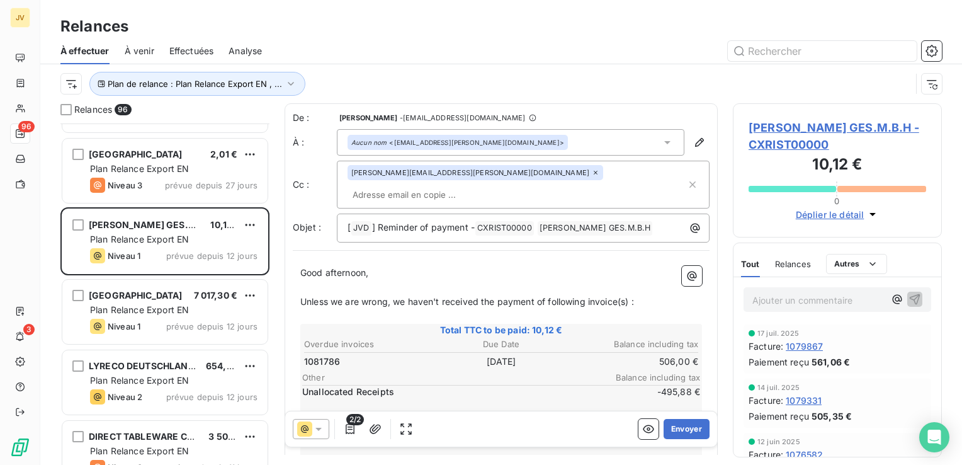
scroll to position [5350, 0]
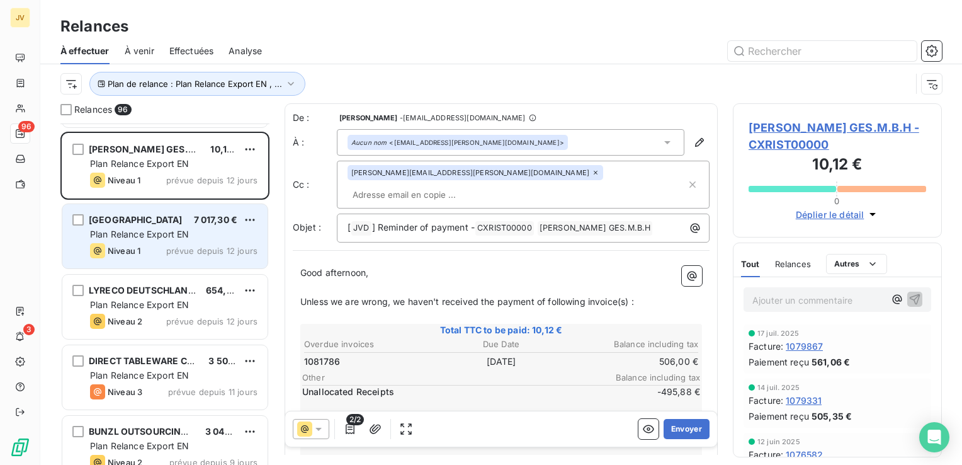
click at [163, 247] on div "Niveau 1 prévue depuis 12 jours" at bounding box center [173, 250] width 167 height 15
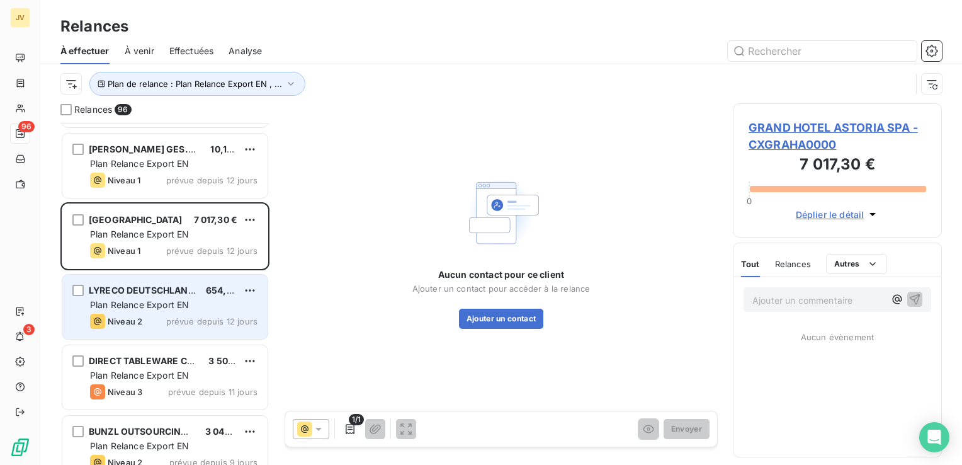
click at [159, 300] on span "Plan Relance Export EN" at bounding box center [139, 304] width 99 height 11
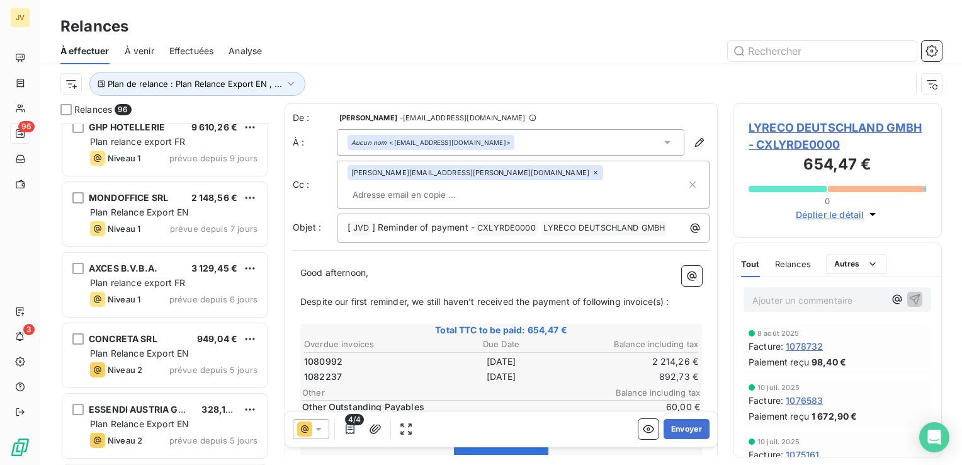
scroll to position [5728, 0]
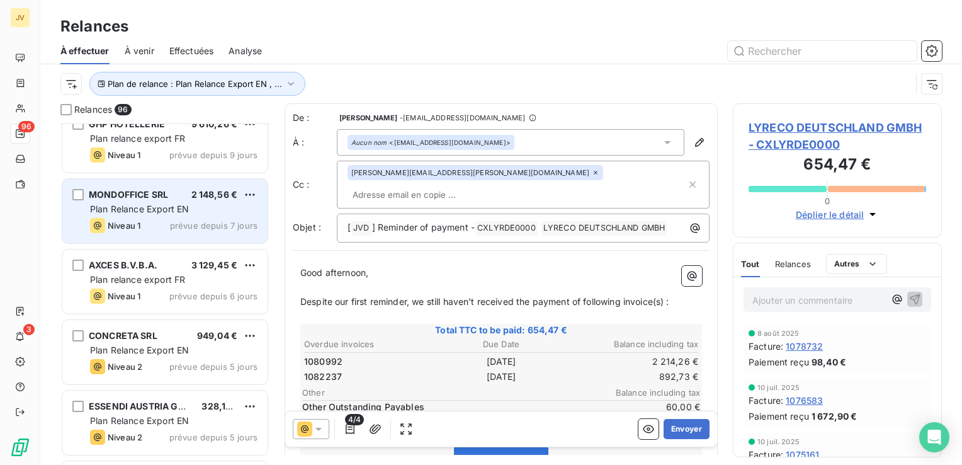
click at [172, 210] on span "Plan Relance Export EN" at bounding box center [139, 208] width 99 height 11
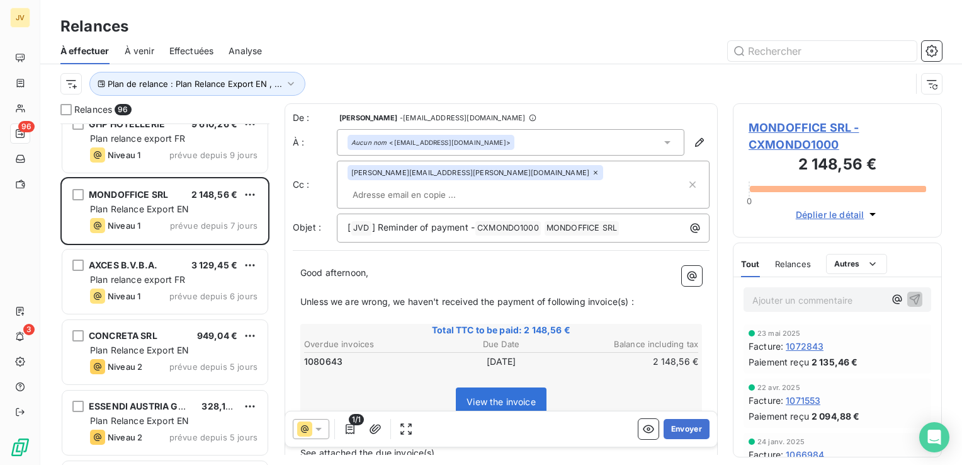
click at [295, 430] on div at bounding box center [311, 429] width 37 height 20
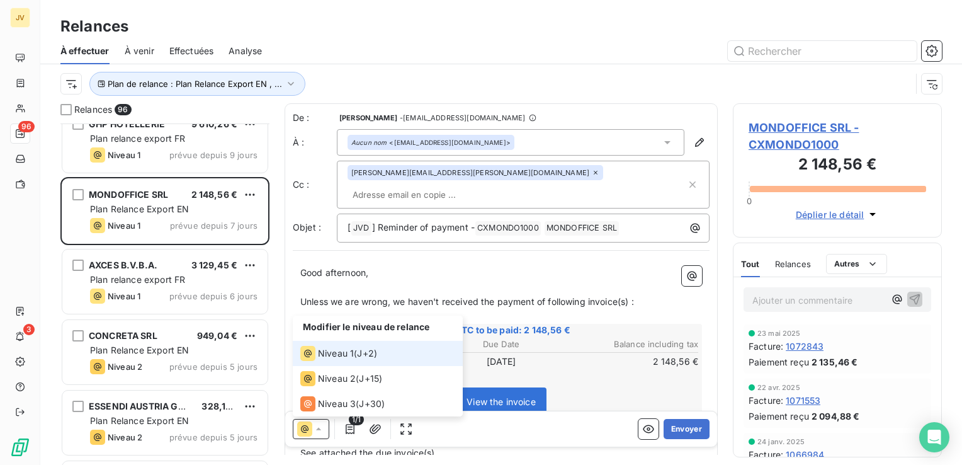
click at [367, 360] on div "Niveau 1 ( J+2 )" at bounding box center [338, 353] width 77 height 15
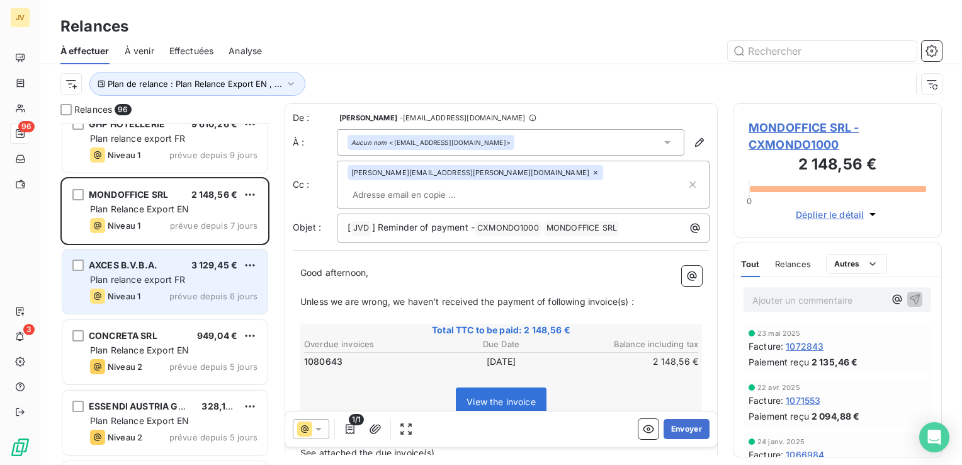
click at [146, 269] on div "AXCES B.V.B.A." at bounding box center [123, 265] width 69 height 13
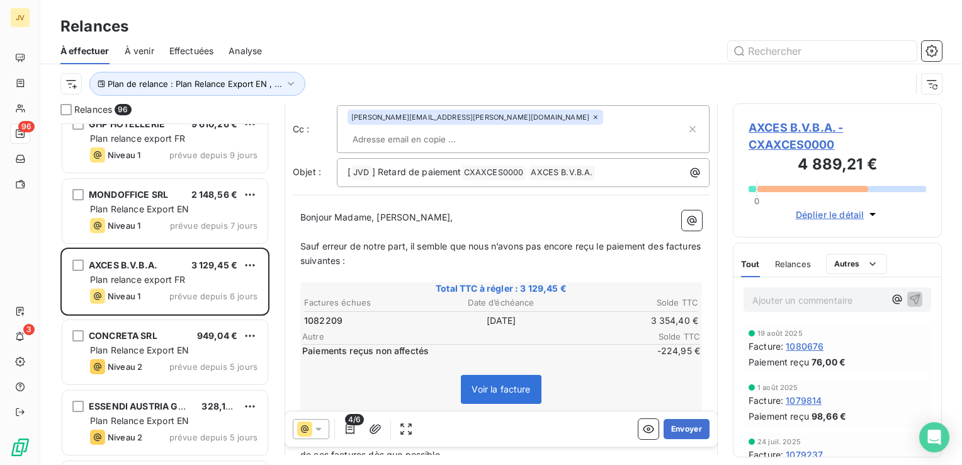
scroll to position [126, 0]
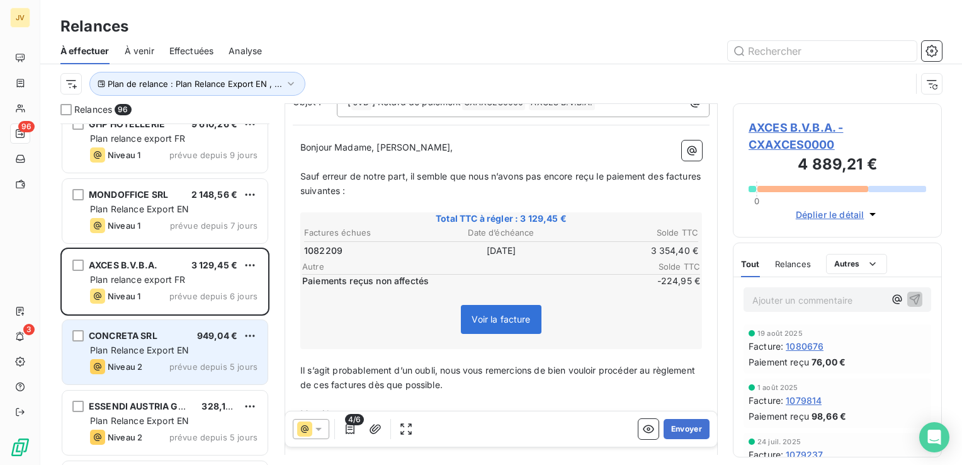
click at [151, 346] on span "Plan Relance Export EN" at bounding box center [139, 349] width 99 height 11
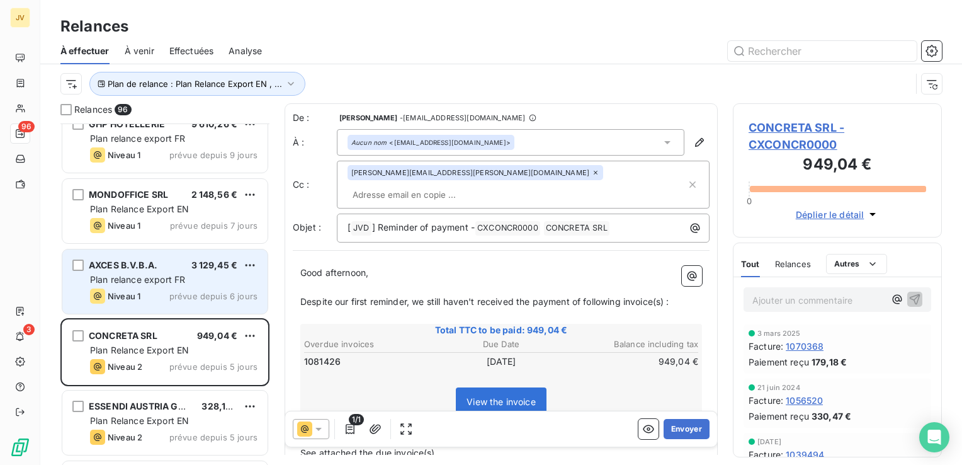
click at [162, 308] on div "AXCES B.V.B.A. 3 129,45 € Plan relance export FR Niveau 1 prévue depuis 6 jours" at bounding box center [164, 281] width 205 height 64
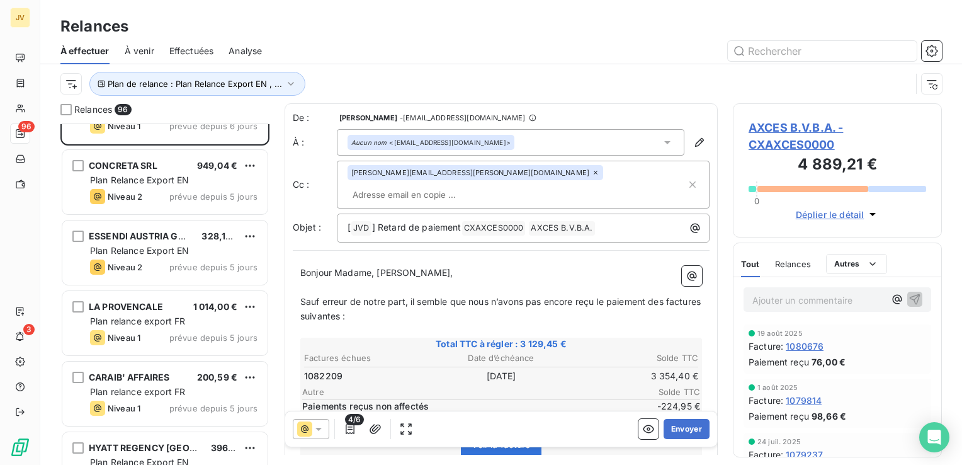
scroll to position [5917, 0]
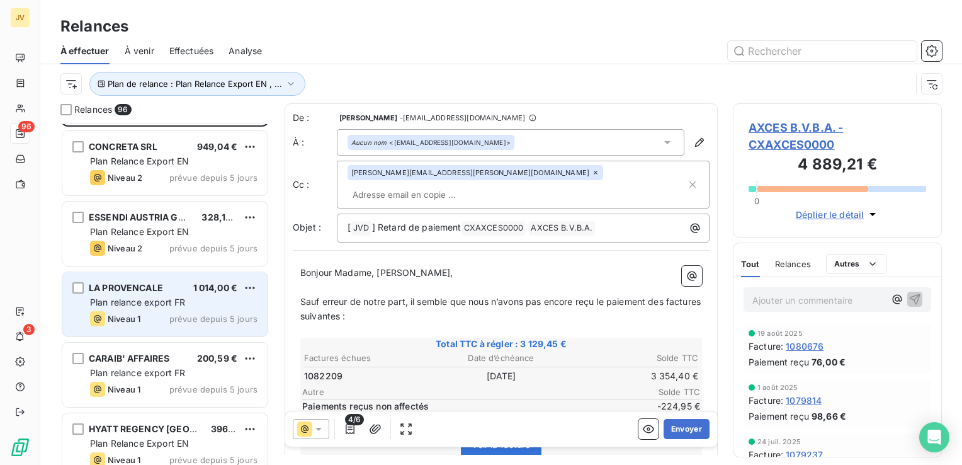
click at [142, 297] on span "Plan relance export FR" at bounding box center [137, 301] width 95 height 11
